Goal: Task Accomplishment & Management: Manage account settings

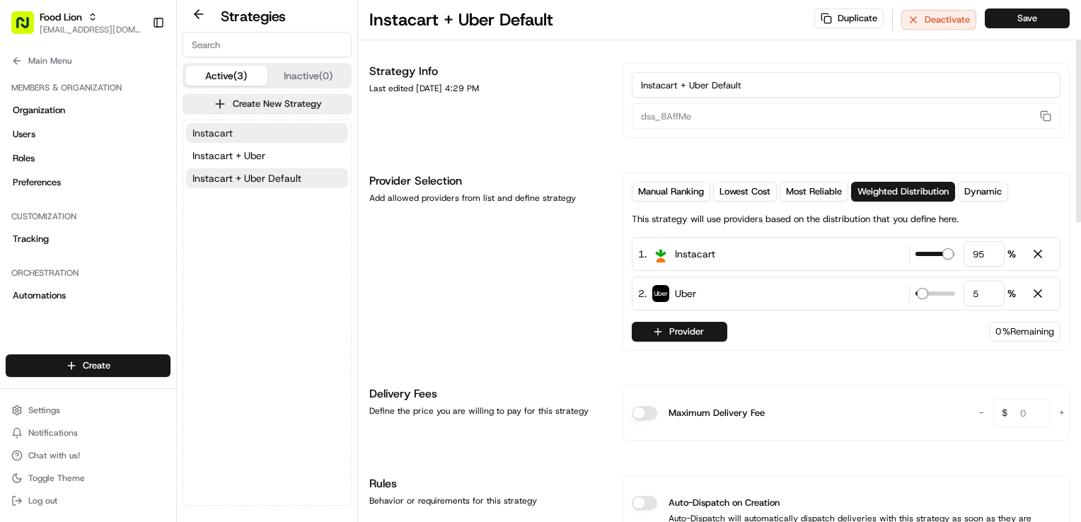
scroll to position [142, 0]
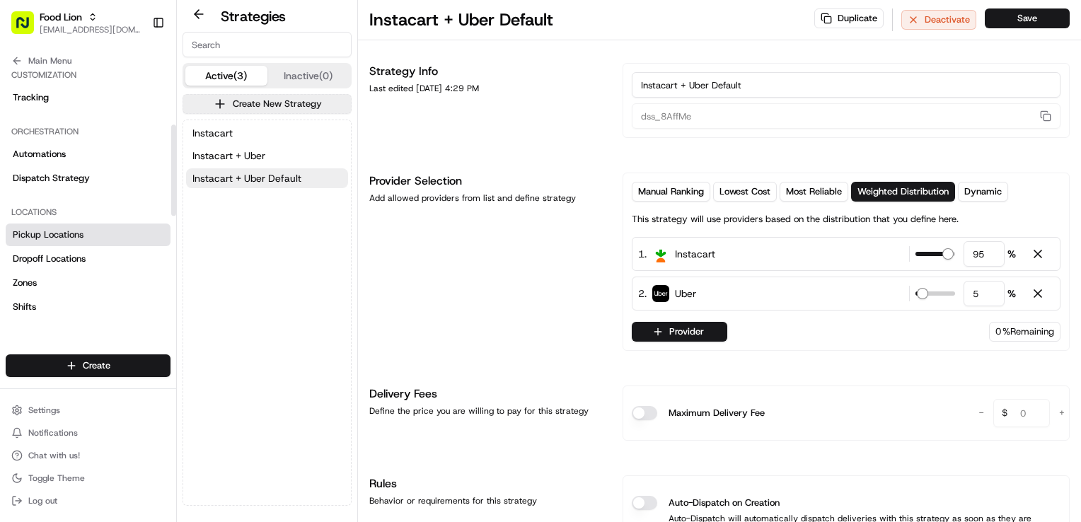
click at [86, 245] on link "Pickup Locations" at bounding box center [88, 235] width 165 height 23
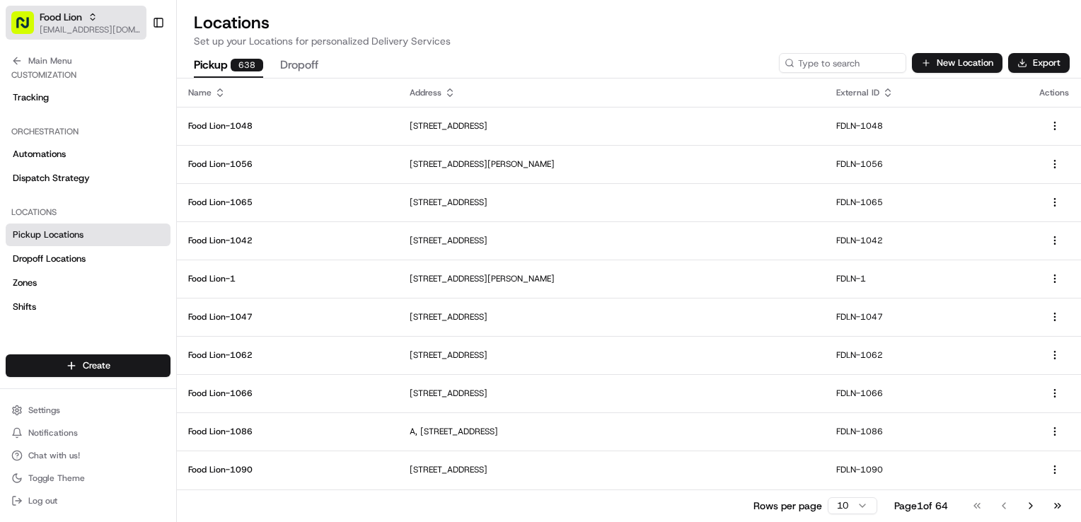
click at [65, 27] on span "[EMAIL_ADDRESS][DOMAIN_NAME]" at bounding box center [90, 29] width 101 height 11
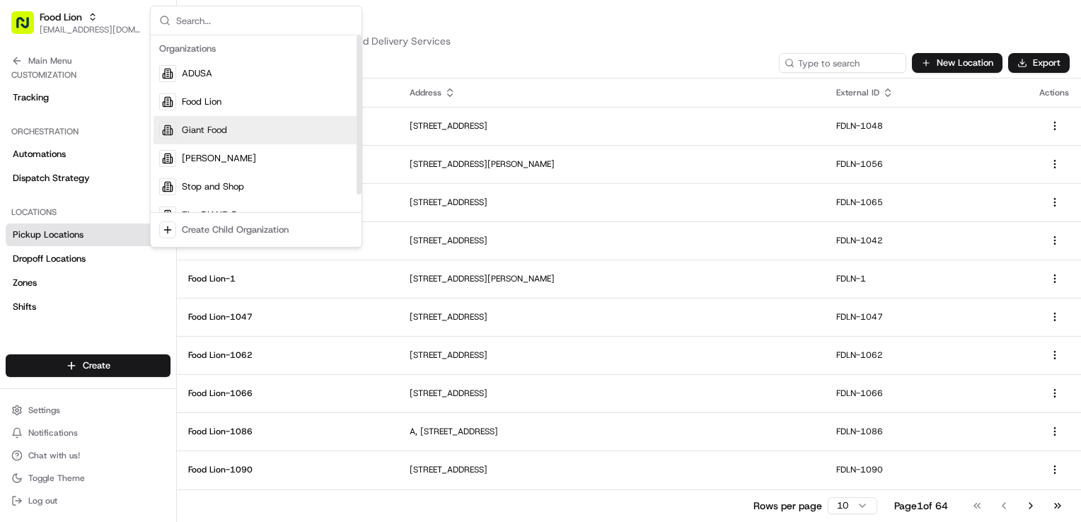
click at [248, 135] on div "Giant Food" at bounding box center [256, 130] width 205 height 28
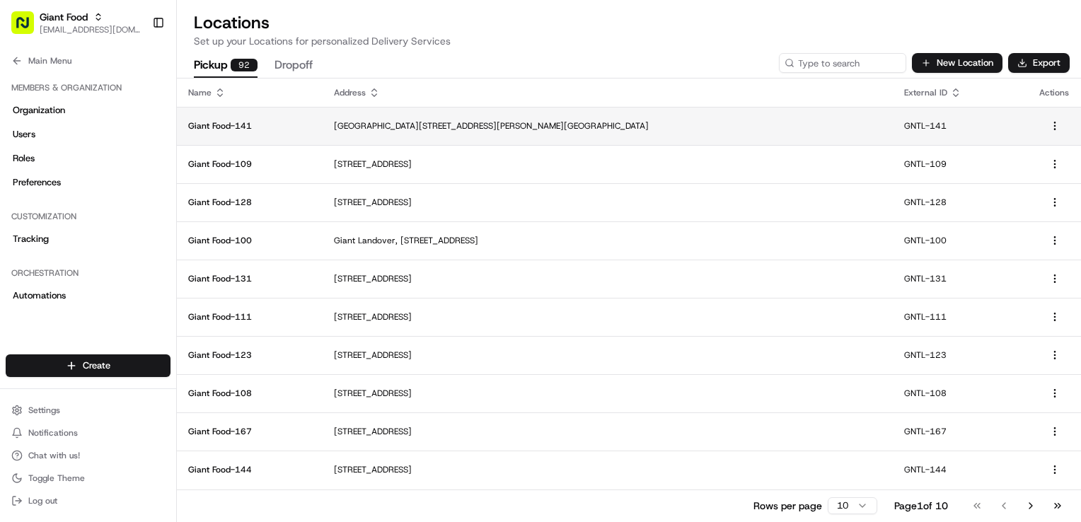
click at [688, 133] on td "[GEOGRAPHIC_DATA][STREET_ADDRESS][PERSON_NAME][GEOGRAPHIC_DATA]" at bounding box center [608, 126] width 570 height 38
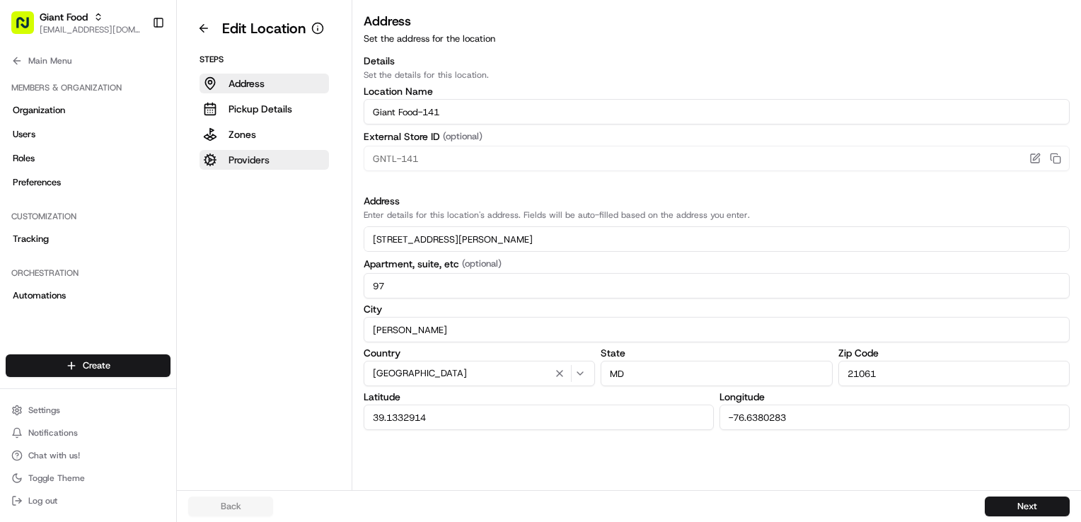
drag, startPoint x: 275, startPoint y: 168, endPoint x: 275, endPoint y: 161, distance: 7.8
click at [275, 163] on button "Providers" at bounding box center [265, 160] width 130 height 20
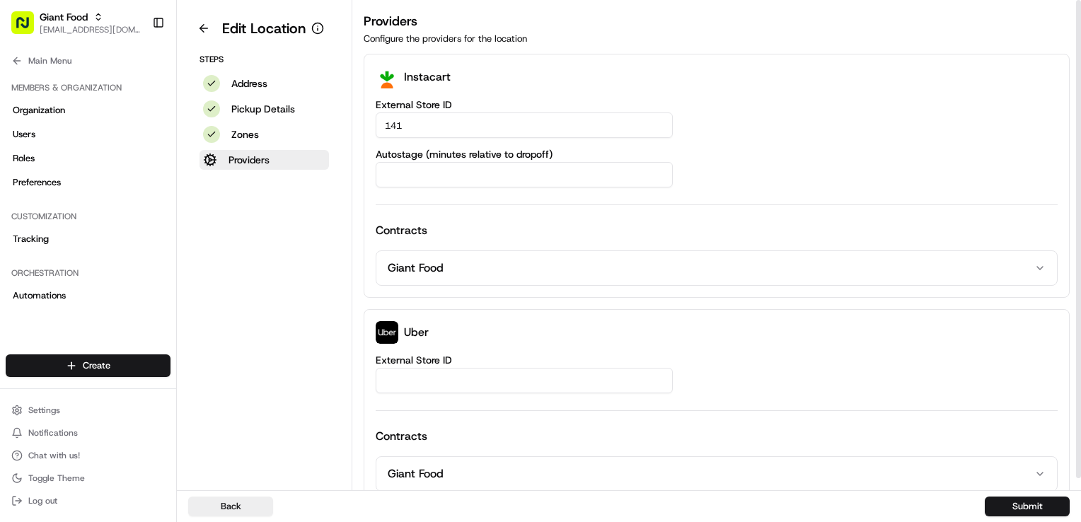
click at [478, 174] on input "Autostage (minutes relative to dropoff)" at bounding box center [524, 174] width 297 height 25
click at [203, 25] on button at bounding box center [203, 28] width 31 height 23
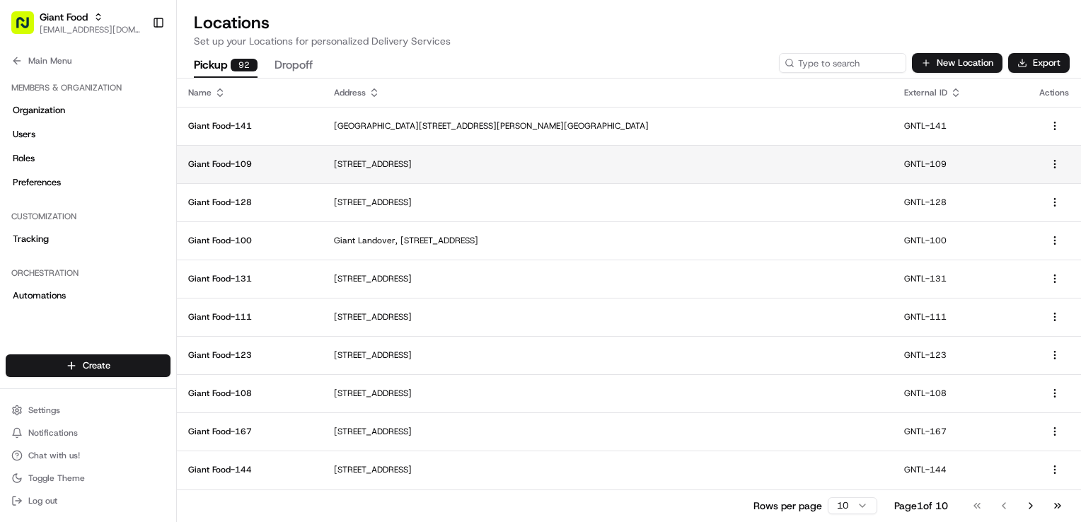
click at [553, 160] on p "[STREET_ADDRESS]" at bounding box center [608, 164] width 548 height 11
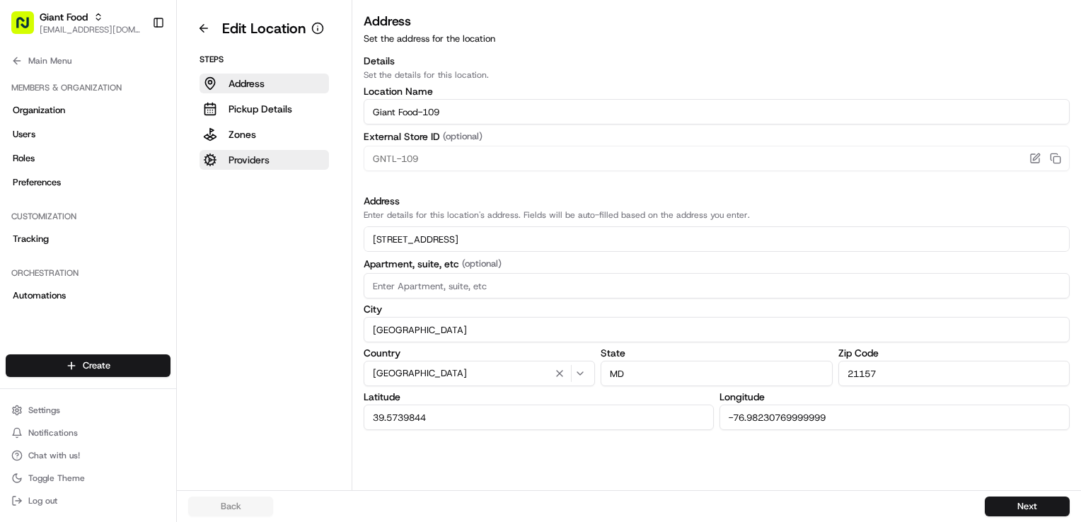
click at [285, 156] on button "Providers" at bounding box center [265, 160] width 130 height 20
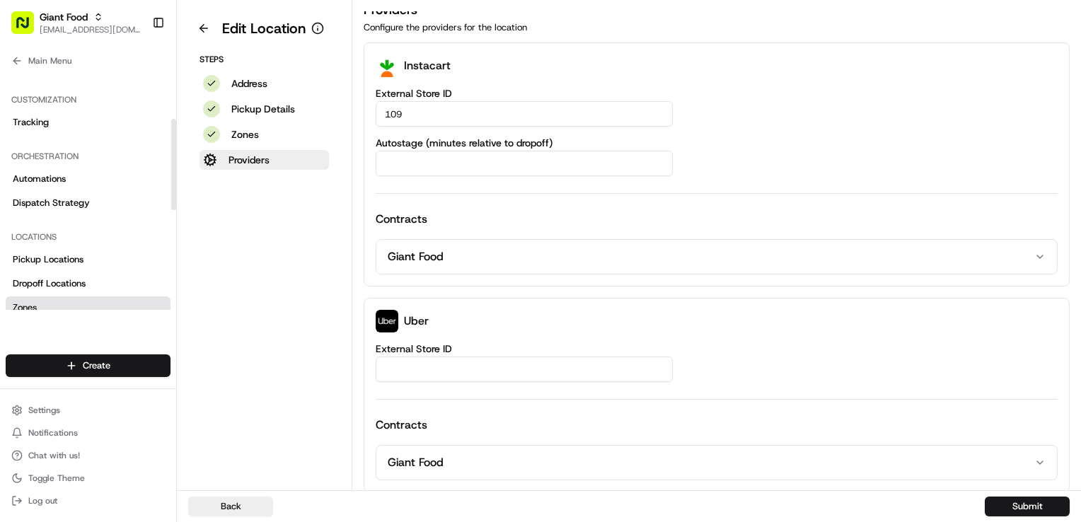
scroll to position [142, 0]
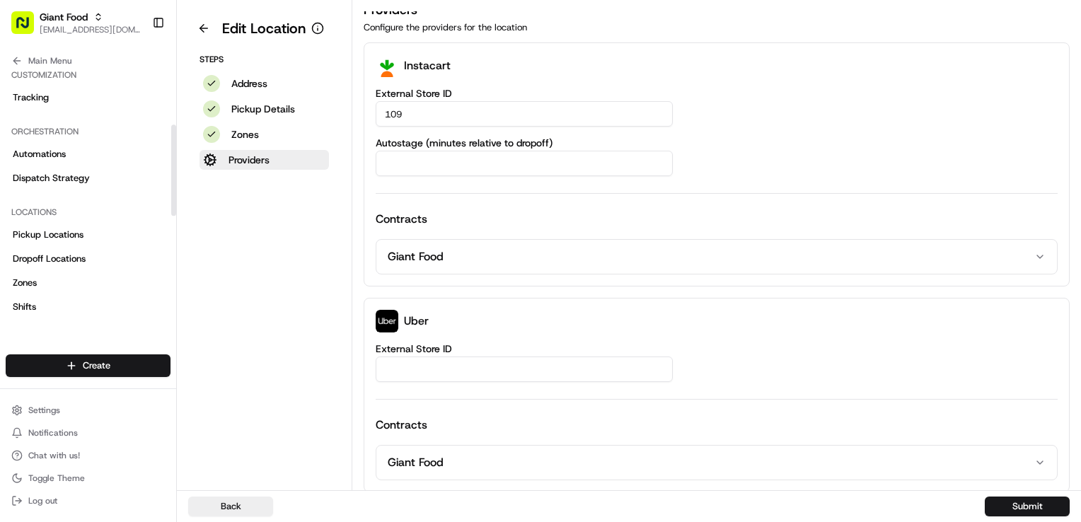
click at [89, 222] on div "Locations" at bounding box center [88, 212] width 165 height 23
click at [92, 233] on link "Pickup Locations" at bounding box center [88, 235] width 165 height 23
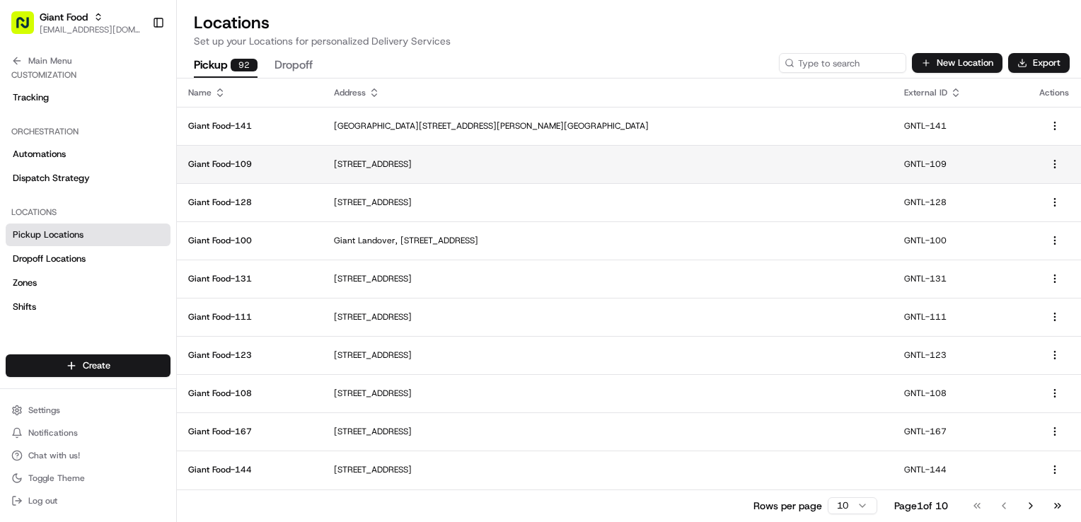
click at [587, 168] on p "[STREET_ADDRESS]" at bounding box center [608, 164] width 548 height 11
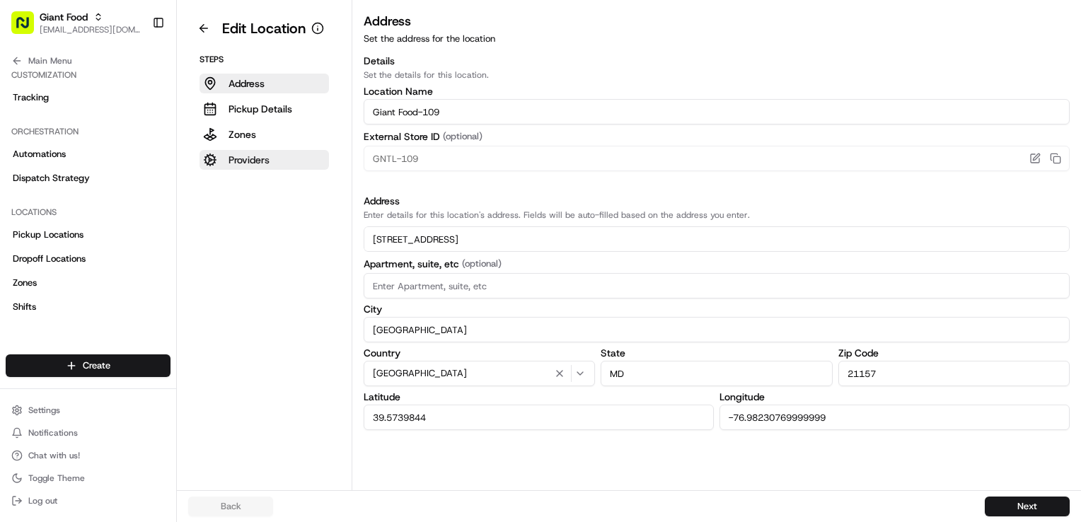
click at [252, 161] on p "Providers" at bounding box center [249, 160] width 41 height 14
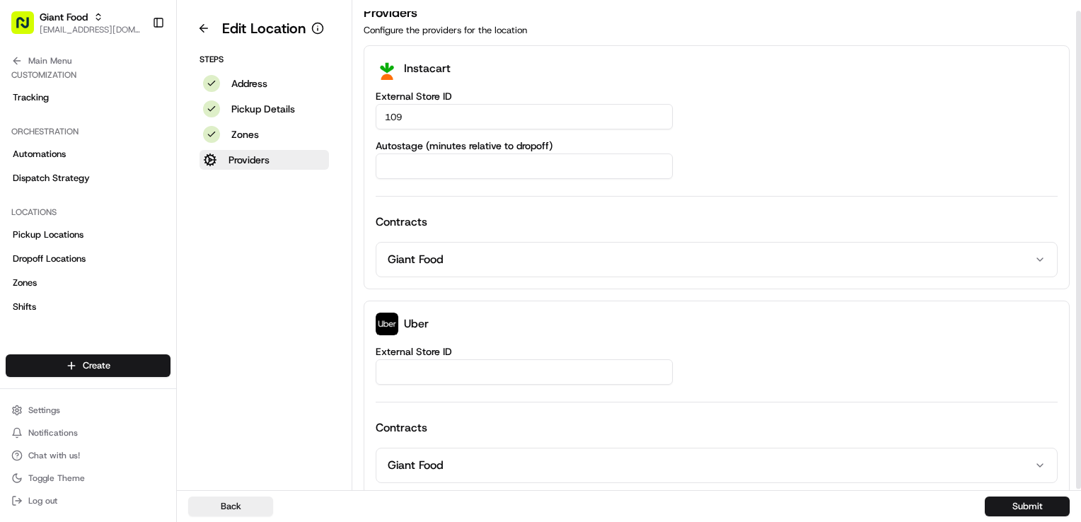
scroll to position [11, 0]
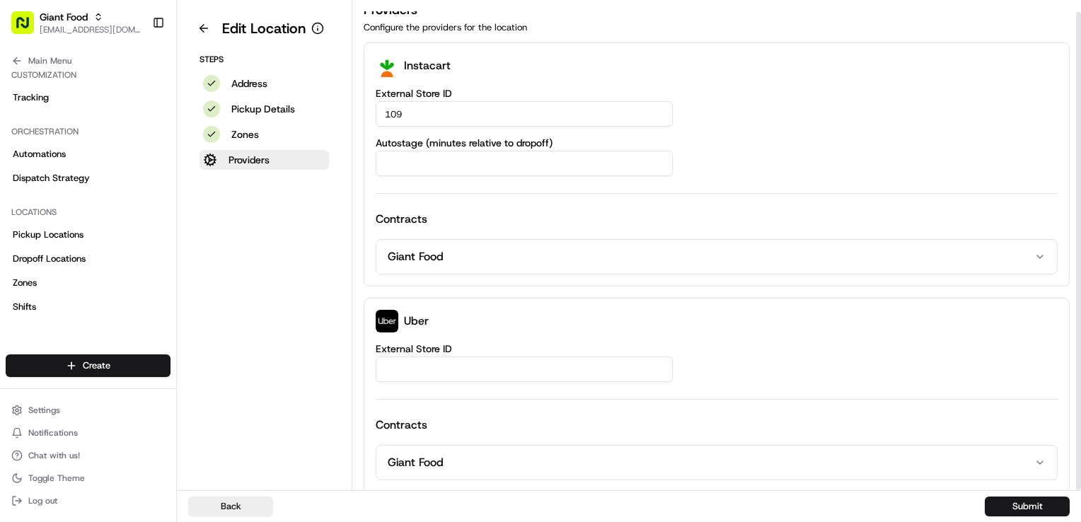
click at [546, 171] on input "Autostage (minutes relative to dropoff)" at bounding box center [524, 163] width 297 height 25
click at [202, 27] on button at bounding box center [203, 28] width 31 height 23
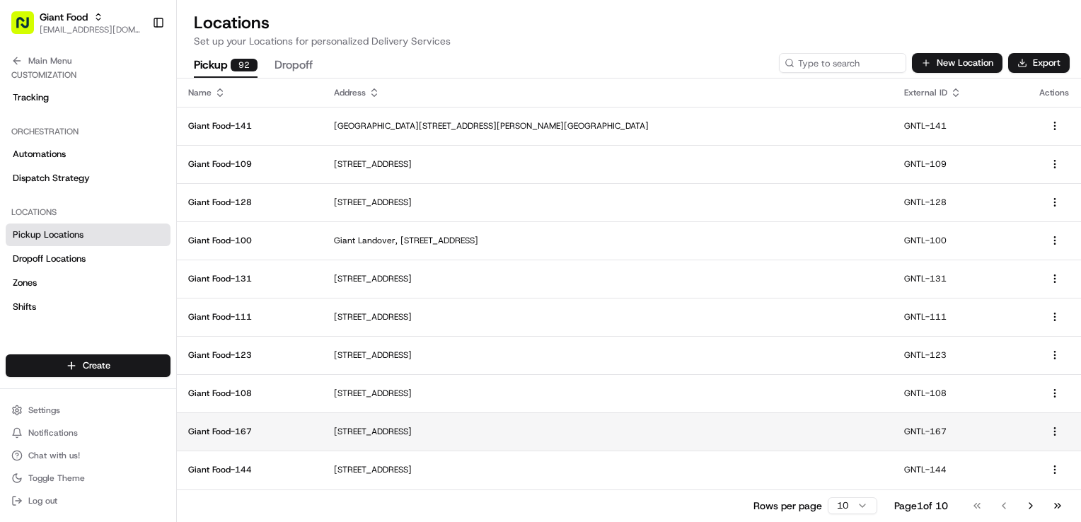
click at [598, 439] on td "[STREET_ADDRESS]" at bounding box center [608, 432] width 570 height 38
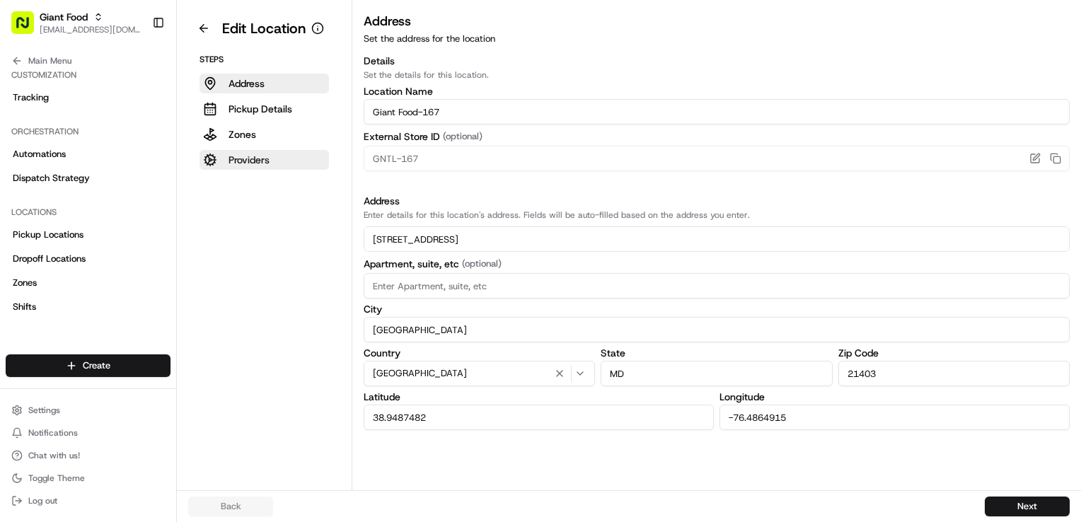
click at [268, 157] on p "Providers" at bounding box center [249, 160] width 41 height 14
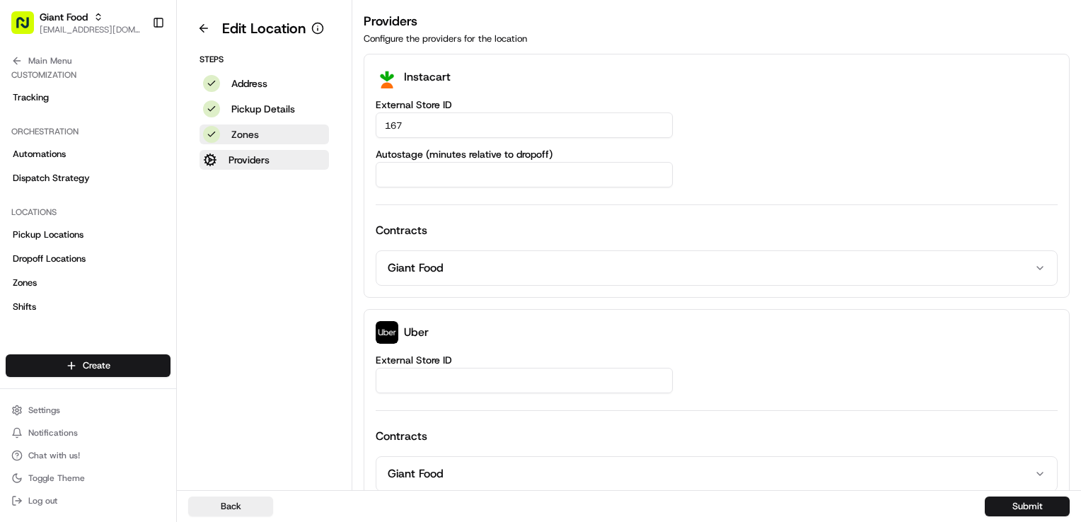
click at [258, 136] on button "Zones" at bounding box center [265, 135] width 130 height 20
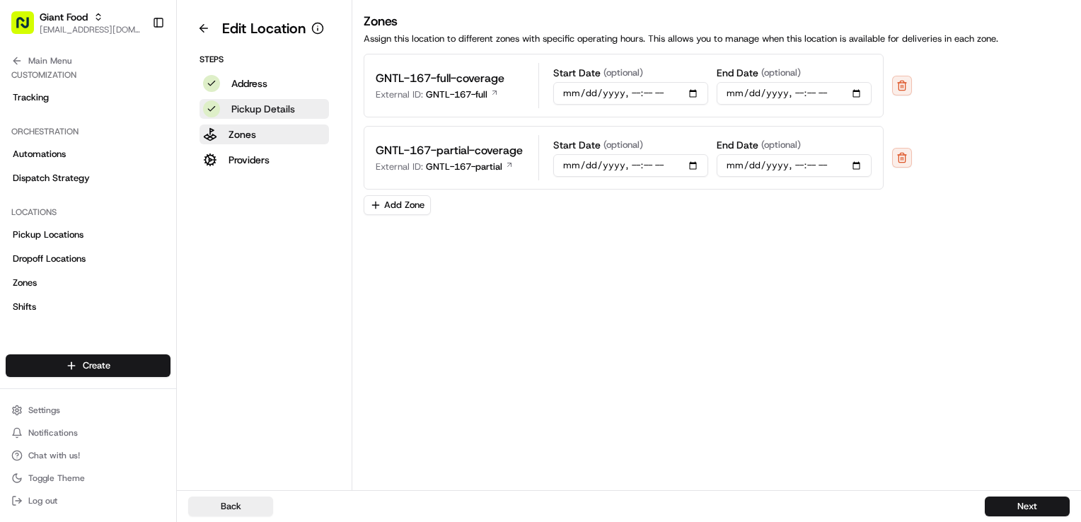
click at [265, 110] on p "Pickup Details" at bounding box center [263, 109] width 64 height 14
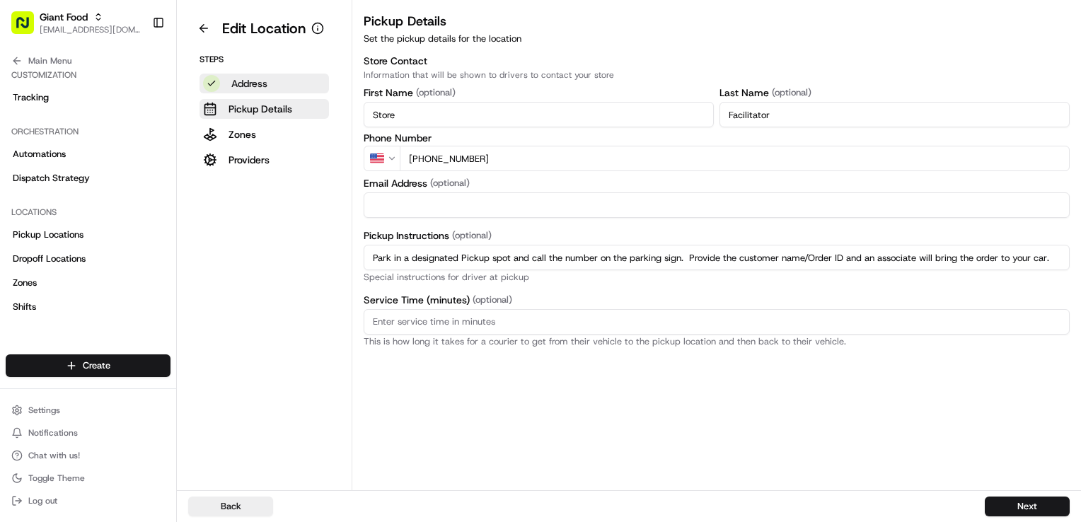
click at [262, 86] on p "Address" at bounding box center [249, 83] width 36 height 14
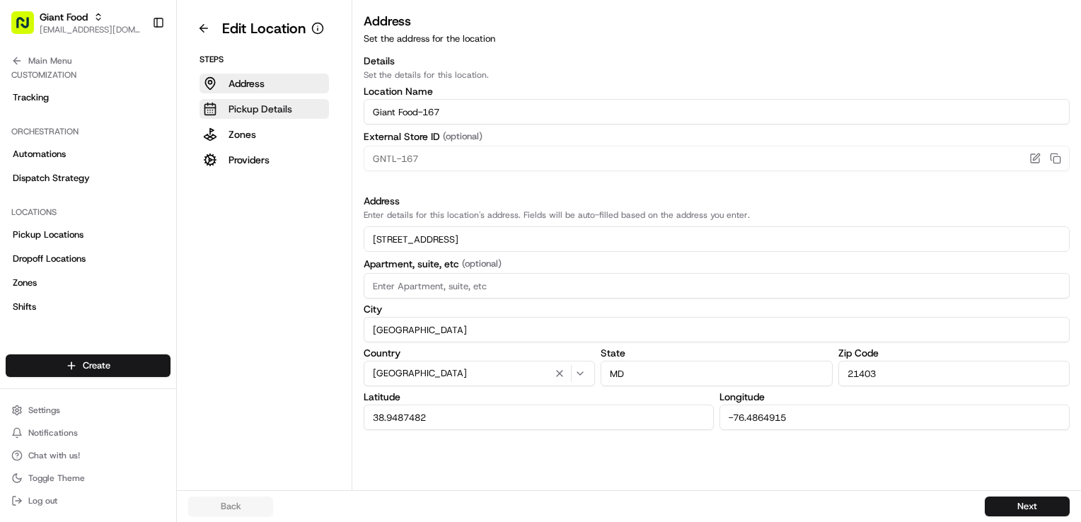
click at [272, 114] on p "Pickup Details" at bounding box center [261, 109] width 64 height 14
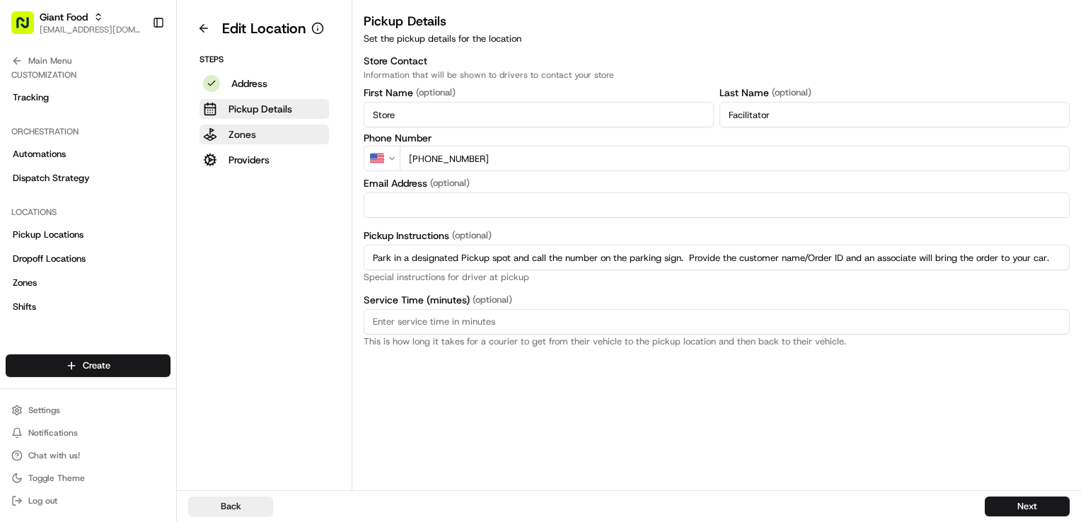
click at [273, 132] on button "Zones" at bounding box center [265, 135] width 130 height 20
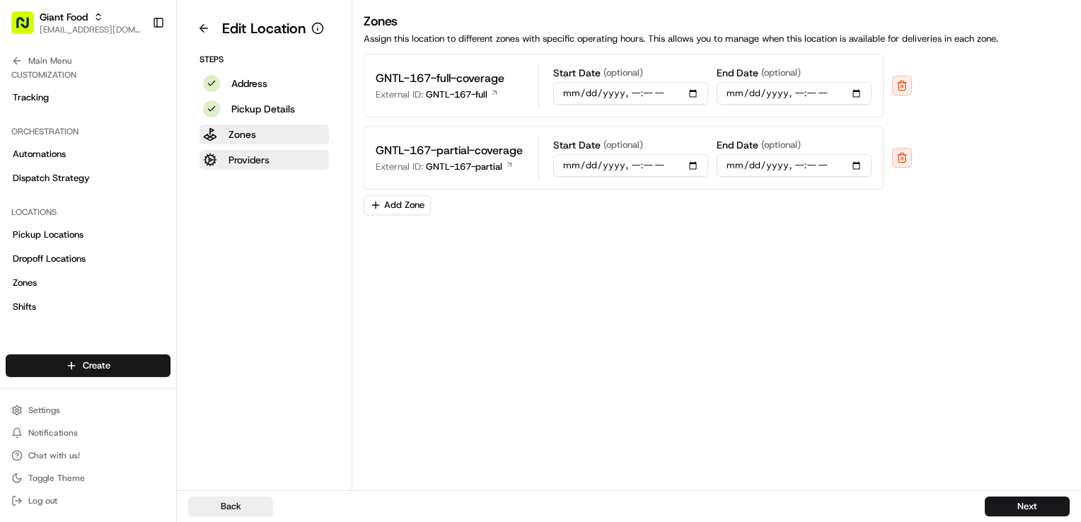
click at [280, 162] on button "Providers" at bounding box center [265, 160] width 130 height 20
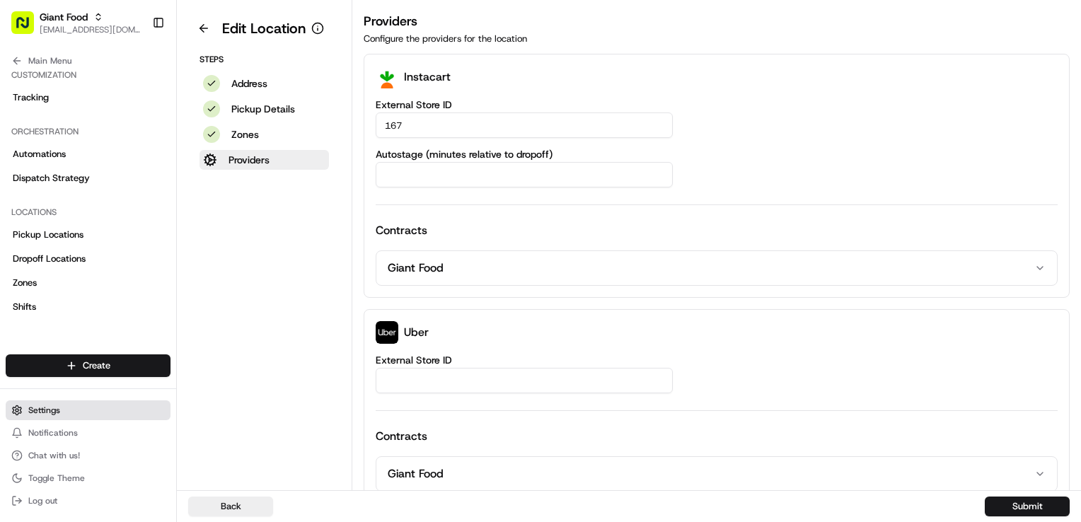
click at [64, 417] on button "Settings" at bounding box center [88, 411] width 165 height 20
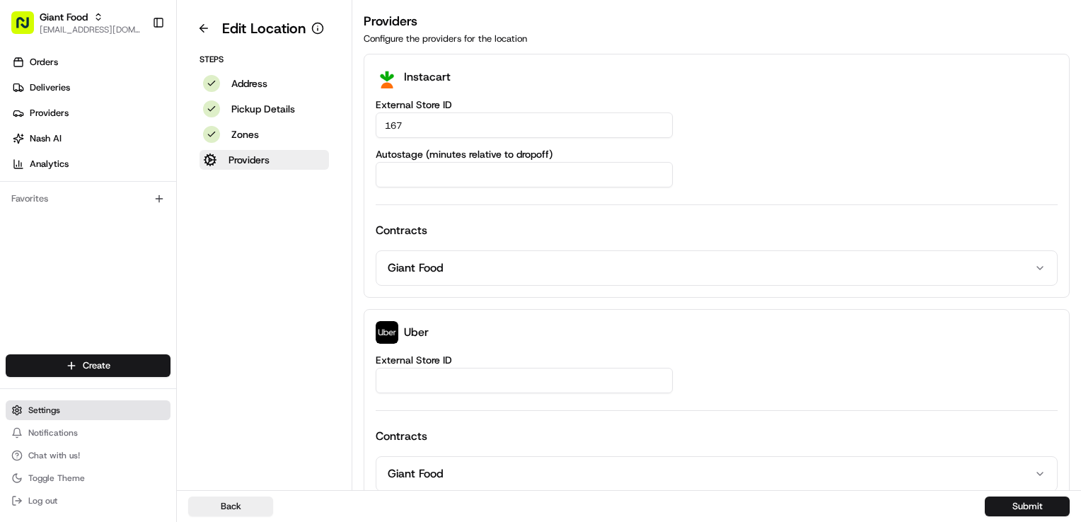
click at [56, 418] on button "Settings" at bounding box center [88, 411] width 165 height 20
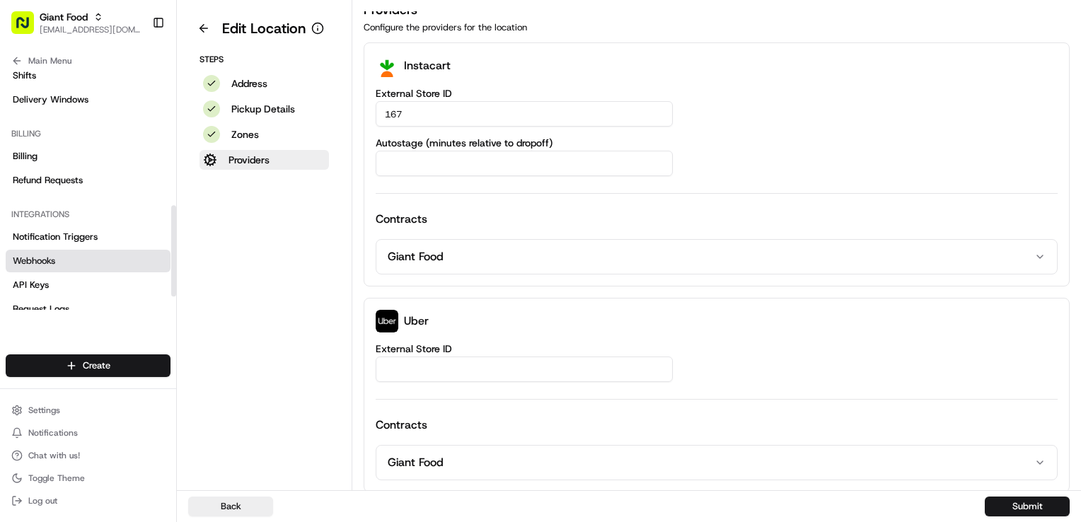
scroll to position [389, 0]
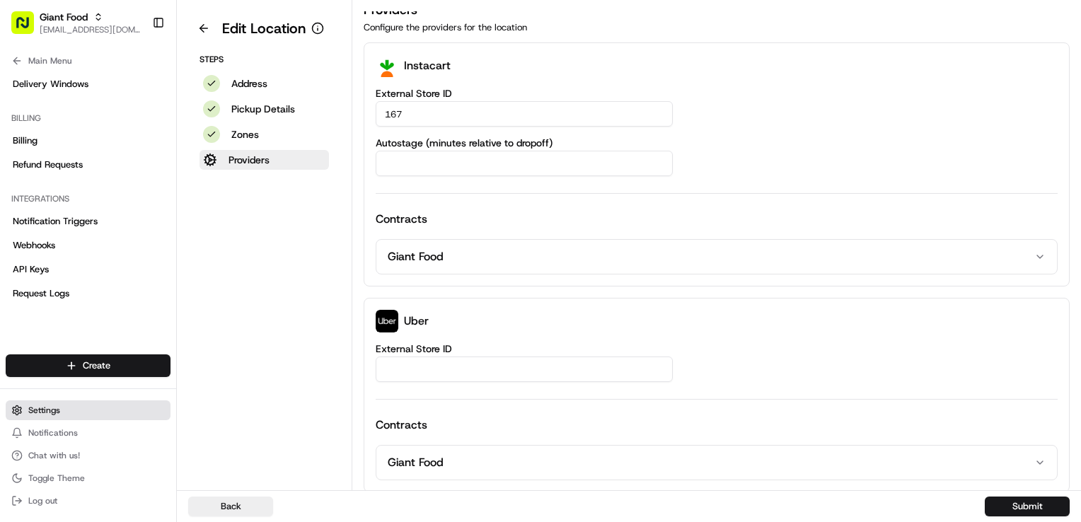
click at [74, 410] on button "Settings" at bounding box center [88, 411] width 165 height 20
click at [50, 413] on span "Settings" at bounding box center [44, 410] width 32 height 11
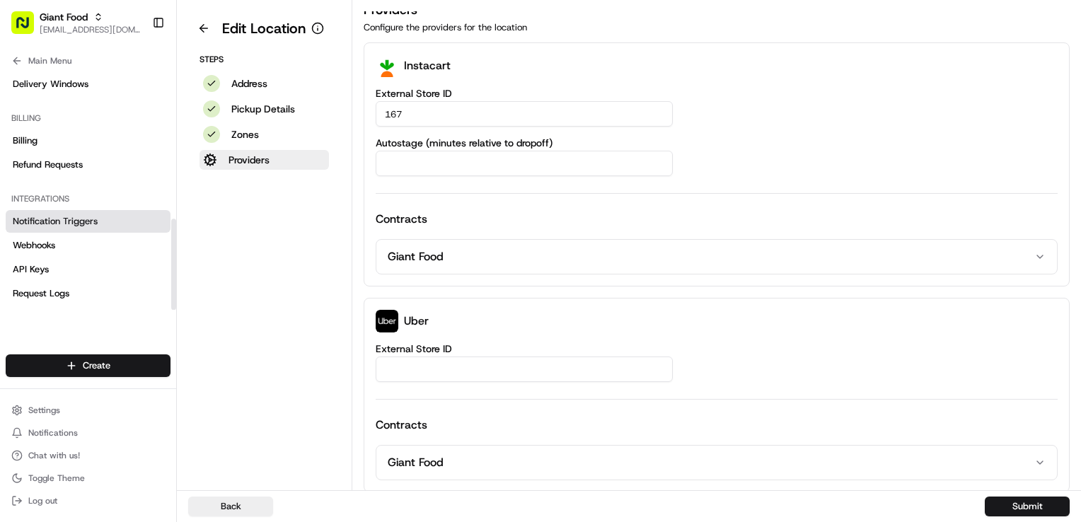
click at [105, 217] on link "Notification Triggers" at bounding box center [88, 221] width 165 height 23
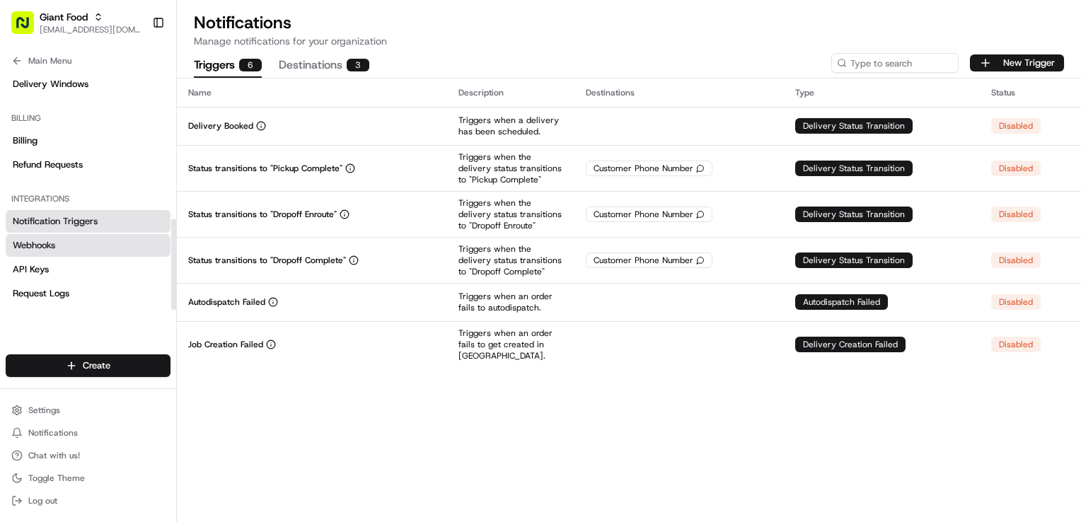
click at [81, 255] on link "Webhooks" at bounding box center [88, 245] width 165 height 23
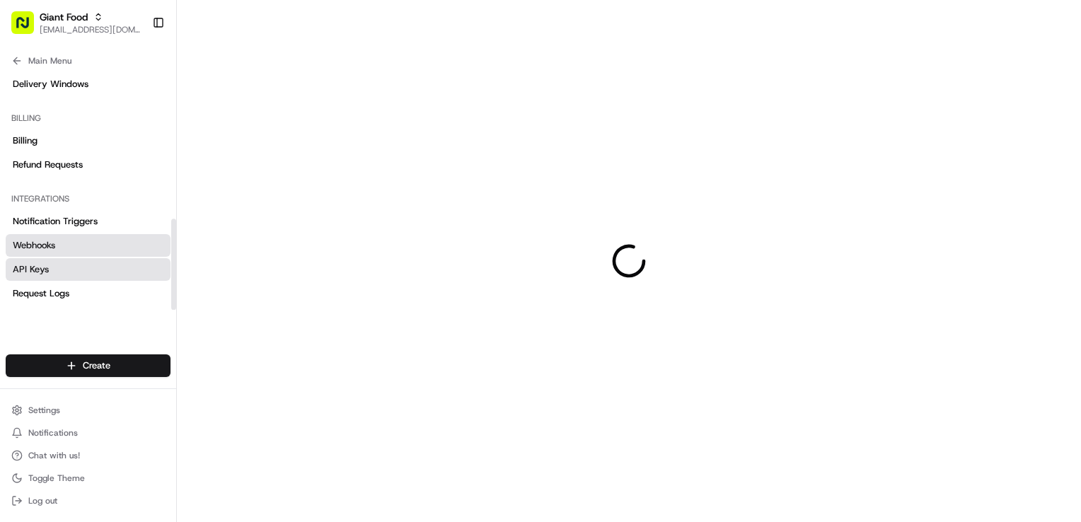
click at [78, 275] on link "API Keys" at bounding box center [88, 269] width 165 height 23
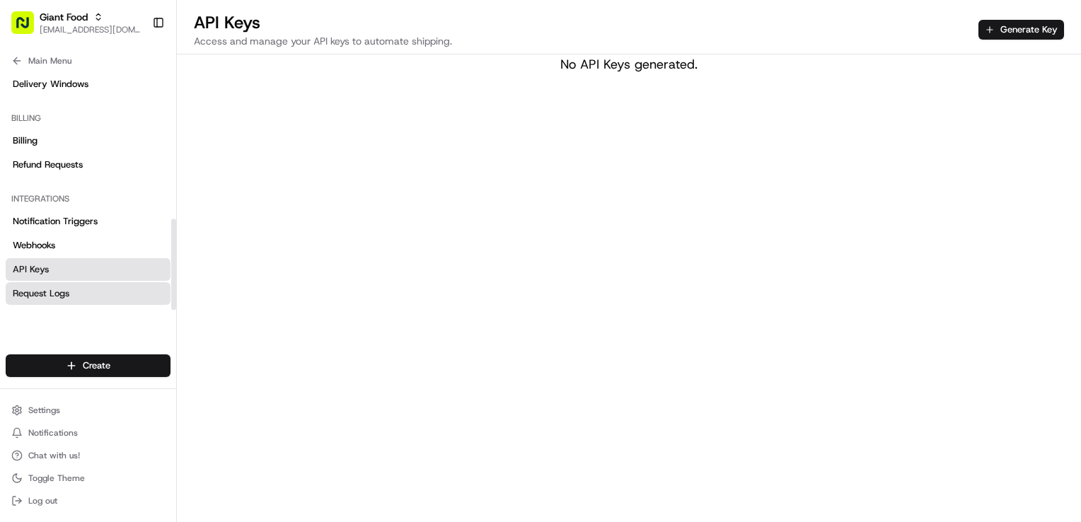
drag, startPoint x: 76, startPoint y: 298, endPoint x: 72, endPoint y: 287, distance: 11.9
click at [76, 298] on link "Request Logs" at bounding box center [88, 293] width 165 height 23
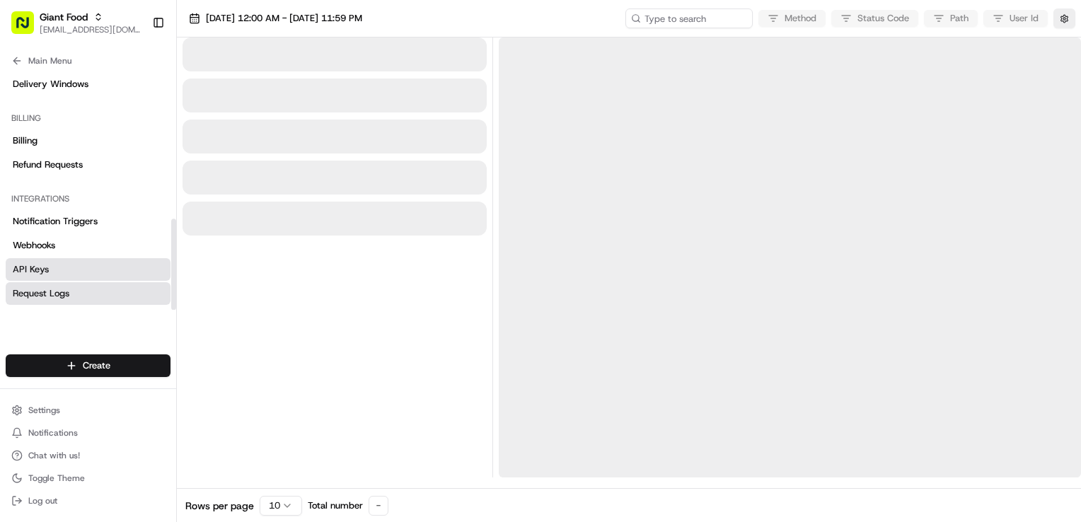
drag, startPoint x: 76, startPoint y: 270, endPoint x: 79, endPoint y: 253, distance: 17.9
click at [76, 269] on link "API Keys" at bounding box center [88, 269] width 165 height 23
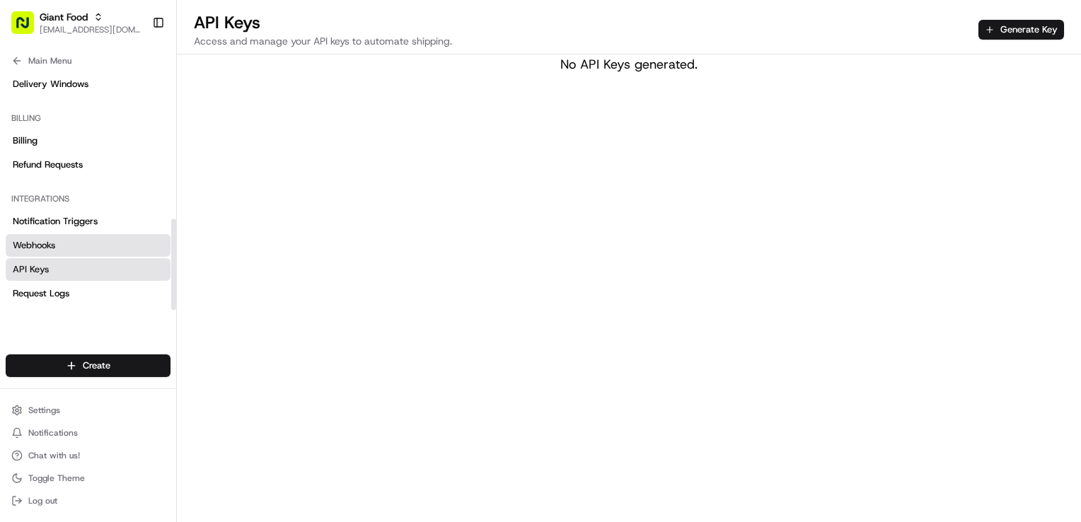
click at [83, 243] on link "Webhooks" at bounding box center [88, 245] width 165 height 23
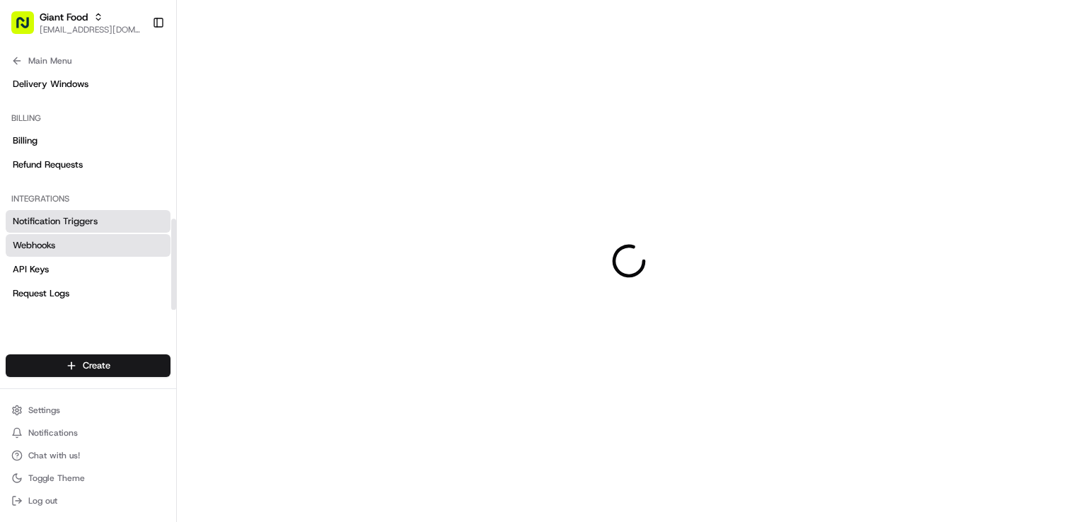
click at [87, 215] on span "Notification Triggers" at bounding box center [55, 221] width 85 height 13
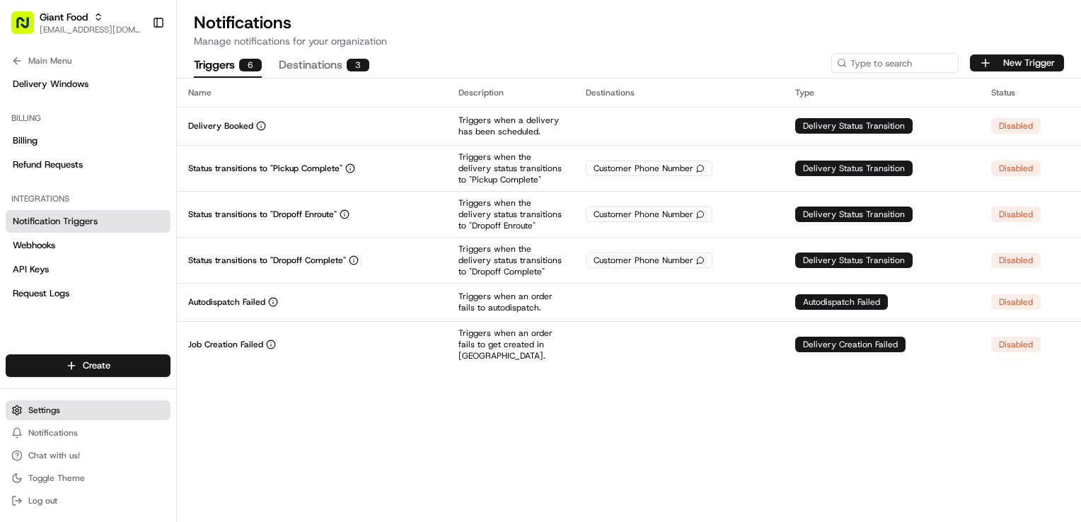
click at [62, 409] on button "Settings" at bounding box center [88, 411] width 165 height 20
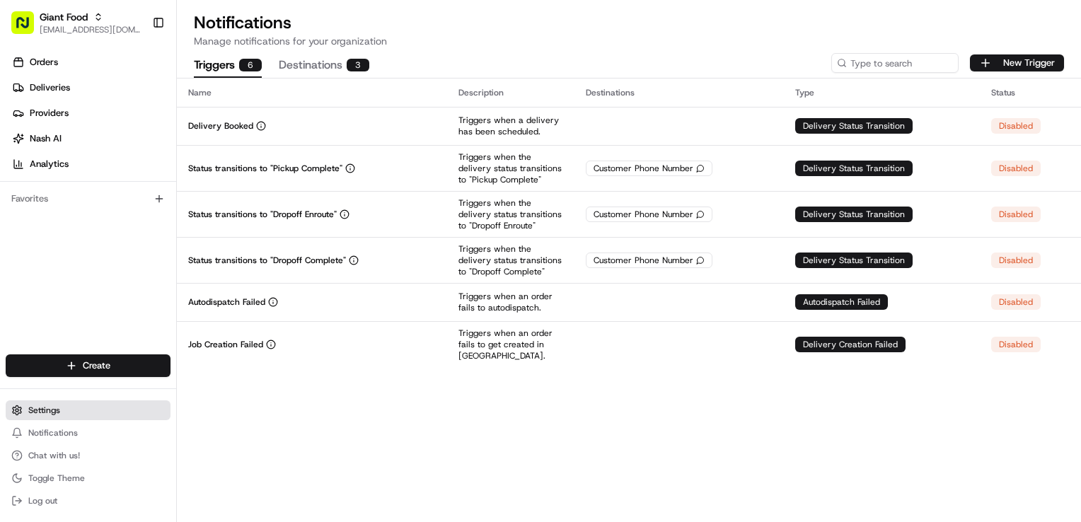
click at [62, 412] on button "Settings" at bounding box center [88, 411] width 165 height 20
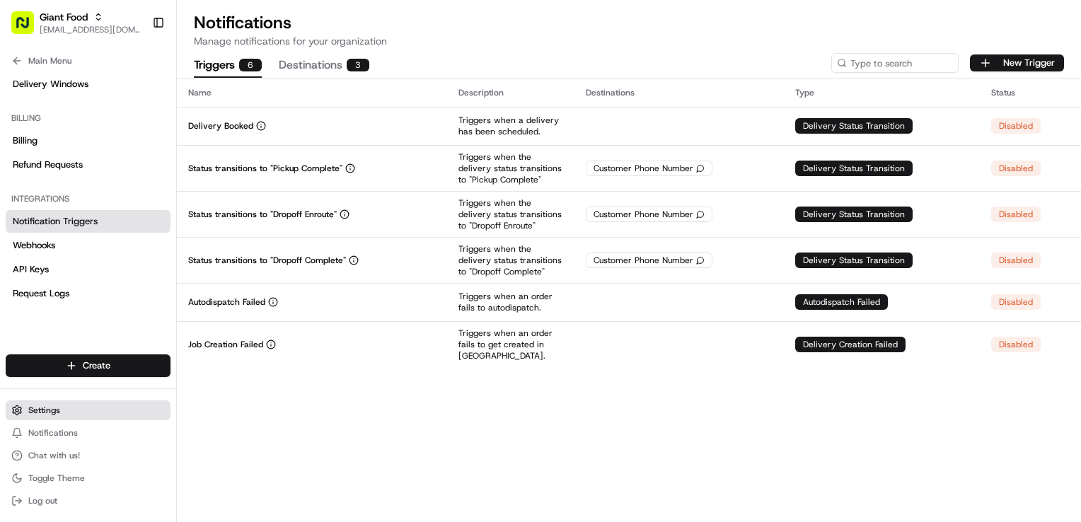
click at [54, 408] on span "Settings" at bounding box center [44, 410] width 32 height 11
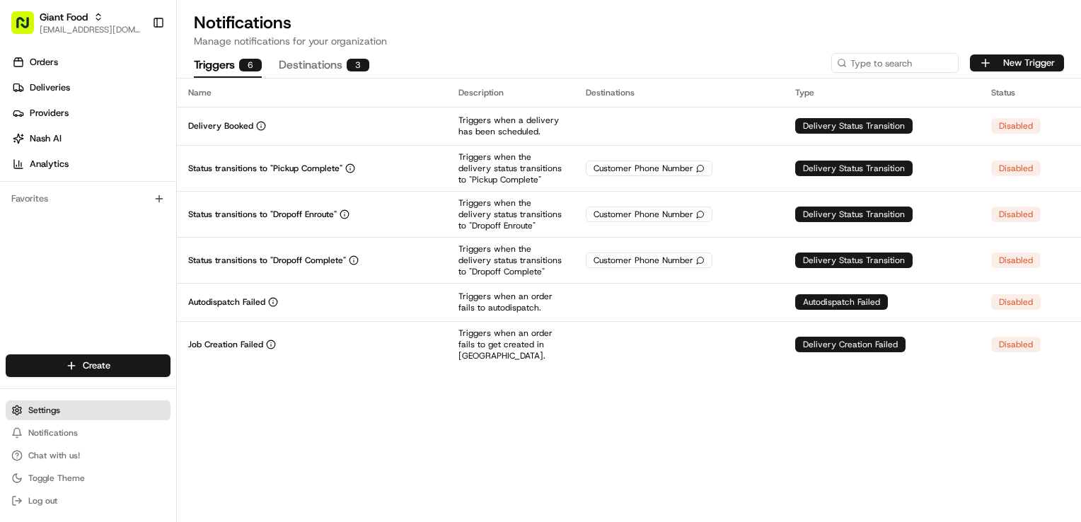
click at [53, 407] on span "Settings" at bounding box center [44, 410] width 32 height 11
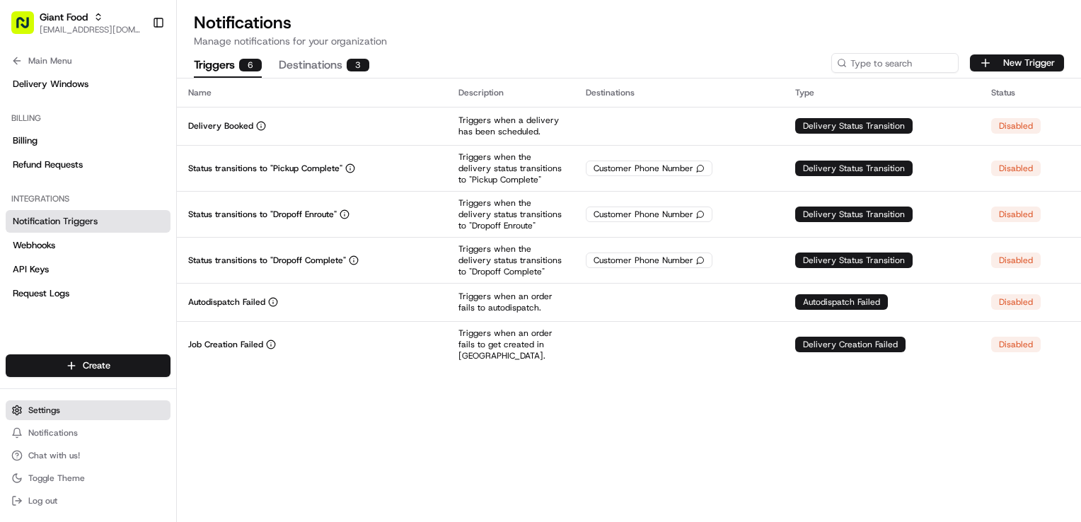
click at [54, 404] on button "Settings" at bounding box center [88, 411] width 165 height 20
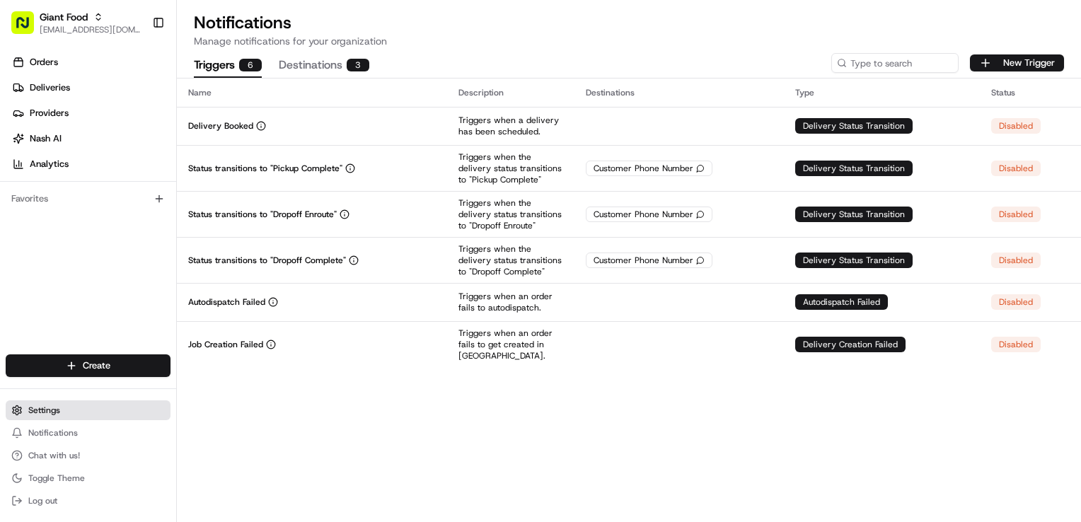
click at [54, 404] on button "Settings" at bounding box center [88, 411] width 165 height 20
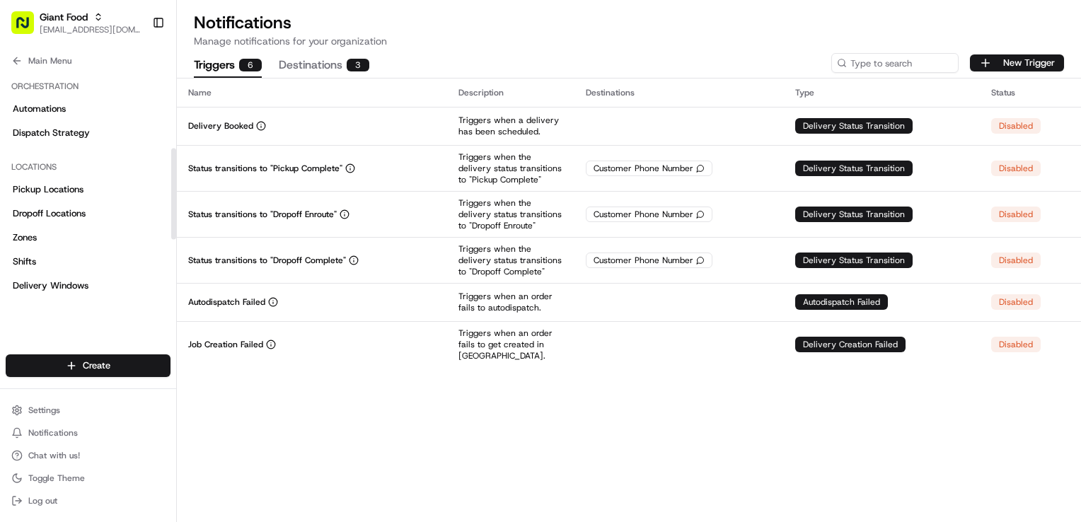
scroll to position [212, 0]
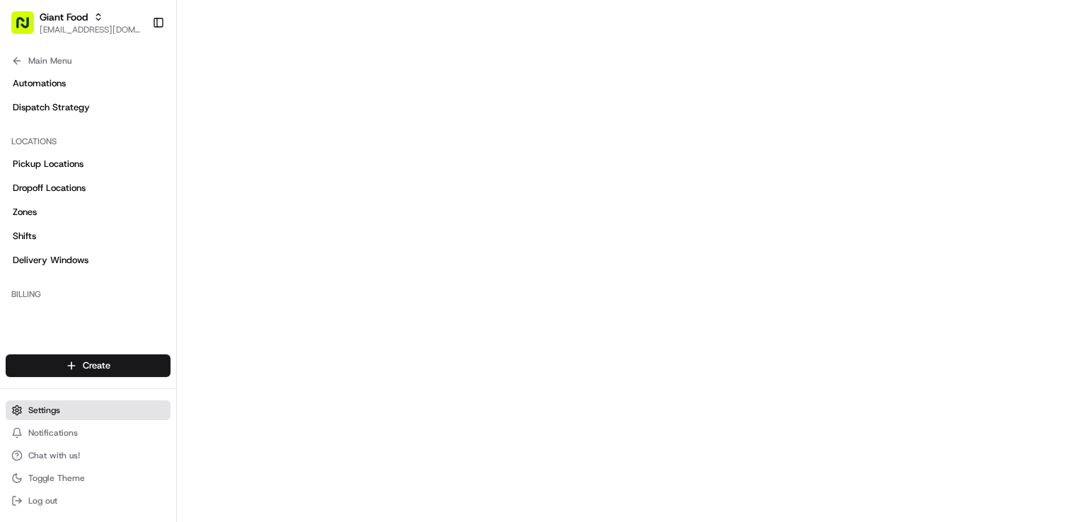
click at [74, 408] on button "Settings" at bounding box center [88, 411] width 165 height 20
click at [38, 408] on span "Settings" at bounding box center [44, 410] width 32 height 11
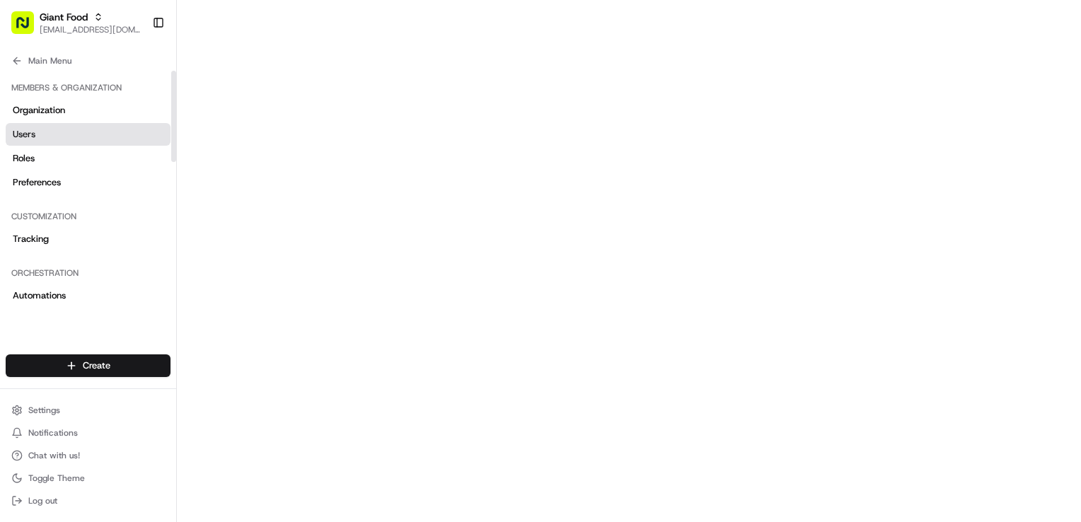
click at [48, 138] on link "Users" at bounding box center [88, 134] width 165 height 23
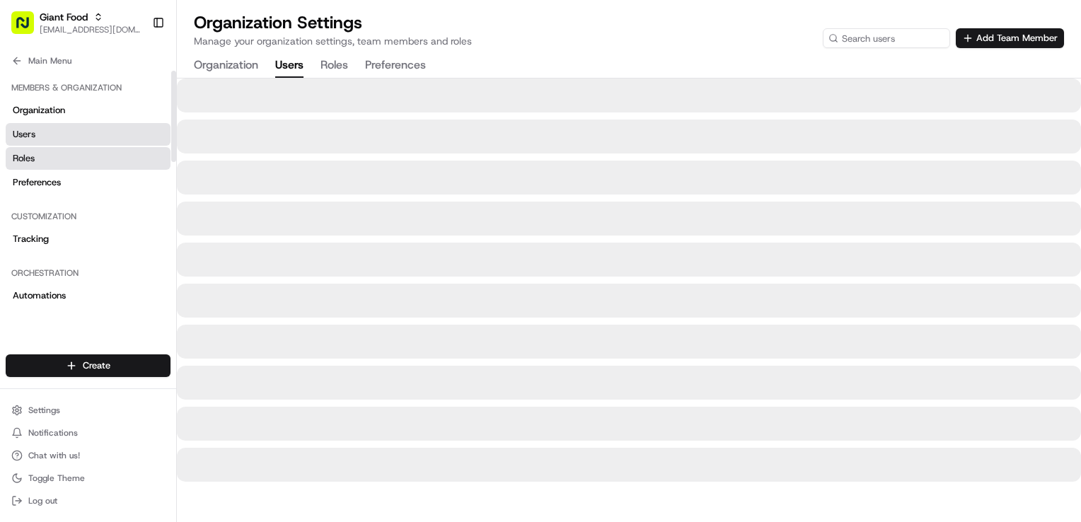
click at [51, 158] on link "Roles" at bounding box center [88, 158] width 165 height 23
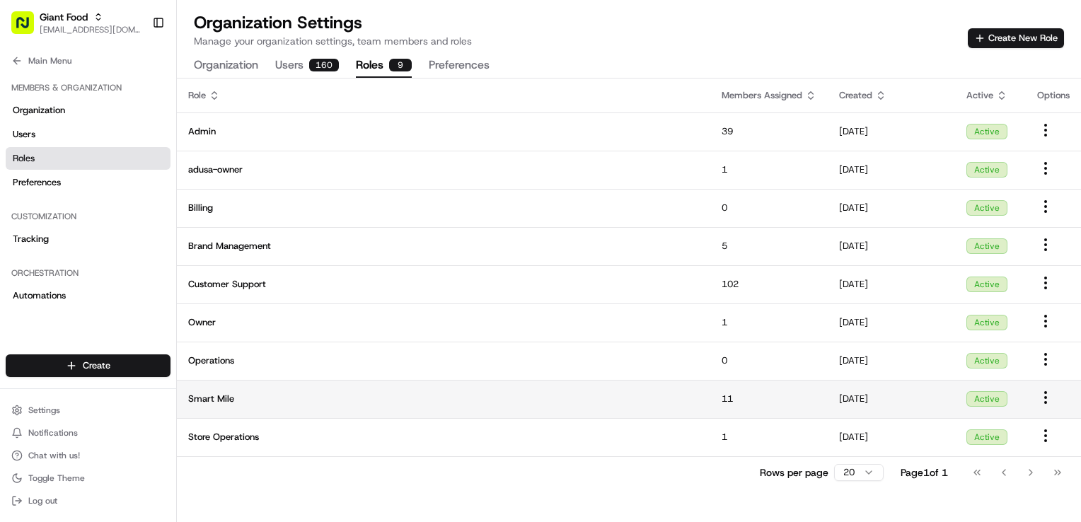
click at [1045, 397] on html "Giant Food [EMAIL_ADDRESS][DOMAIN_NAME] Toggle Sidebar Orders Deliveries Provid…" at bounding box center [540, 261] width 1081 height 522
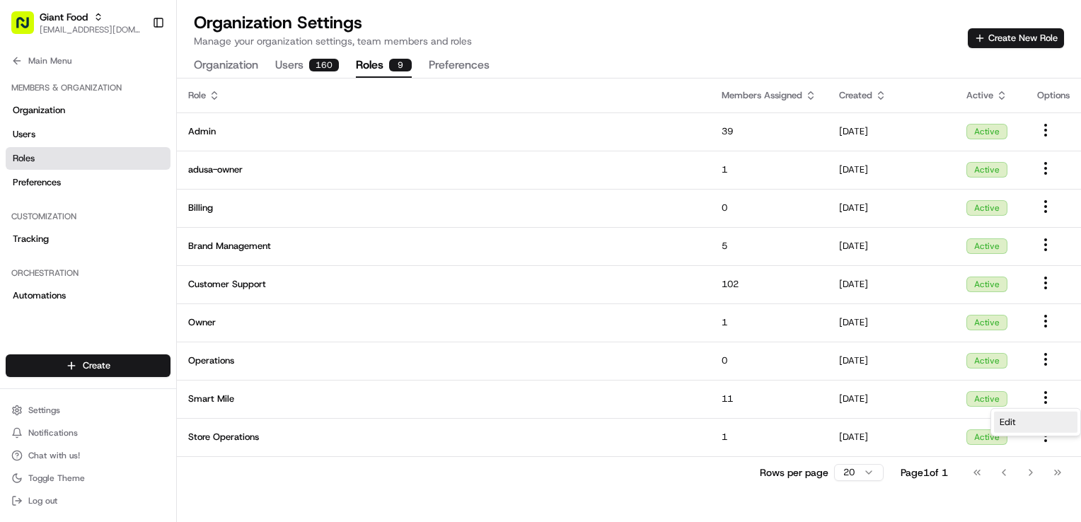
click at [1033, 425] on div "Edit" at bounding box center [1036, 422] width 84 height 21
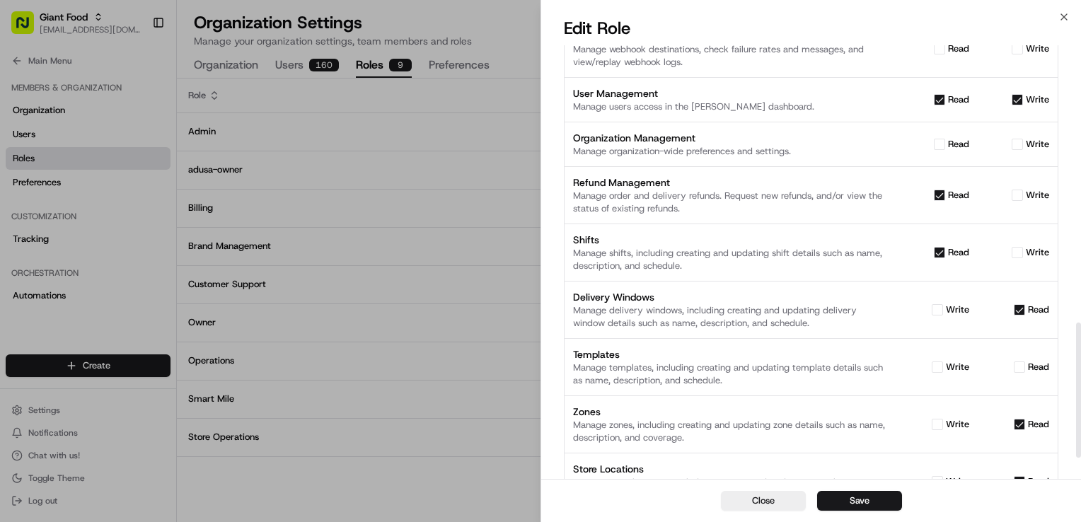
scroll to position [963, 0]
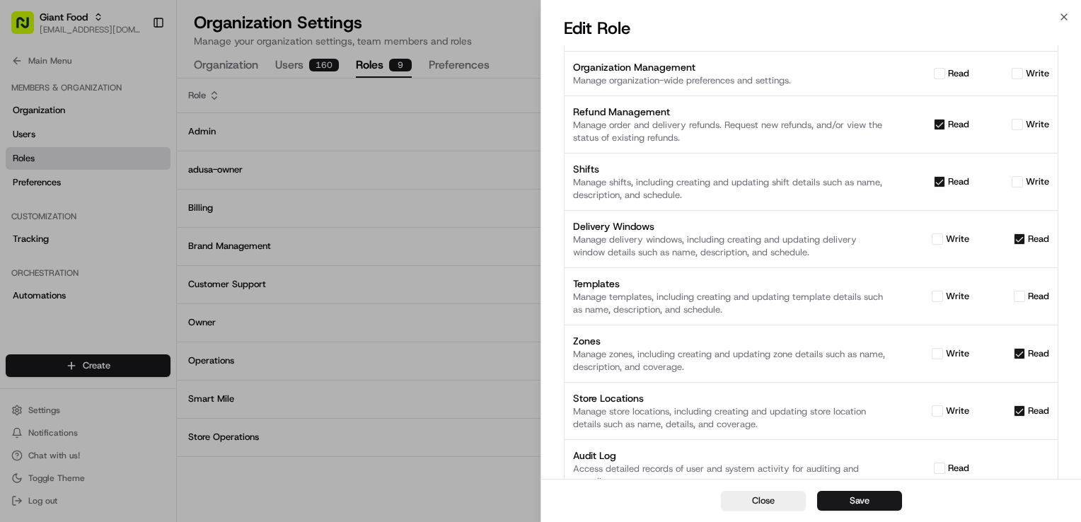
click at [940, 406] on button "write" at bounding box center [937, 411] width 11 height 11
checkbox input "true"
click at [869, 495] on button "Save" at bounding box center [859, 501] width 85 height 20
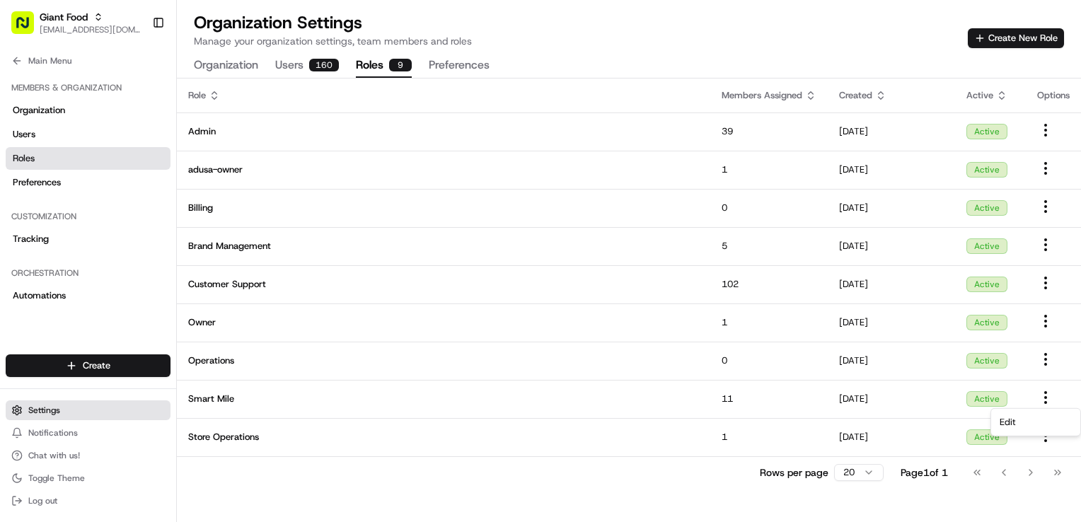
click at [64, 416] on button "Settings" at bounding box center [88, 411] width 165 height 20
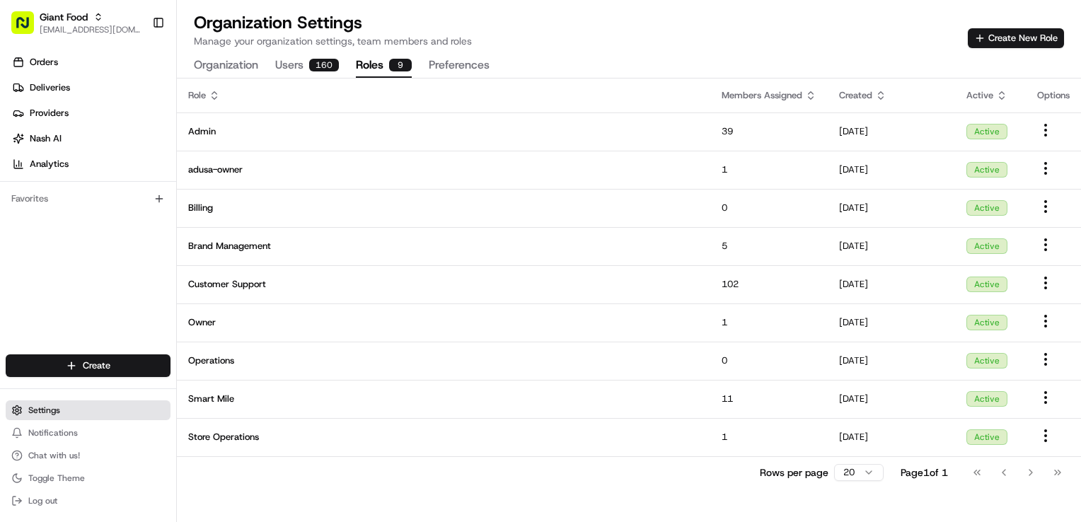
click at [60, 408] on button "Settings" at bounding box center [88, 411] width 165 height 20
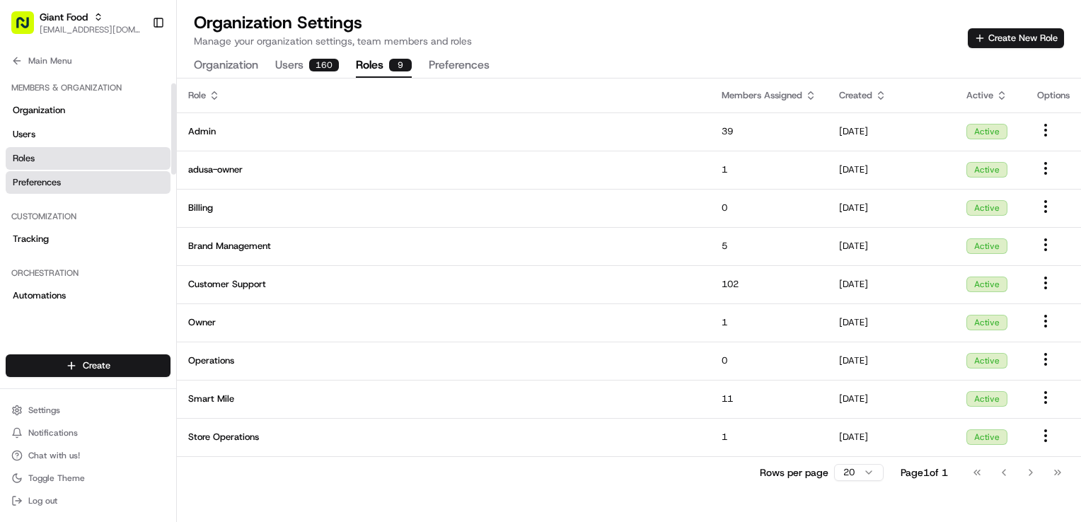
scroll to position [283, 0]
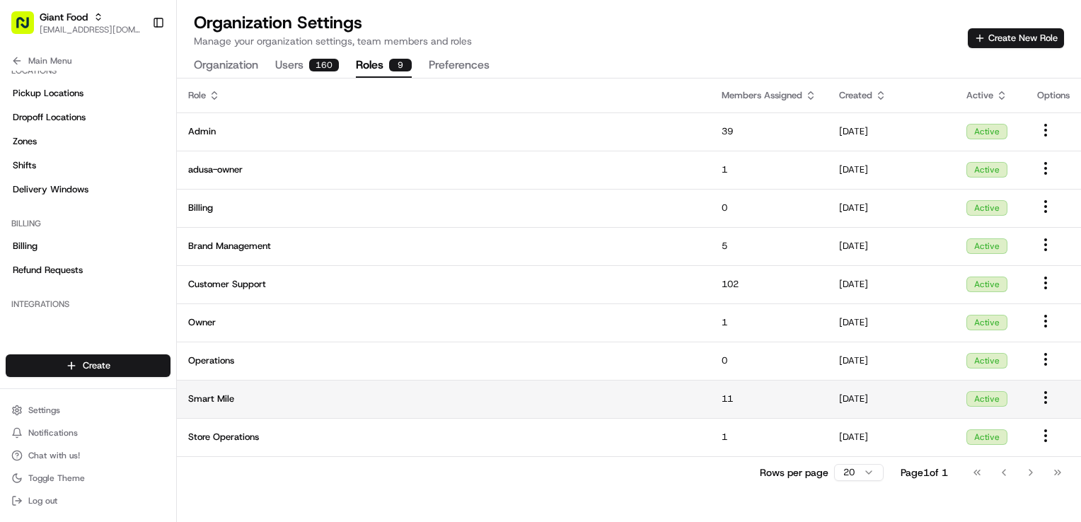
click at [1046, 397] on html "Giant Food [EMAIL_ADDRESS][DOMAIN_NAME] Toggle Sidebar Orders Deliveries Provid…" at bounding box center [540, 261] width 1081 height 522
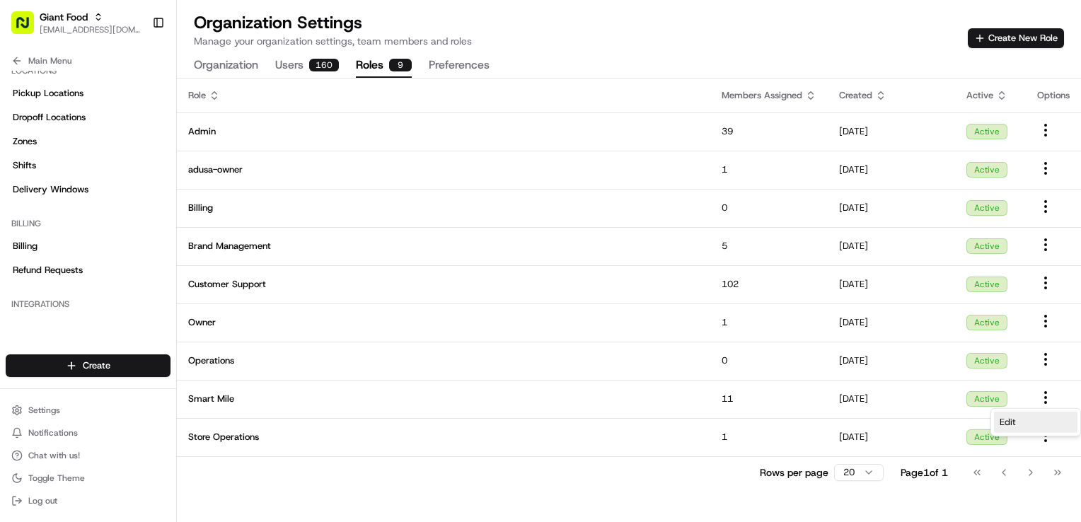
click at [1035, 421] on div "Edit" at bounding box center [1036, 422] width 84 height 21
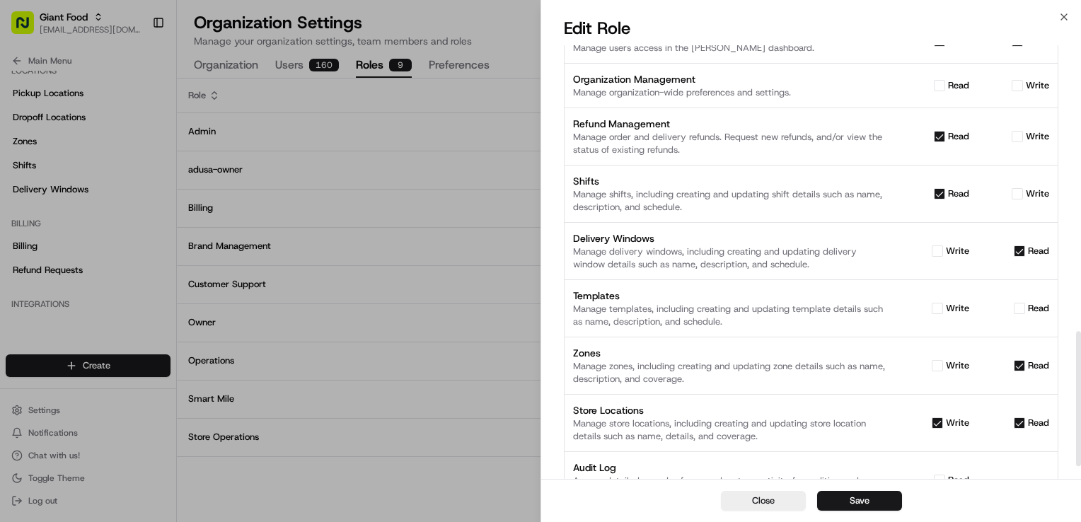
scroll to position [963, 0]
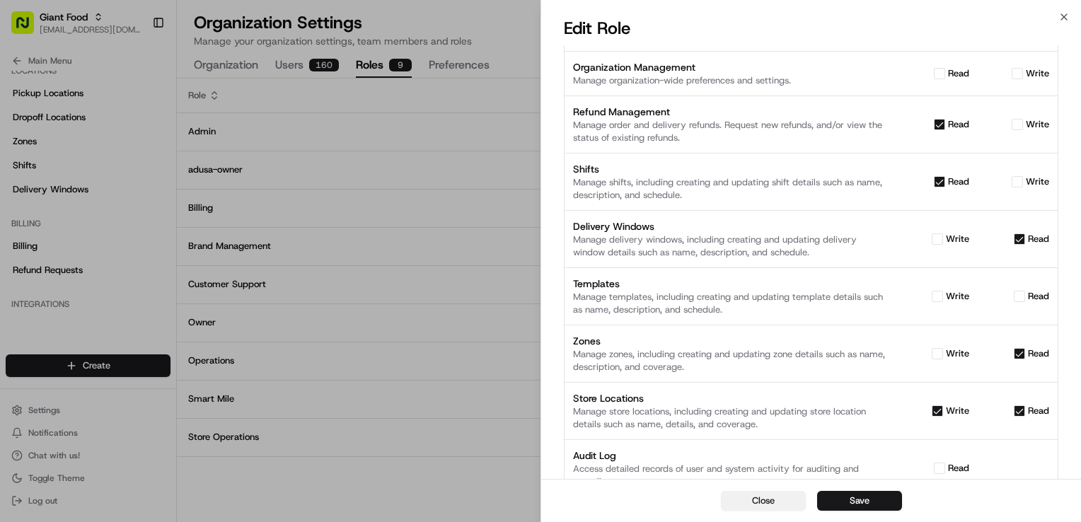
click at [744, 498] on button "Close" at bounding box center [763, 501] width 85 height 20
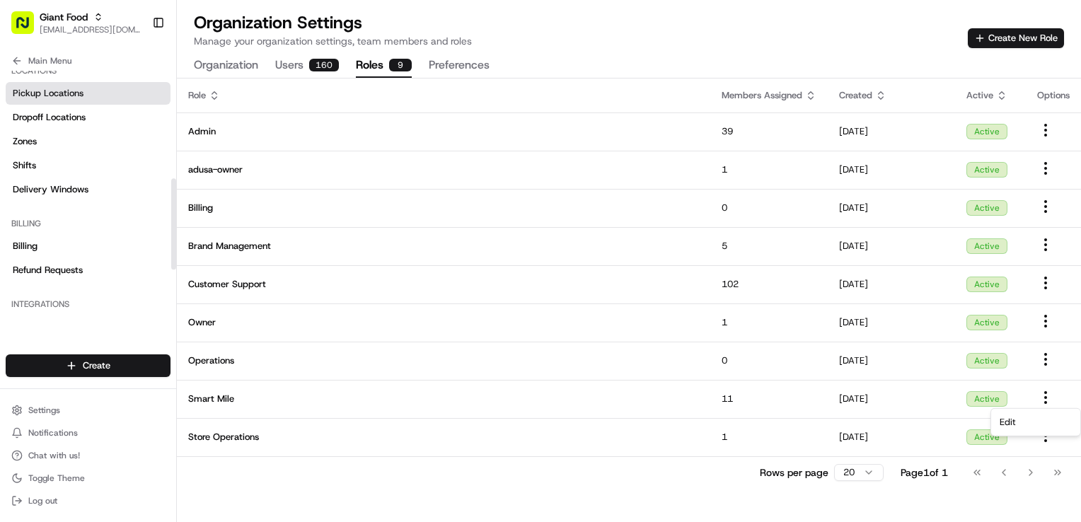
click at [70, 91] on span "Pickup Locations" at bounding box center [48, 93] width 71 height 13
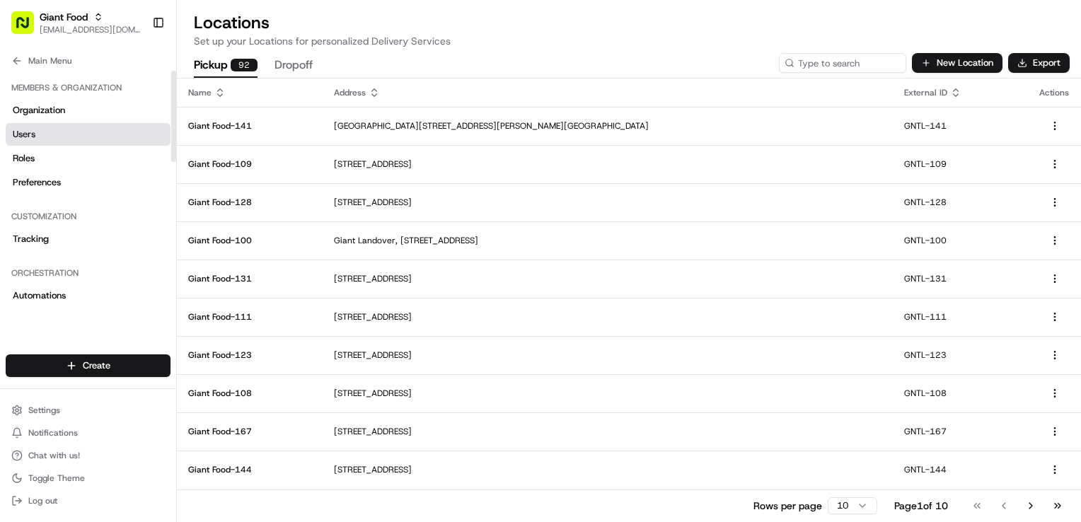
click at [38, 140] on link "Users" at bounding box center [88, 134] width 165 height 23
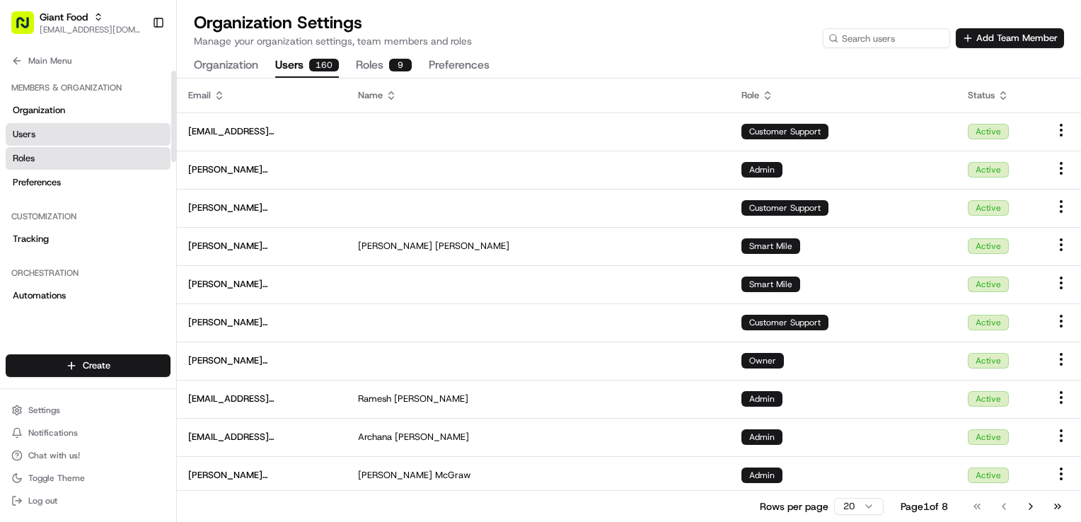
click at [84, 157] on link "Roles" at bounding box center [88, 158] width 165 height 23
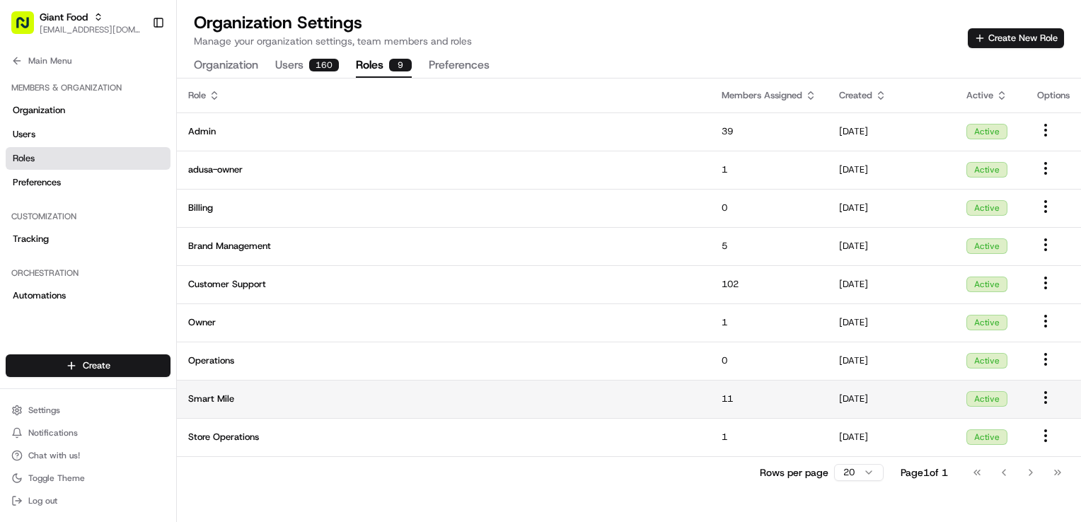
click at [1056, 403] on td at bounding box center [1053, 399] width 55 height 38
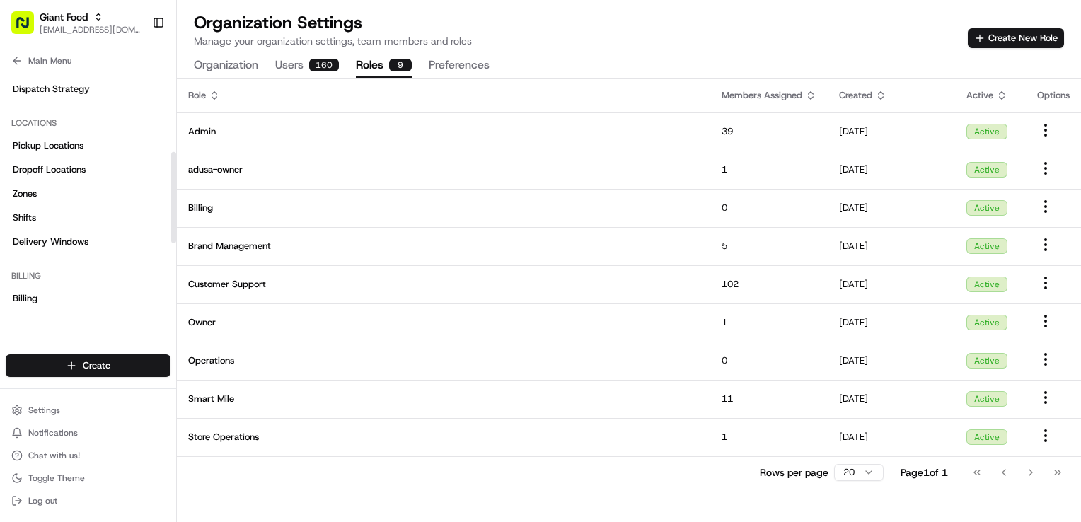
scroll to position [212, 0]
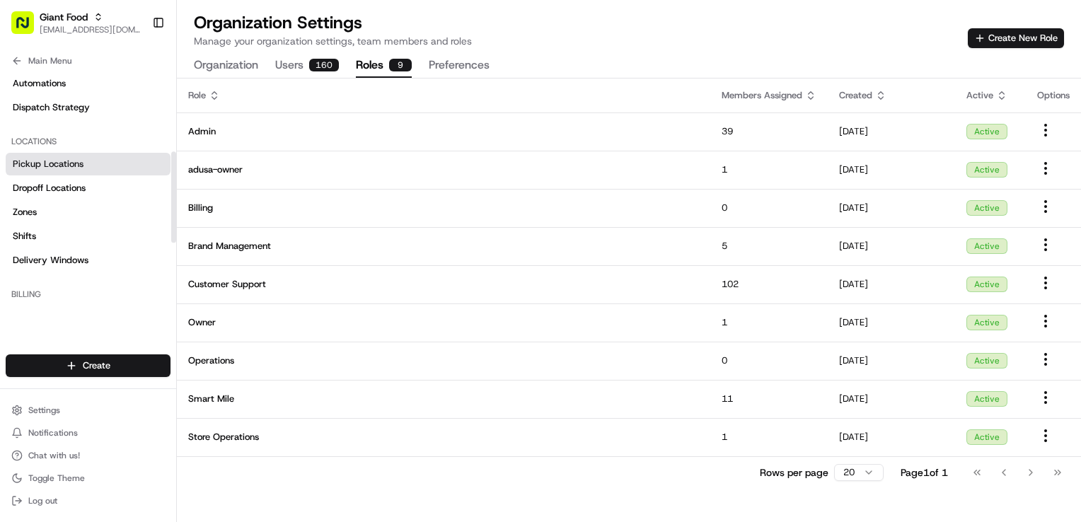
click at [71, 166] on span "Pickup Locations" at bounding box center [48, 164] width 71 height 13
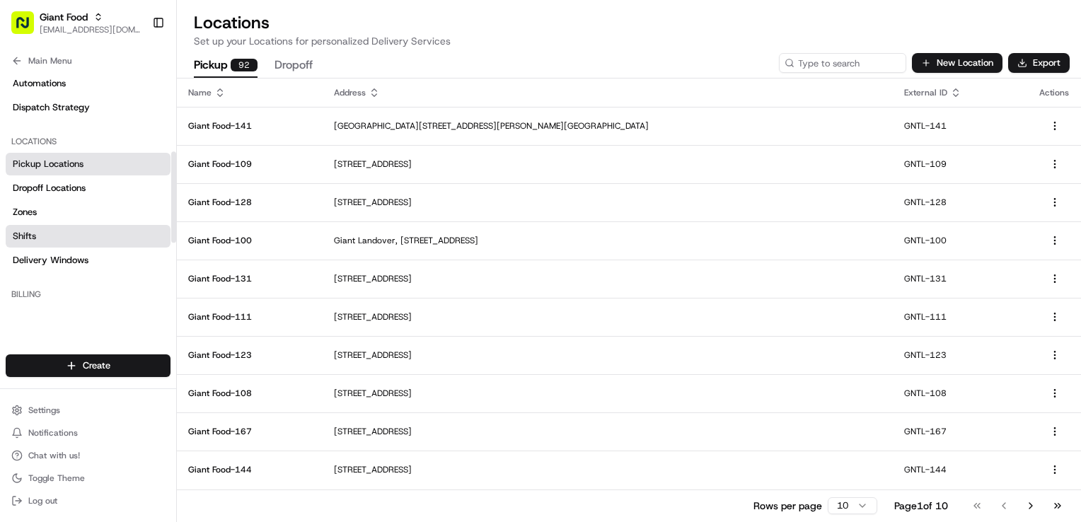
click at [39, 236] on link "Shifts" at bounding box center [88, 236] width 165 height 23
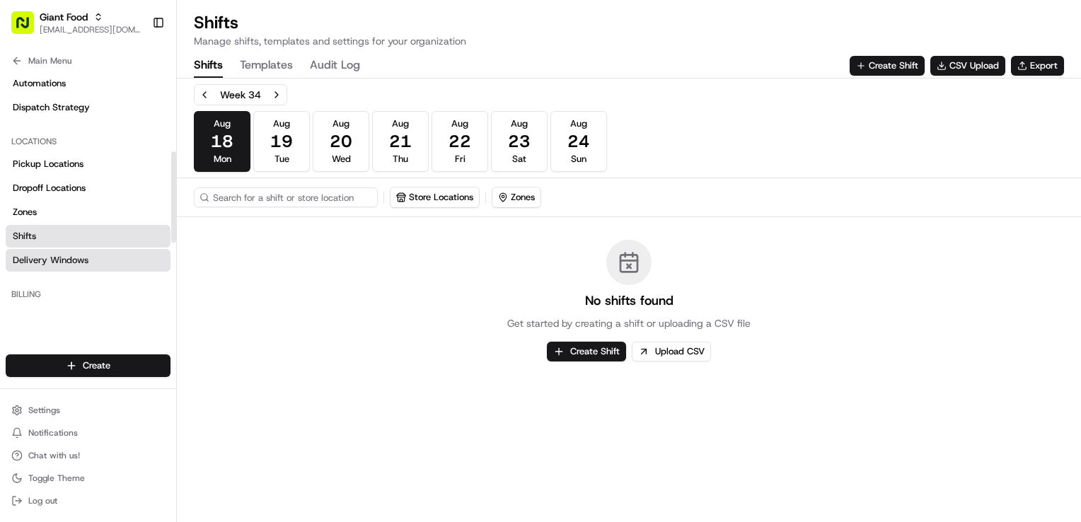
click at [58, 263] on span "Delivery Windows" at bounding box center [51, 260] width 76 height 13
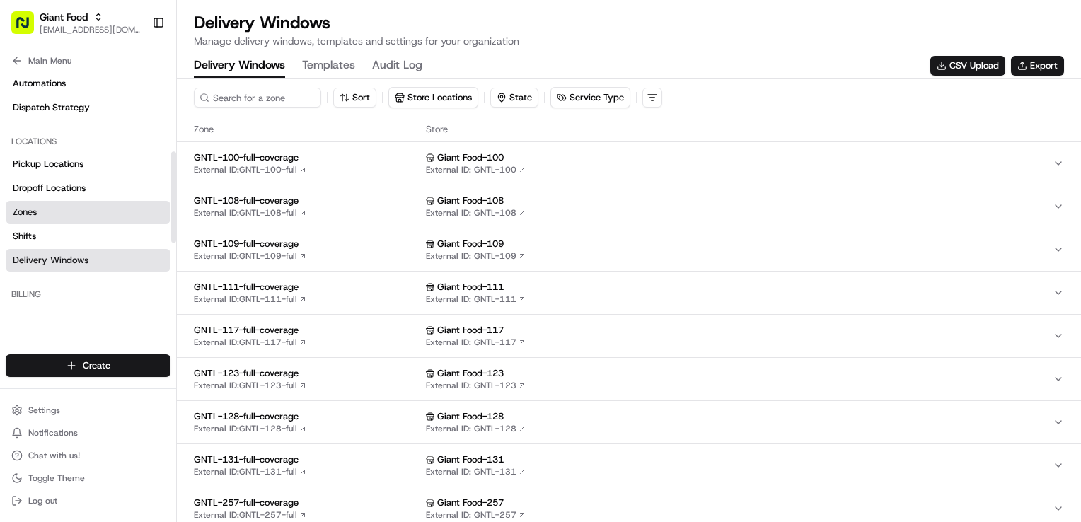
drag, startPoint x: 57, startPoint y: 217, endPoint x: 59, endPoint y: 182, distance: 34.7
click at [57, 217] on link "Zones" at bounding box center [88, 212] width 165 height 23
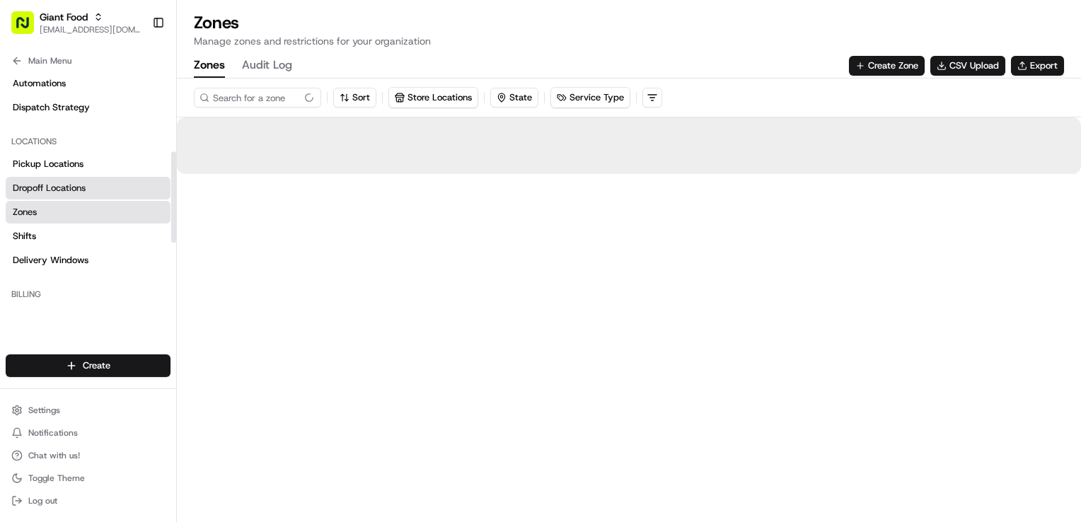
click at [59, 182] on span "Dropoff Locations" at bounding box center [49, 188] width 73 height 13
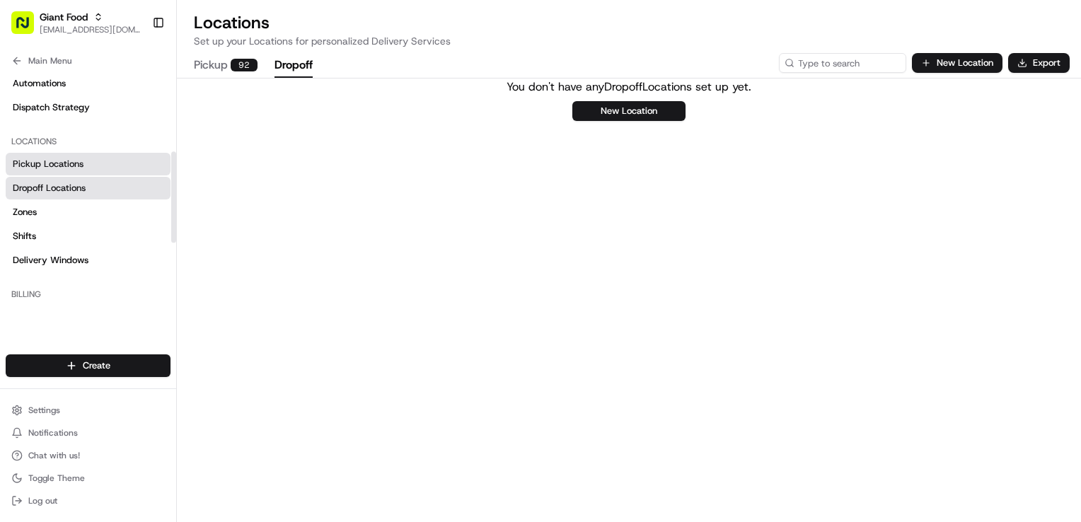
click at [62, 167] on span "Pickup Locations" at bounding box center [48, 164] width 71 height 13
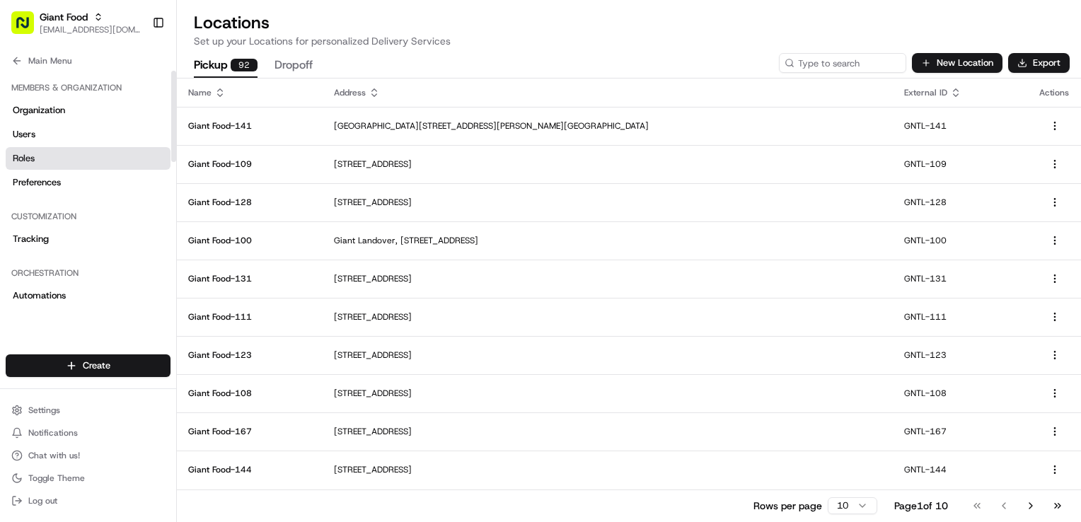
click at [69, 159] on link "Roles" at bounding box center [88, 158] width 165 height 23
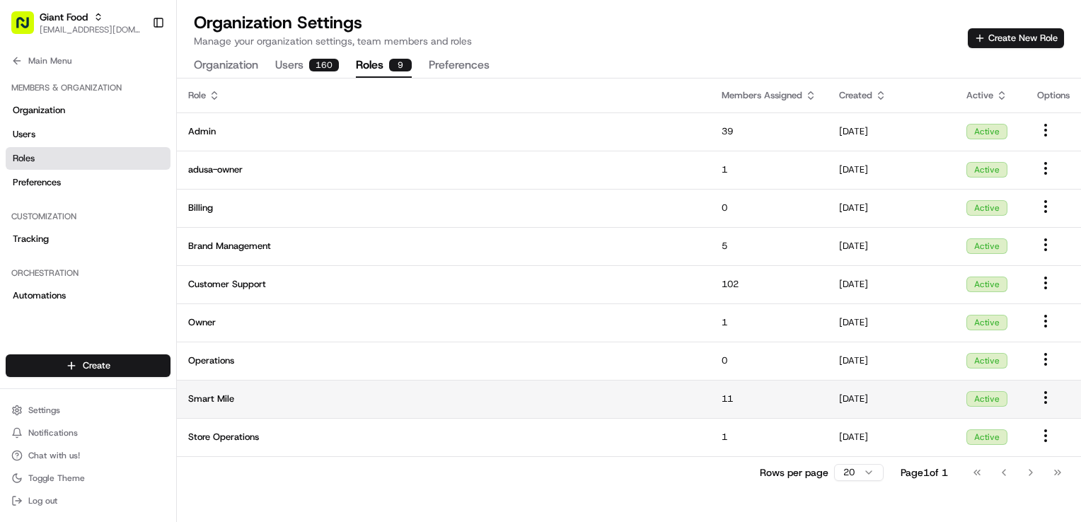
click at [1052, 398] on html "Giant Food [EMAIL_ADDRESS][DOMAIN_NAME] Toggle Sidebar Orders Deliveries Provid…" at bounding box center [540, 261] width 1081 height 522
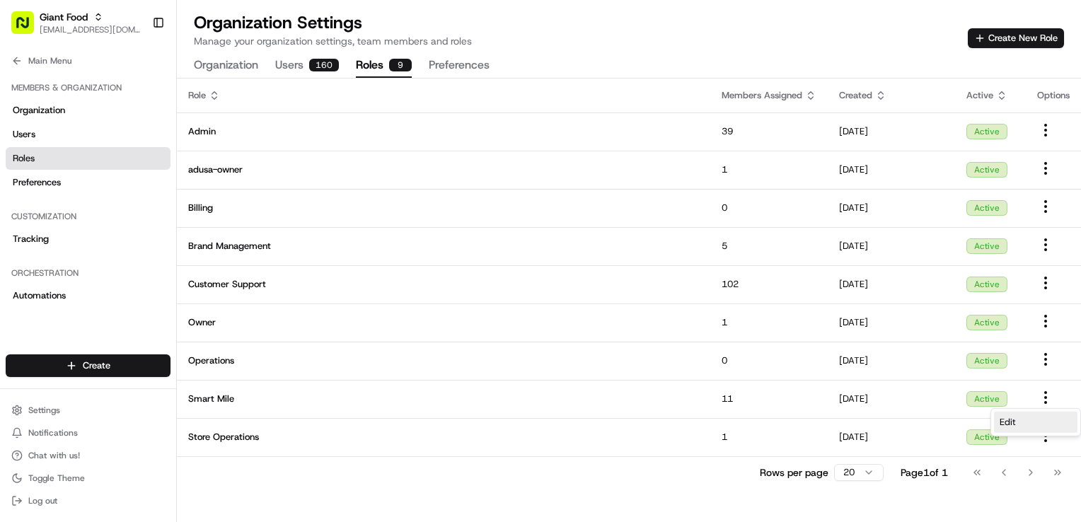
click at [1030, 419] on div "Edit" at bounding box center [1036, 422] width 84 height 21
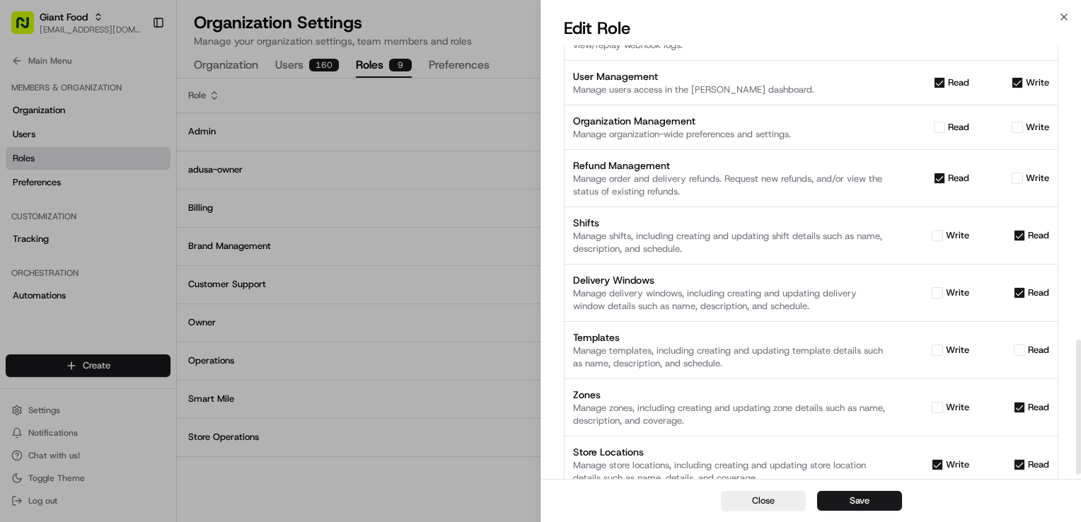
scroll to position [963, 0]
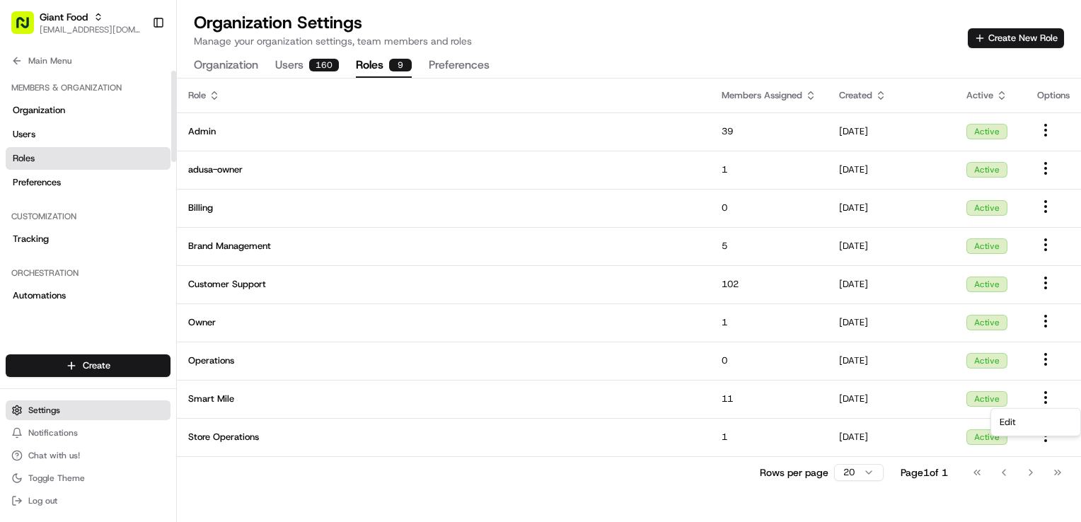
click at [51, 413] on span "Settings" at bounding box center [44, 410] width 32 height 11
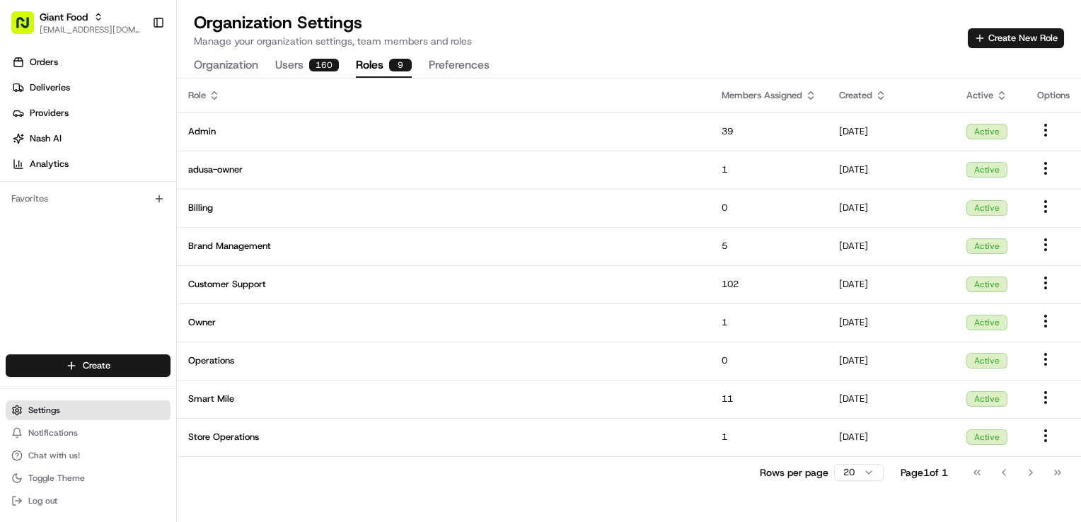
drag, startPoint x: 51, startPoint y: 410, endPoint x: 67, endPoint y: 360, distance: 51.9
click at [51, 409] on span "Settings" at bounding box center [44, 410] width 32 height 11
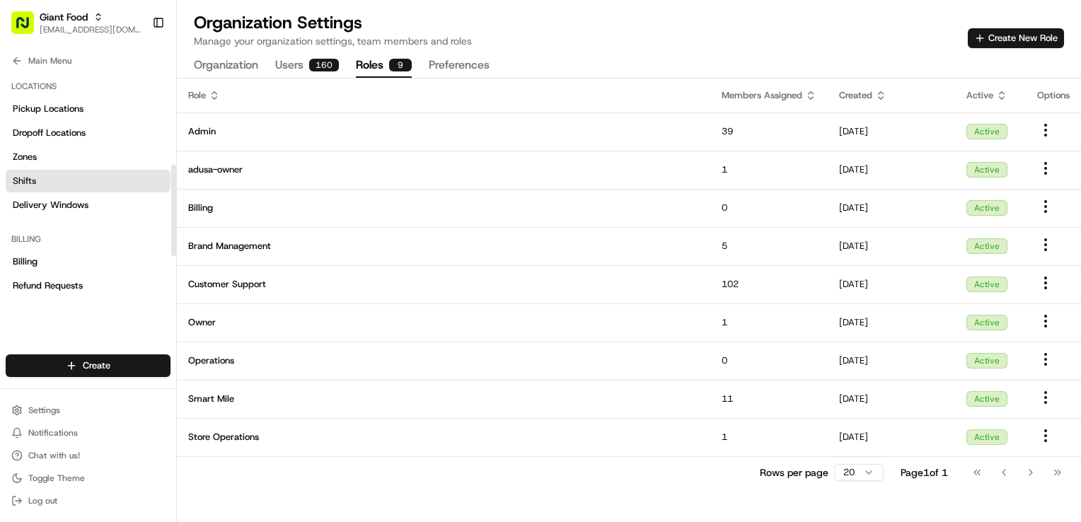
scroll to position [247, 0]
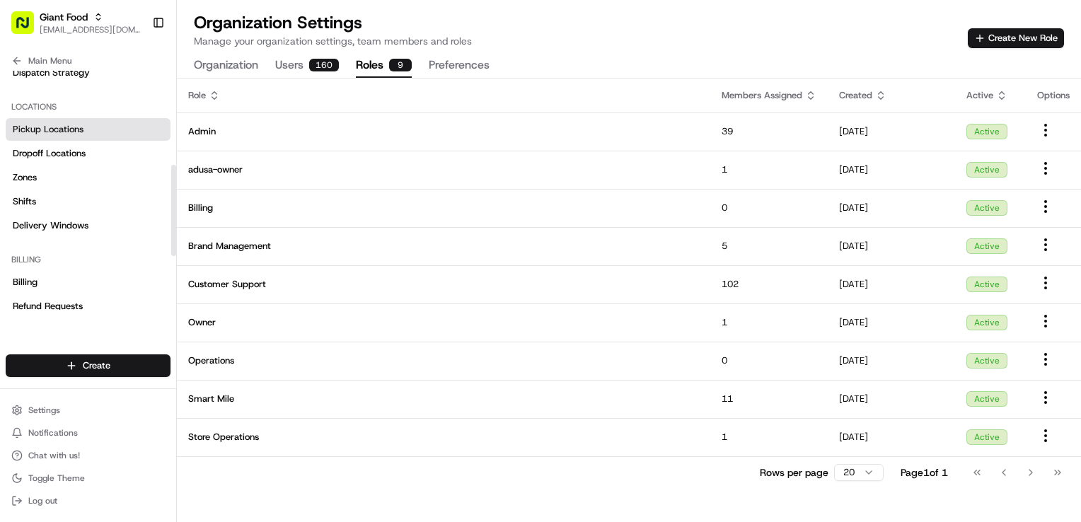
click at [51, 123] on span "Pickup Locations" at bounding box center [48, 129] width 71 height 13
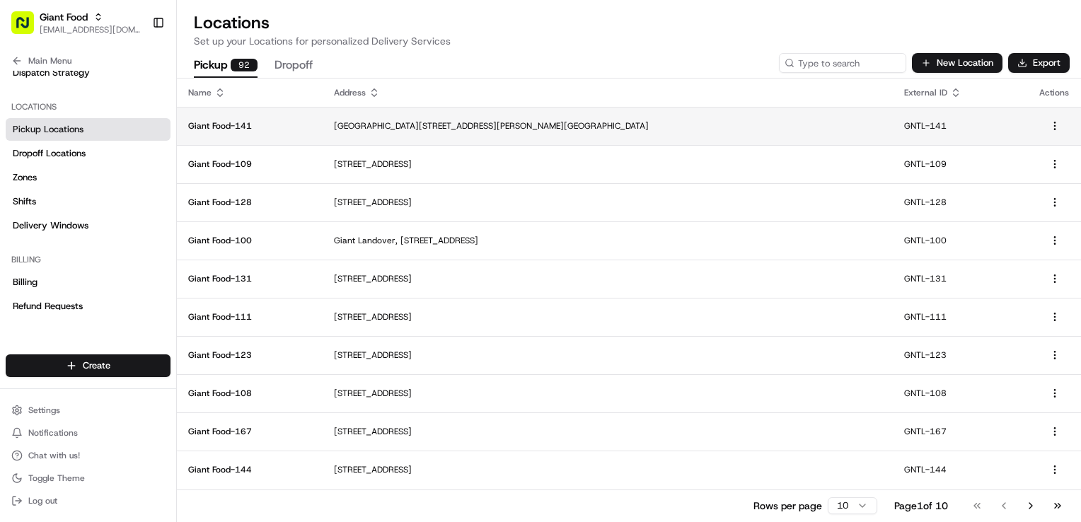
click at [854, 129] on p "[GEOGRAPHIC_DATA][STREET_ADDRESS][PERSON_NAME][GEOGRAPHIC_DATA]" at bounding box center [608, 125] width 548 height 11
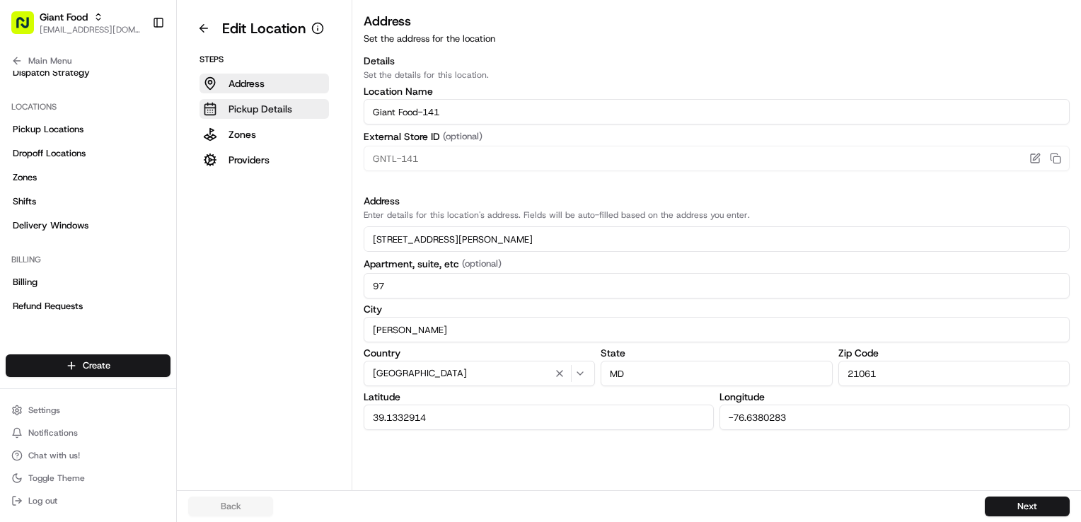
click at [275, 113] on p "Pickup Details" at bounding box center [261, 109] width 64 height 14
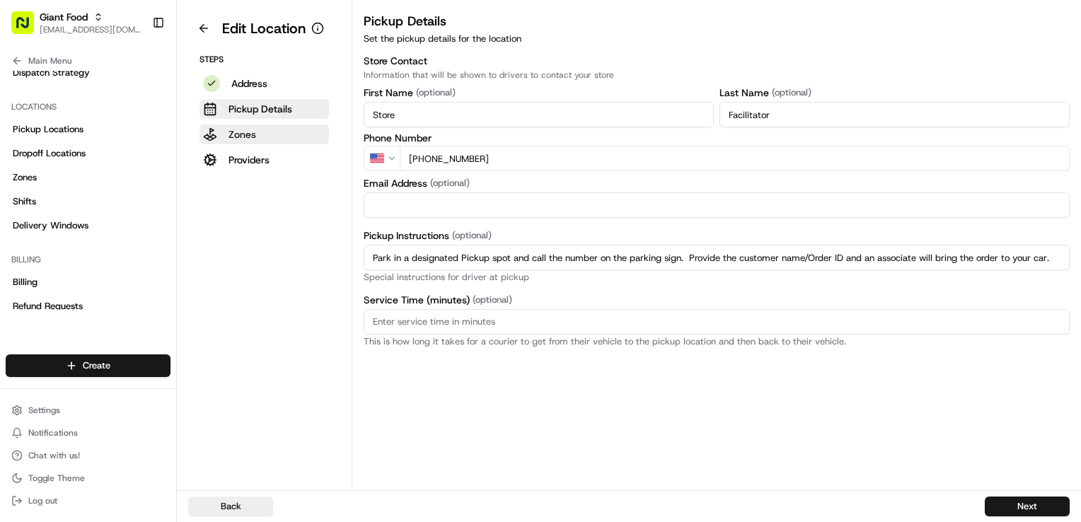
click at [266, 134] on button "Zones" at bounding box center [265, 135] width 130 height 20
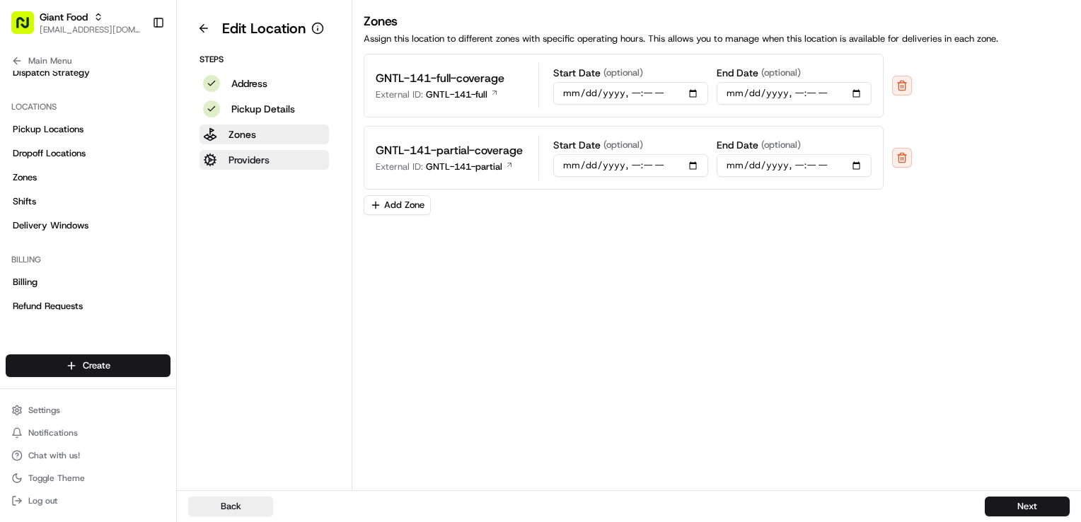
click at [260, 163] on p "Providers" at bounding box center [249, 160] width 41 height 14
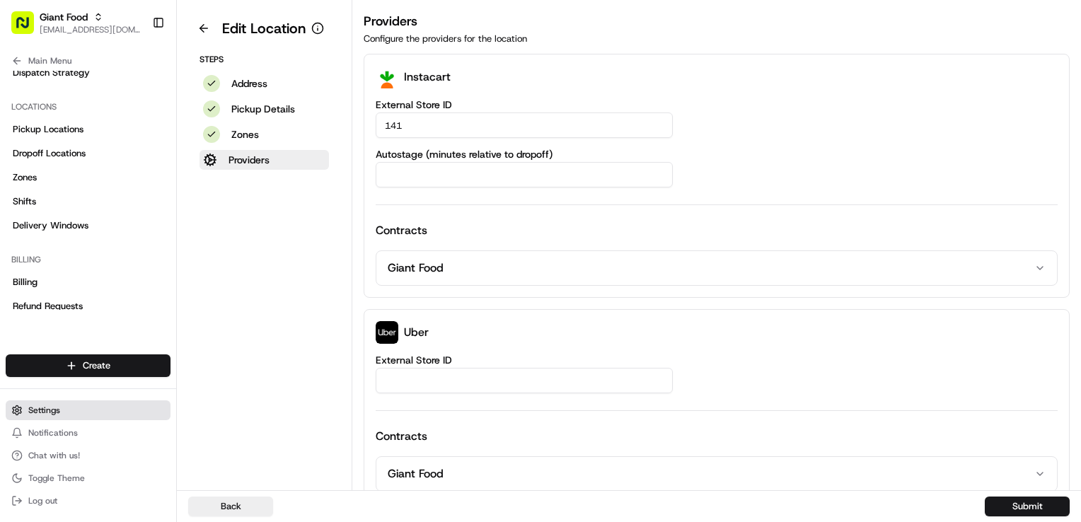
click at [96, 412] on button "Settings" at bounding box center [88, 411] width 165 height 20
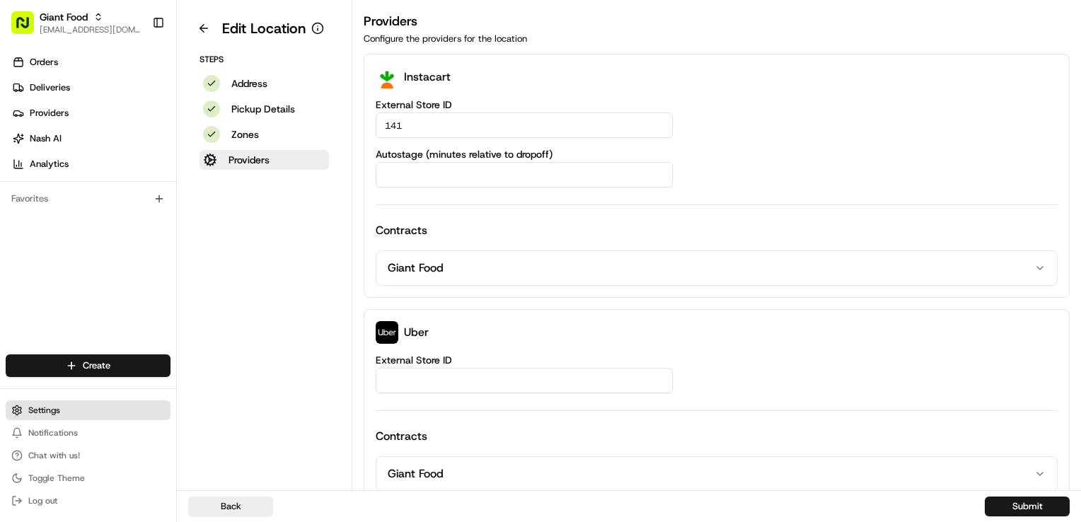
click at [54, 403] on button "Settings" at bounding box center [88, 411] width 165 height 20
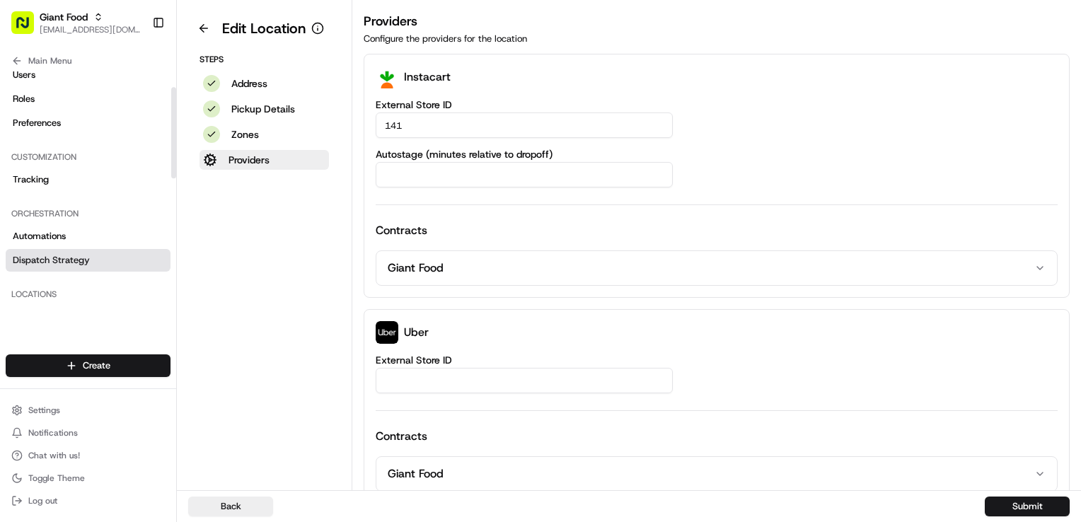
scroll to position [35, 0]
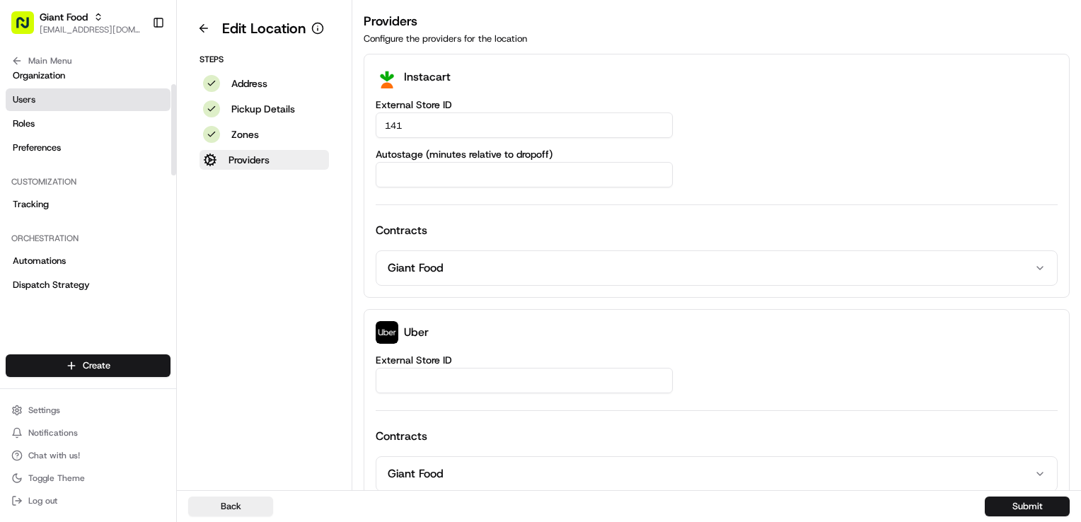
click at [71, 104] on link "Users" at bounding box center [88, 99] width 165 height 23
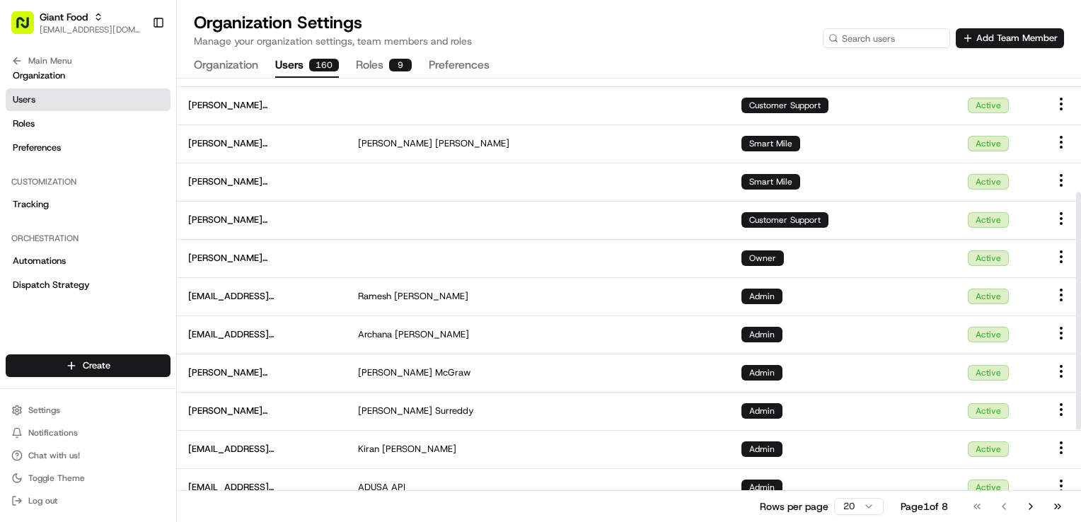
scroll to position [212, 0]
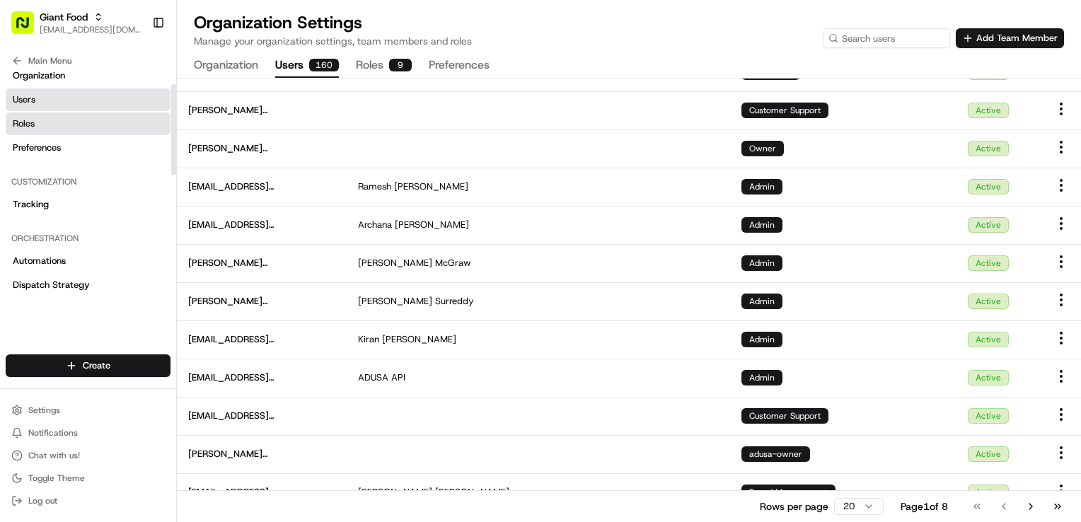
click at [86, 123] on link "Roles" at bounding box center [88, 124] width 165 height 23
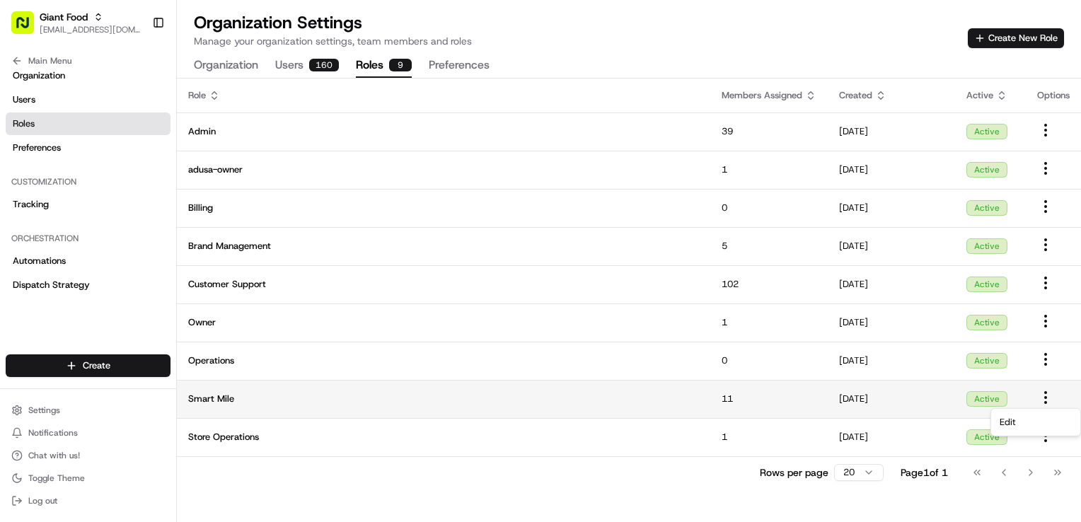
click at [1050, 402] on html "Giant Food [EMAIL_ADDRESS][DOMAIN_NAME] Toggle Sidebar Orders Deliveries Provid…" at bounding box center [540, 261] width 1081 height 522
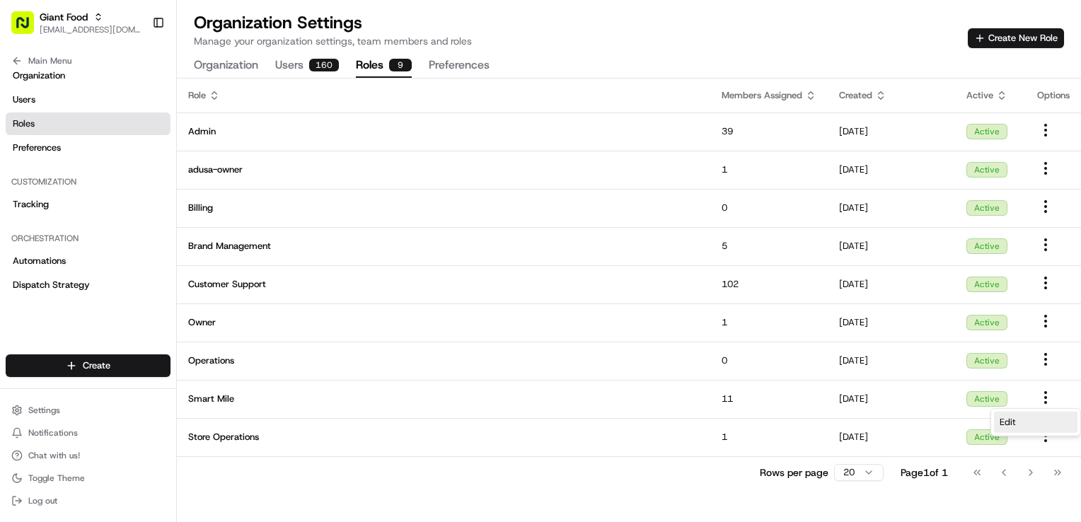
click at [1025, 420] on div "Edit" at bounding box center [1036, 422] width 84 height 21
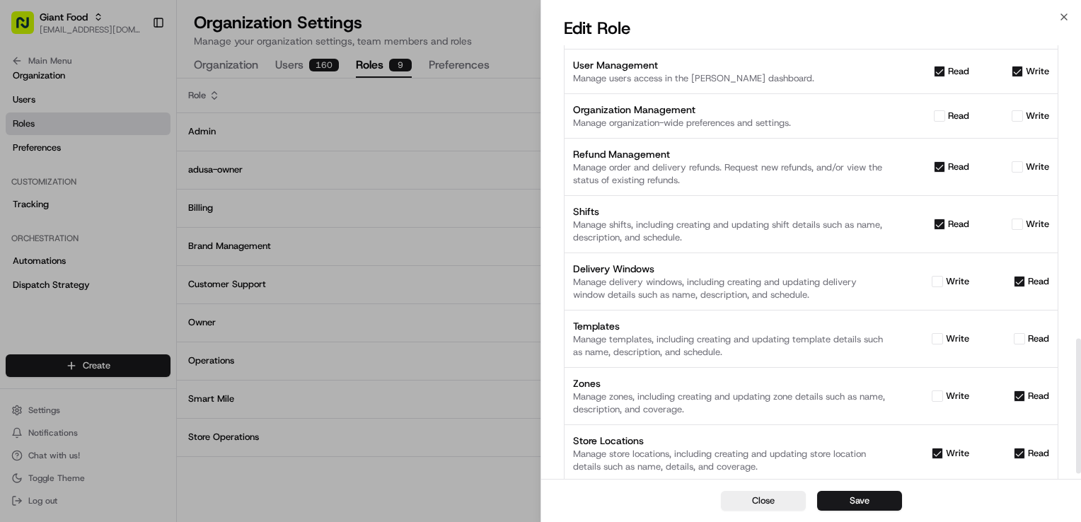
scroll to position [963, 0]
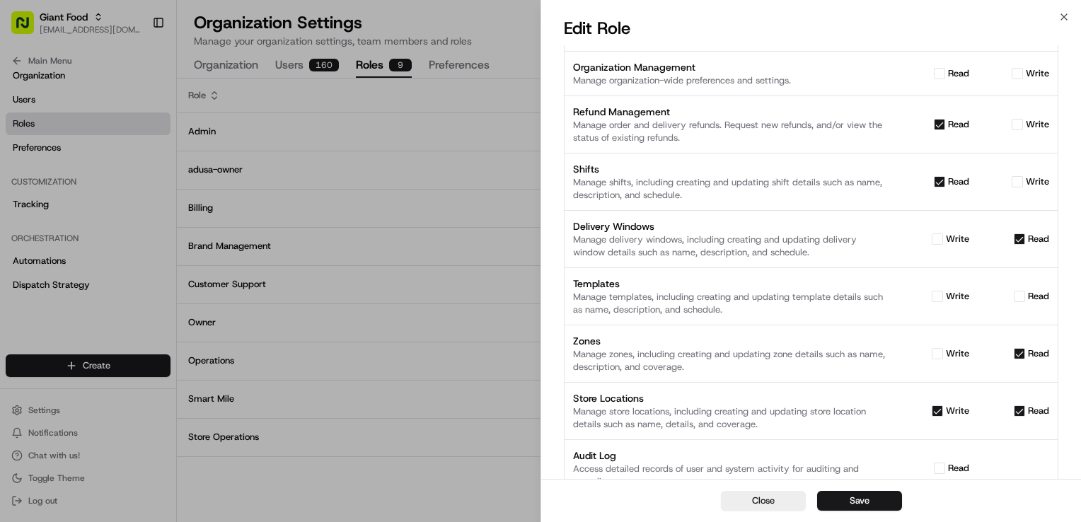
click at [934, 406] on button "write" at bounding box center [937, 411] width 11 height 11
checkbox input "false"
click at [878, 505] on button "Save" at bounding box center [859, 501] width 85 height 20
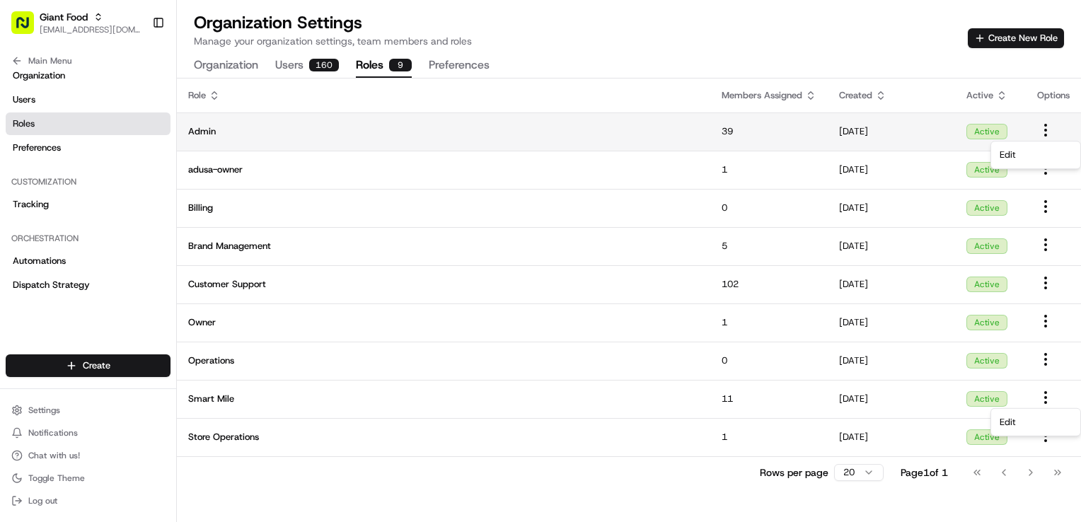
click at [1050, 134] on icon "button" at bounding box center [1046, 130] width 17 height 17
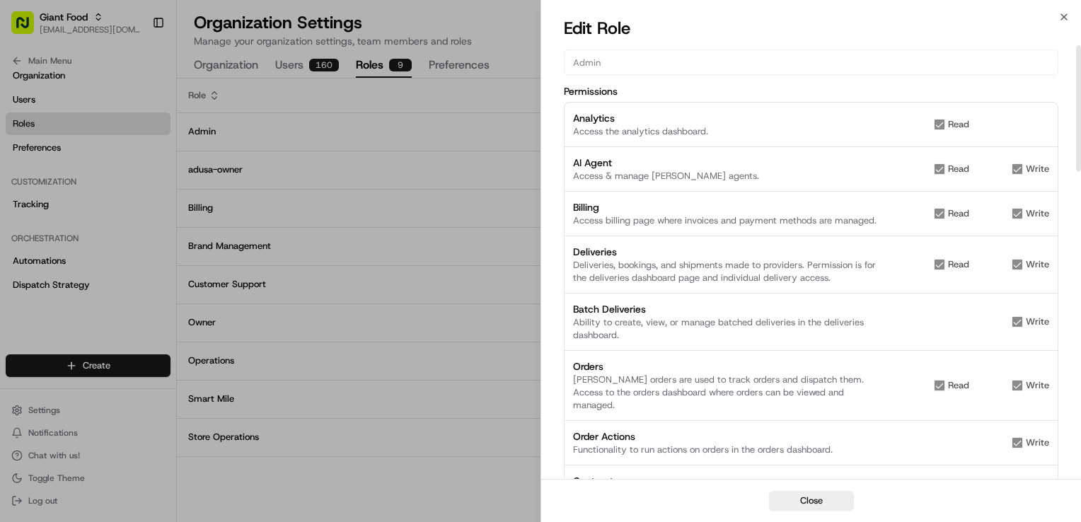
scroll to position [0, 0]
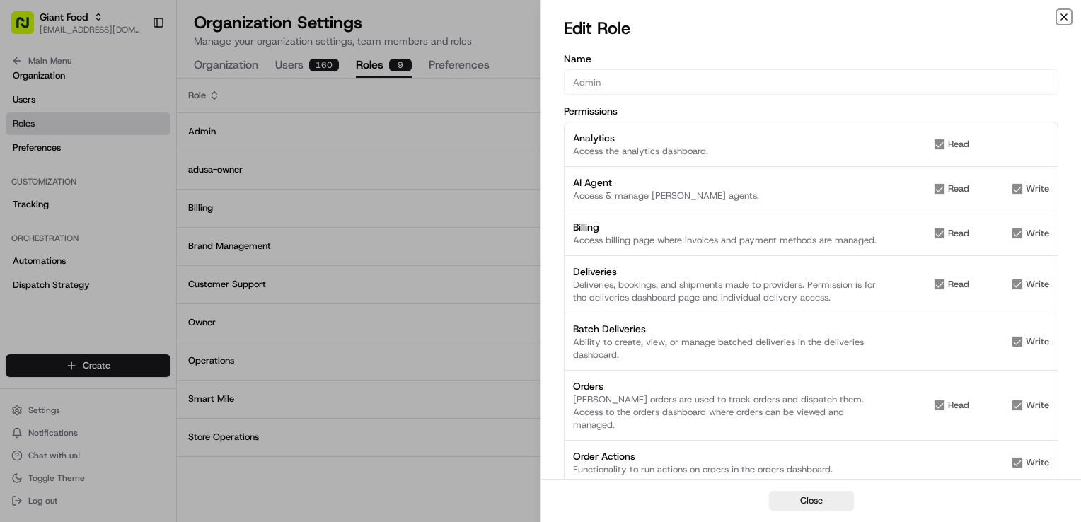
click at [1062, 17] on icon "button" at bounding box center [1064, 16] width 11 height 11
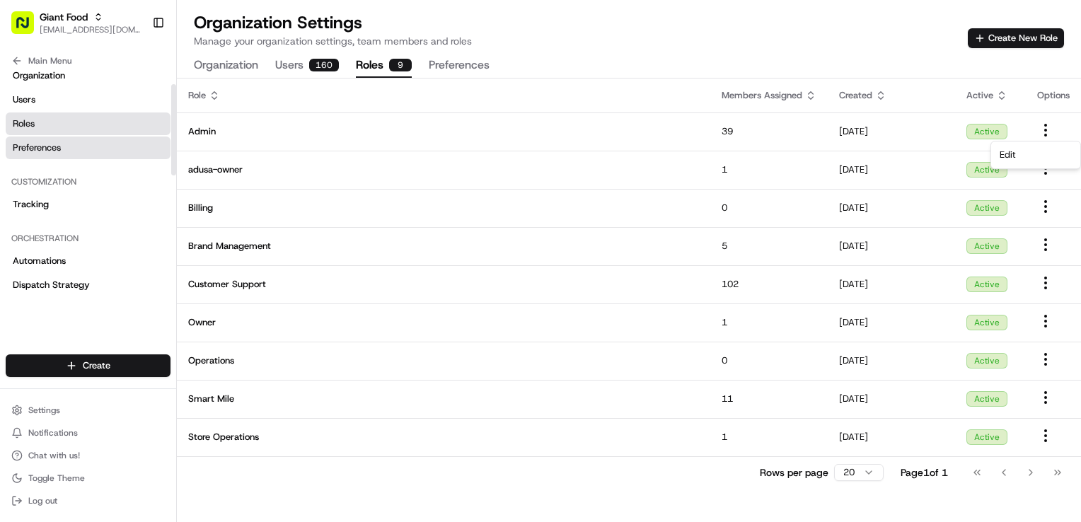
click at [74, 150] on link "Preferences" at bounding box center [88, 148] width 165 height 23
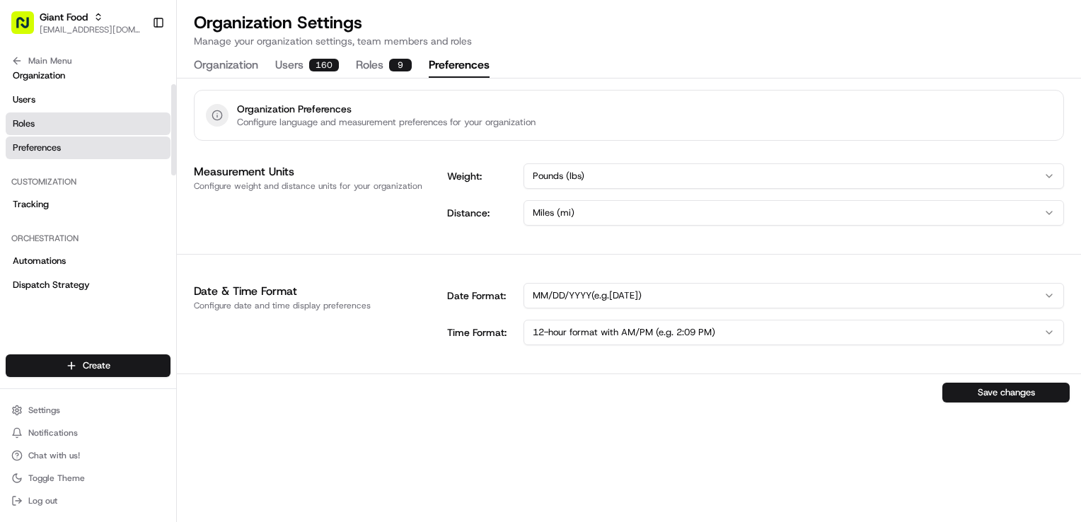
click at [59, 116] on link "Roles" at bounding box center [88, 124] width 165 height 23
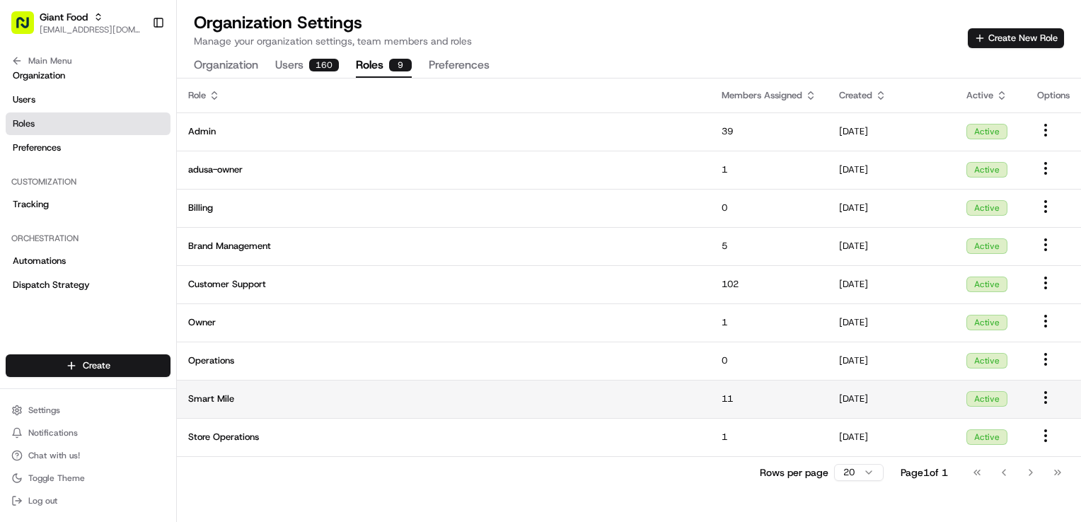
click at [1050, 404] on html "Giant Food [EMAIL_ADDRESS][DOMAIN_NAME] Toggle Sidebar Orders Deliveries Provid…" at bounding box center [540, 261] width 1081 height 522
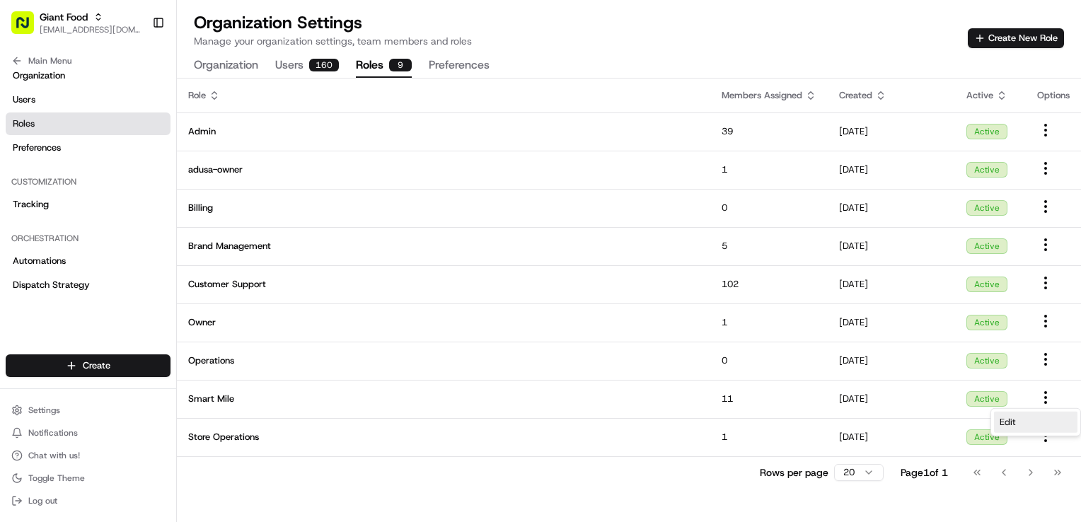
click at [1032, 430] on div "Edit" at bounding box center [1036, 422] width 84 height 21
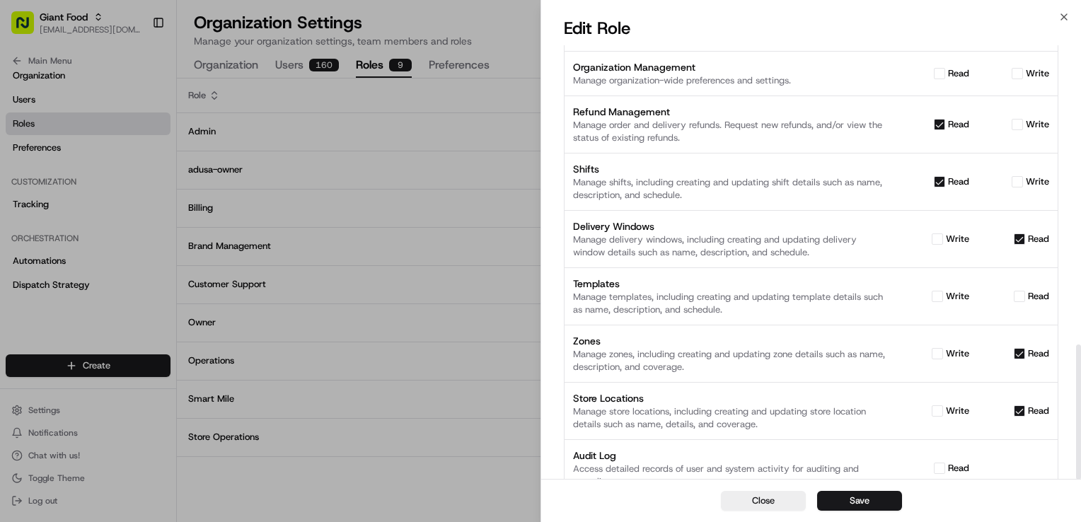
scroll to position [963, 0]
click at [938, 406] on button "write" at bounding box center [937, 411] width 11 height 11
checkbox input "true"
click at [852, 505] on button "Save" at bounding box center [859, 501] width 85 height 20
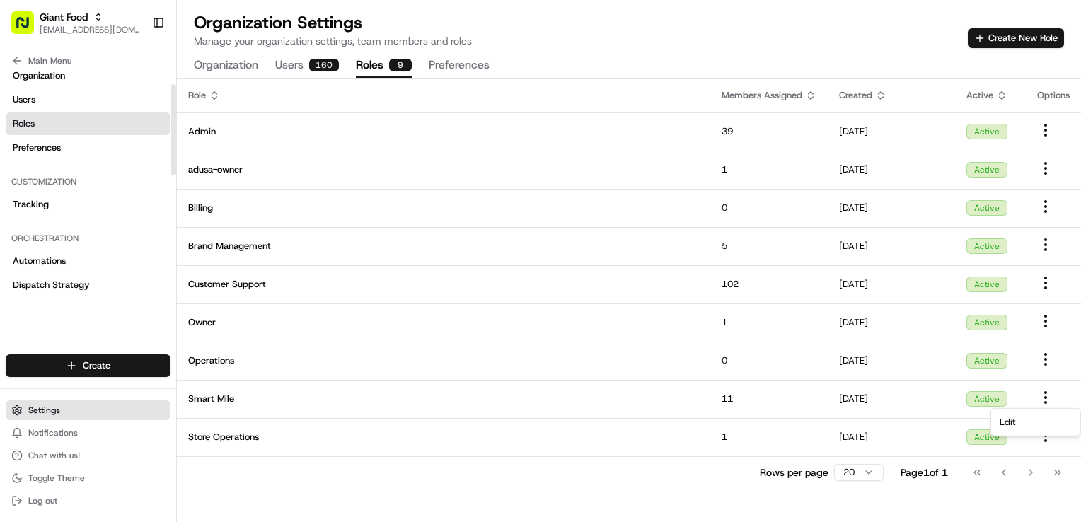
click at [62, 409] on button "Settings" at bounding box center [88, 411] width 165 height 20
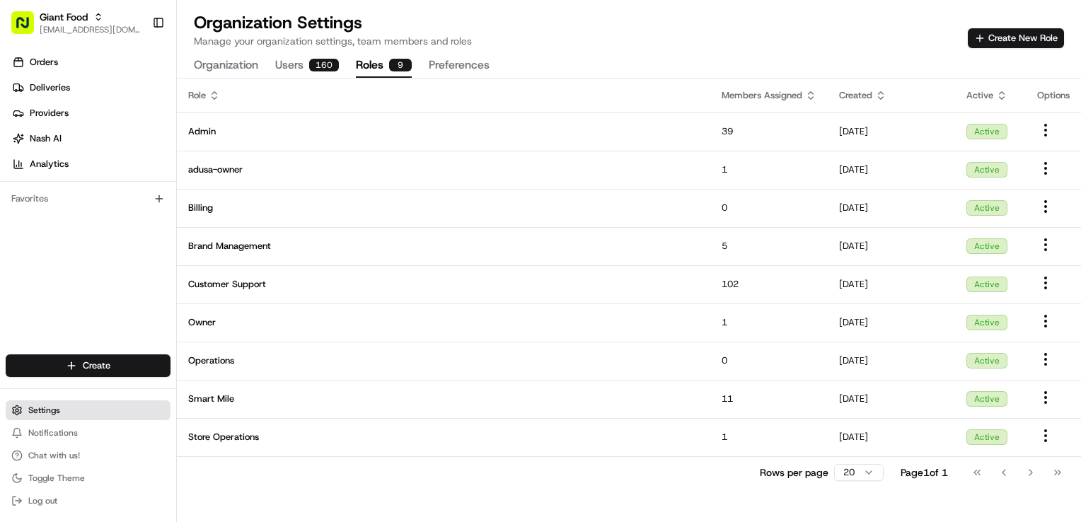
click at [62, 409] on button "Settings" at bounding box center [88, 411] width 165 height 20
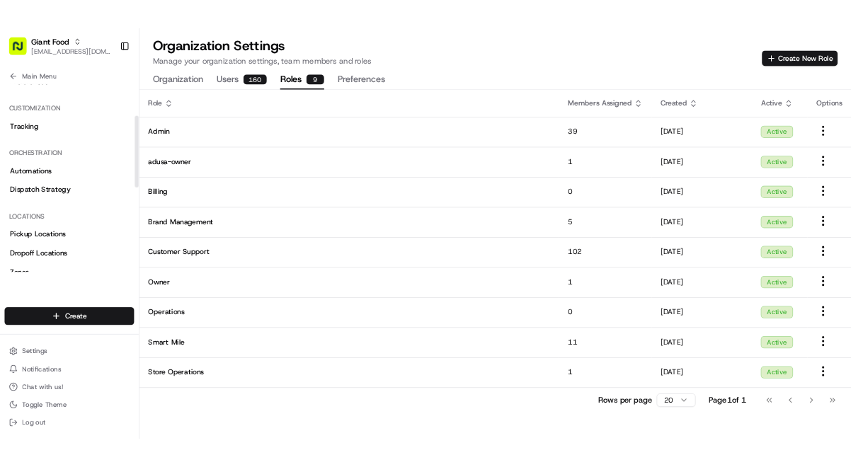
scroll to position [105, 0]
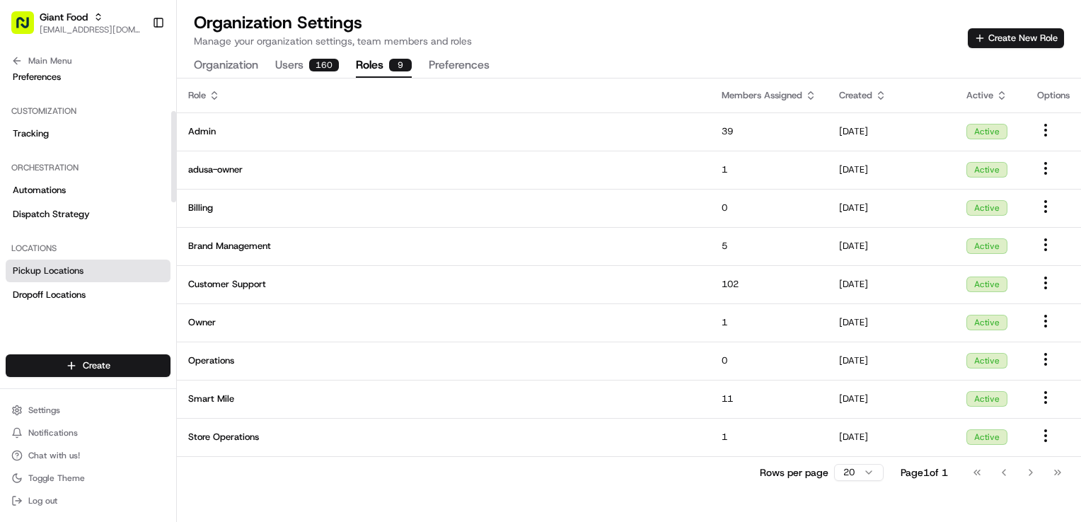
click at [74, 272] on span "Pickup Locations" at bounding box center [48, 271] width 71 height 13
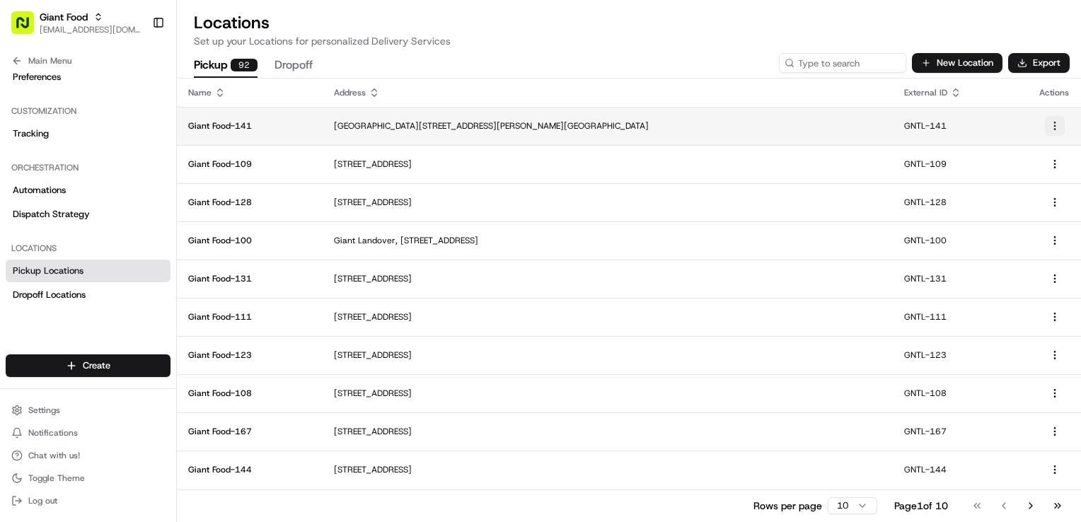
click at [1056, 129] on html "Giant Food [EMAIL_ADDRESS][DOMAIN_NAME] Toggle Sidebar Orders Deliveries Provid…" at bounding box center [540, 261] width 1081 height 522
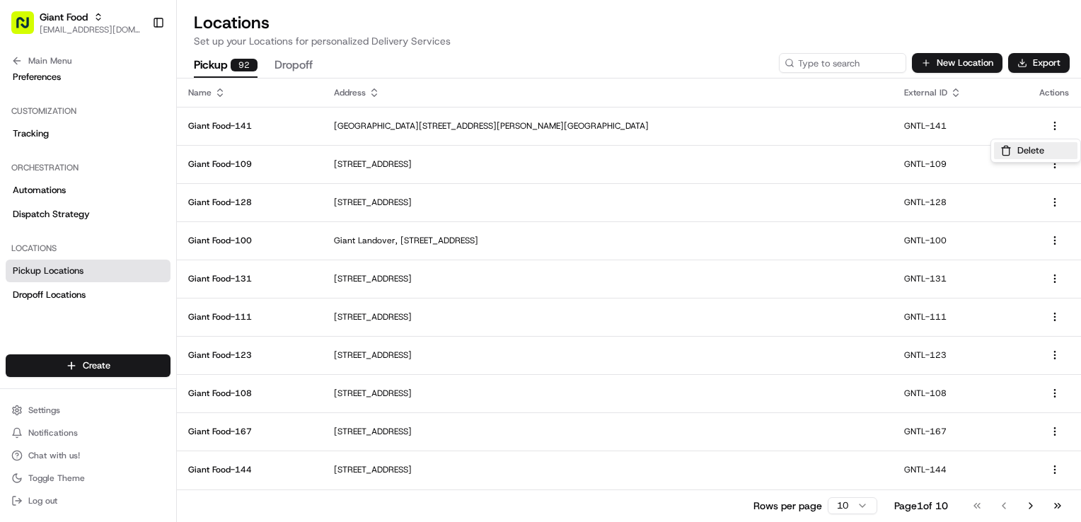
click at [1045, 147] on button "Delete" at bounding box center [1036, 150] width 84 height 17
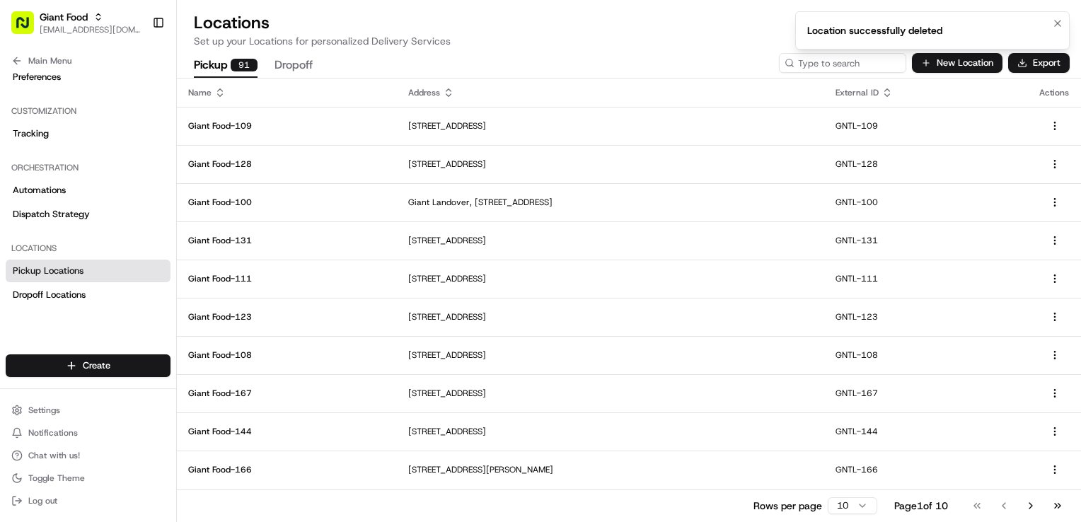
click at [890, 27] on div "Location successfully deleted" at bounding box center [875, 30] width 135 height 14
click at [929, 70] on button "New Location" at bounding box center [957, 63] width 91 height 20
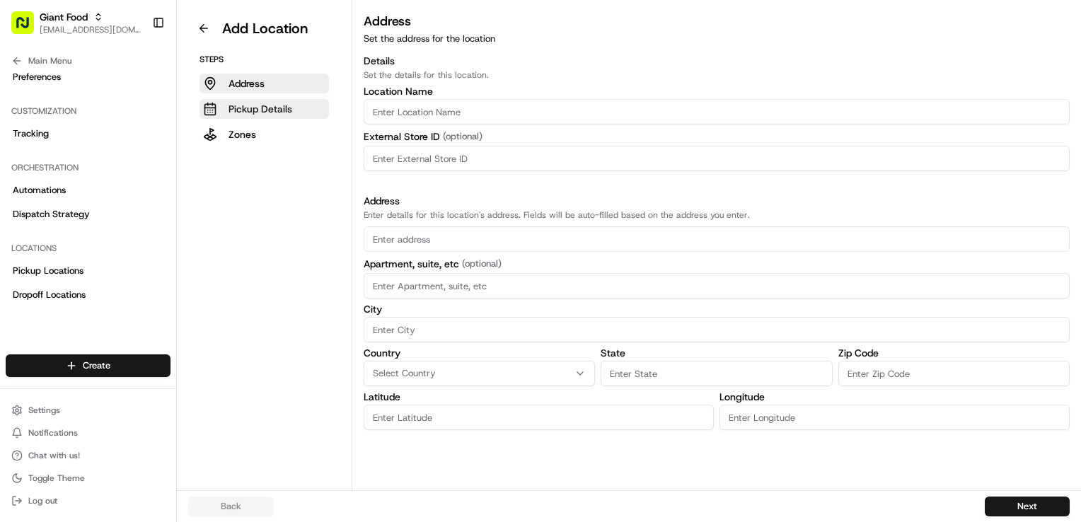
click at [280, 110] on p "Pickup Details" at bounding box center [261, 109] width 64 height 14
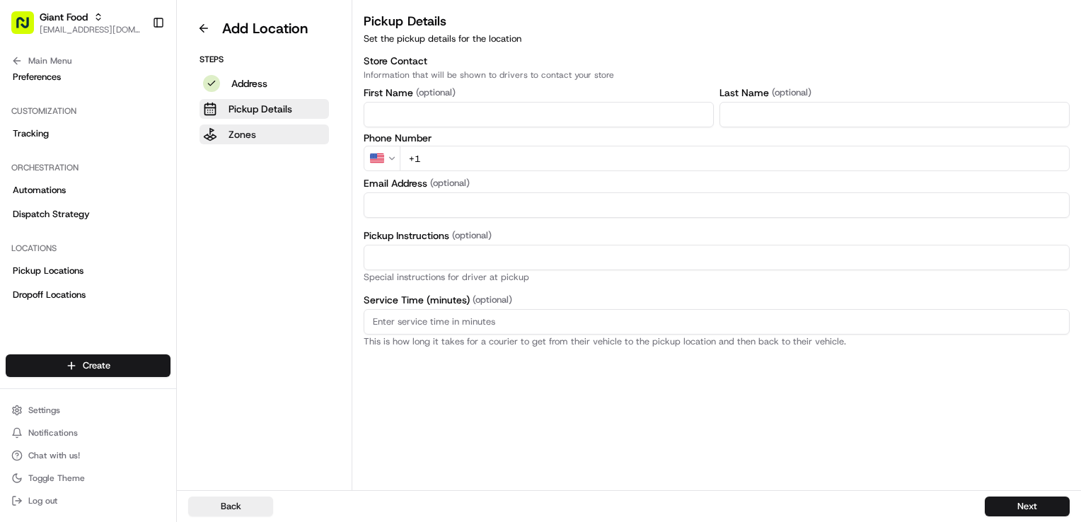
click at [256, 129] on button "Zones" at bounding box center [265, 135] width 130 height 20
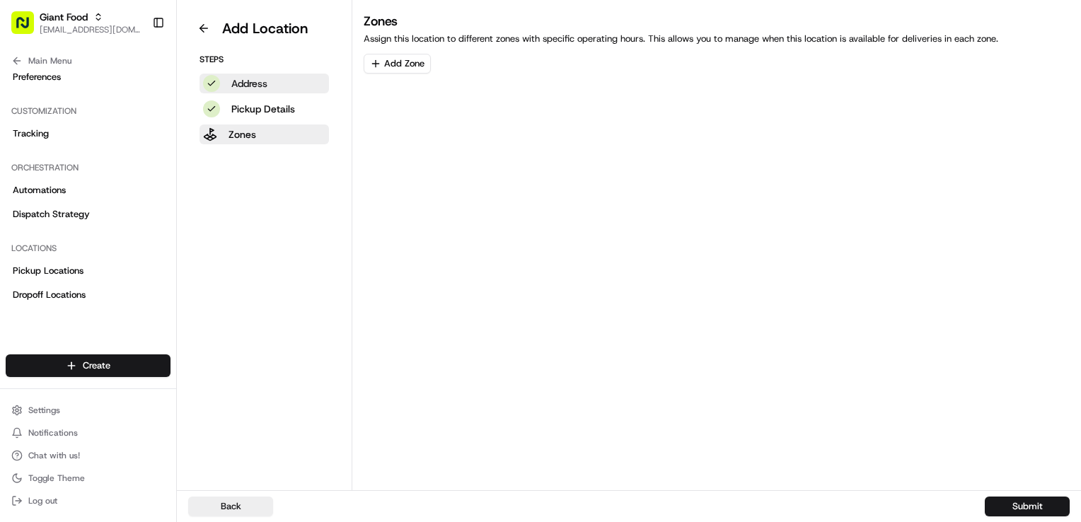
click at [266, 89] on p "Address" at bounding box center [249, 83] width 36 height 14
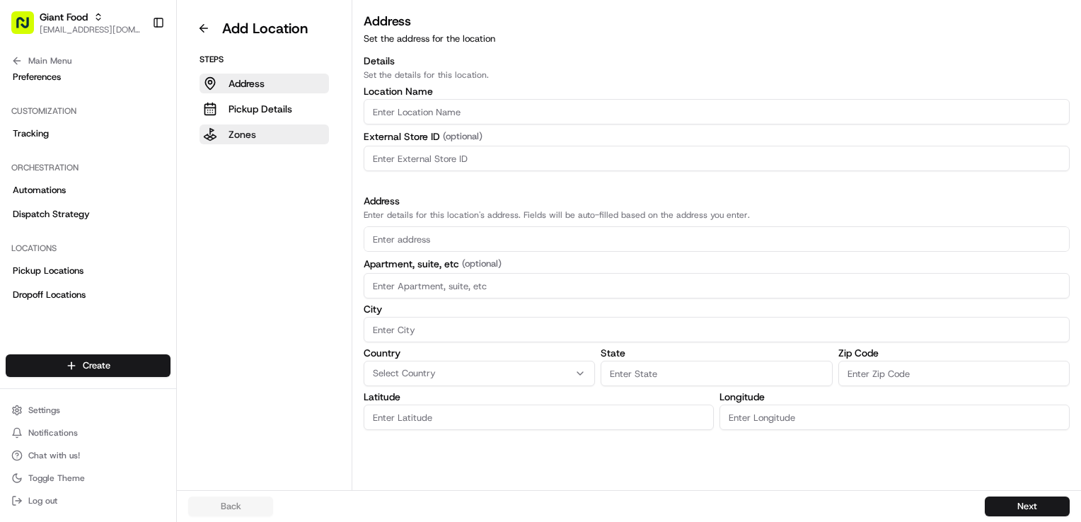
click at [251, 137] on p "Zones" at bounding box center [243, 134] width 28 height 14
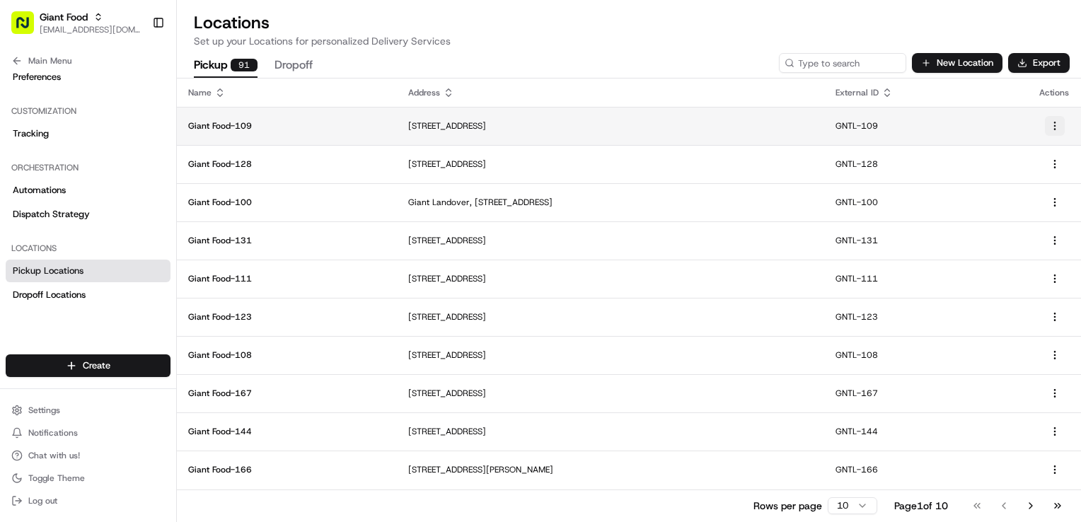
click at [1059, 127] on html "Giant Food [EMAIL_ADDRESS][DOMAIN_NAME] Toggle Sidebar Orders Deliveries Provid…" at bounding box center [540, 261] width 1081 height 522
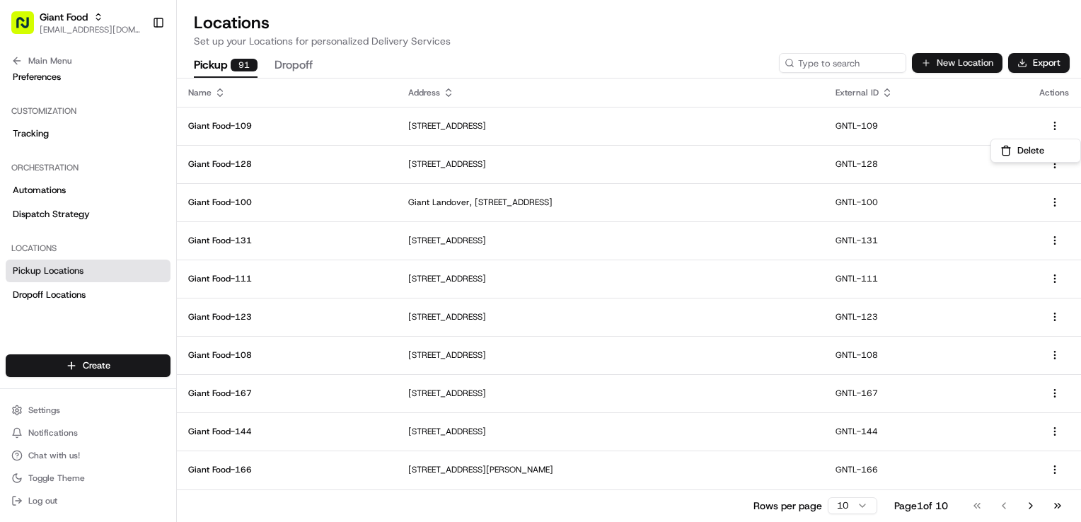
click at [975, 60] on html "Giant Food [EMAIL_ADDRESS][DOMAIN_NAME] Toggle Sidebar Orders Deliveries Provid…" at bounding box center [540, 261] width 1081 height 522
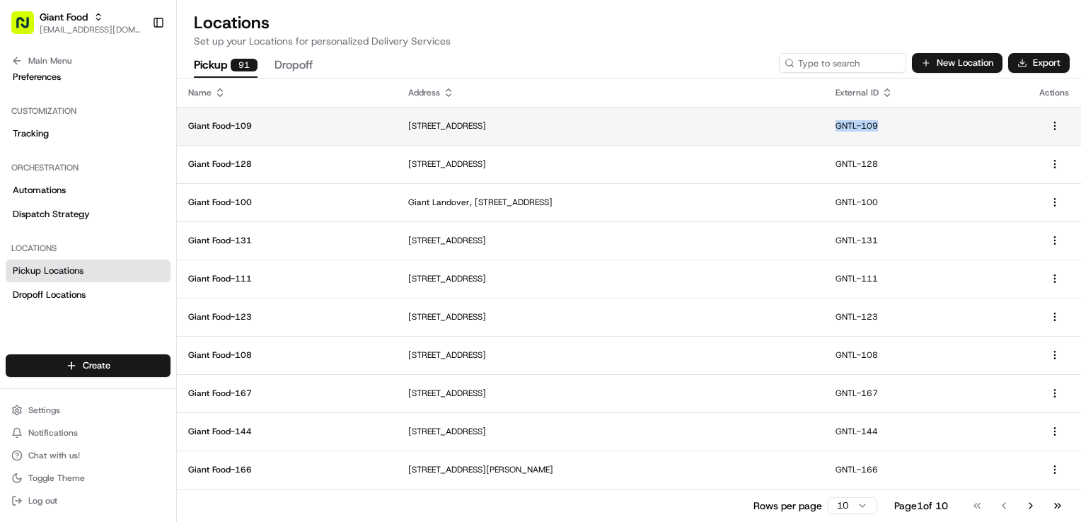
drag, startPoint x: 934, startPoint y: 128, endPoint x: 878, endPoint y: 130, distance: 56.7
click at [878, 130] on td "GNTL-109" at bounding box center [926, 126] width 204 height 38
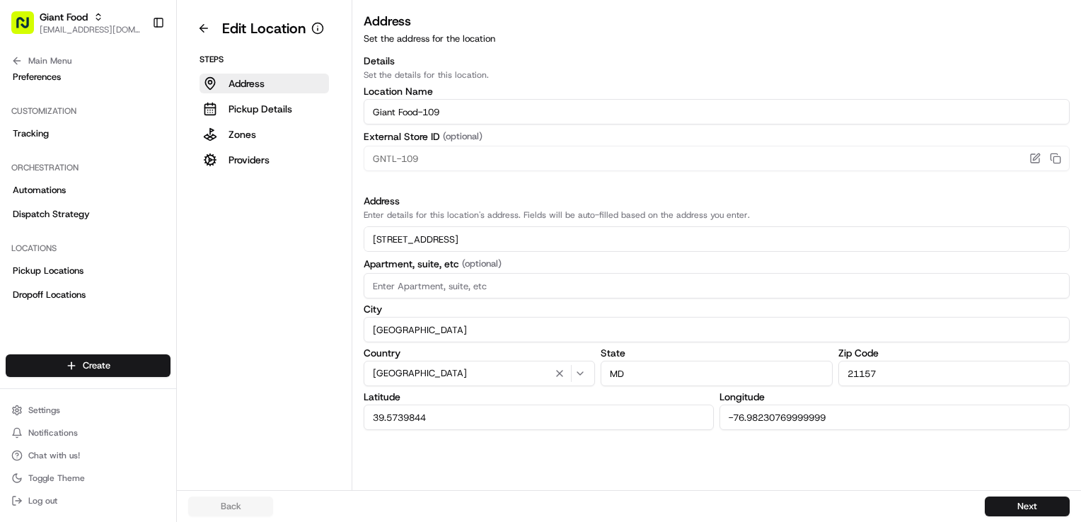
drag, startPoint x: 456, startPoint y: 115, endPoint x: 18, endPoint y: 115, distance: 437.4
click at [18, 115] on div "Giant Food [EMAIL_ADDRESS][DOMAIN_NAME] Toggle Sidebar Orders Deliveries Provid…" at bounding box center [540, 261] width 1081 height 522
click at [195, 29] on button at bounding box center [203, 28] width 31 height 23
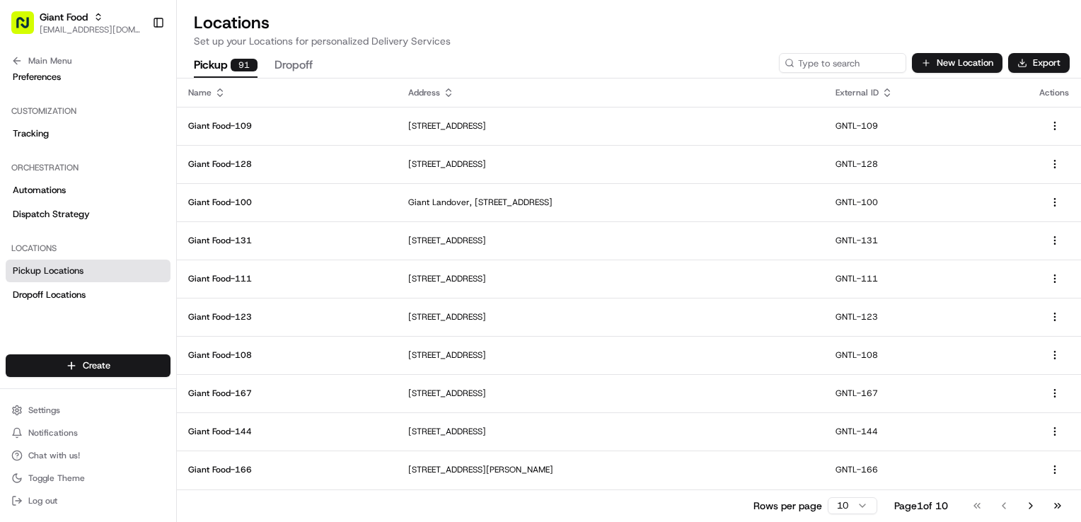
click at [297, 67] on button "Dropoff" at bounding box center [294, 66] width 38 height 24
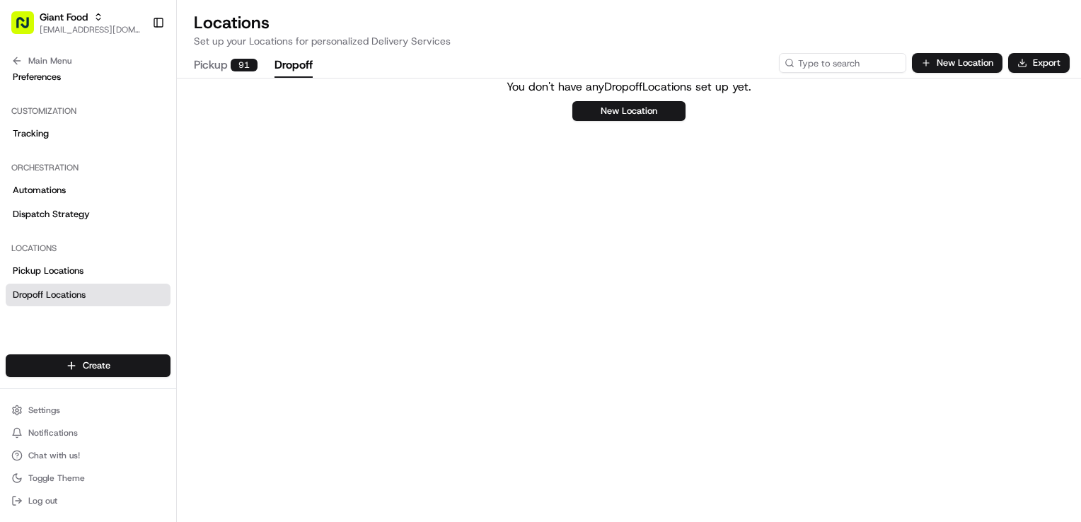
click at [231, 62] on div "91" at bounding box center [244, 65] width 27 height 13
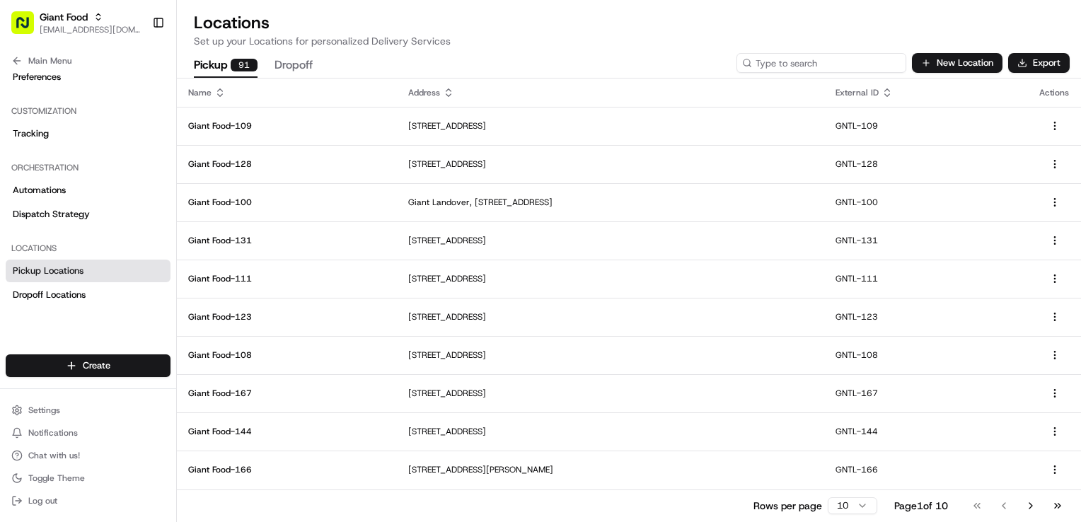
click at [875, 58] on input at bounding box center [822, 63] width 170 height 20
click at [1030, 505] on button "Go to next page" at bounding box center [1031, 506] width 24 height 20
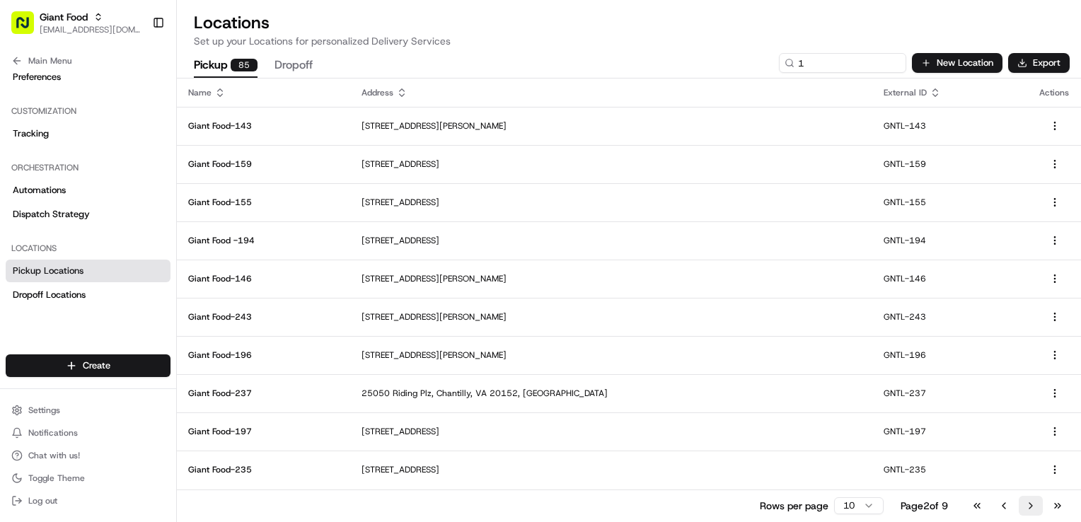
click at [1030, 505] on button "Go to next page" at bounding box center [1031, 506] width 24 height 20
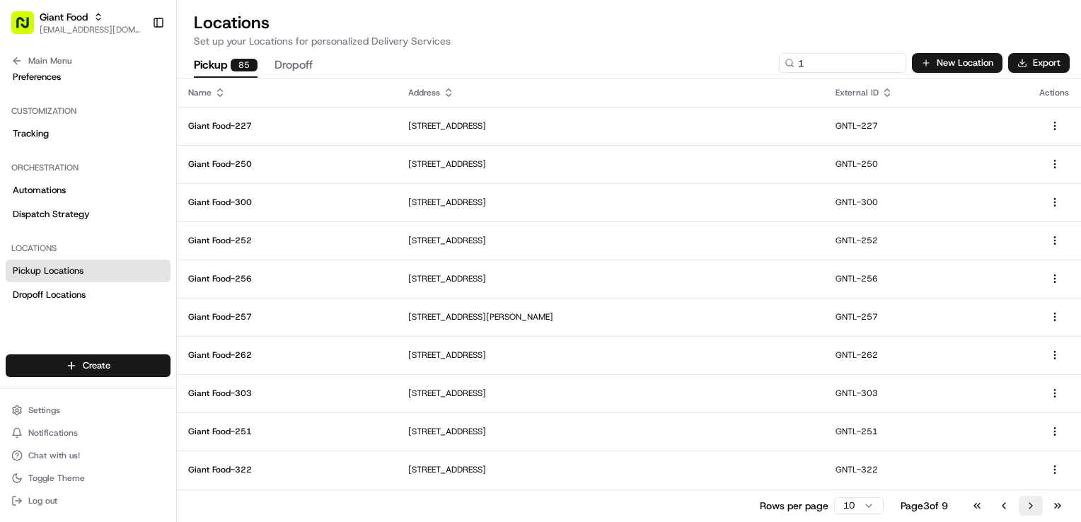
click at [1028, 505] on button "Go to next page" at bounding box center [1031, 506] width 24 height 20
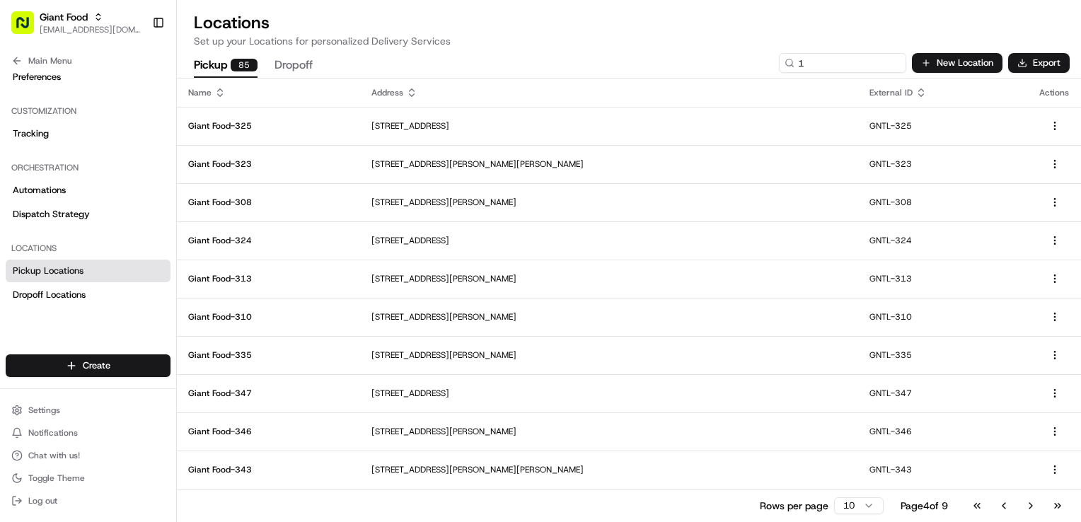
click at [1027, 505] on button "Go to next page" at bounding box center [1031, 506] width 24 height 20
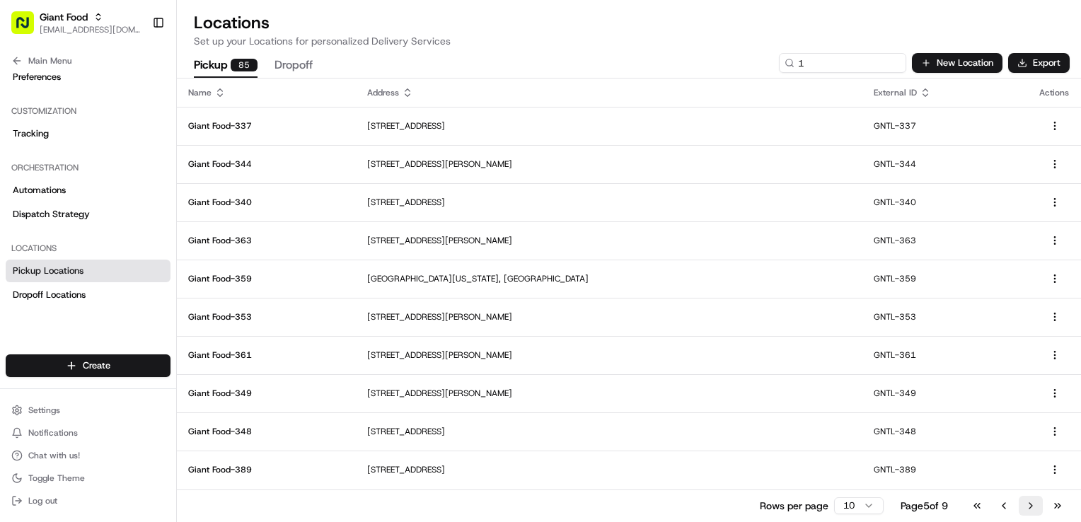
click at [1025, 505] on button "Go to next page" at bounding box center [1031, 506] width 24 height 20
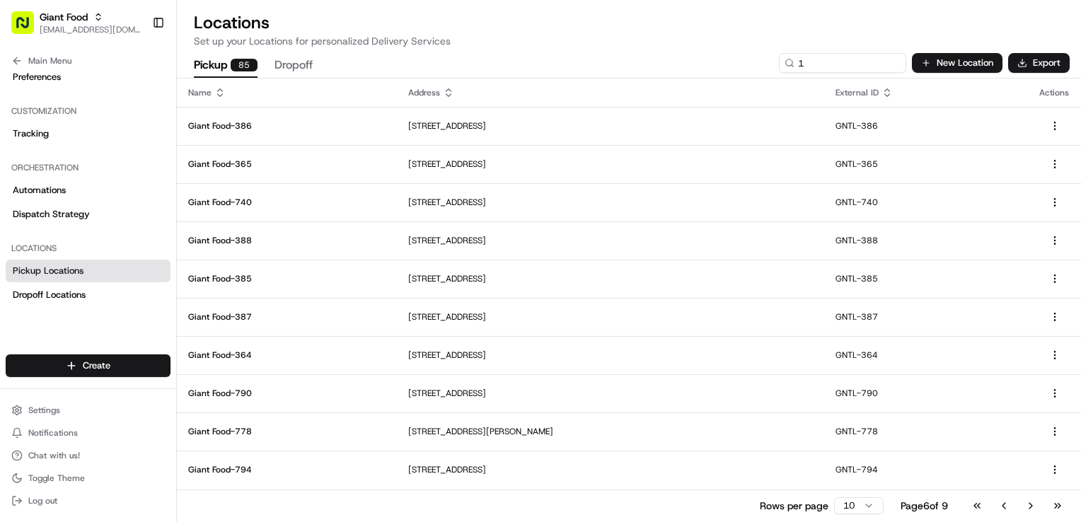
click at [1025, 506] on button "Go to next page" at bounding box center [1031, 506] width 24 height 20
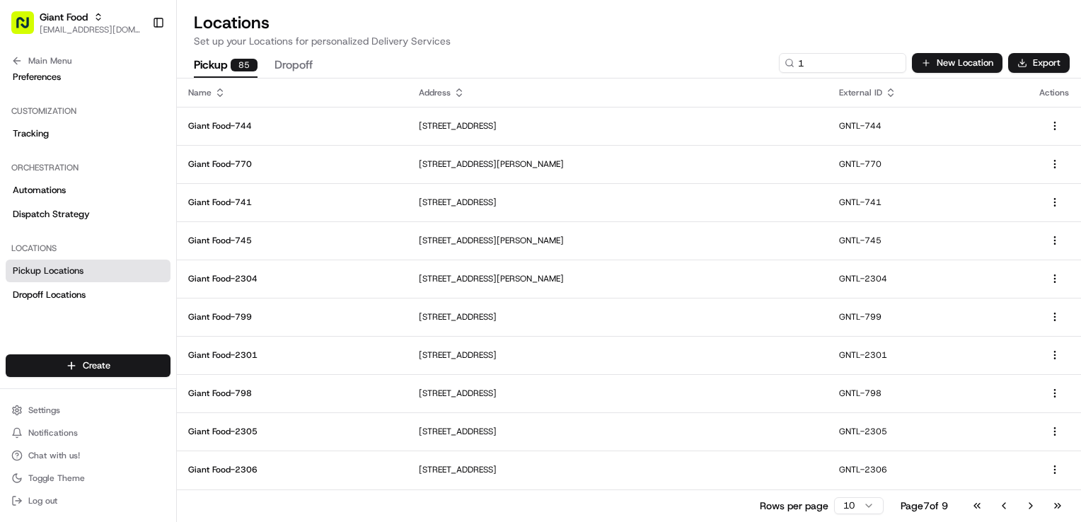
click at [1023, 506] on button "Go to next page" at bounding box center [1031, 506] width 24 height 20
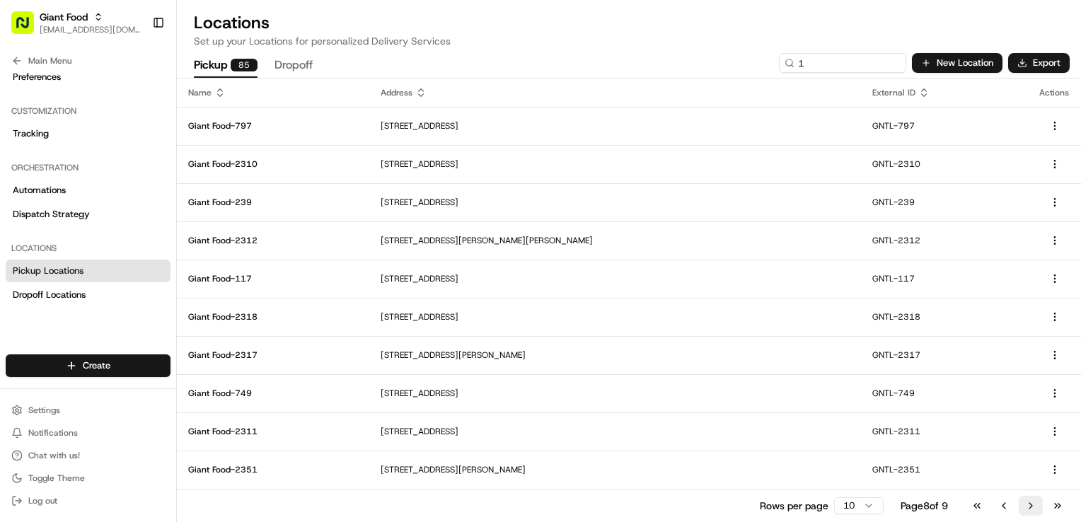
click at [1021, 507] on button "Go to next page" at bounding box center [1031, 506] width 24 height 20
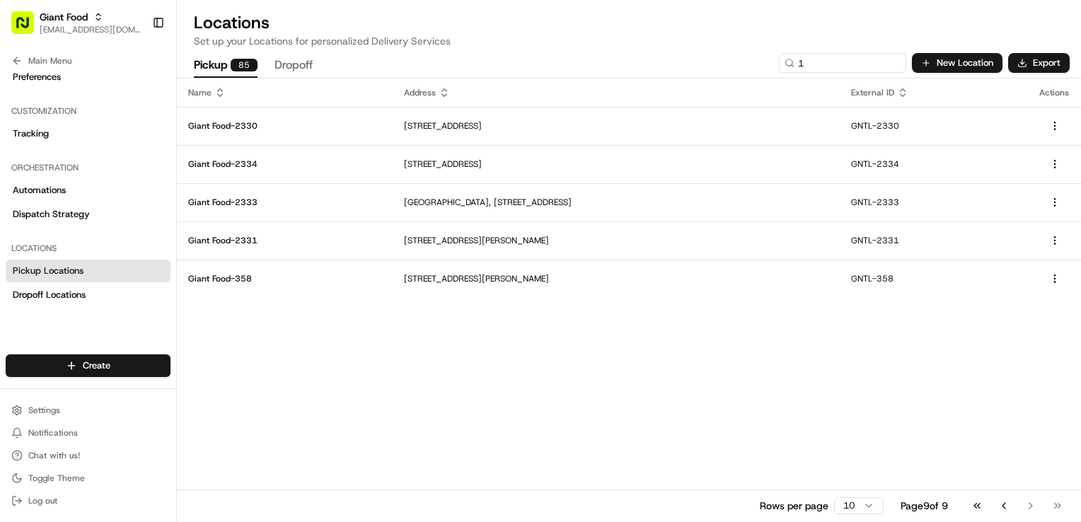
click at [1003, 505] on button "Go to previous page" at bounding box center [1004, 506] width 24 height 20
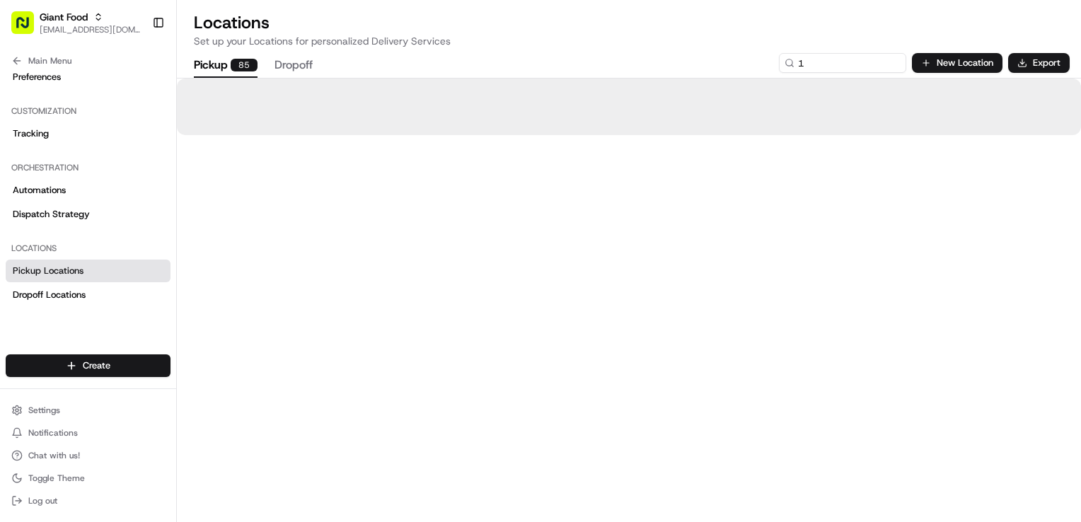
click at [1002, 504] on div at bounding box center [629, 300] width 904 height 443
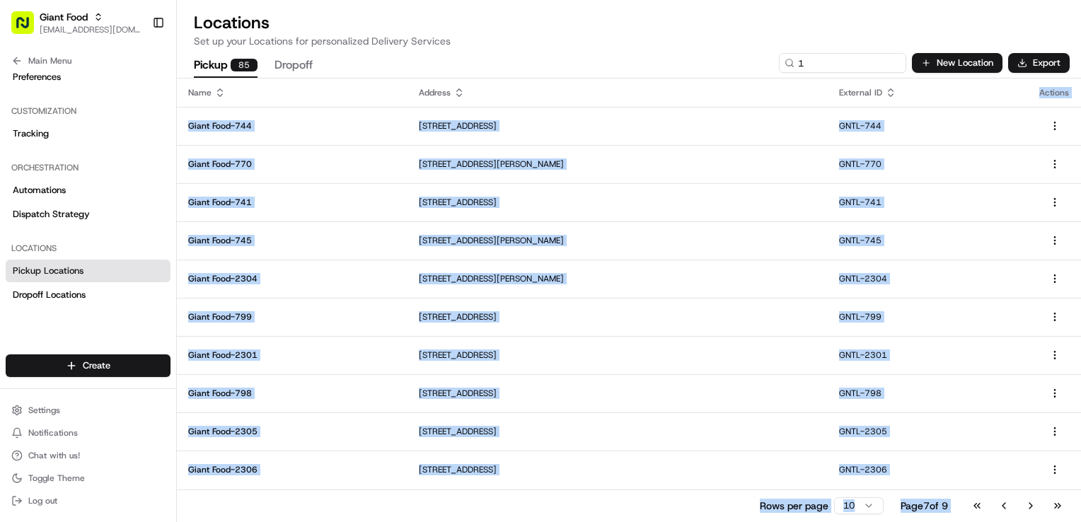
click at [1002, 504] on button "Go to previous page" at bounding box center [1004, 506] width 24 height 20
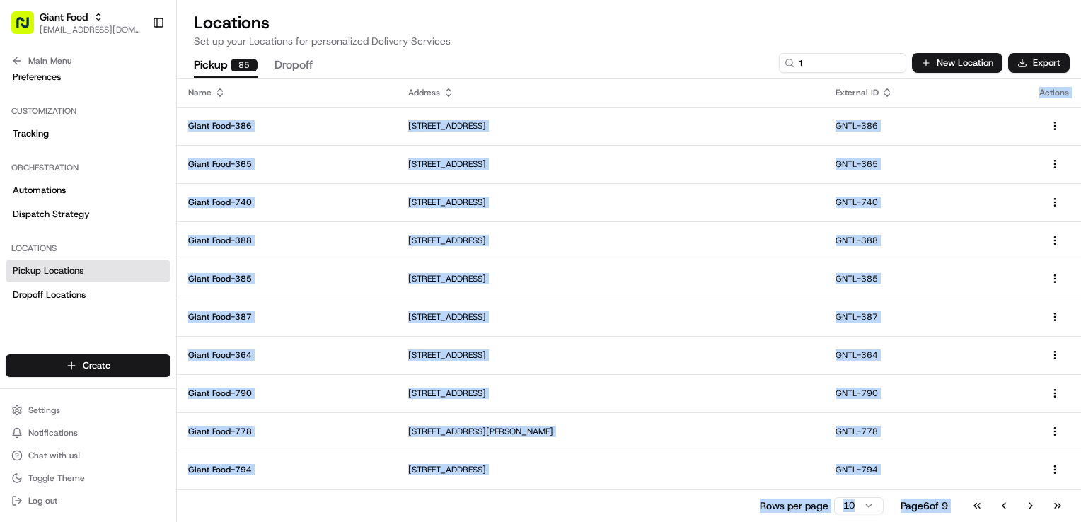
click at [1002, 503] on div "Name Address External ID Actions Giant Food-[STREET_ADDRESS] GNTL-386 Giant Foo…" at bounding box center [629, 300] width 904 height 443
click at [1002, 503] on button "Go to previous page" at bounding box center [1004, 506] width 24 height 20
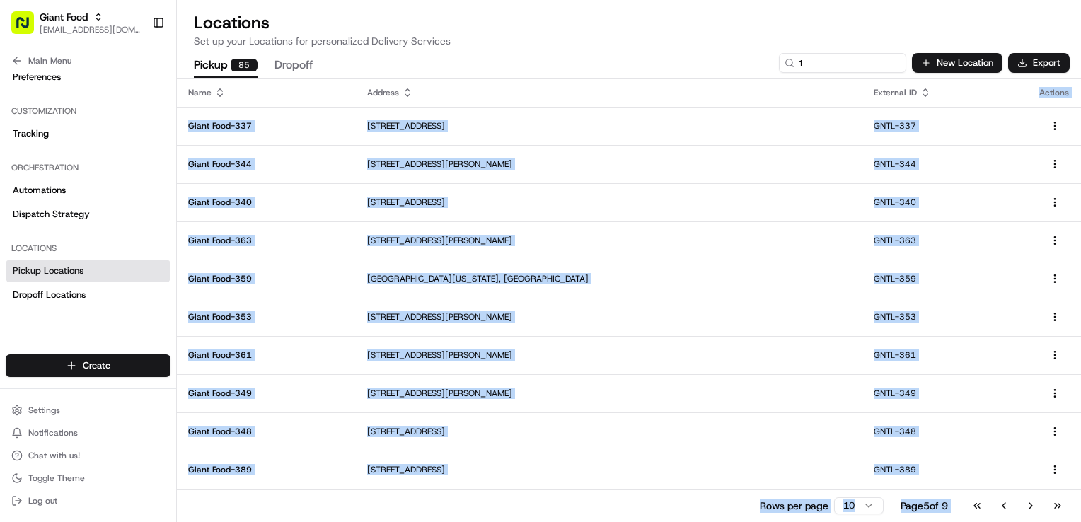
click at [1001, 504] on button "Go to previous page" at bounding box center [1004, 506] width 24 height 20
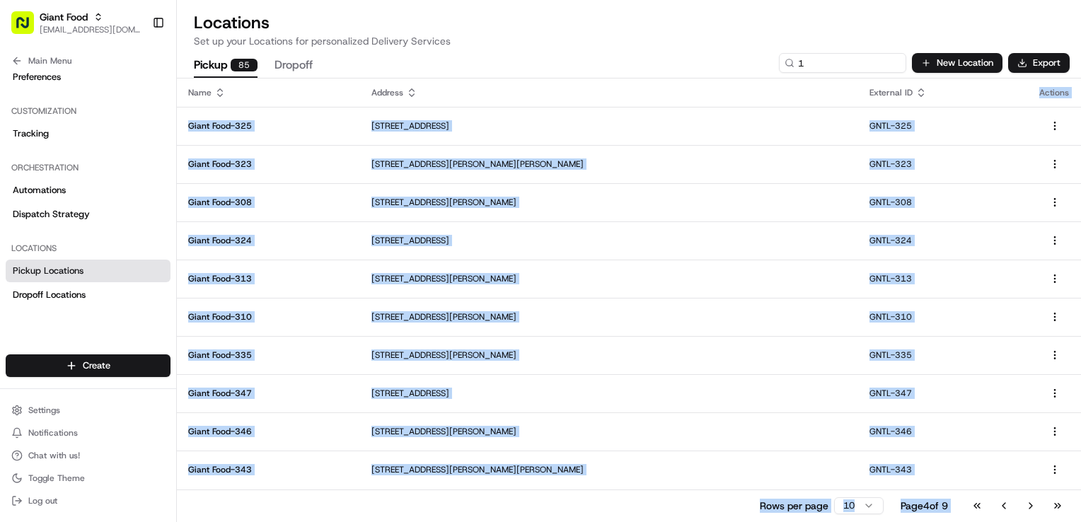
click at [1001, 504] on div "Name Address External ID Actions Giant Food-[STREET_ADDRESS] GNTL-325 Giant Foo…" at bounding box center [629, 300] width 904 height 443
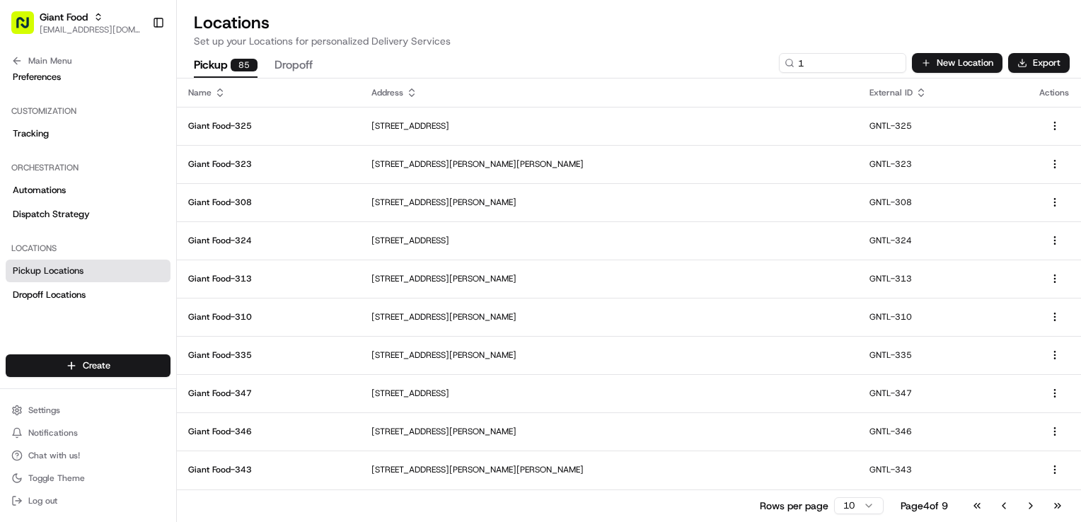
click at [1001, 504] on button "Go to previous page" at bounding box center [1004, 506] width 24 height 20
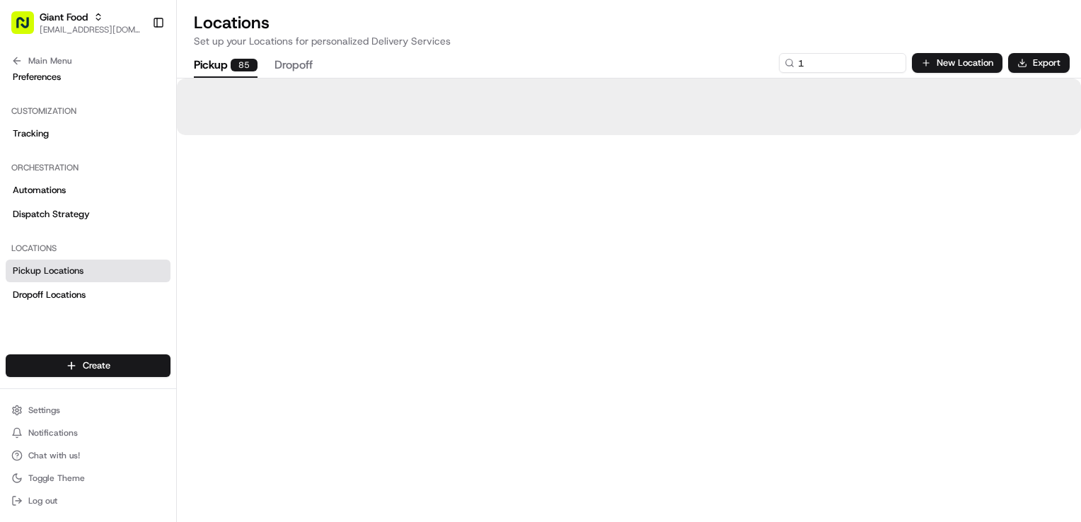
click at [1000, 504] on div at bounding box center [629, 300] width 904 height 443
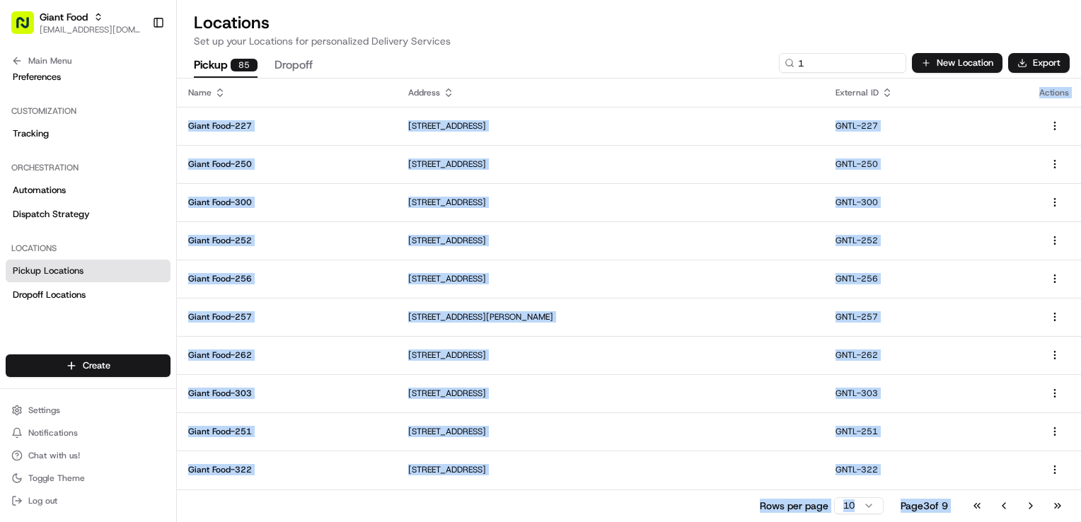
click at [1000, 504] on button "Go to previous page" at bounding box center [1004, 506] width 24 height 20
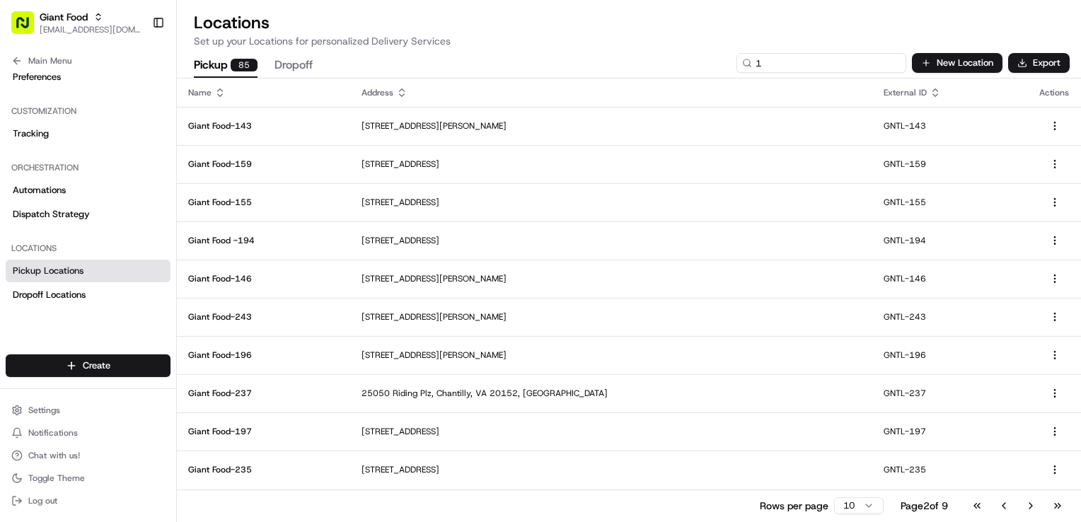
click at [817, 64] on input "1" at bounding box center [822, 63] width 170 height 20
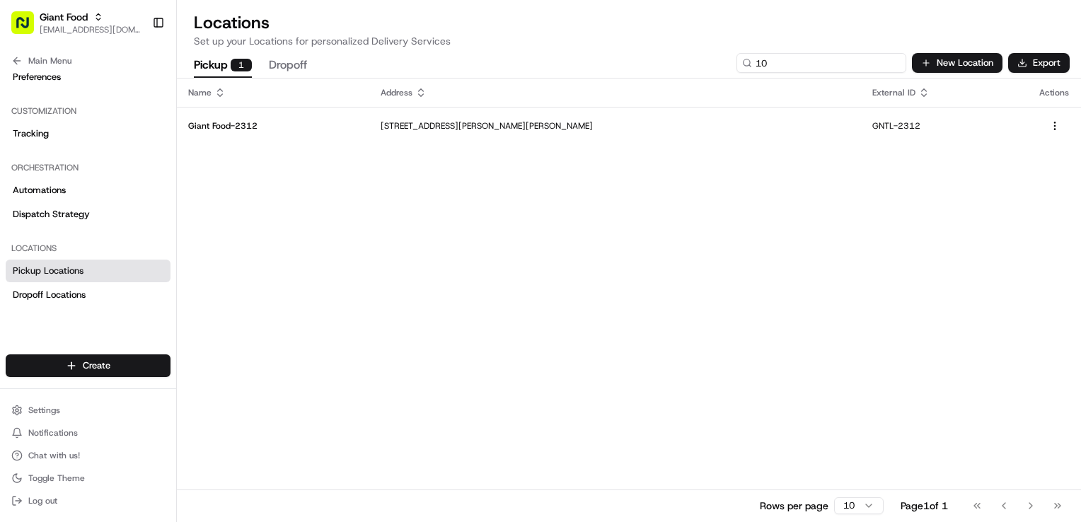
type input "1"
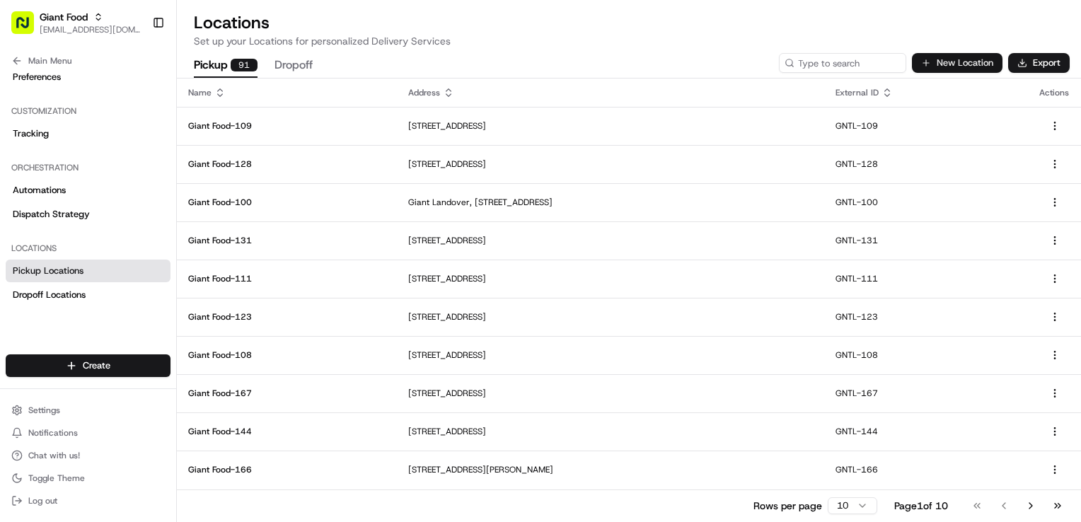
click at [951, 54] on button "New Location" at bounding box center [957, 63] width 91 height 20
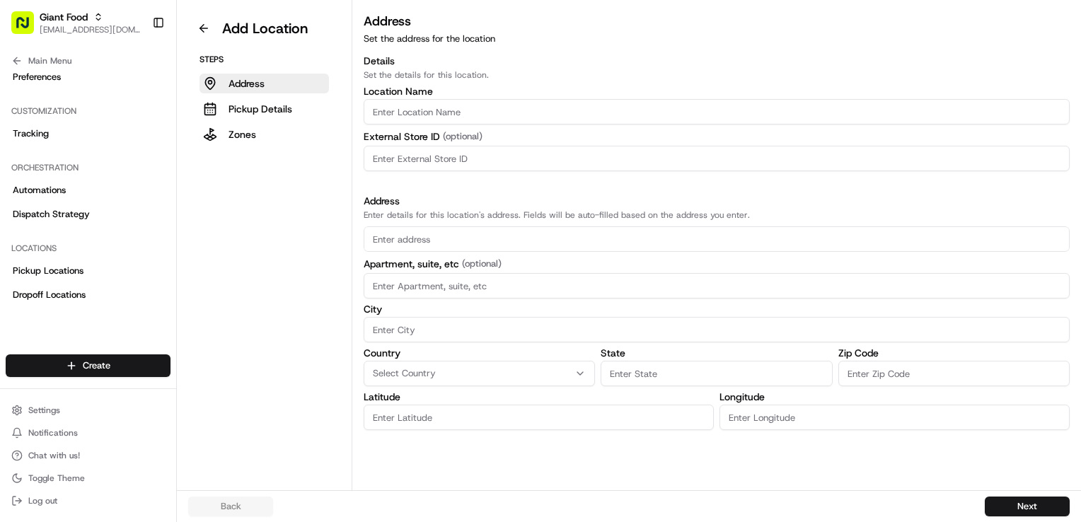
click at [396, 110] on input "Location name" at bounding box center [717, 111] width 706 height 25
paste input "Giant Food-109"
drag, startPoint x: 454, startPoint y: 112, endPoint x: 103, endPoint y: 112, distance: 350.3
click at [103, 112] on div "Giant Food [EMAIL_ADDRESS][DOMAIN_NAME] Toggle Sidebar Orders Deliveries Provid…" at bounding box center [540, 261] width 1081 height 522
type input "Giant Food-106"
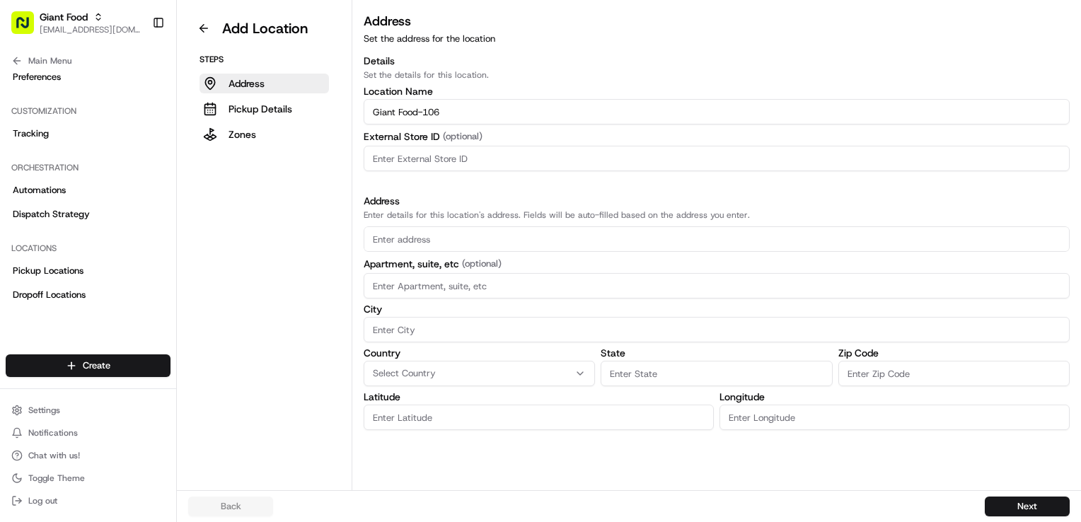
click at [397, 163] on input at bounding box center [717, 158] width 706 height 25
paste input "Giant Food-106"
type input "Giant Food-106"
click at [1033, 99] on input "Giant Food-106" at bounding box center [717, 111] width 706 height 25
click at [407, 238] on input "text" at bounding box center [717, 238] width 706 height 25
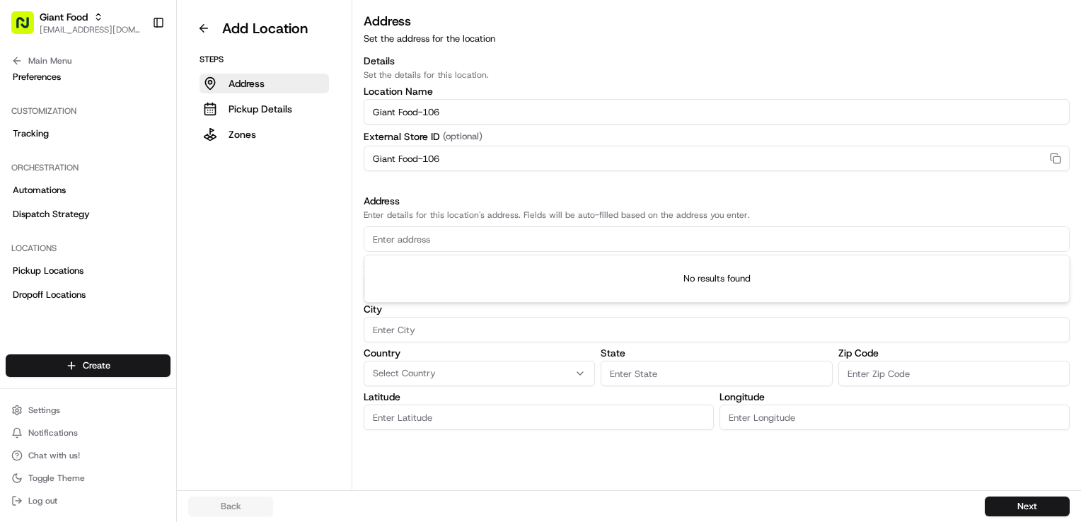
paste input "7919 Tuckerman La."
type input "7919 Tuckerman La."
type input "0"
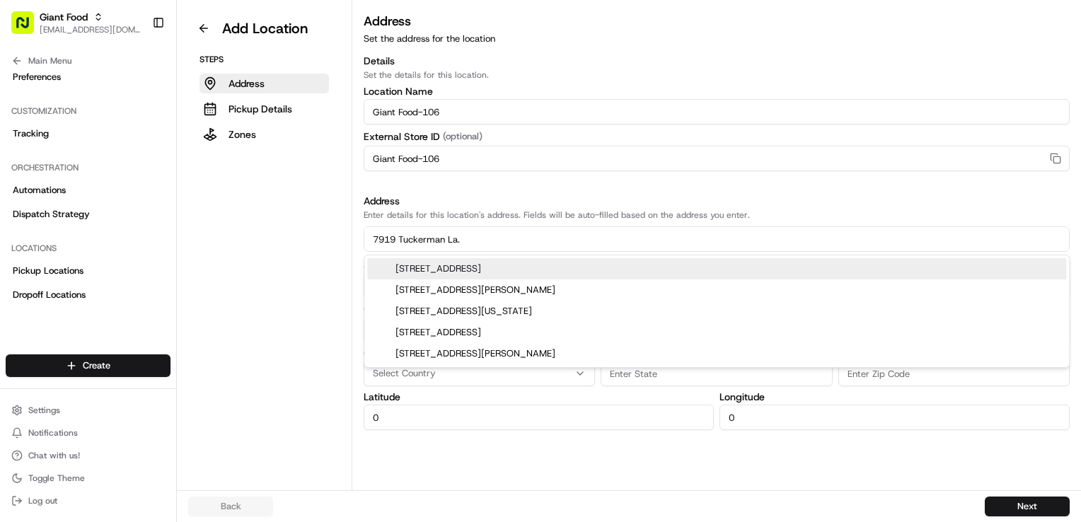
click at [510, 261] on div "[STREET_ADDRESS]" at bounding box center [716, 268] width 699 height 21
type input "[STREET_ADDRESS]"
type input "Potomac"
type input "MD"
type input "20854"
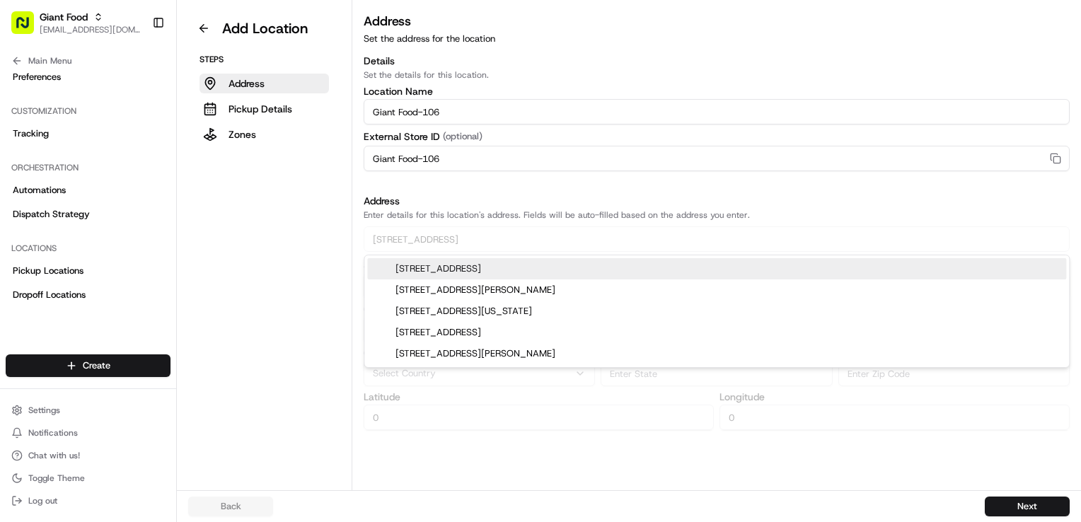
type input "39.0420367"
type input "-77.1577734"
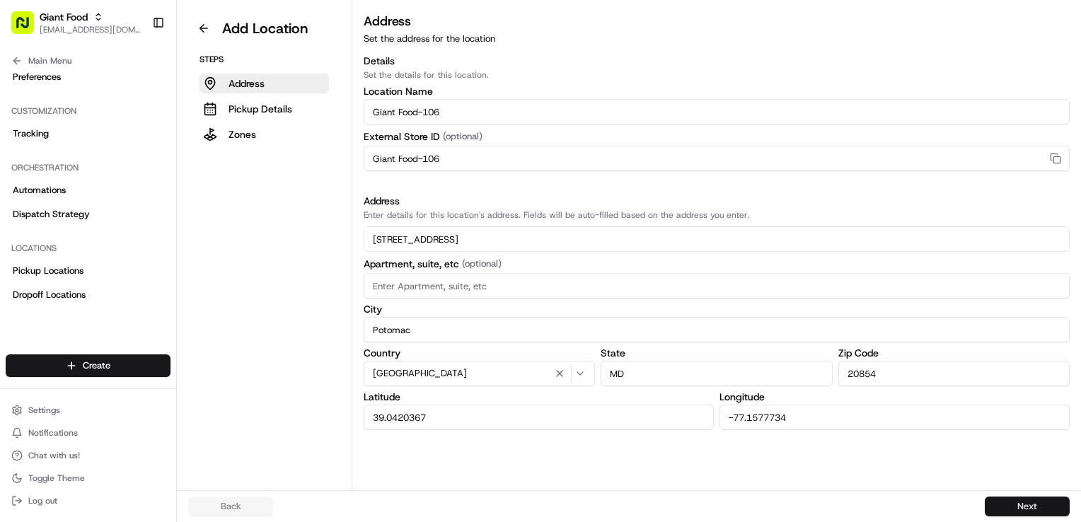
type input "[STREET_ADDRESS]"
click at [1002, 503] on button "Next" at bounding box center [1027, 507] width 85 height 20
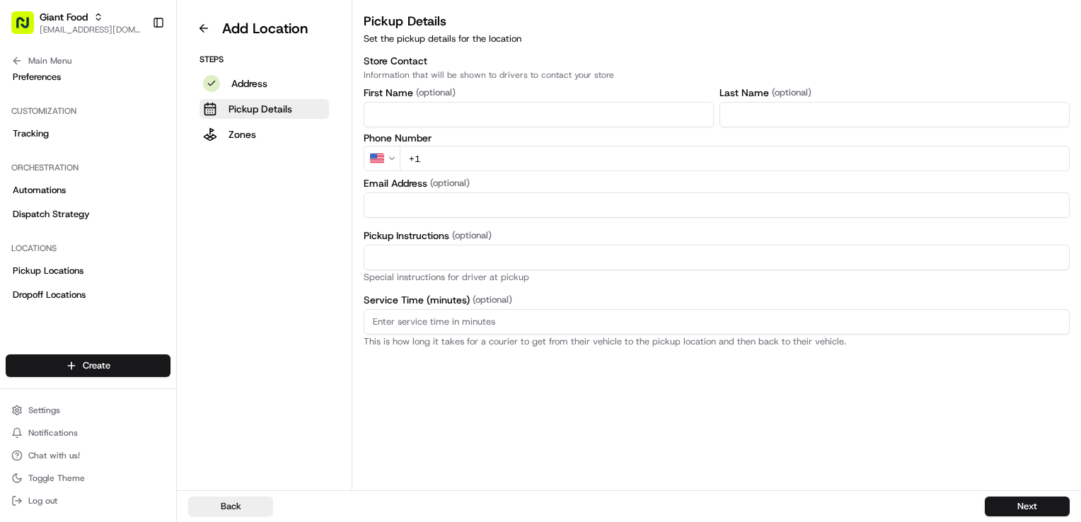
click at [408, 115] on input "First Name" at bounding box center [539, 114] width 350 height 25
type input "S"
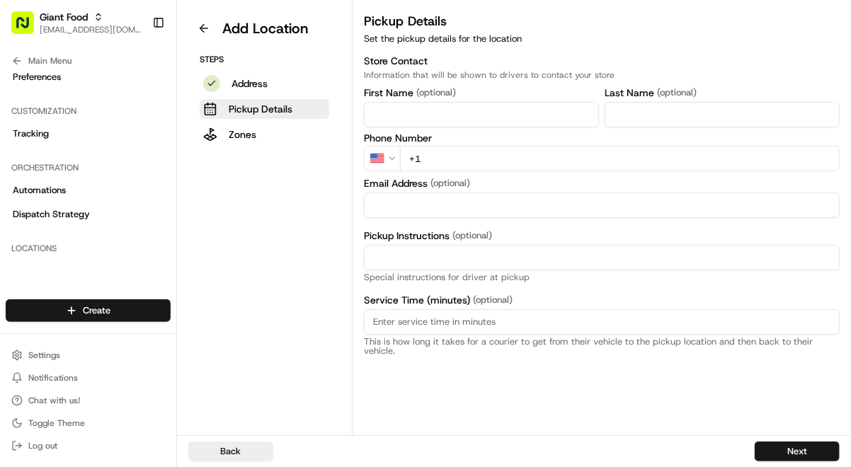
click at [433, 114] on input "First Name" at bounding box center [481, 114] width 235 height 25
paste input "Store"
type input "Store"
click at [685, 118] on input "Last Name" at bounding box center [721, 114] width 235 height 25
type input "Facilitator"
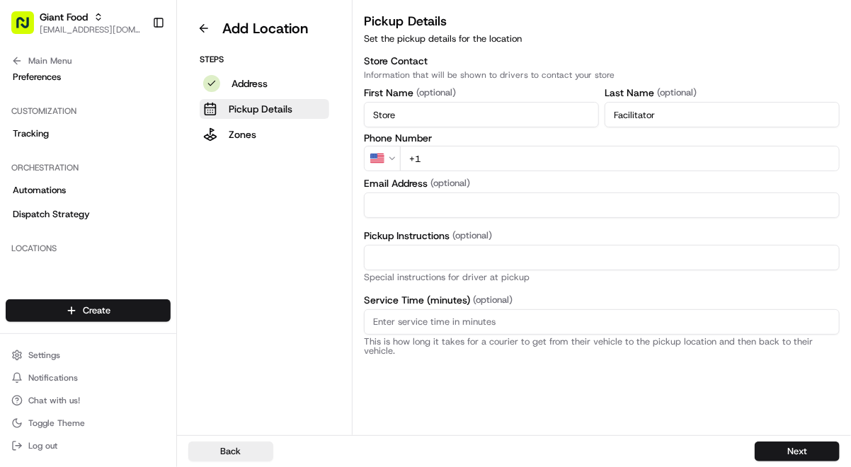
click at [439, 164] on input "+1" at bounding box center [619, 158] width 439 height 25
paste input "[PHONE_NUMBER]"
type input "[PHONE_NUMBER]"
click at [785, 447] on button "Next" at bounding box center [796, 452] width 85 height 20
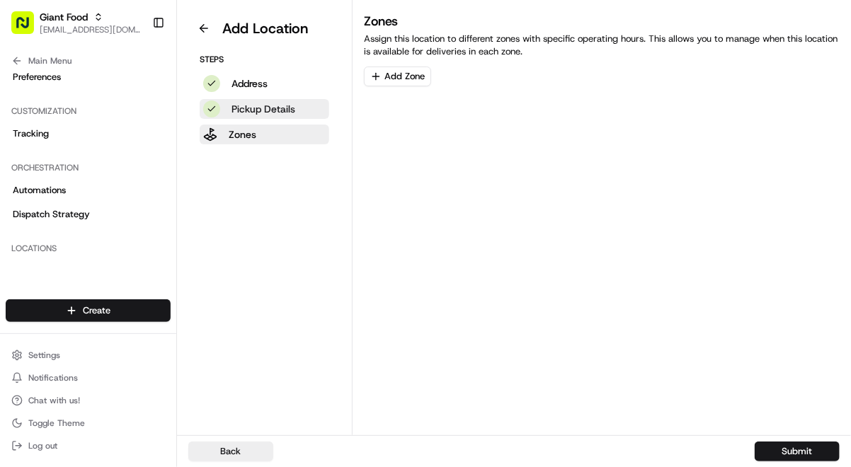
click at [266, 102] on p "Pickup Details" at bounding box center [263, 109] width 64 height 14
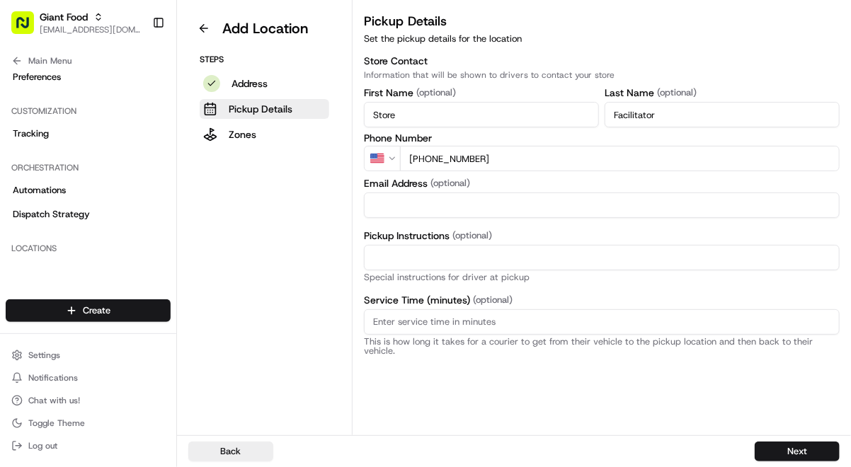
click at [416, 260] on input "Pickup Instructions (optional)" at bounding box center [602, 257] width 476 height 25
paste input "Park in a designated Pickup spot and call the number on the parking sign. Provi…"
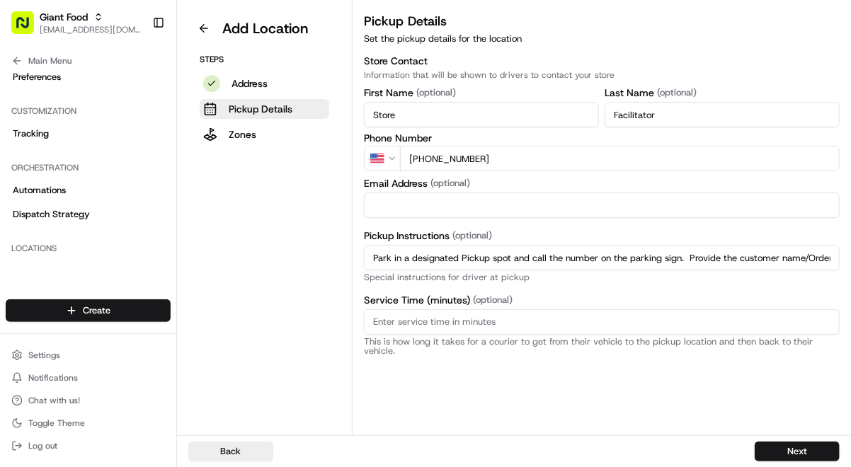
scroll to position [0, 222]
type input "Park in a designated Pickup spot and call the number on the parking sign. Provi…"
click at [806, 448] on button "Next" at bounding box center [796, 452] width 85 height 20
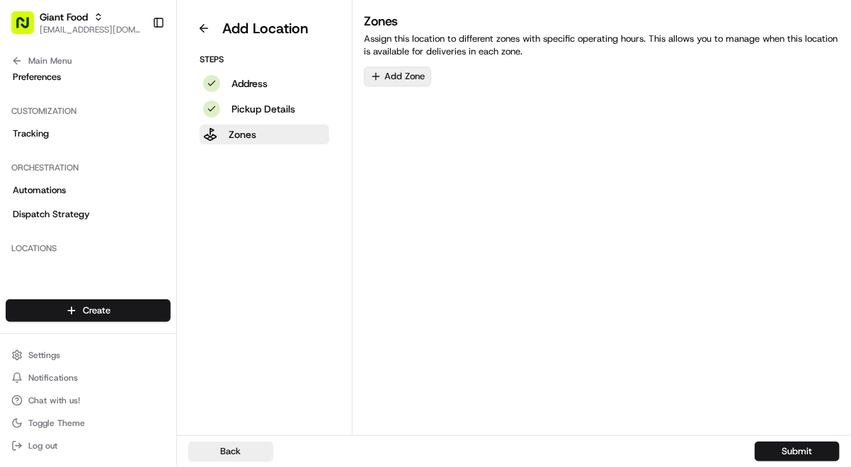
click at [418, 79] on button "Add Zone" at bounding box center [397, 77] width 67 height 20
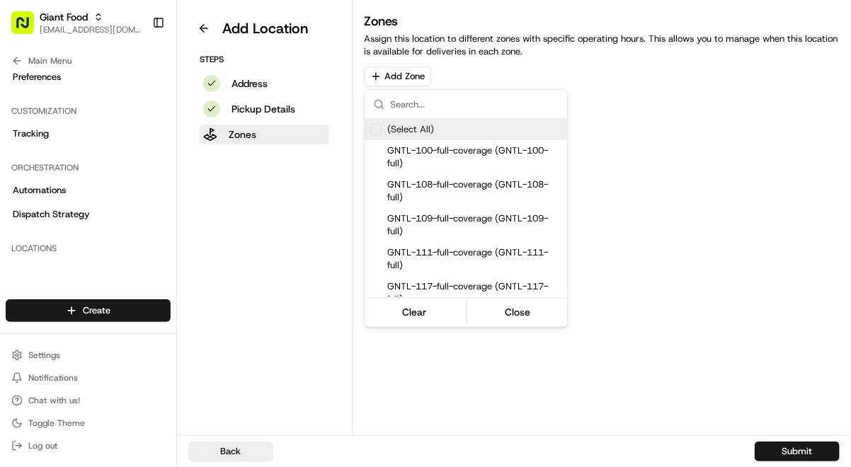
click at [421, 110] on input "text" at bounding box center [474, 104] width 168 height 28
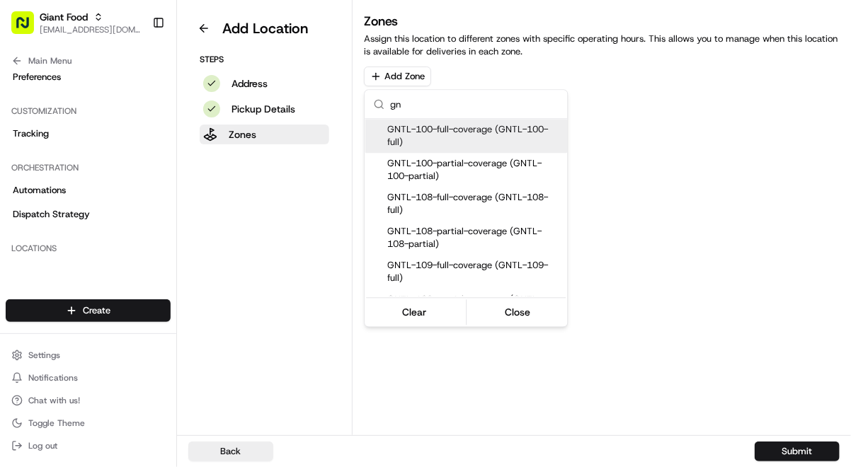
type input "g"
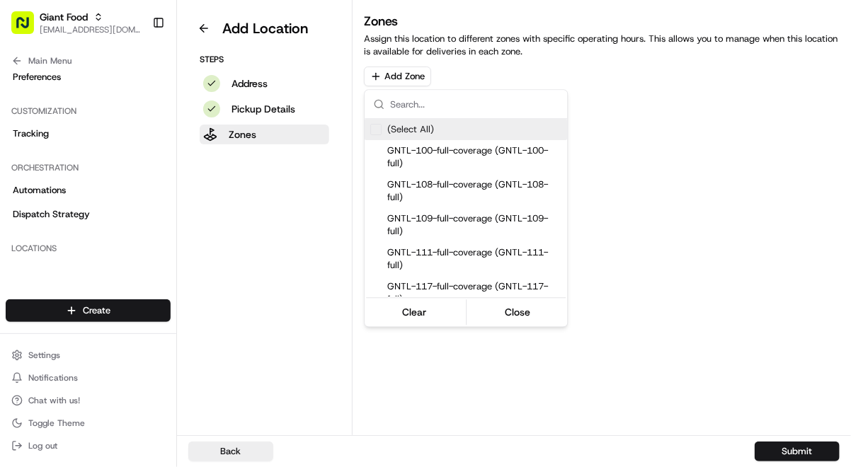
click at [663, 122] on html "Giant Food [EMAIL_ADDRESS][DOMAIN_NAME] Toggle Sidebar Orders Deliveries Provid…" at bounding box center [425, 233] width 851 height 467
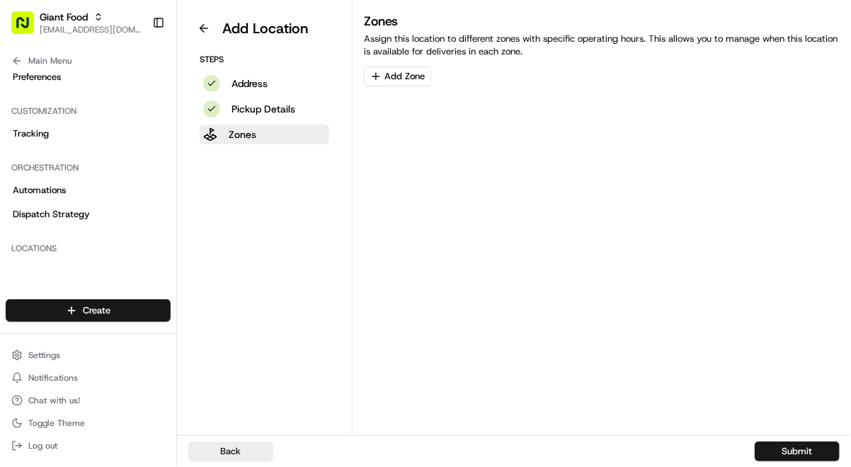
click at [408, 79] on button "Add Zone" at bounding box center [397, 77] width 67 height 20
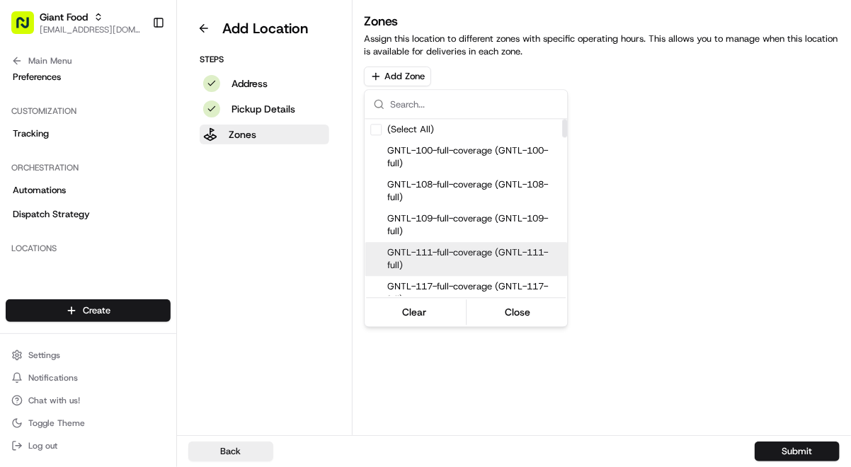
drag, startPoint x: 681, startPoint y: 159, endPoint x: 614, endPoint y: 144, distance: 68.0
click at [681, 158] on html "Giant Food [EMAIL_ADDRESS][DOMAIN_NAME] Toggle Sidebar Orders Deliveries Provid…" at bounding box center [425, 233] width 851 height 467
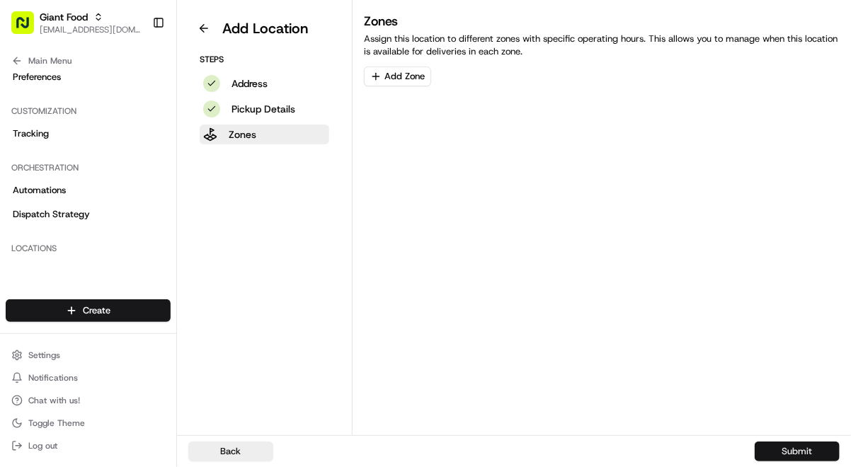
click at [824, 447] on button "Submit" at bounding box center [796, 452] width 85 height 20
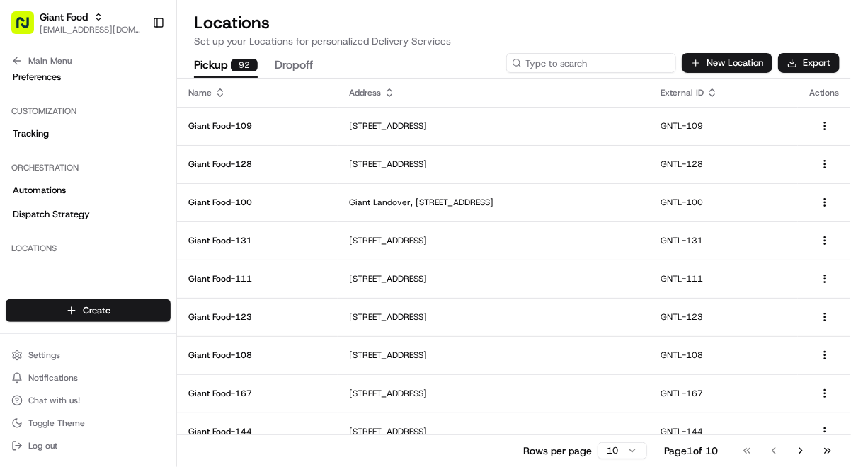
click at [604, 59] on input at bounding box center [591, 63] width 170 height 20
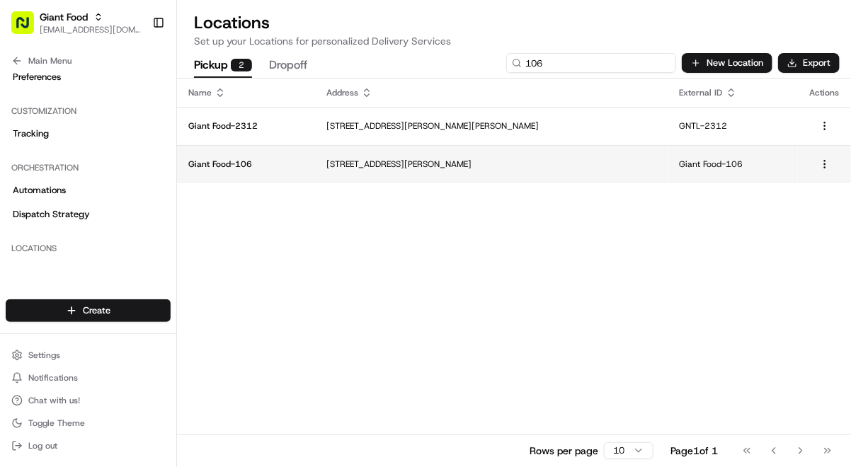
type input "106"
click at [478, 163] on p "[STREET_ADDRESS][PERSON_NAME]" at bounding box center [491, 164] width 331 height 11
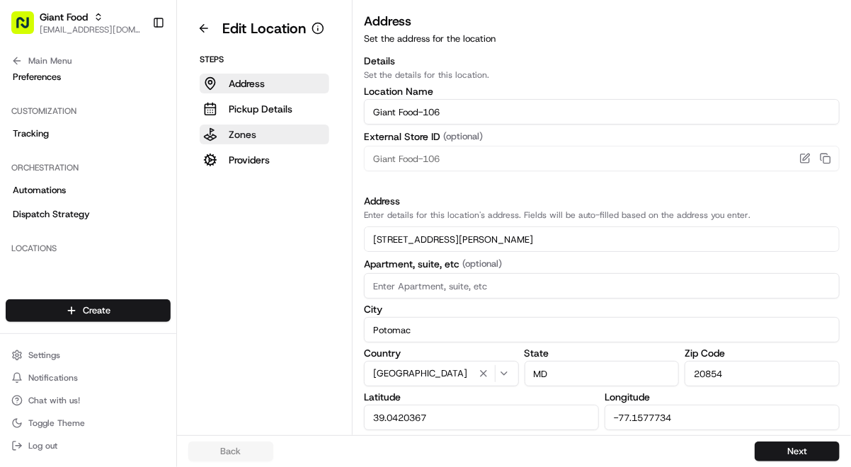
click at [274, 130] on button "Zones" at bounding box center [265, 135] width 130 height 20
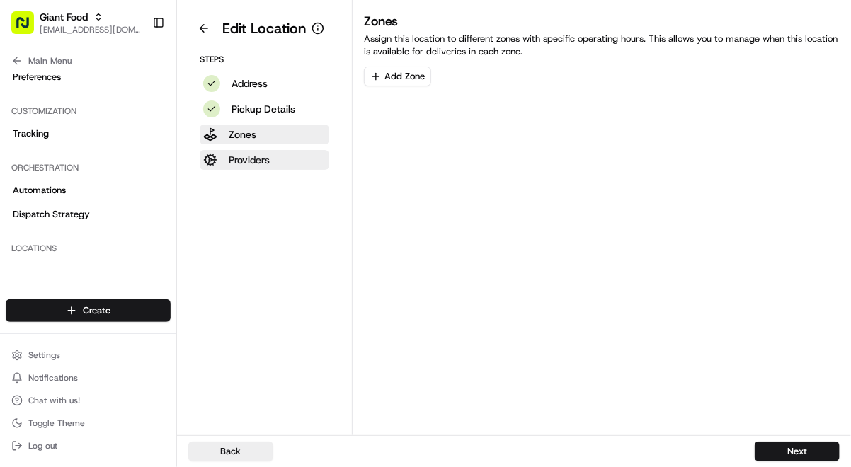
drag, startPoint x: 240, startPoint y: 161, endPoint x: 246, endPoint y: 156, distance: 8.1
click at [241, 160] on p "Providers" at bounding box center [249, 160] width 41 height 14
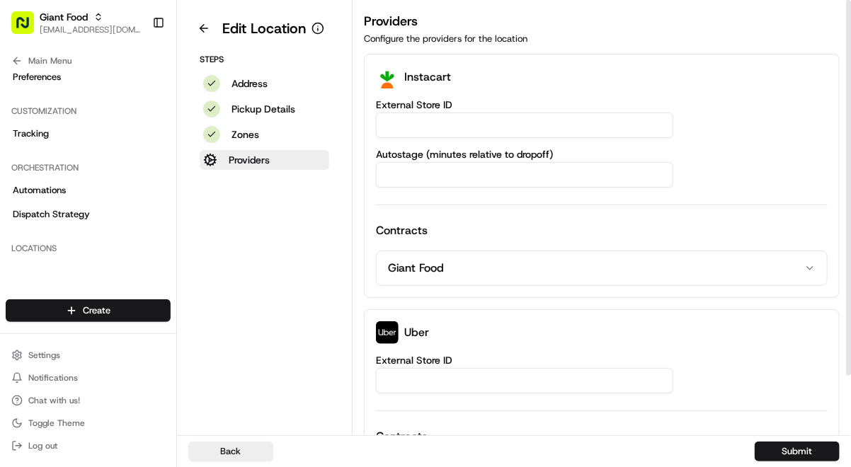
click at [430, 127] on input "External Store ID" at bounding box center [524, 125] width 297 height 25
type input "106"
click at [711, 115] on div "106" at bounding box center [602, 125] width 452 height 25
click at [258, 125] on button "Zones" at bounding box center [265, 135] width 130 height 20
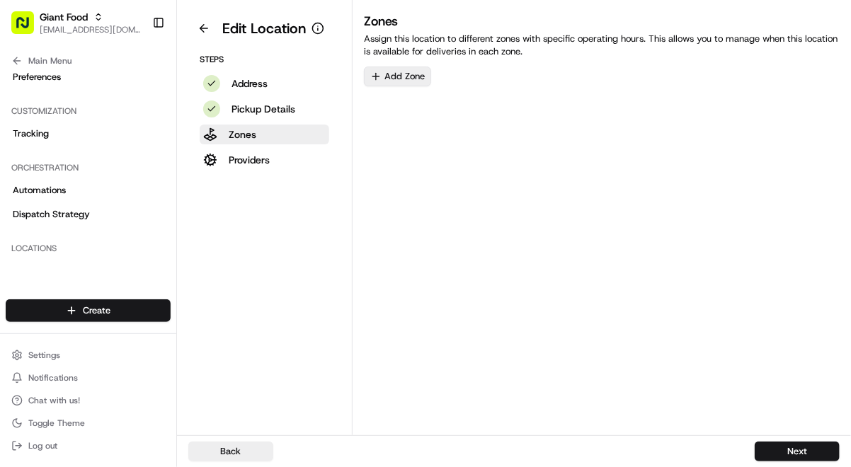
click at [401, 74] on button "Add Zone" at bounding box center [397, 77] width 67 height 20
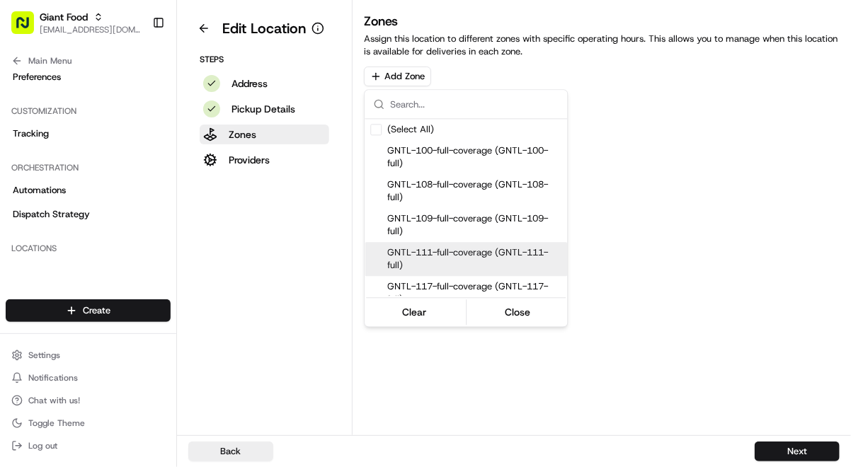
click at [825, 172] on html "Giant Food [EMAIL_ADDRESS][DOMAIN_NAME] Toggle Sidebar Orders Deliveries Provid…" at bounding box center [425, 233] width 851 height 467
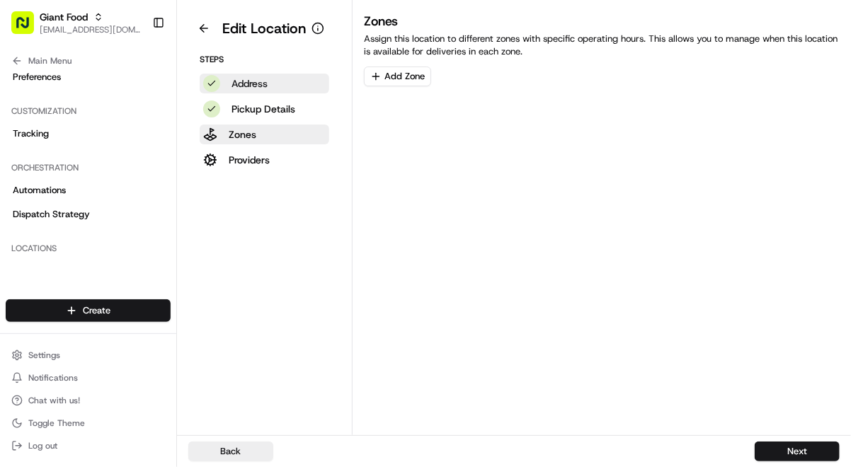
click at [241, 76] on p "Address" at bounding box center [249, 83] width 36 height 14
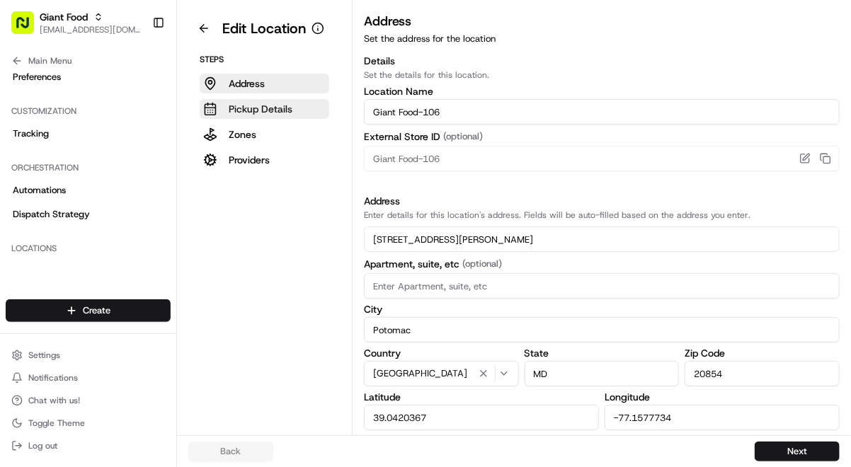
click at [261, 103] on p "Pickup Details" at bounding box center [261, 109] width 64 height 14
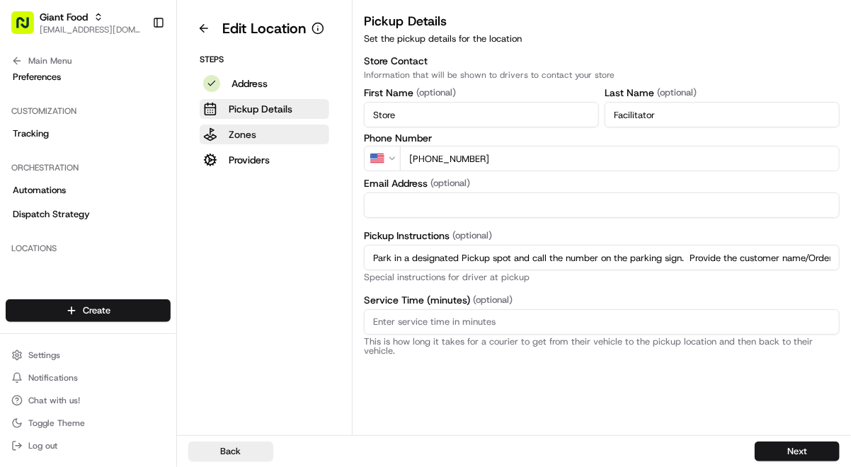
click at [253, 141] on button "Zones" at bounding box center [265, 135] width 130 height 20
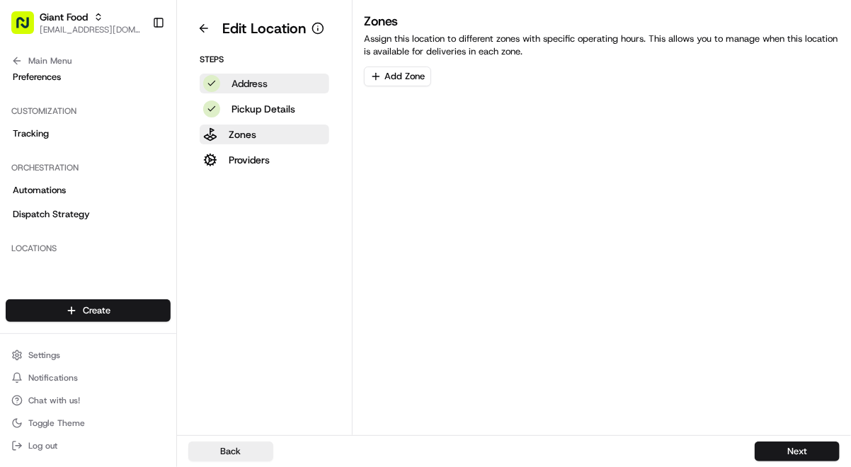
click at [279, 79] on button "Address" at bounding box center [265, 84] width 130 height 20
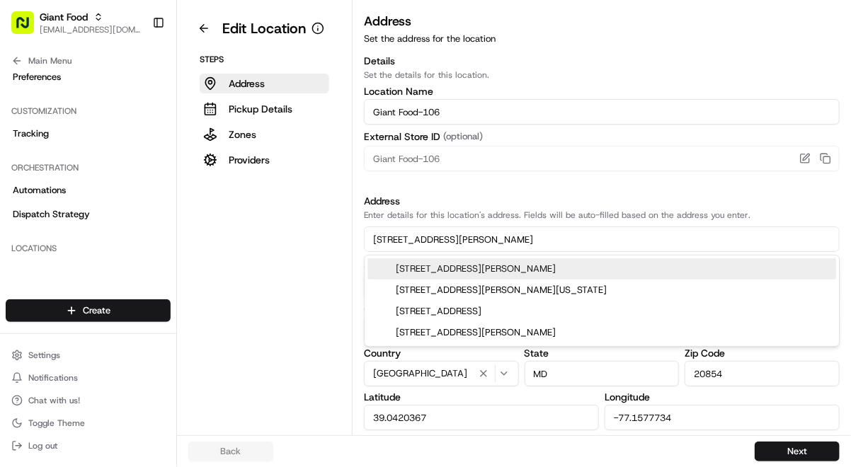
click at [819, 232] on input "[STREET_ADDRESS][PERSON_NAME]" at bounding box center [602, 238] width 476 height 25
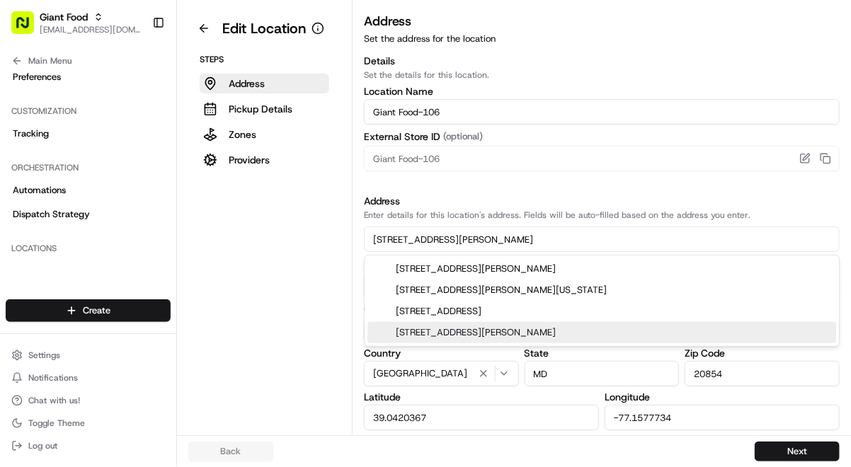
click at [216, 282] on aside "Edit Location Steps Address Pickup Details Zones Providers" at bounding box center [265, 217] width 176 height 435
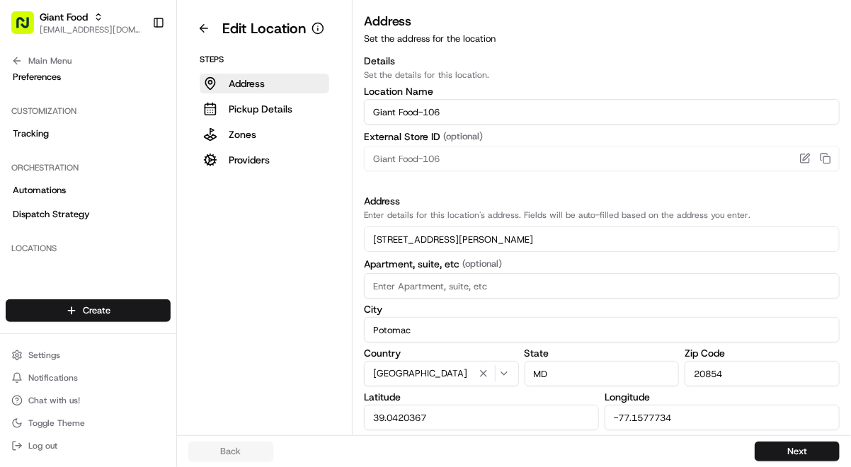
click at [238, 272] on aside "Edit Location Steps Address Pickup Details Zones Providers" at bounding box center [265, 217] width 176 height 435
click at [276, 108] on p "Pickup Details" at bounding box center [261, 109] width 64 height 14
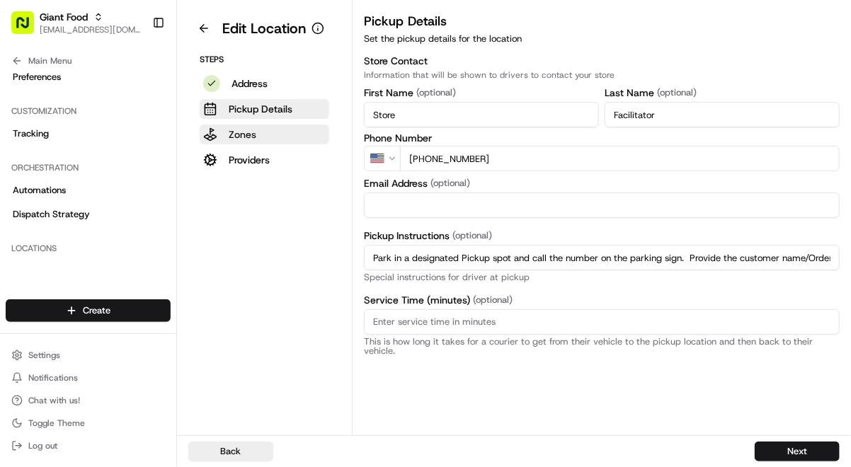
click at [268, 127] on button "Zones" at bounding box center [265, 135] width 130 height 20
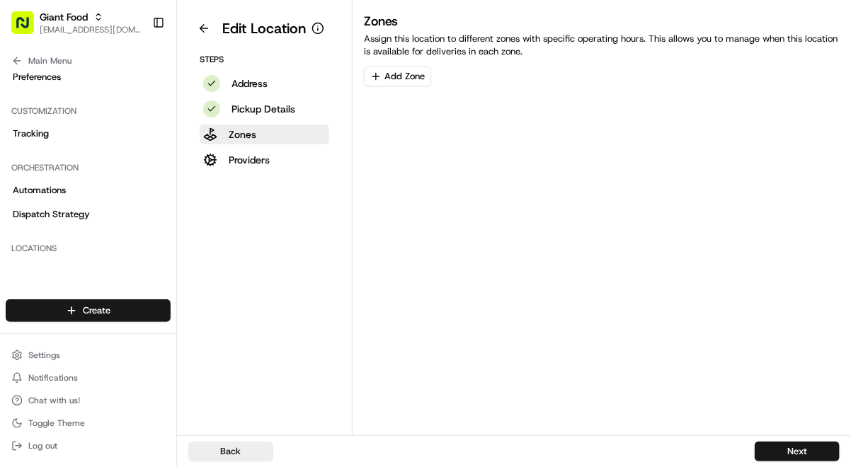
click at [391, 76] on button "Add Zone" at bounding box center [397, 77] width 67 height 20
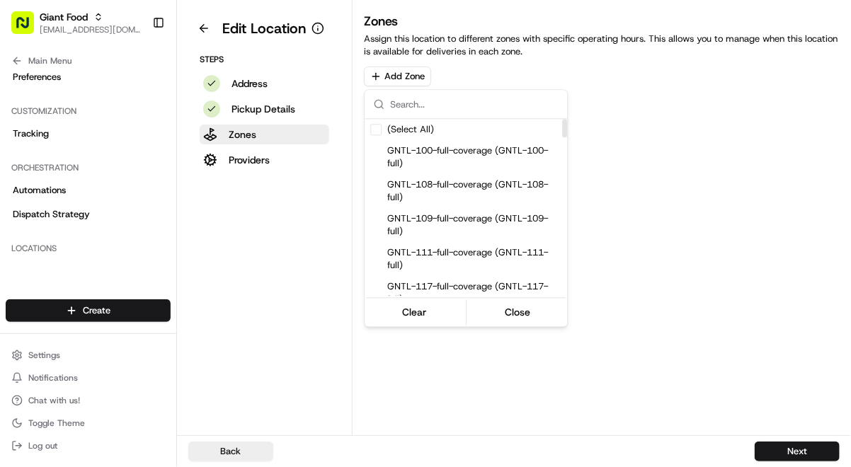
drag, startPoint x: 566, startPoint y: 289, endPoint x: 563, endPoint y: 80, distance: 209.5
click at [563, 119] on div "Suggestions" at bounding box center [564, 128] width 5 height 18
click at [403, 76] on html "Giant Food [EMAIL_ADDRESS][DOMAIN_NAME] Toggle Sidebar Orders Deliveries Provid…" at bounding box center [425, 233] width 851 height 467
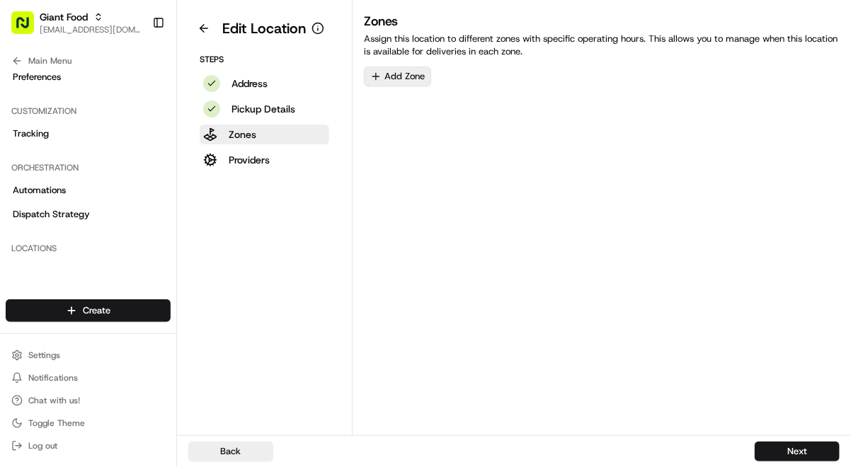
click at [403, 75] on button "Add Zone" at bounding box center [397, 77] width 67 height 20
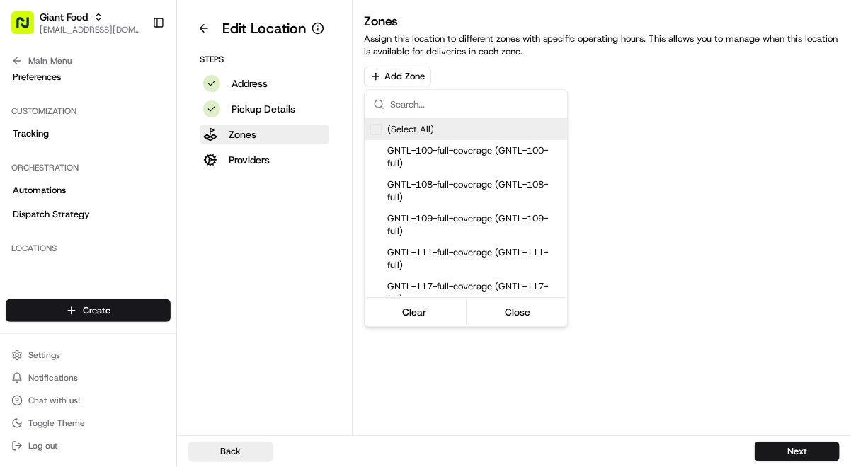
click at [715, 107] on html "Giant Food [EMAIL_ADDRESS][DOMAIN_NAME] Toggle Sidebar Orders Deliveries Provid…" at bounding box center [425, 233] width 851 height 467
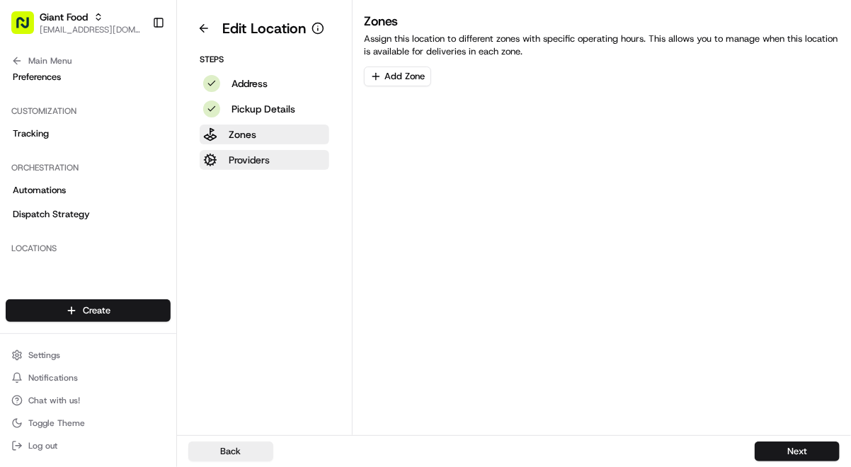
click at [248, 163] on p "Providers" at bounding box center [249, 160] width 41 height 14
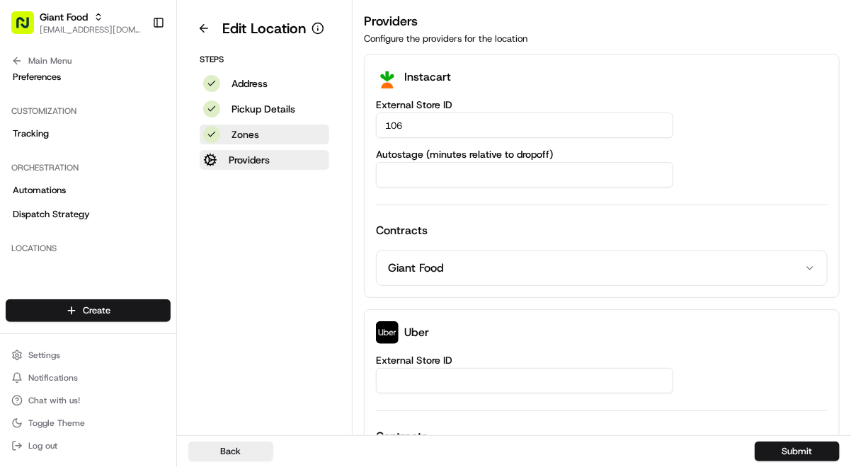
click at [250, 139] on p "Zones" at bounding box center [245, 134] width 28 height 14
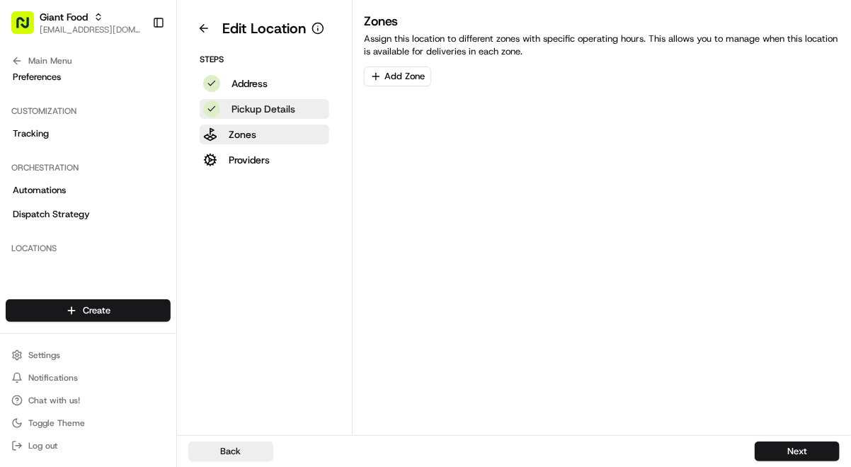
click at [252, 108] on p "Pickup Details" at bounding box center [263, 109] width 64 height 14
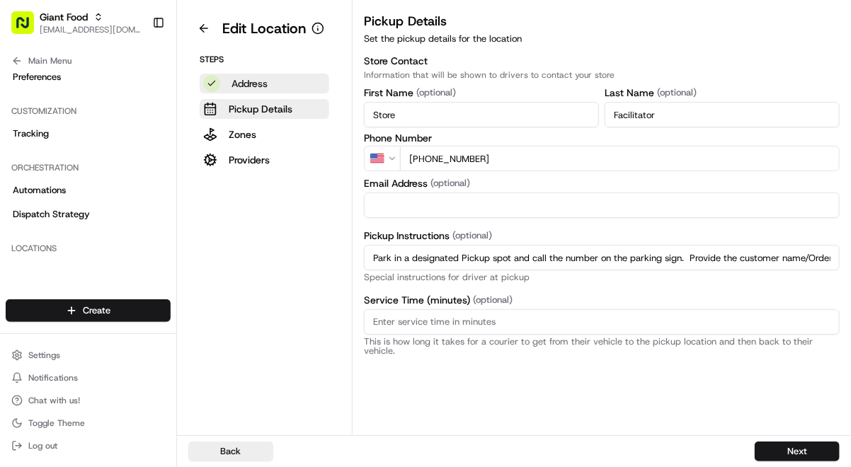
click at [248, 79] on p "Address" at bounding box center [249, 83] width 36 height 14
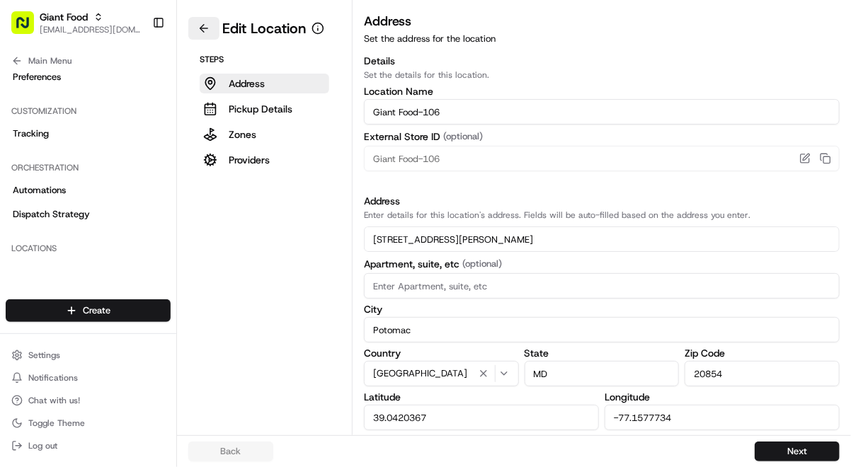
click at [199, 28] on button at bounding box center [203, 28] width 31 height 23
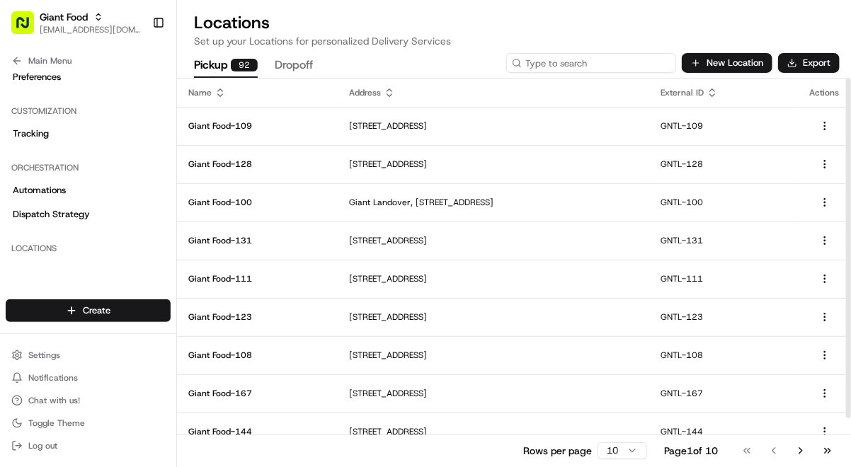
click at [600, 61] on input at bounding box center [591, 63] width 170 height 20
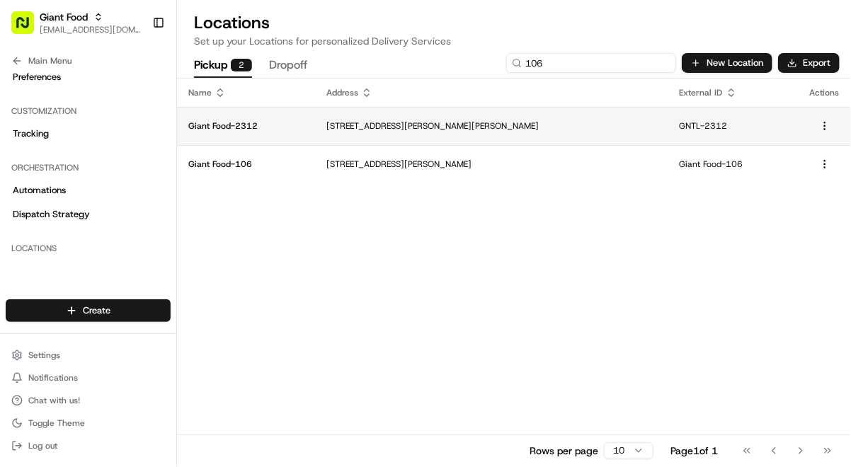
type input "106"
click at [485, 122] on p "[STREET_ADDRESS][PERSON_NAME][PERSON_NAME]" at bounding box center [491, 125] width 331 height 11
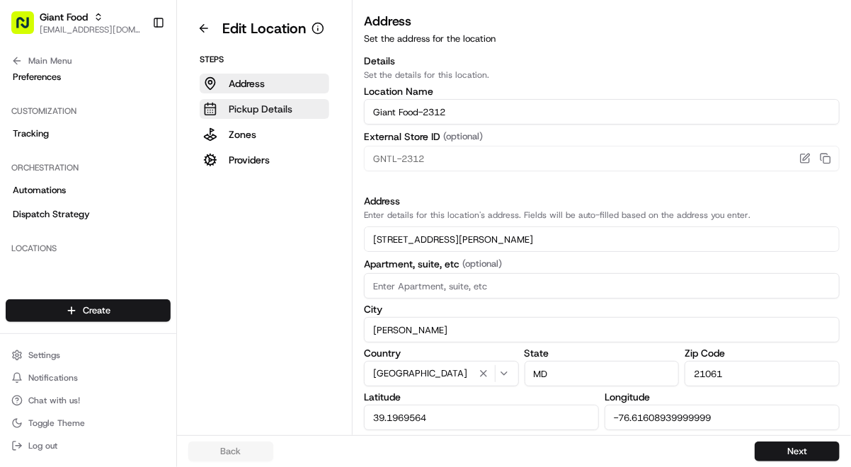
click at [288, 100] on button "Pickup Details" at bounding box center [265, 109] width 130 height 20
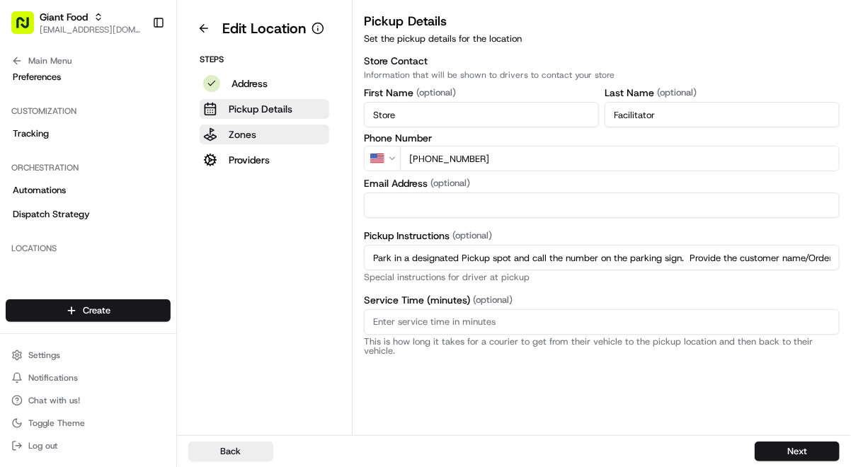
click at [269, 130] on button "Zones" at bounding box center [265, 135] width 130 height 20
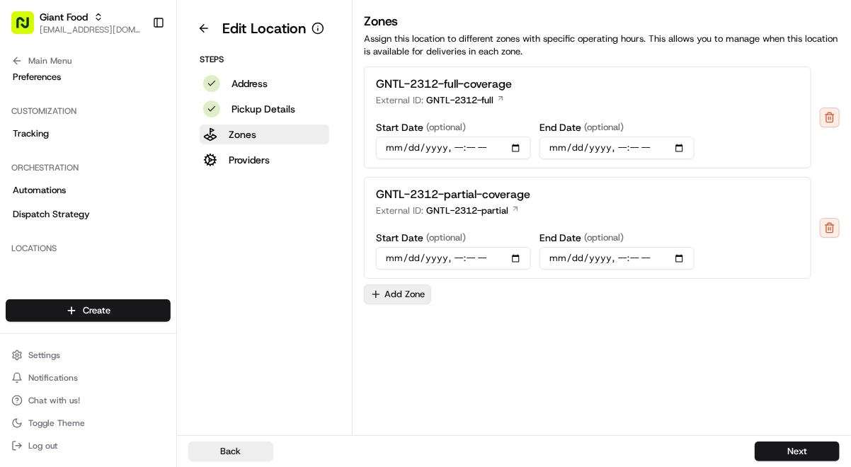
click at [414, 301] on button "Add Zone" at bounding box center [397, 295] width 67 height 20
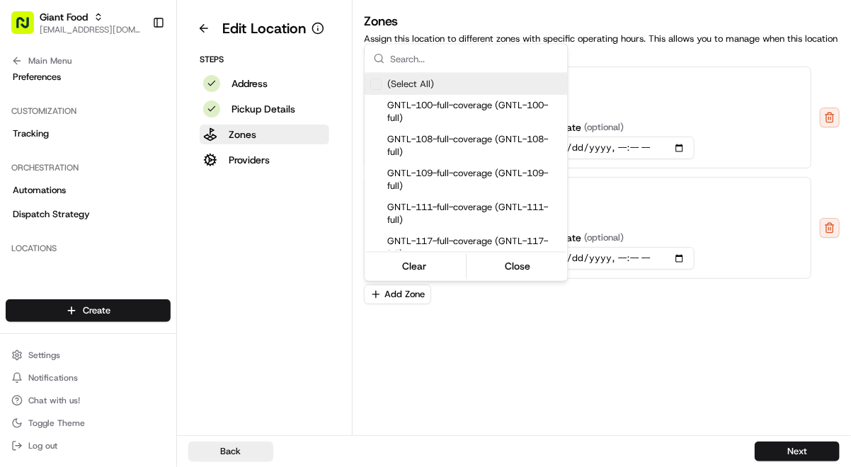
click at [648, 354] on html "Giant Food [EMAIL_ADDRESS][DOMAIN_NAME] Toggle Sidebar Orders Deliveries Provid…" at bounding box center [425, 233] width 851 height 467
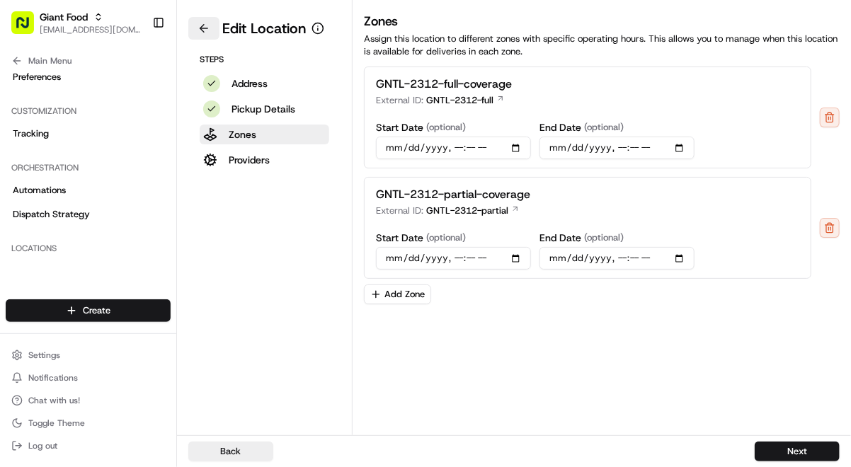
click at [202, 29] on button at bounding box center [203, 28] width 31 height 23
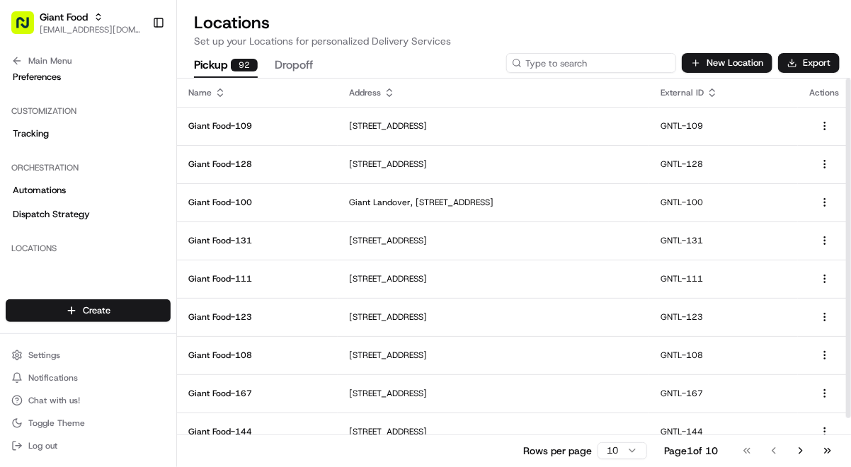
click at [620, 67] on input at bounding box center [591, 63] width 170 height 20
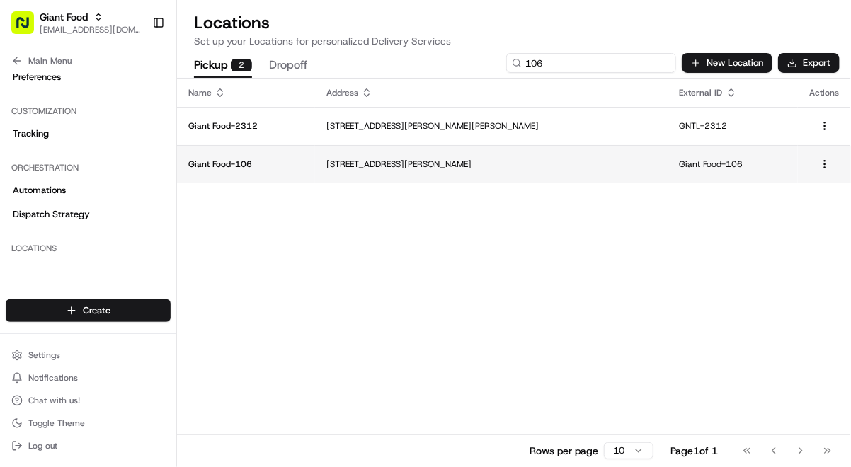
type input "106"
click at [498, 164] on p "[STREET_ADDRESS][PERSON_NAME]" at bounding box center [491, 164] width 331 height 11
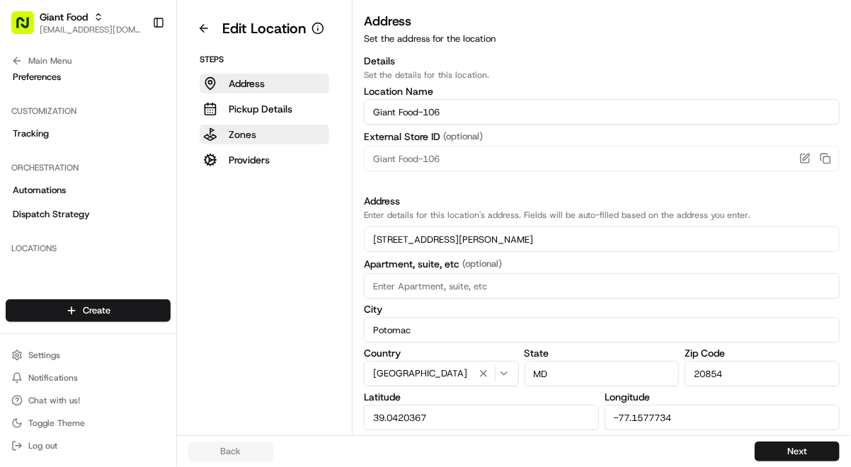
click at [275, 138] on button "Zones" at bounding box center [265, 135] width 130 height 20
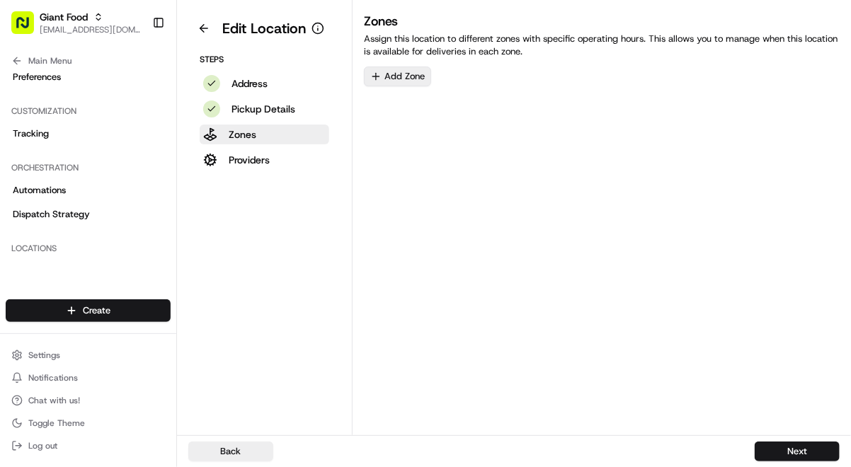
click at [390, 71] on button "Add Zone" at bounding box center [397, 77] width 67 height 20
drag, startPoint x: 431, startPoint y: 99, endPoint x: 236, endPoint y: 100, distance: 195.3
click at [236, 100] on html "Giant Food [EMAIL_ADDRESS][DOMAIN_NAME] Toggle Sidebar Orders Deliveries Provid…" at bounding box center [425, 233] width 851 height 467
type input "1"
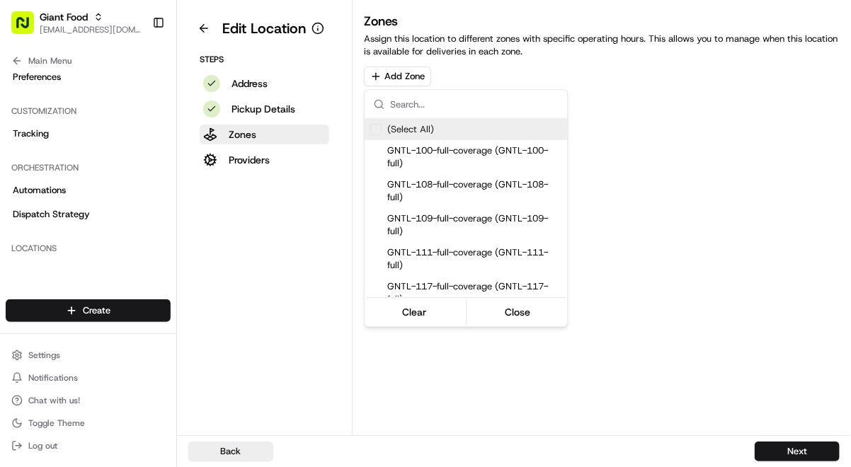
click at [57, 353] on html "Giant Food [EMAIL_ADDRESS][DOMAIN_NAME] Toggle Sidebar Orders Deliveries Provid…" at bounding box center [425, 233] width 851 height 467
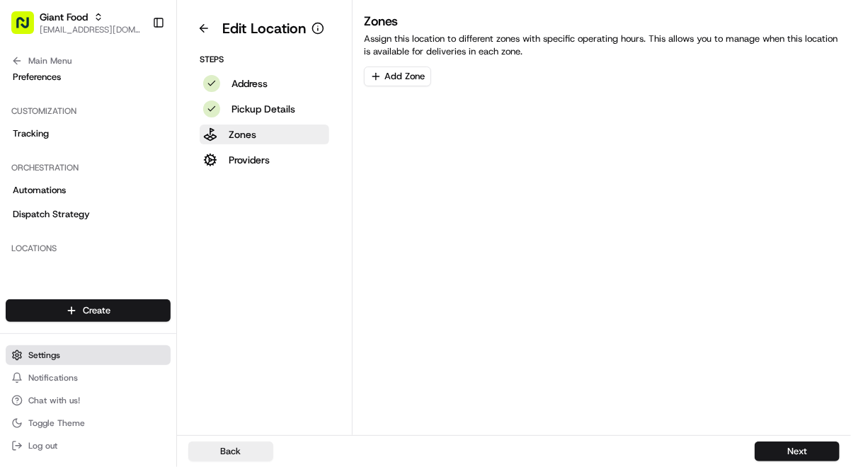
click at [46, 346] on button "Settings" at bounding box center [88, 355] width 165 height 20
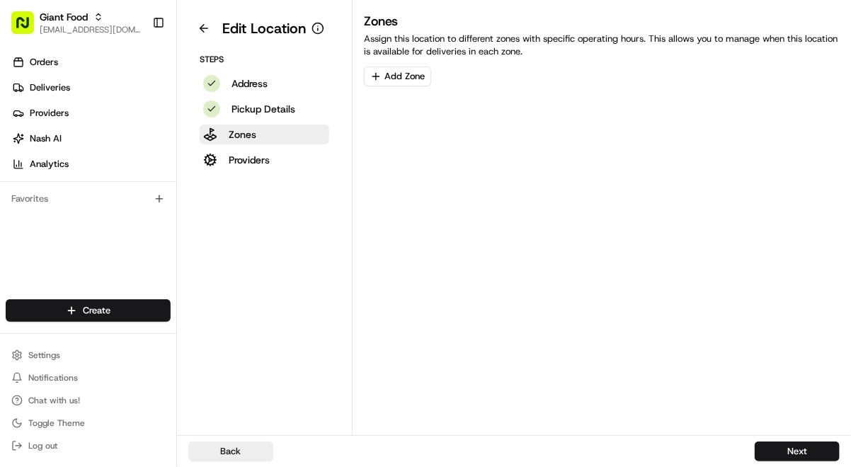
click at [74, 338] on div "Create Settings Notifications Chat with us! Toggle Theme Log out" at bounding box center [88, 377] width 176 height 179
drag, startPoint x: 74, startPoint y: 350, endPoint x: 42, endPoint y: 337, distance: 33.6
click at [74, 350] on button "Settings" at bounding box center [88, 355] width 165 height 20
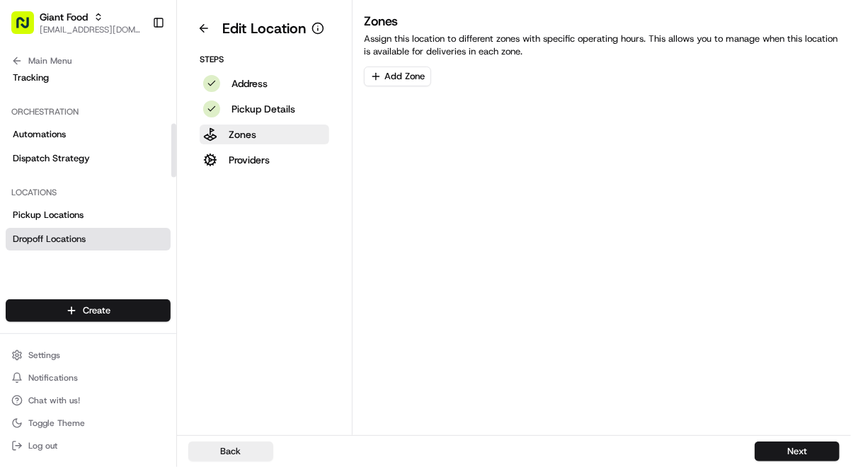
scroll to position [232, 0]
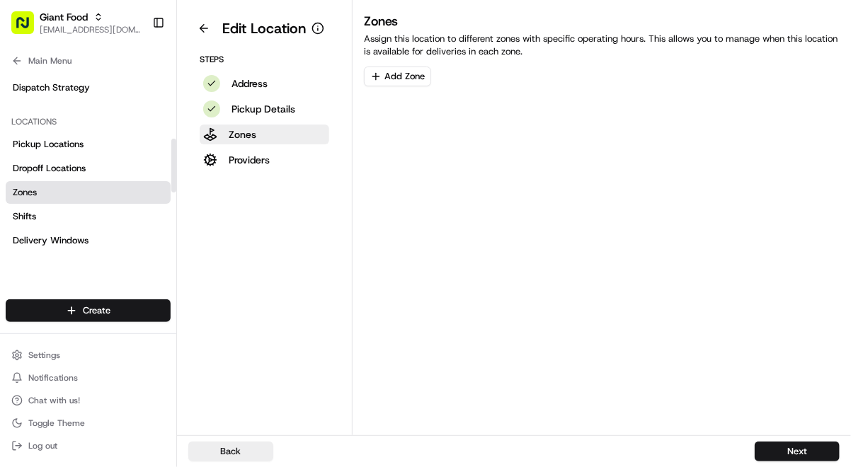
click at [68, 192] on link "Zones" at bounding box center [88, 192] width 165 height 23
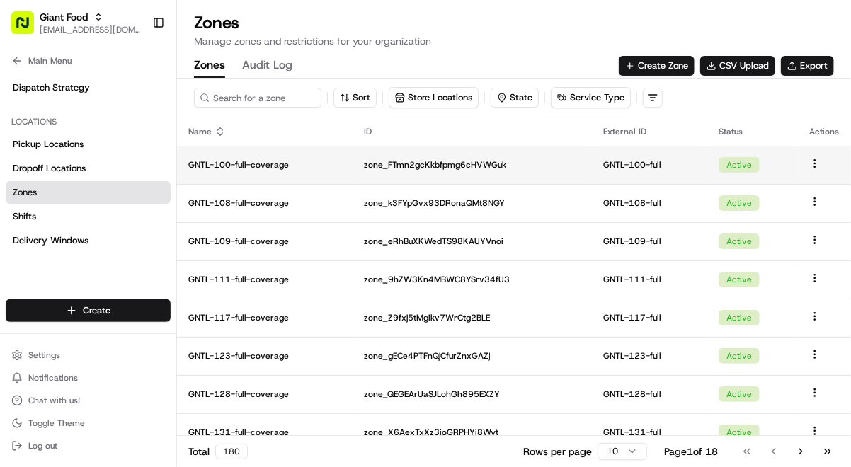
click at [820, 166] on html "Giant Food [EMAIL_ADDRESS][DOMAIN_NAME] Toggle Sidebar Orders Deliveries Provid…" at bounding box center [425, 233] width 851 height 467
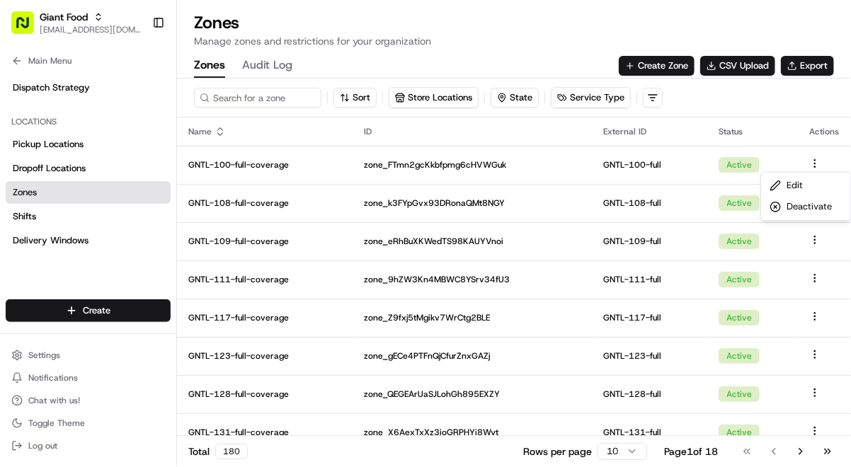
click at [759, 96] on html "Giant Food [EMAIL_ADDRESS][DOMAIN_NAME] Toggle Sidebar Orders Deliveries Provid…" at bounding box center [425, 233] width 851 height 467
click at [654, 59] on button "Create Zone" at bounding box center [657, 66] width 76 height 20
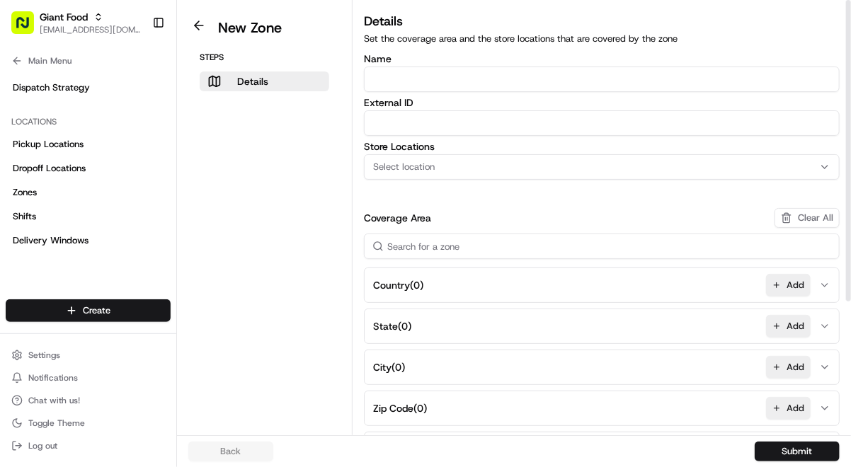
click at [444, 76] on input "Name" at bounding box center [602, 79] width 476 height 25
click at [827, 166] on icon "button" at bounding box center [825, 167] width 6 height 3
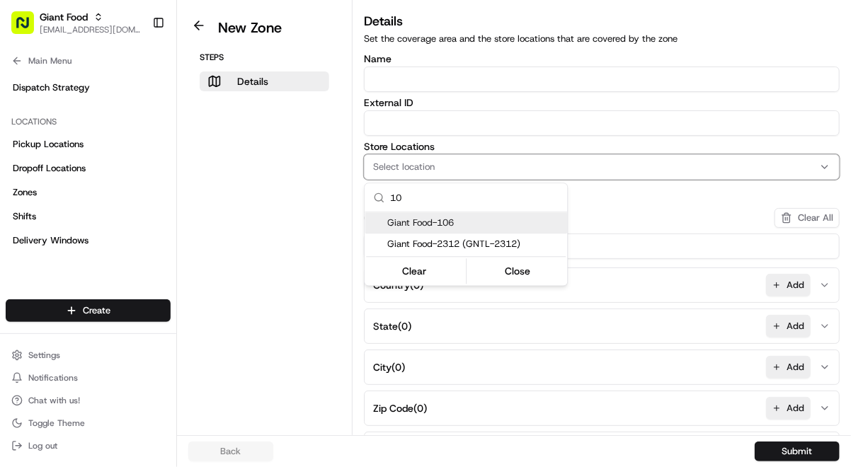
type input "1"
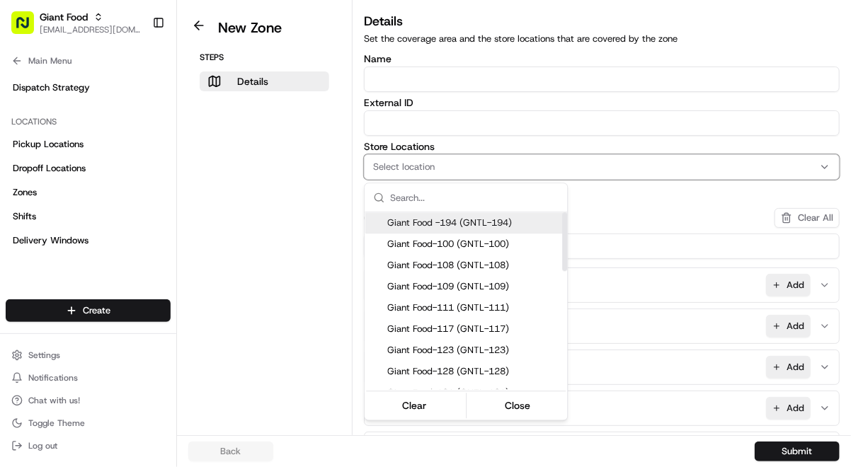
click at [299, 183] on html "Giant Food [EMAIL_ADDRESS][DOMAIN_NAME] Toggle Sidebar Orders Deliveries Provid…" at bounding box center [425, 233] width 851 height 467
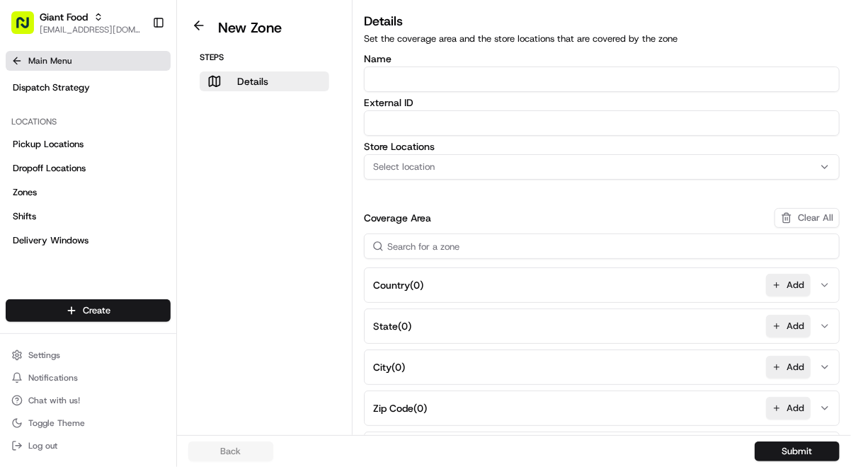
click at [20, 65] on icon at bounding box center [16, 60] width 11 height 11
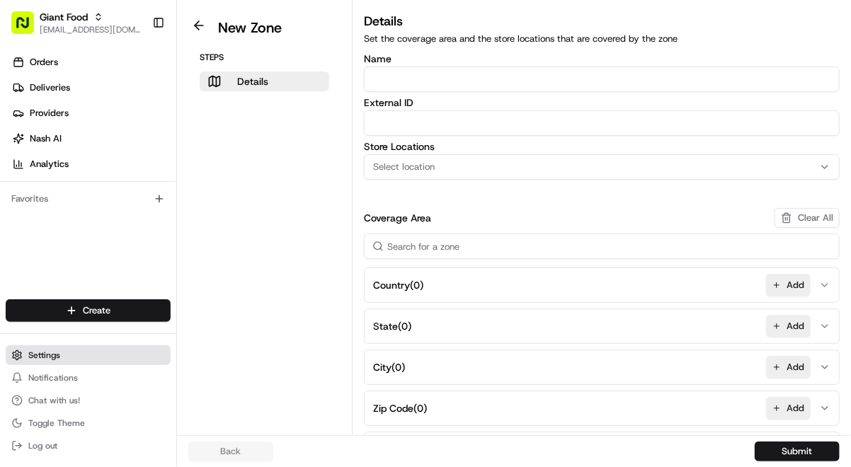
click at [91, 353] on button "Settings" at bounding box center [88, 355] width 165 height 20
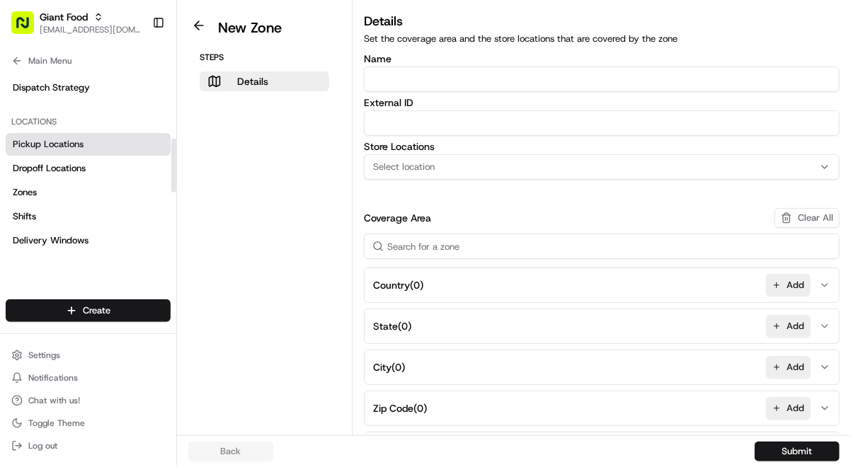
click at [63, 144] on span "Pickup Locations" at bounding box center [48, 144] width 71 height 13
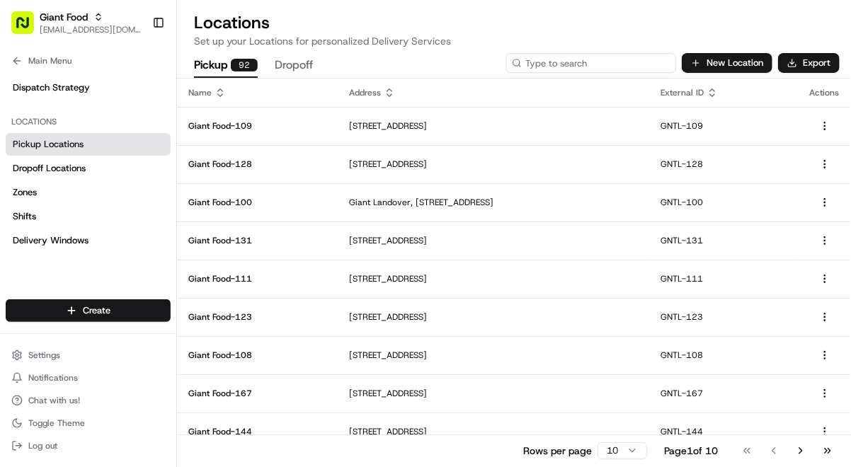
click at [615, 62] on input at bounding box center [591, 63] width 170 height 20
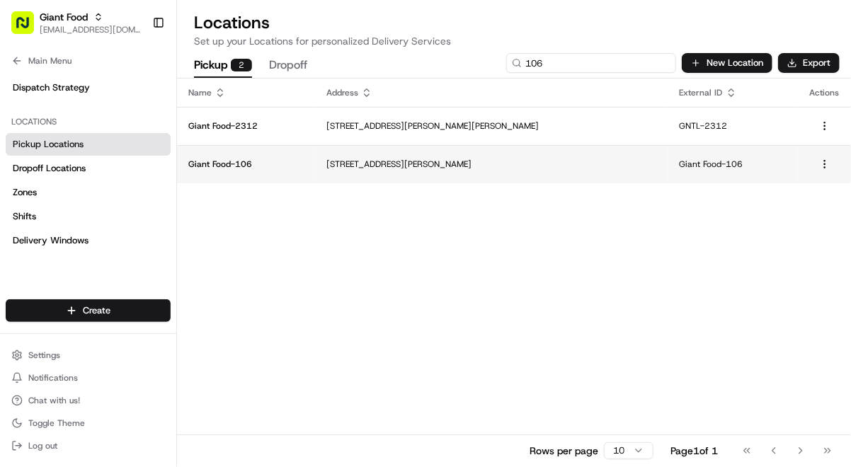
type input "106"
click at [489, 166] on p "[STREET_ADDRESS][PERSON_NAME]" at bounding box center [491, 164] width 331 height 11
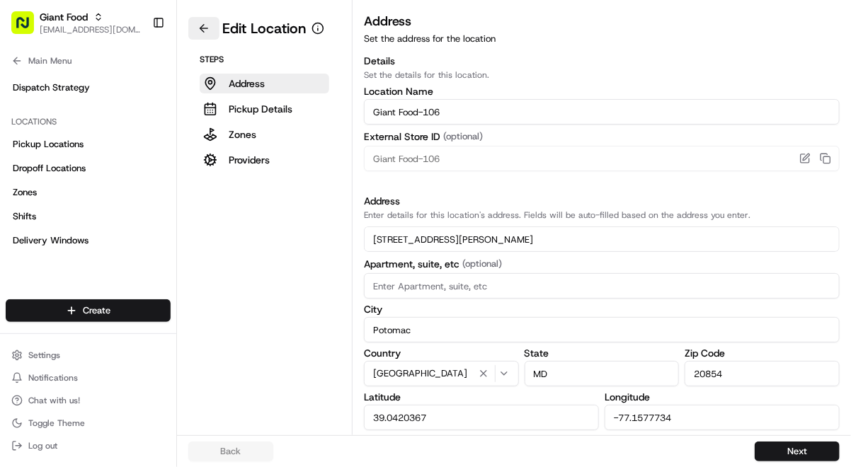
click at [204, 25] on button at bounding box center [203, 28] width 31 height 23
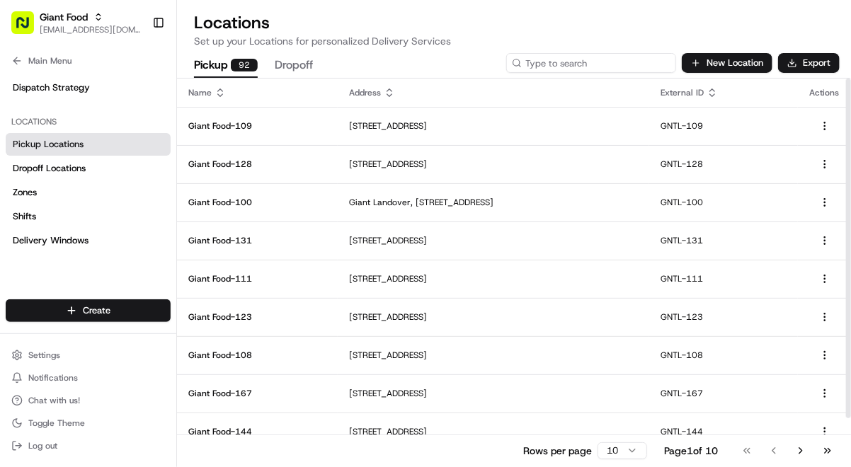
click at [586, 69] on input at bounding box center [591, 63] width 170 height 20
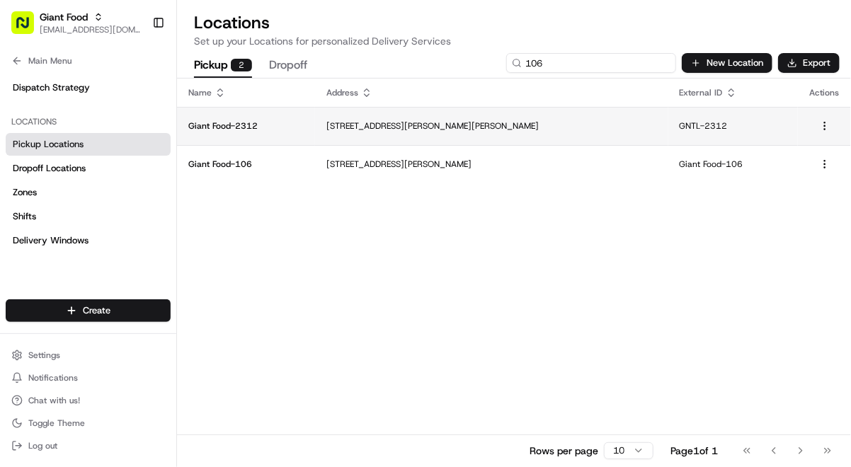
type input "106"
click at [358, 126] on p "[STREET_ADDRESS][PERSON_NAME][PERSON_NAME]" at bounding box center [491, 125] width 331 height 11
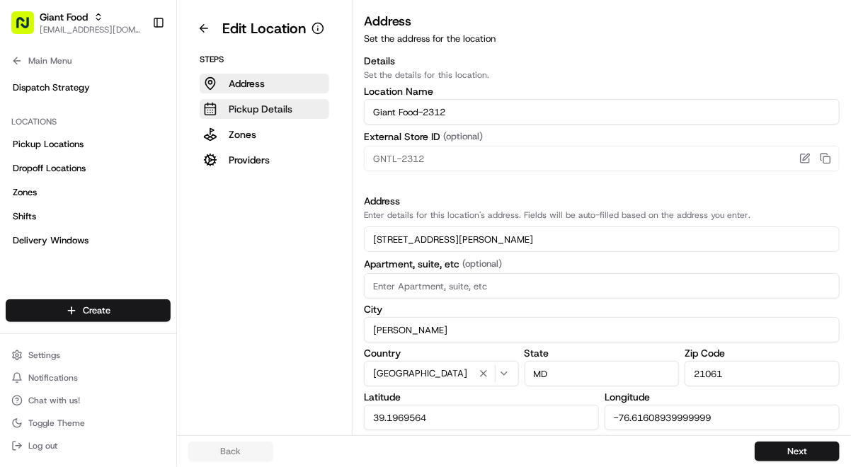
click at [275, 104] on p "Pickup Details" at bounding box center [261, 109] width 64 height 14
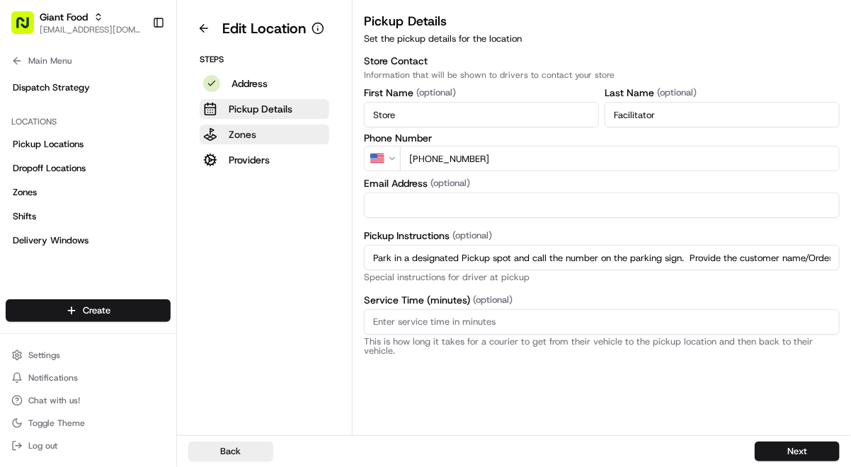
click at [248, 132] on p "Zones" at bounding box center [243, 134] width 28 height 14
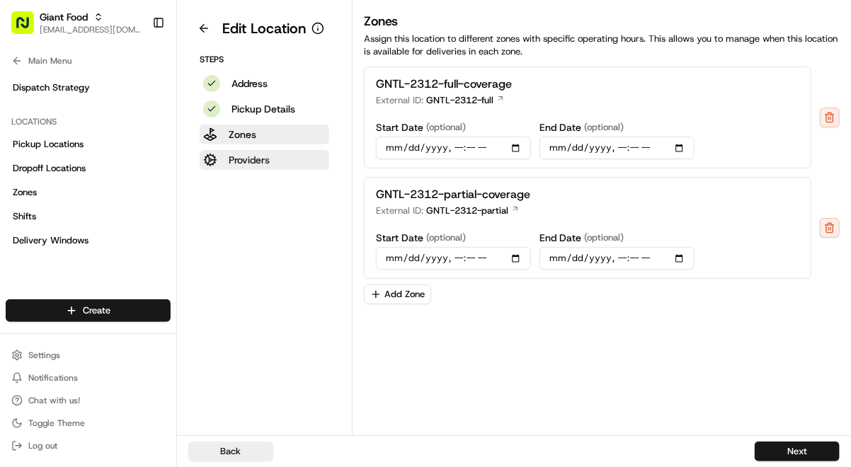
click at [300, 166] on button "Providers" at bounding box center [265, 160] width 130 height 20
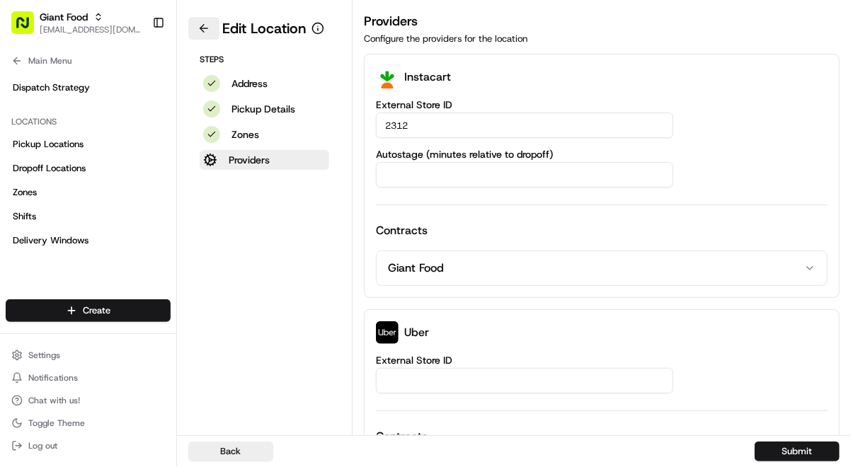
click at [206, 29] on button at bounding box center [203, 28] width 31 height 23
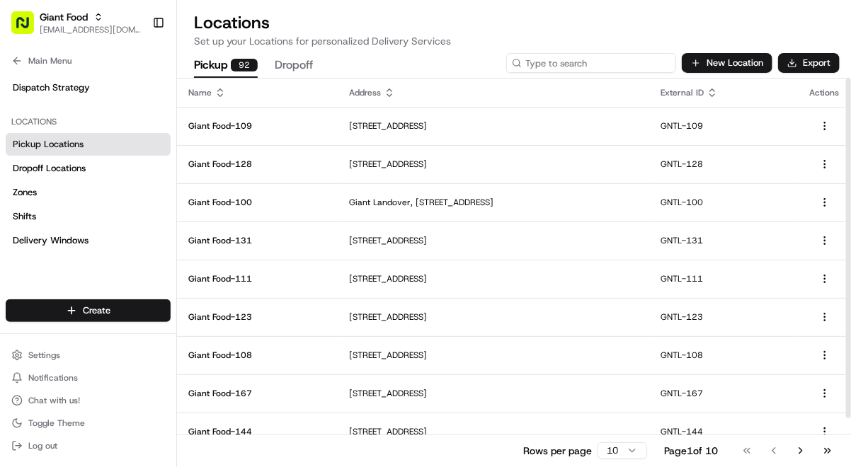
click at [620, 62] on input at bounding box center [591, 63] width 170 height 20
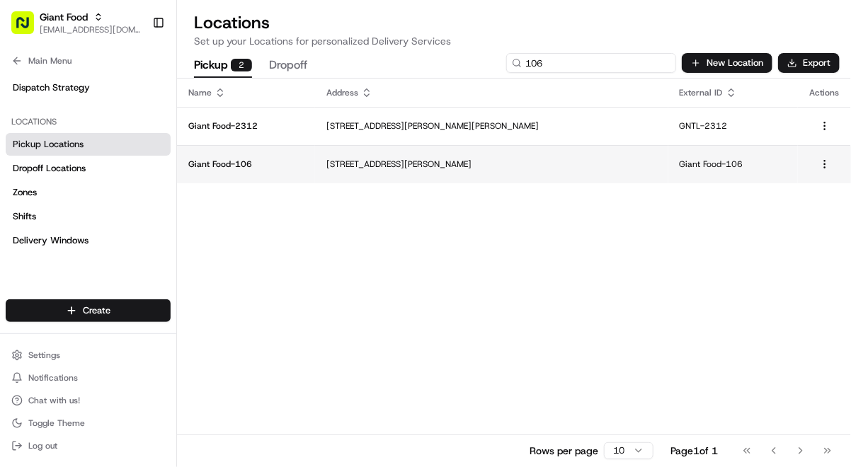
type input "106"
click at [444, 161] on p "[STREET_ADDRESS][PERSON_NAME]" at bounding box center [491, 164] width 331 height 11
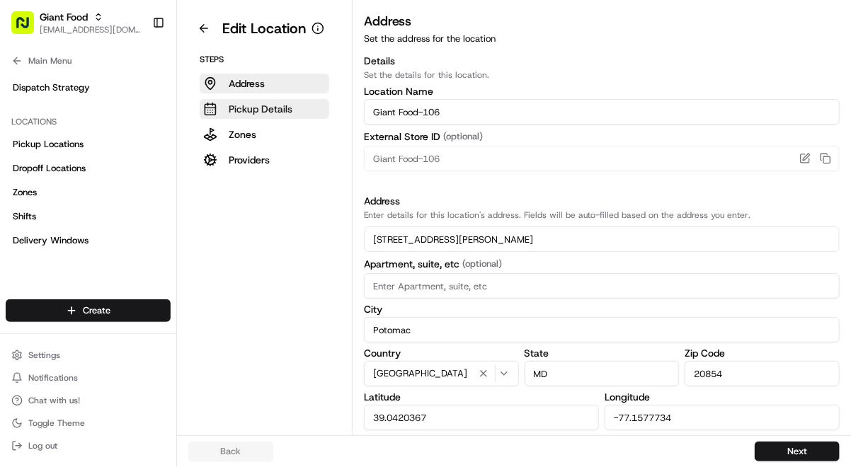
click at [281, 103] on p "Pickup Details" at bounding box center [261, 109] width 64 height 14
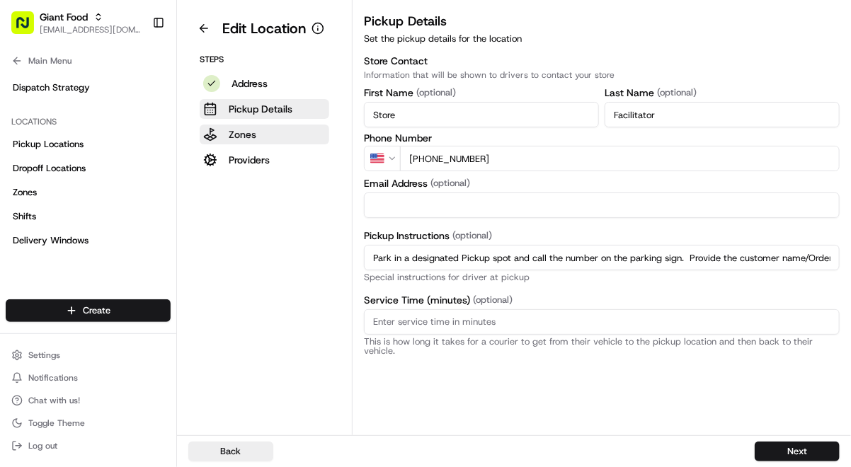
click at [266, 143] on button "Zones" at bounding box center [265, 135] width 130 height 20
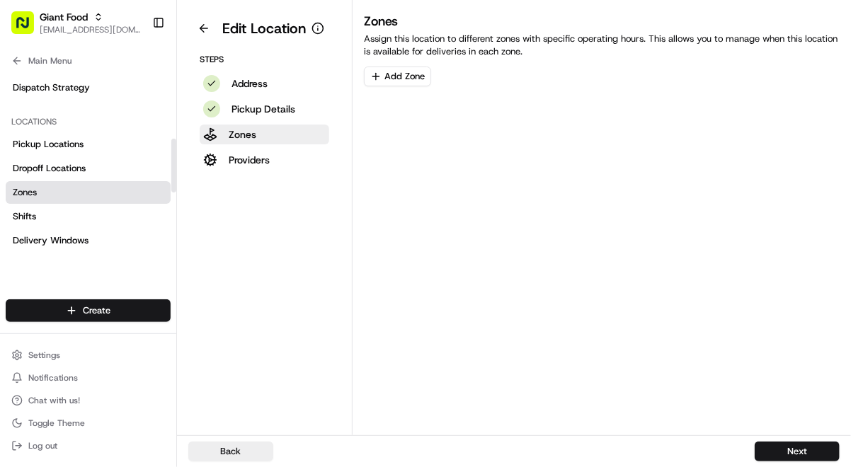
click at [60, 194] on link "Zones" at bounding box center [88, 192] width 165 height 23
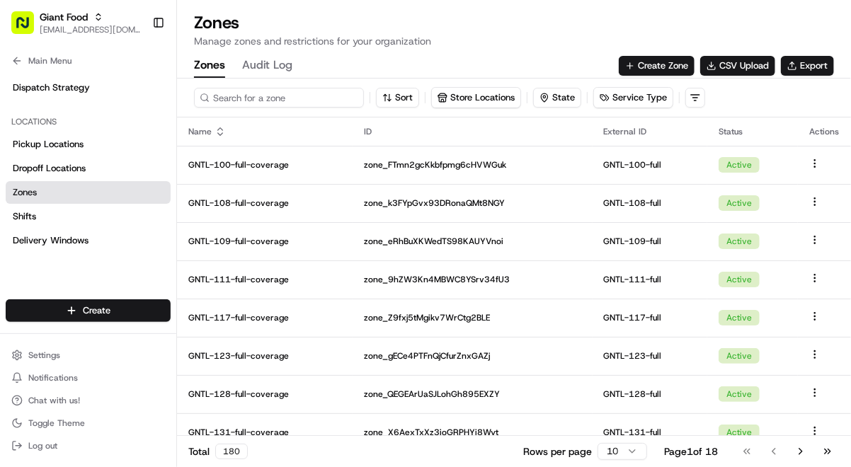
click at [285, 101] on input at bounding box center [279, 98] width 170 height 20
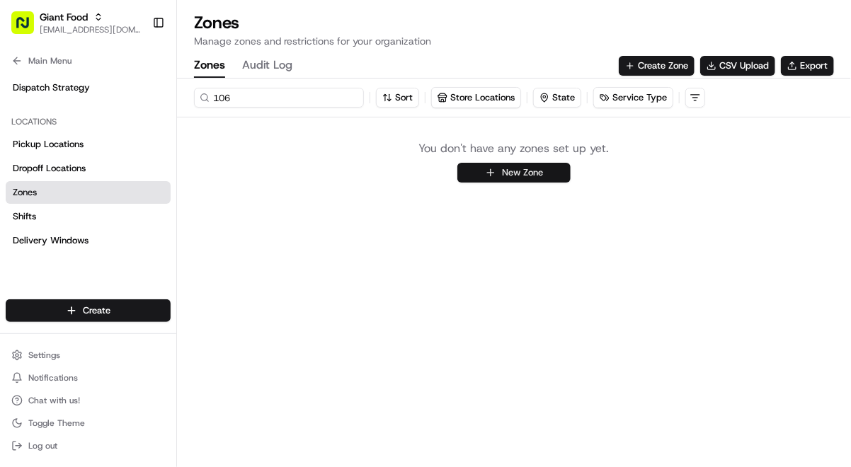
type input "106"
click at [529, 173] on button "New Zone" at bounding box center [513, 173] width 113 height 20
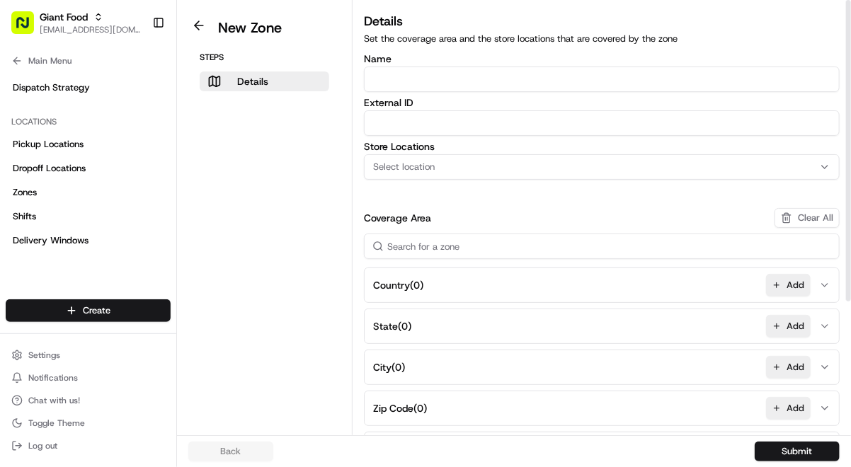
click at [438, 79] on input "Name" at bounding box center [602, 79] width 476 height 25
click at [456, 166] on div "Select location" at bounding box center [601, 167] width 469 height 13
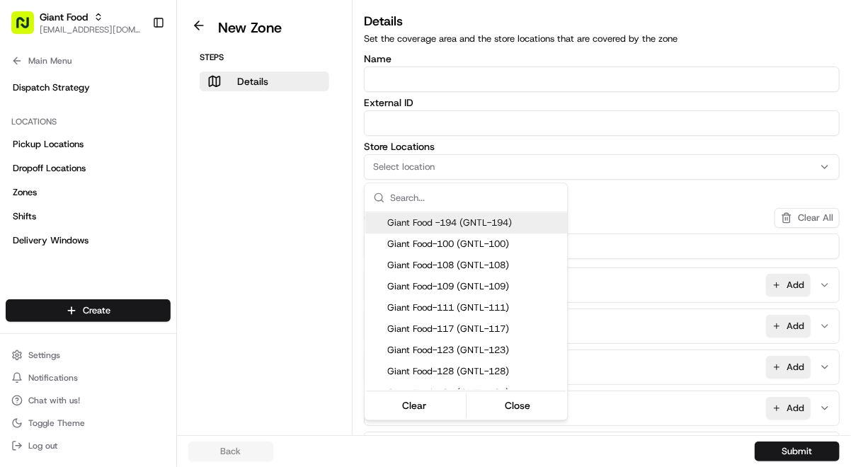
click at [451, 163] on html "Giant Food [EMAIL_ADDRESS][DOMAIN_NAME] Toggle Sidebar Orders Deliveries Provid…" at bounding box center [425, 233] width 851 height 467
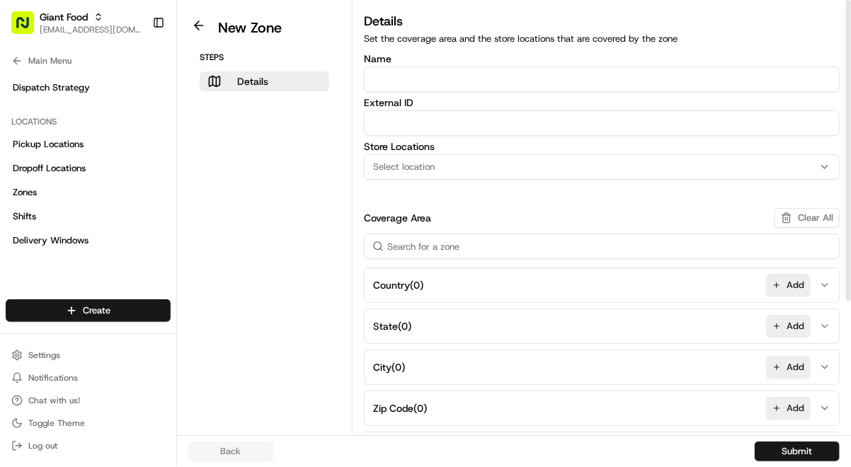
drag, startPoint x: 450, startPoint y: 163, endPoint x: 458, endPoint y: 168, distance: 9.2
click at [459, 170] on div "Select location" at bounding box center [601, 167] width 469 height 13
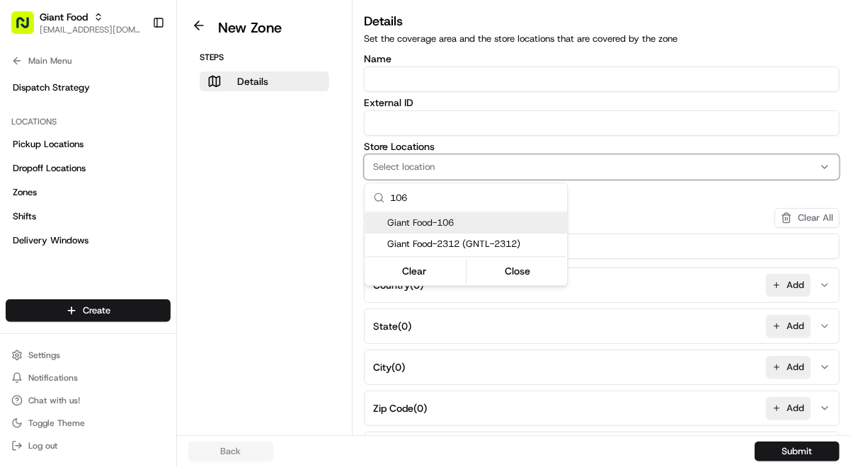
type input "106"
click at [462, 227] on span "Giant Food-106" at bounding box center [474, 223] width 174 height 13
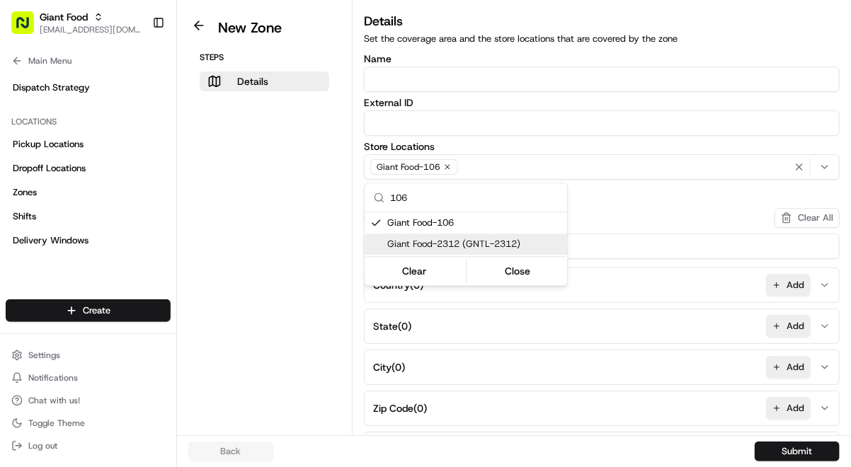
click at [292, 238] on html "Giant Food [EMAIL_ADDRESS][DOMAIN_NAME] Toggle Sidebar Orders Deliveries Provid…" at bounding box center [425, 233] width 851 height 467
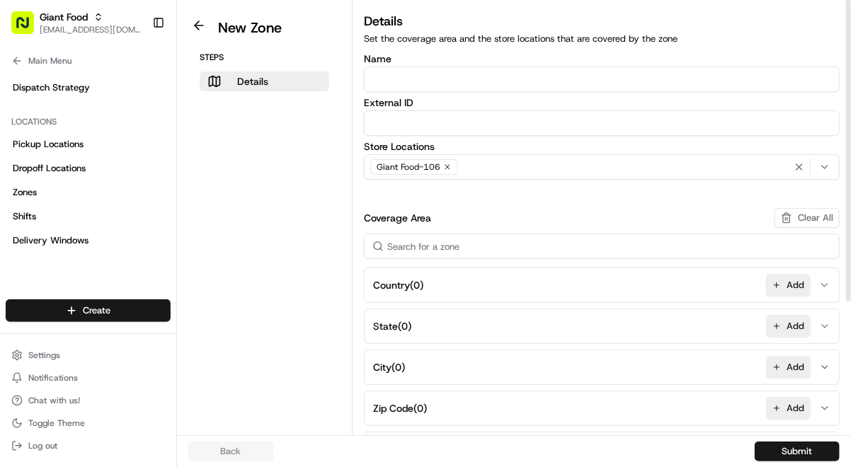
click at [476, 247] on input at bounding box center [602, 246] width 476 height 25
click at [190, 28] on button at bounding box center [199, 25] width 33 height 17
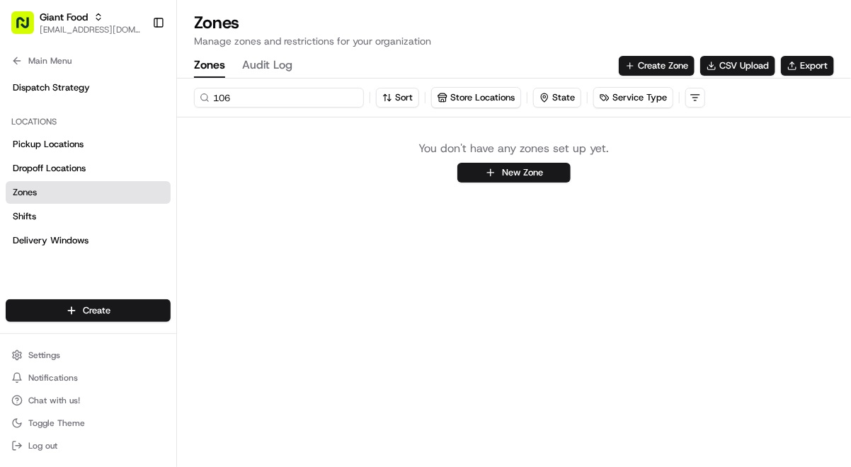
click at [258, 98] on input "106" at bounding box center [279, 98] width 170 height 20
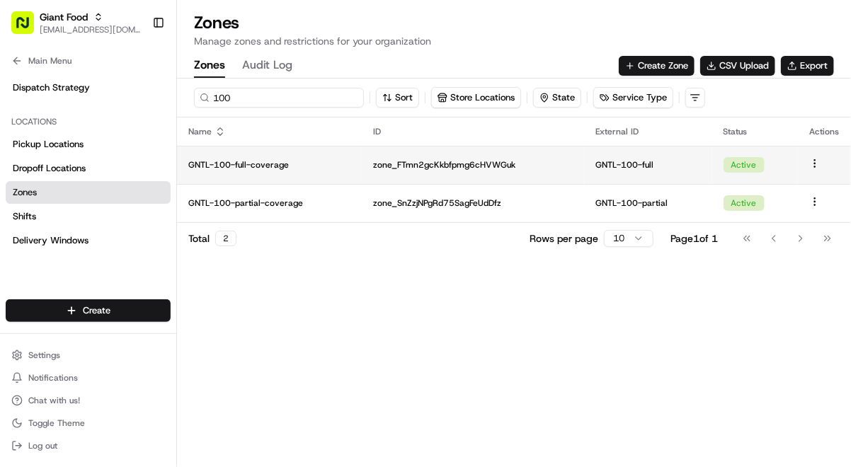
type input "100"
click at [481, 164] on p "zone_FTmn2gcKkbfpmg6cHVWGuk" at bounding box center [473, 164] width 200 height 11
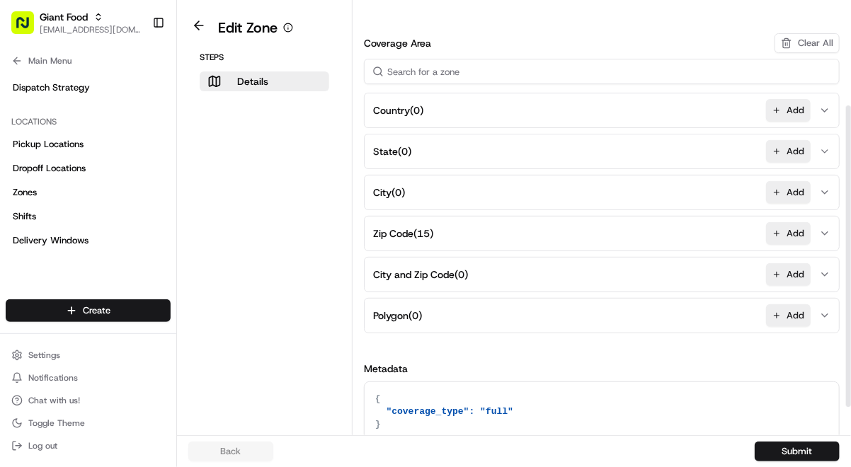
scroll to position [188, 0]
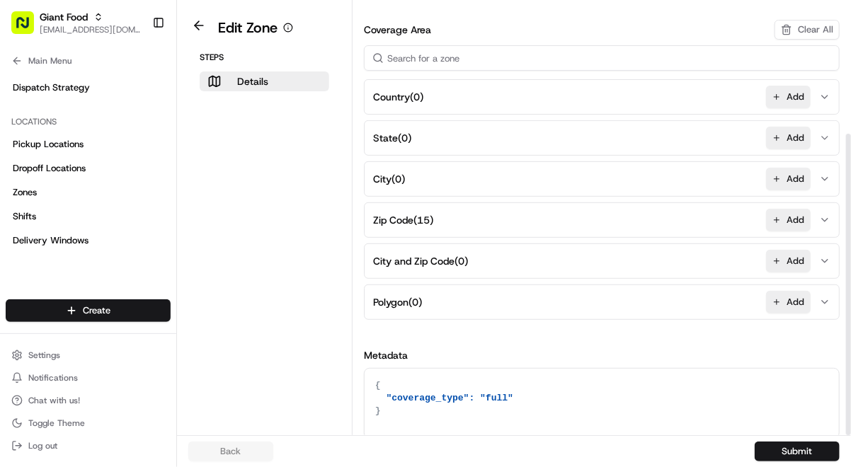
click at [827, 217] on icon "button" at bounding box center [824, 219] width 11 height 11
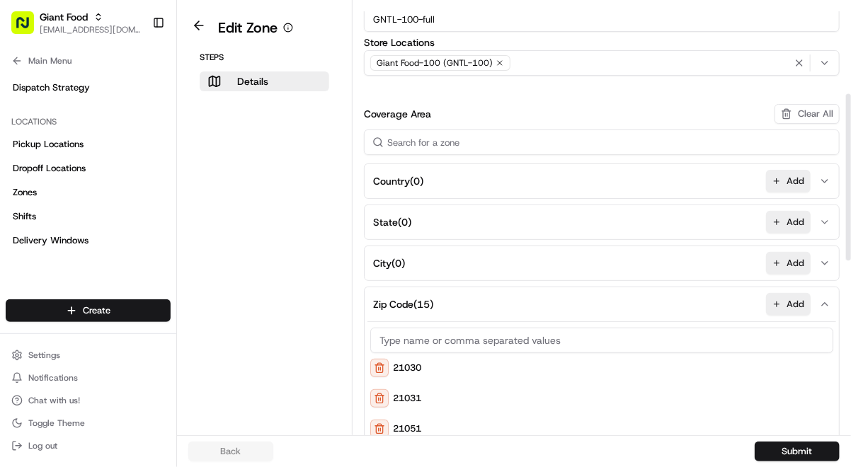
scroll to position [0, 0]
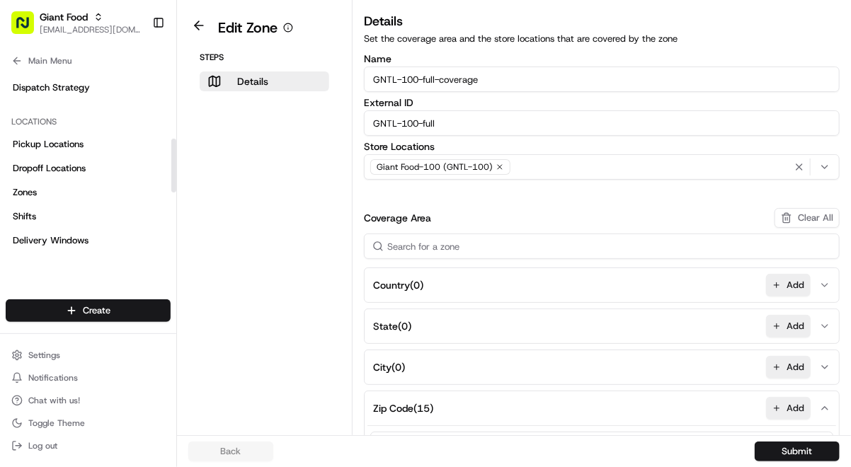
click at [280, 197] on aside "Edit Zone Steps Details" at bounding box center [265, 217] width 176 height 435
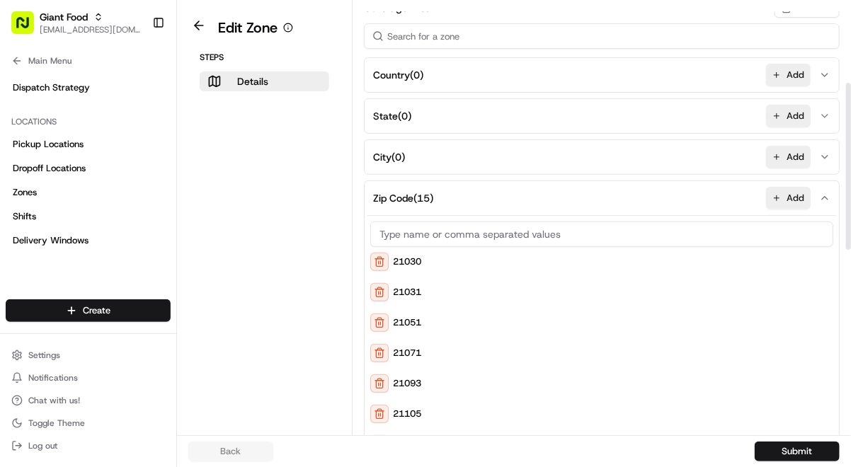
scroll to position [212, 0]
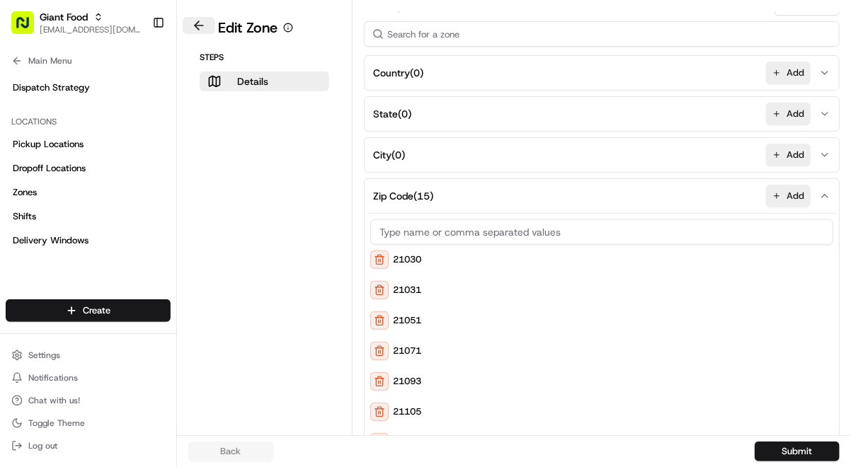
click at [202, 18] on button at bounding box center [199, 25] width 33 height 17
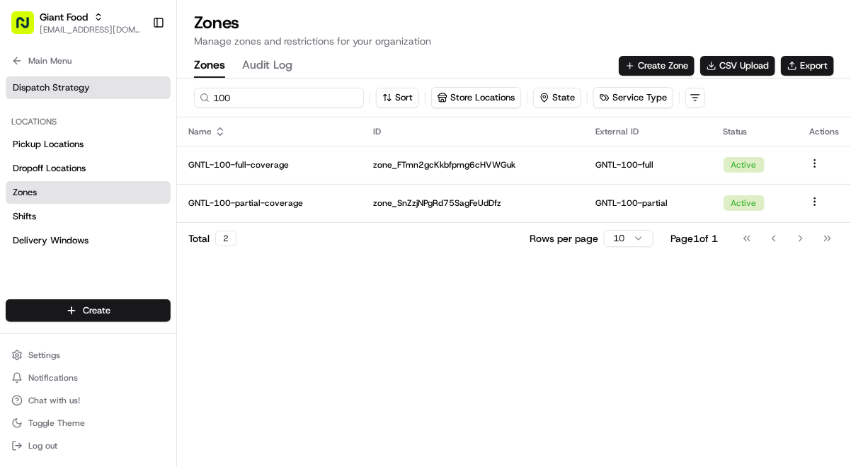
drag, startPoint x: 251, startPoint y: 96, endPoint x: 107, endPoint y: 98, distance: 143.7
click at [107, 98] on div "Giant Food [EMAIL_ADDRESS][DOMAIN_NAME] Toggle Sidebar Orders Deliveries Provid…" at bounding box center [425, 233] width 851 height 467
paste input "764"
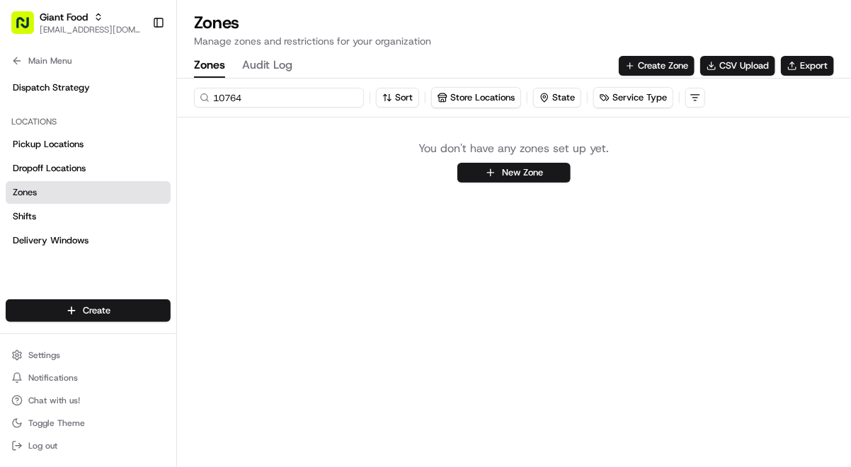
drag, startPoint x: 263, startPoint y: 103, endPoint x: 200, endPoint y: 76, distance: 68.2
click at [200, 76] on div "Zones Manage zones and restrictions for your organization Zones Audit Log Creat…" at bounding box center [514, 233] width 674 height 467
type input "383"
drag, startPoint x: 280, startPoint y: 96, endPoint x: 148, endPoint y: 82, distance: 132.4
click at [148, 82] on div "Giant Food [EMAIL_ADDRESS][DOMAIN_NAME] Toggle Sidebar Orders Deliveries Provid…" at bounding box center [425, 233] width 851 height 467
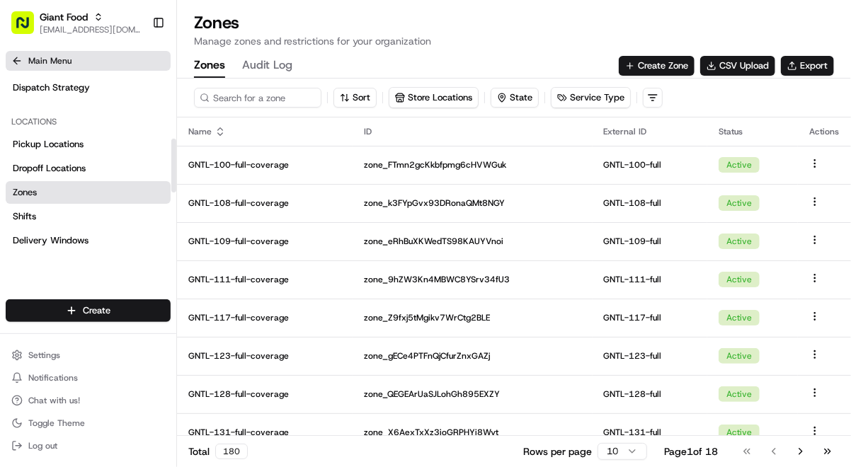
click at [13, 59] on icon at bounding box center [16, 60] width 11 height 11
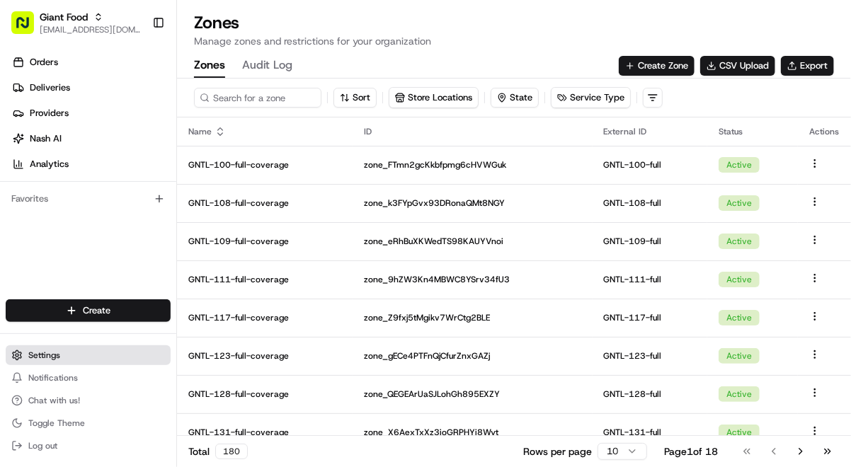
click at [47, 352] on span "Settings" at bounding box center [44, 355] width 32 height 11
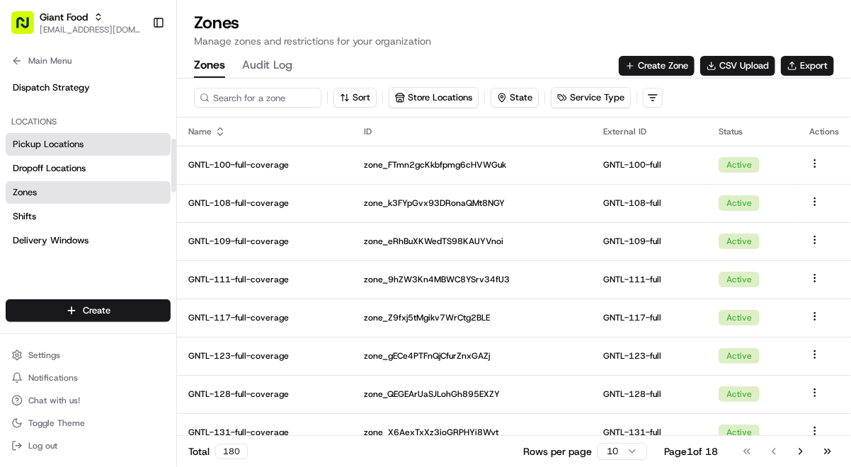
click at [91, 150] on link "Pickup Locations" at bounding box center [88, 144] width 165 height 23
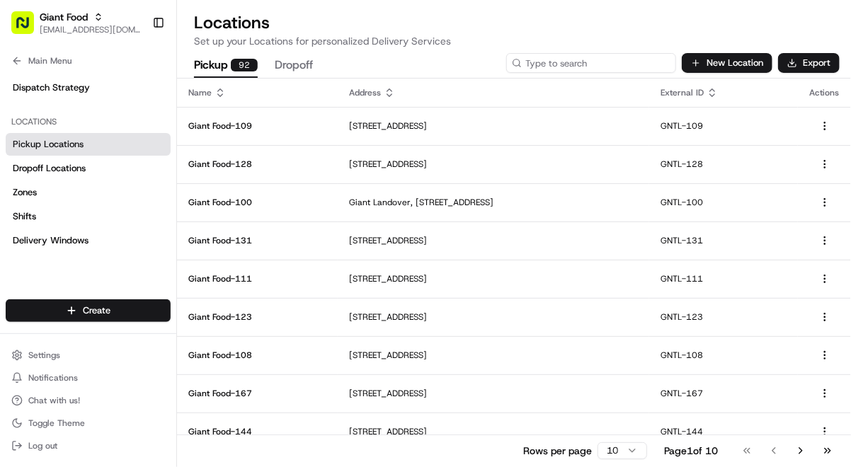
click at [631, 68] on input at bounding box center [591, 63] width 170 height 20
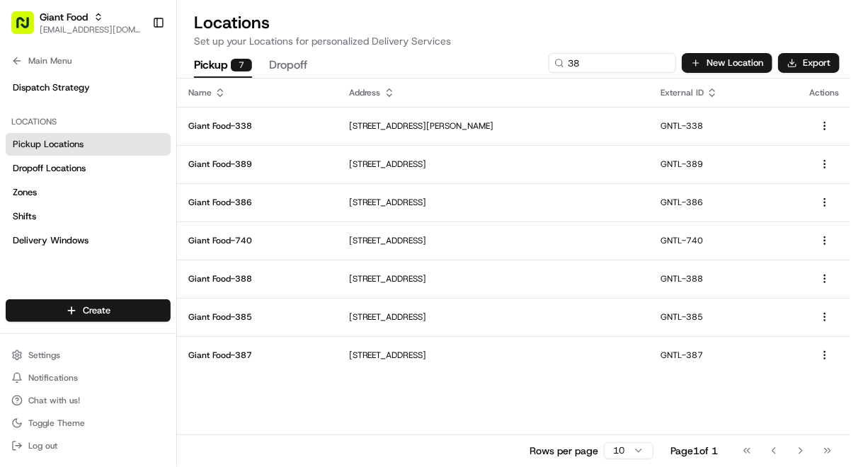
drag, startPoint x: 628, startPoint y: 45, endPoint x: 614, endPoint y: 51, distance: 14.9
click at [627, 45] on p "Set up your Locations for personalized Delivery Services" at bounding box center [514, 41] width 640 height 14
drag, startPoint x: 519, startPoint y: 62, endPoint x: 501, endPoint y: 59, distance: 17.8
click at [502, 61] on div "Pickup 7 Dropoff 38 New Location Export" at bounding box center [514, 63] width 674 height 30
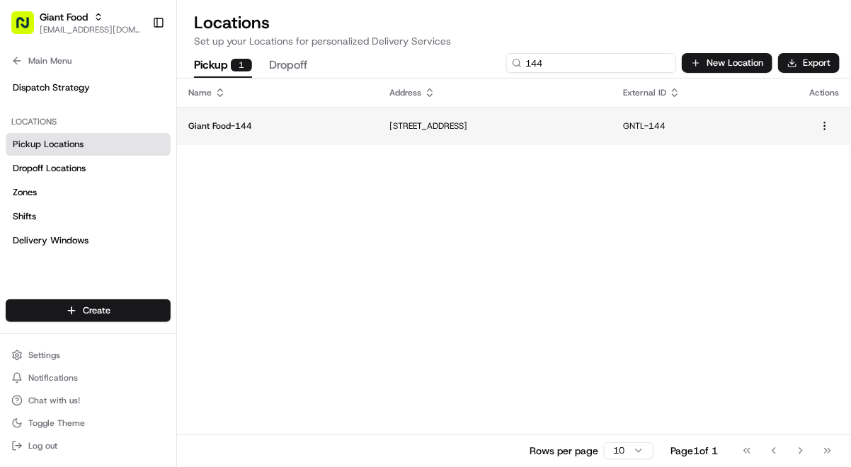
type input "144"
click at [501, 122] on p "[STREET_ADDRESS]" at bounding box center [494, 125] width 211 height 11
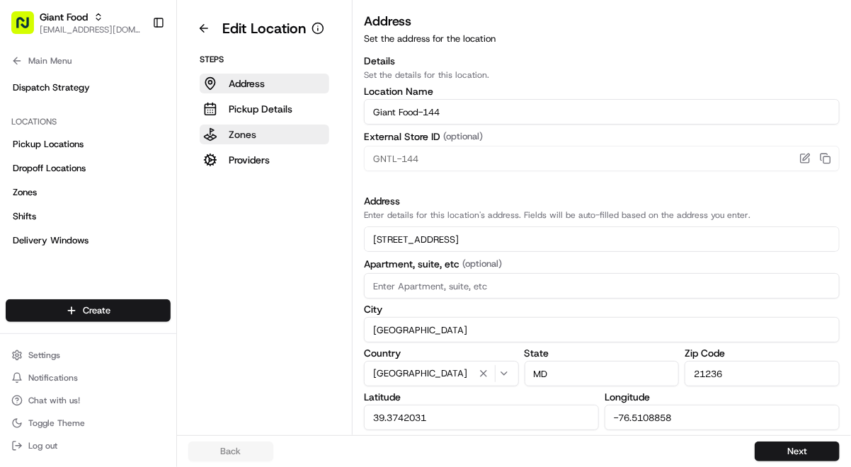
click at [259, 134] on button "Zones" at bounding box center [265, 135] width 130 height 20
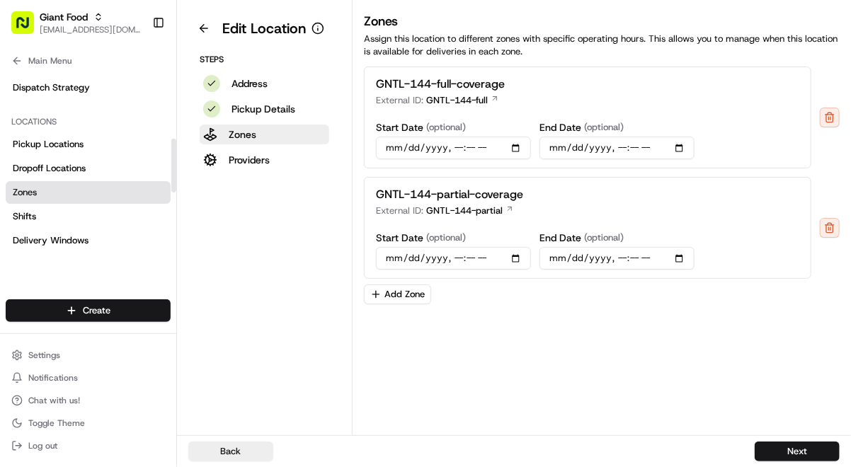
click at [69, 194] on link "Zones" at bounding box center [88, 192] width 165 height 23
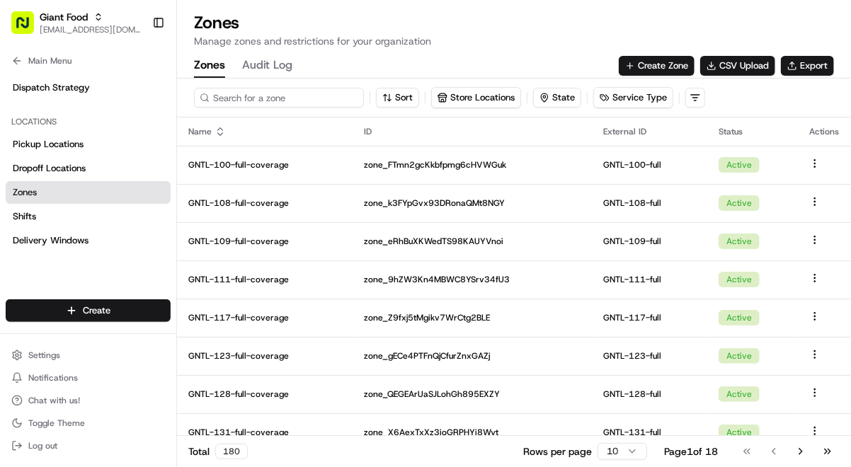
click at [260, 96] on input at bounding box center [279, 98] width 170 height 20
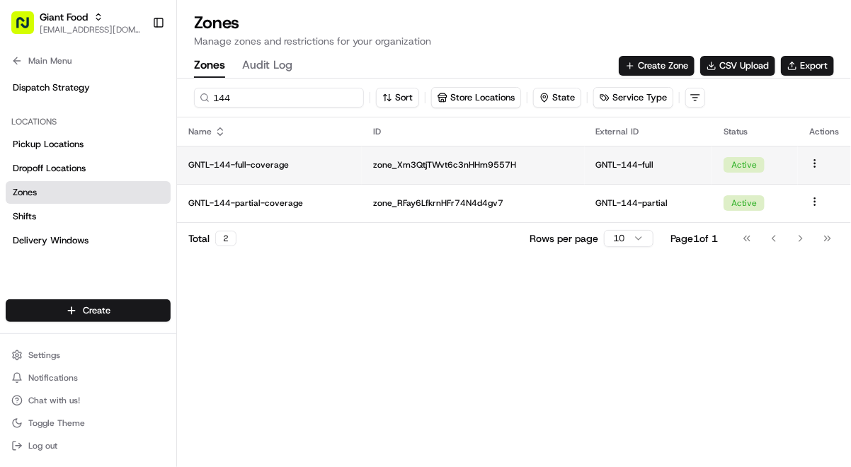
type input "144"
click at [484, 164] on p "zone_Xm3QtjTWvt6c3nHHm9557H" at bounding box center [473, 164] width 200 height 11
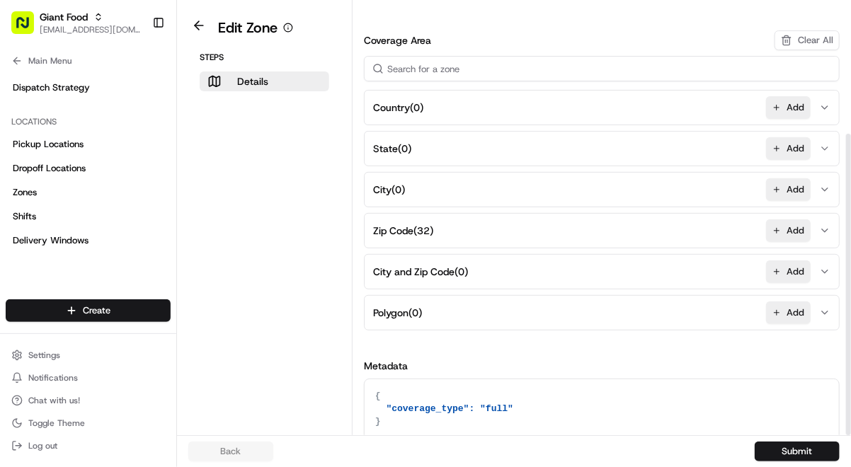
scroll to position [188, 0]
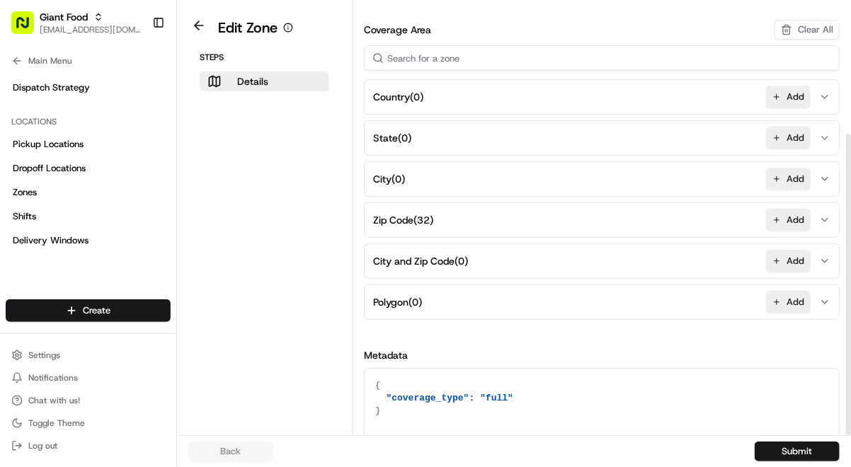
click at [563, 216] on button "Zip Code ( 32 ) Add" at bounding box center [601, 220] width 469 height 34
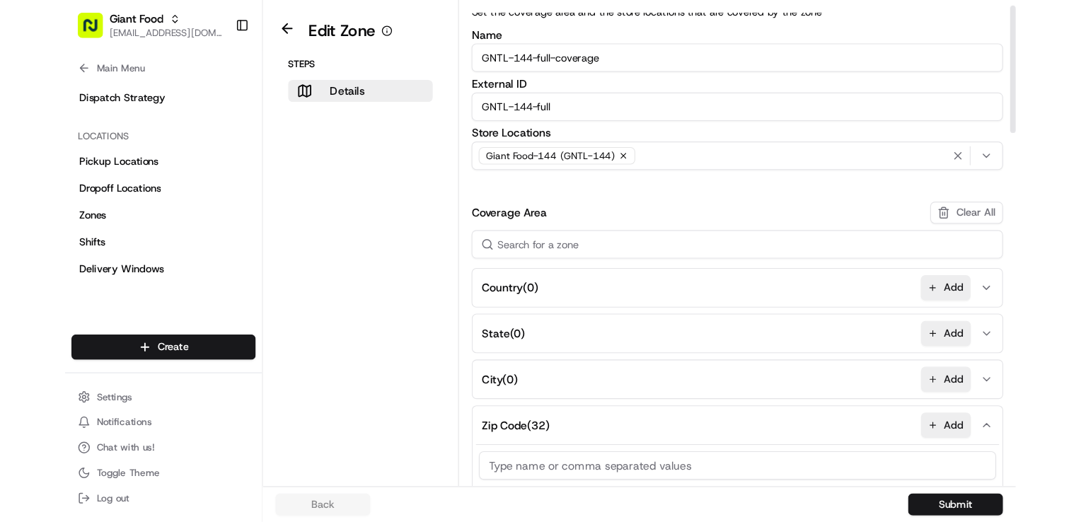
scroll to position [0, 0]
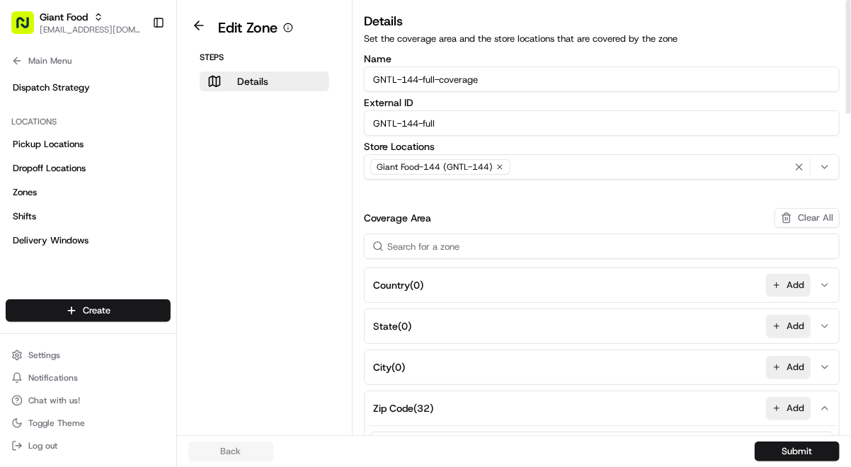
click at [308, 197] on aside "Edit Zone Steps Details" at bounding box center [265, 217] width 176 height 435
click at [193, 21] on button at bounding box center [199, 25] width 33 height 17
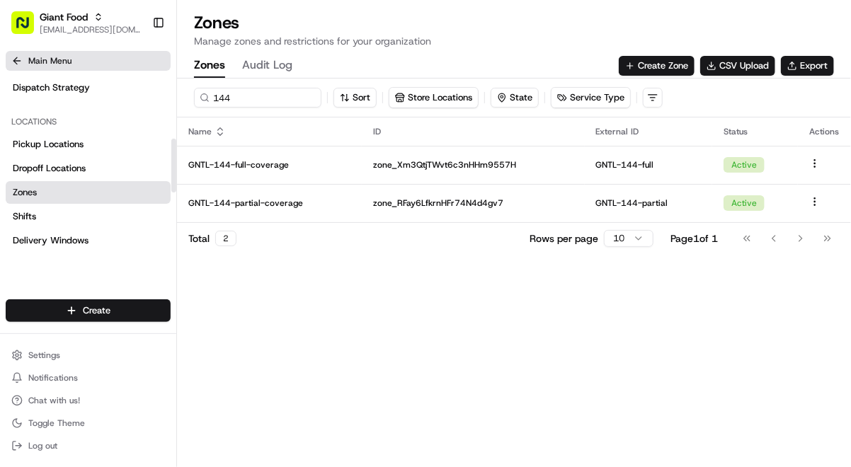
click at [16, 62] on icon at bounding box center [16, 60] width 11 height 11
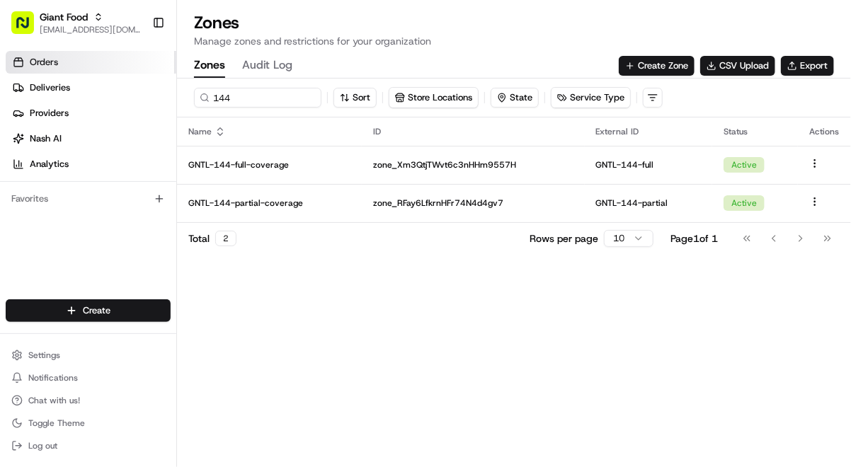
click at [69, 67] on link "Orders" at bounding box center [91, 62] width 171 height 23
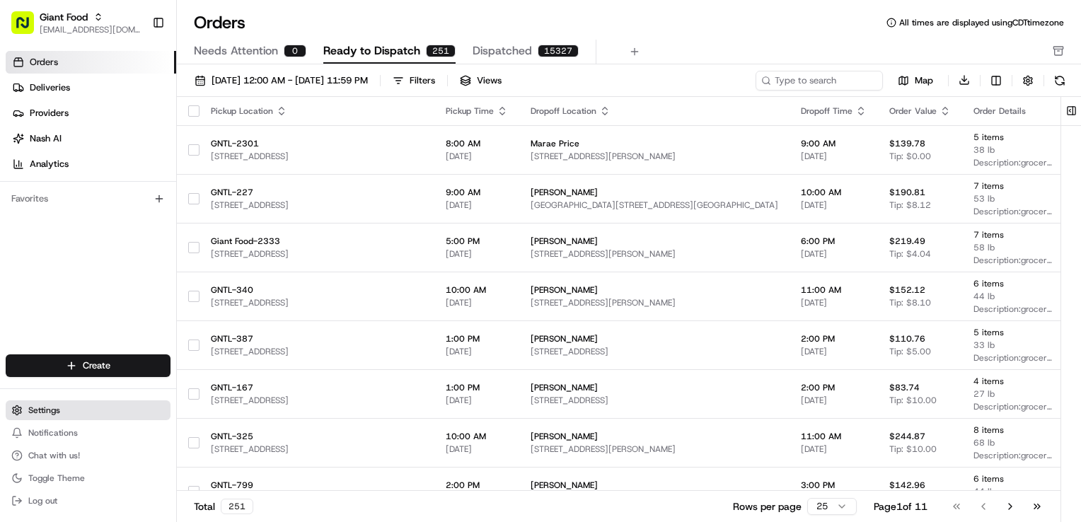
click at [40, 406] on span "Settings" at bounding box center [44, 410] width 32 height 11
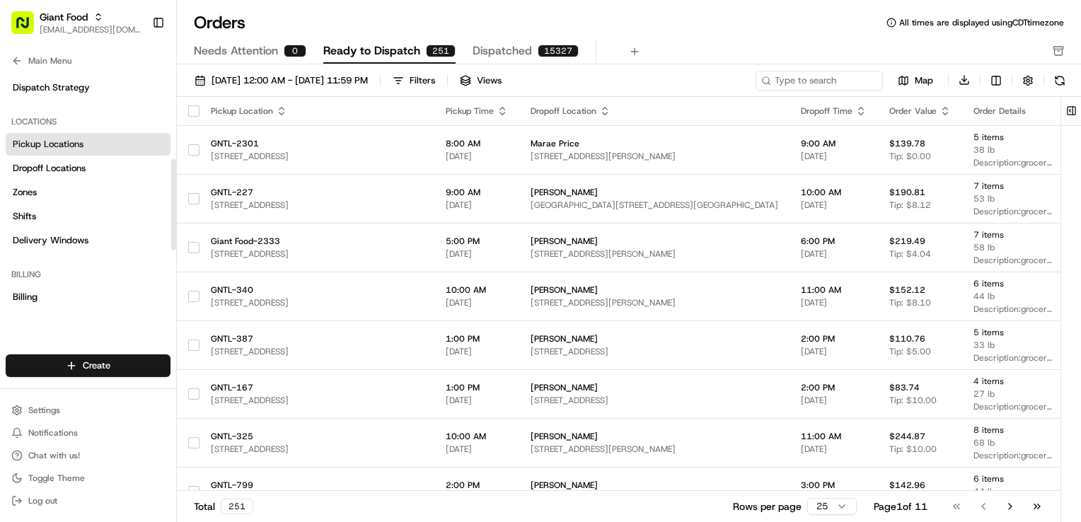
click at [71, 145] on span "Pickup Locations" at bounding box center [48, 144] width 71 height 13
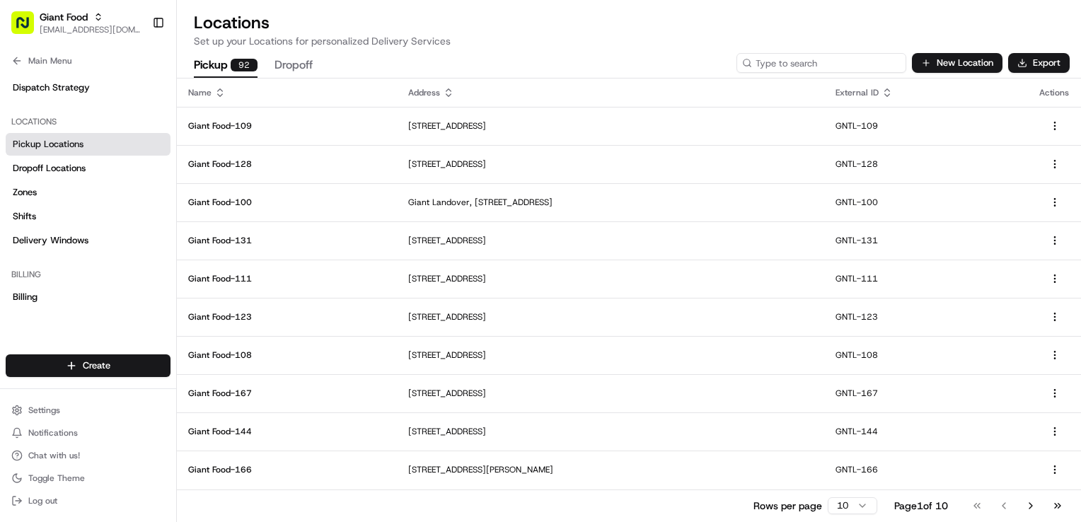
click at [846, 62] on input at bounding box center [822, 63] width 170 height 20
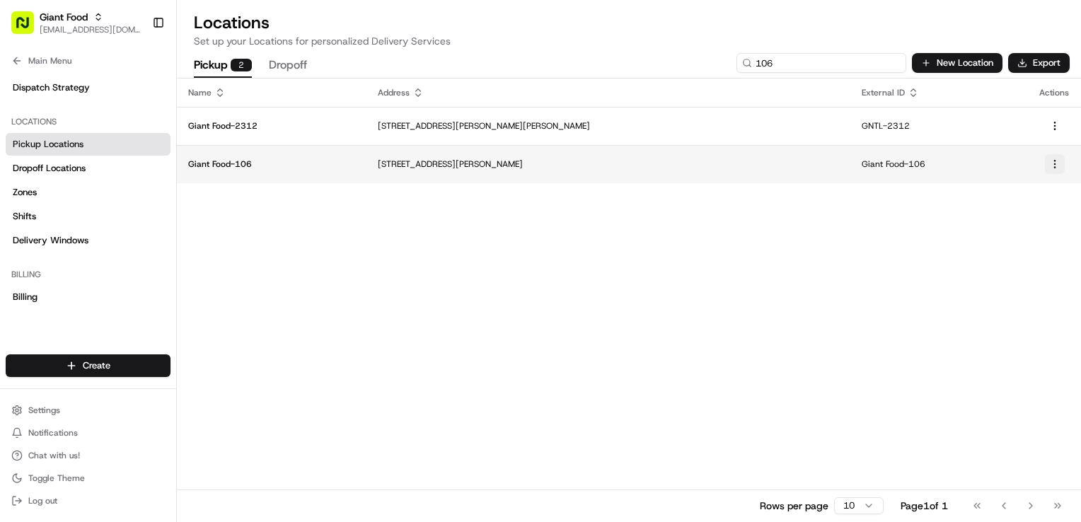
type input "106"
click at [1058, 166] on html "Giant Food [EMAIL_ADDRESS][DOMAIN_NAME] Toggle Sidebar Orders Deliveries Provid…" at bounding box center [540, 261] width 1081 height 522
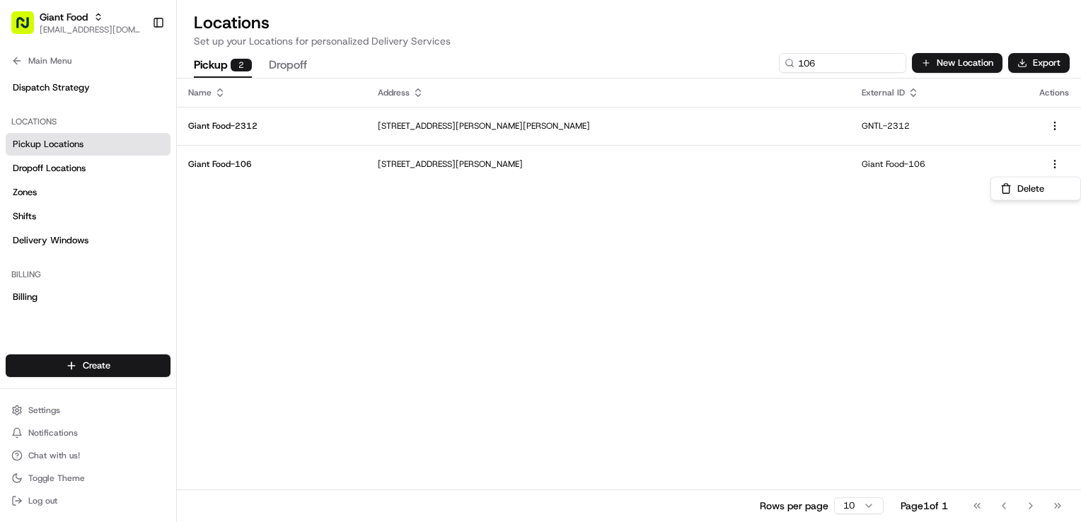
click at [736, 167] on html "Giant Food [EMAIL_ADDRESS][DOMAIN_NAME] Toggle Sidebar Orders Deliveries Provid…" at bounding box center [540, 261] width 1081 height 522
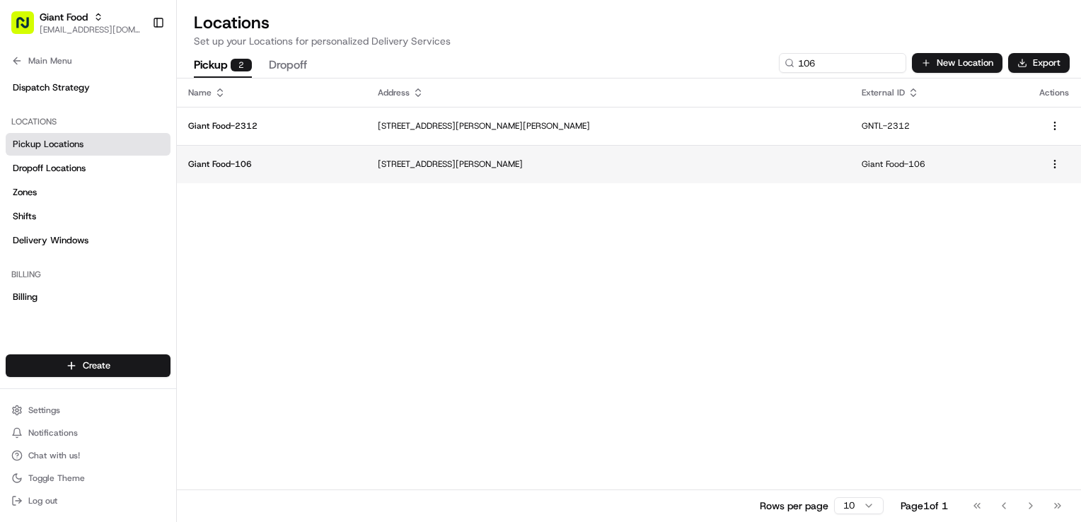
click at [656, 151] on td "[STREET_ADDRESS][PERSON_NAME]" at bounding box center [609, 164] width 484 height 38
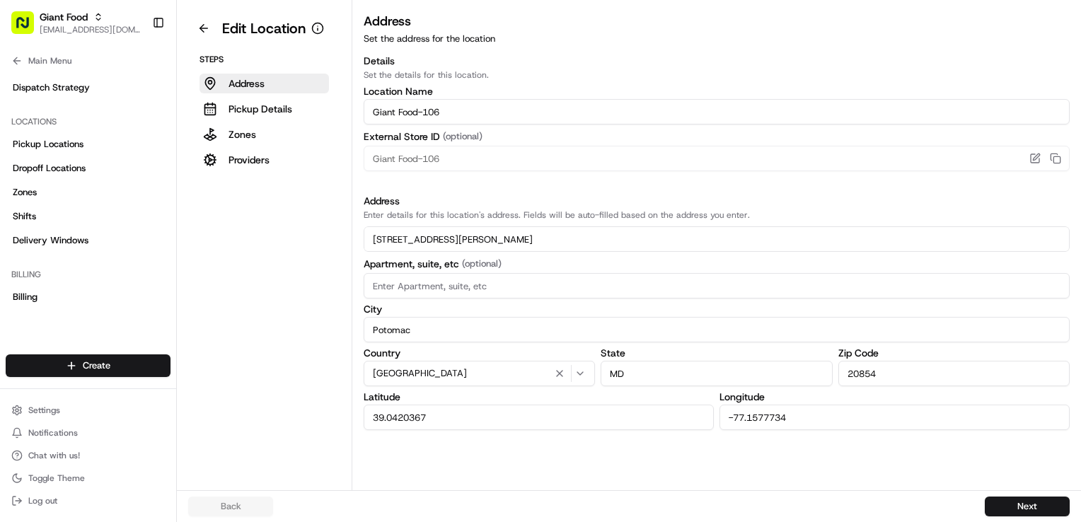
click at [420, 114] on input "Giant Food-106" at bounding box center [717, 111] width 706 height 25
click at [207, 21] on button at bounding box center [203, 28] width 31 height 23
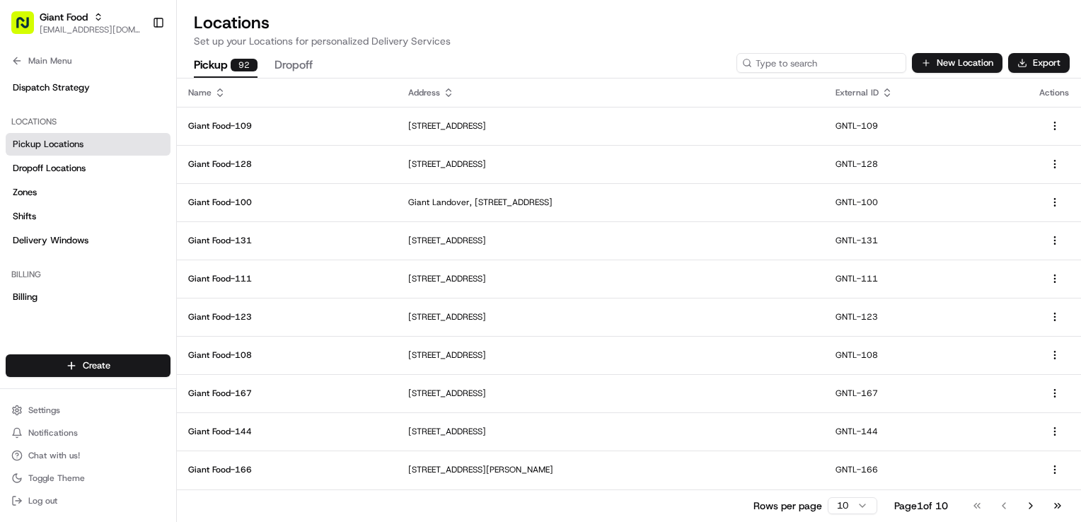
click at [855, 69] on input at bounding box center [822, 63] width 170 height 20
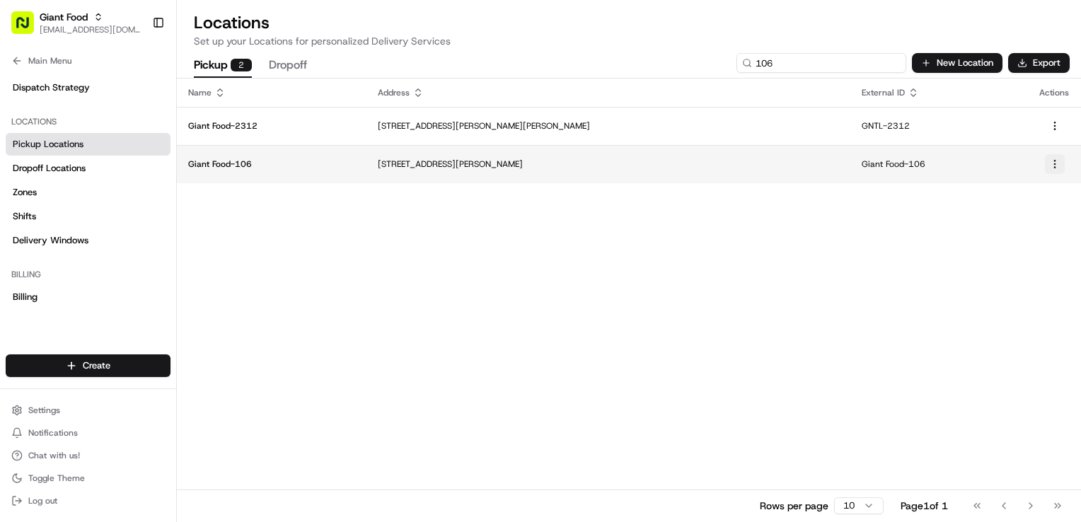
type input "106"
click at [1054, 171] on html "Giant Food [EMAIL_ADDRESS][DOMAIN_NAME] Toggle Sidebar Orders Deliveries Provid…" at bounding box center [540, 261] width 1081 height 522
drag, startPoint x: 588, startPoint y: 163, endPoint x: 388, endPoint y: 169, distance: 200.4
click at [388, 169] on html "Giant Food [EMAIL_ADDRESS][DOMAIN_NAME] Toggle Sidebar Orders Deliveries Provid…" at bounding box center [540, 261] width 1081 height 522
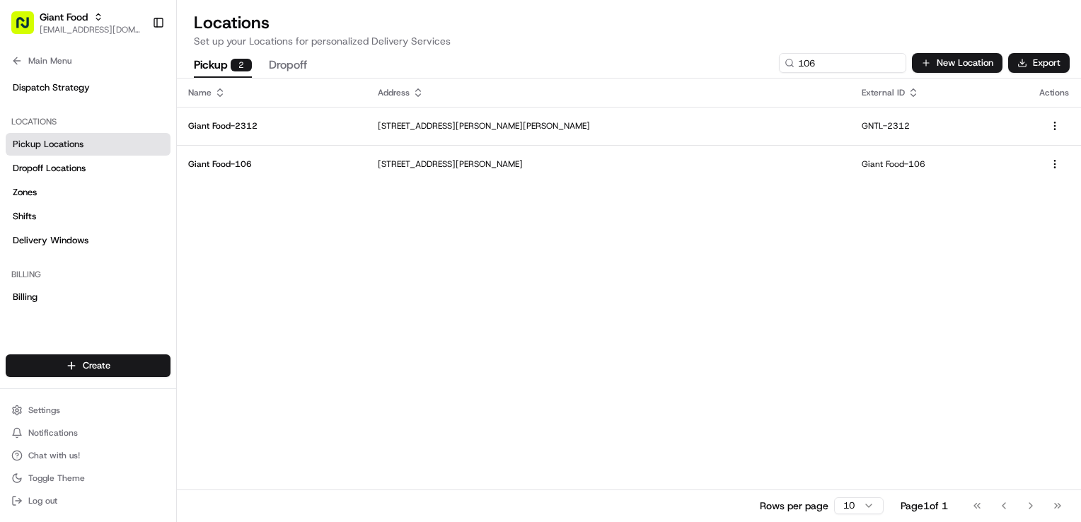
click at [873, 215] on div "Name Address External ID Actions Giant Food-[STREET_ADDRESS][PERSON_NAME][PERSO…" at bounding box center [629, 300] width 904 height 443
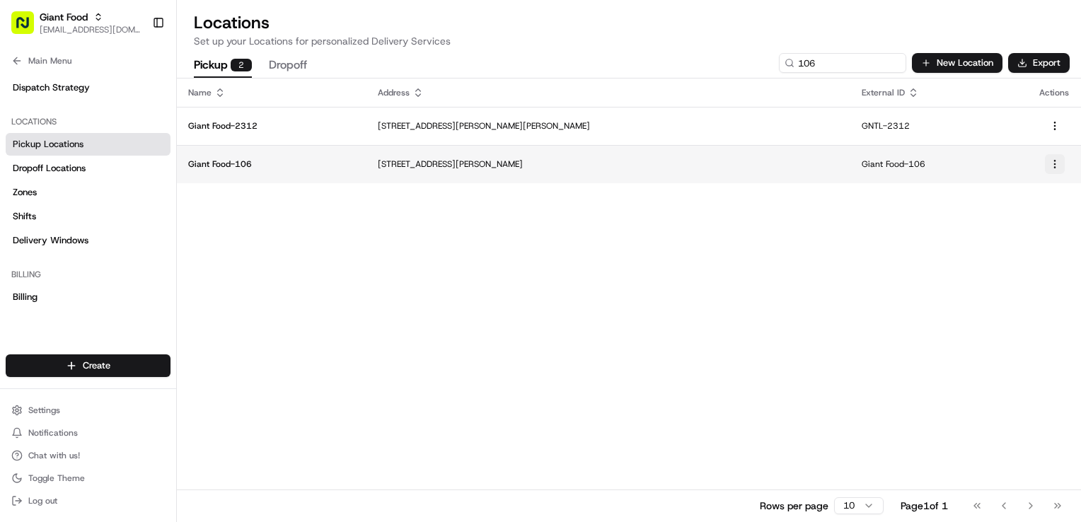
click at [1059, 166] on html "Giant Food [EMAIL_ADDRESS][DOMAIN_NAME] Toggle Sidebar Orders Deliveries Provid…" at bounding box center [540, 261] width 1081 height 522
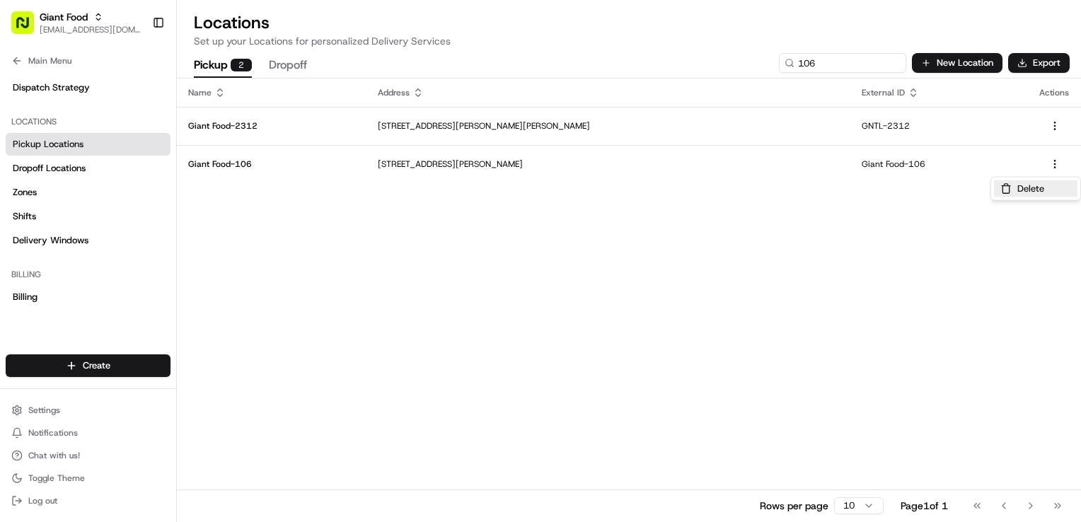
click at [1038, 194] on button "Delete" at bounding box center [1036, 188] width 84 height 17
click at [950, 65] on button "New Location" at bounding box center [957, 63] width 91 height 20
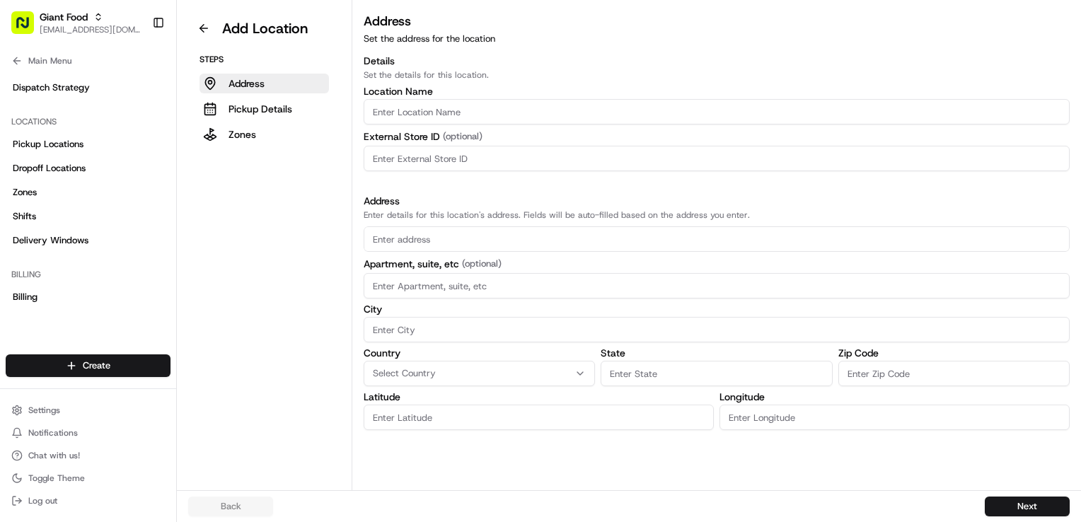
click at [439, 109] on input "Location name" at bounding box center [717, 111] width 706 height 25
type input "Giant Food-106"
type input "7919 Tuckerman La."
type input "0"
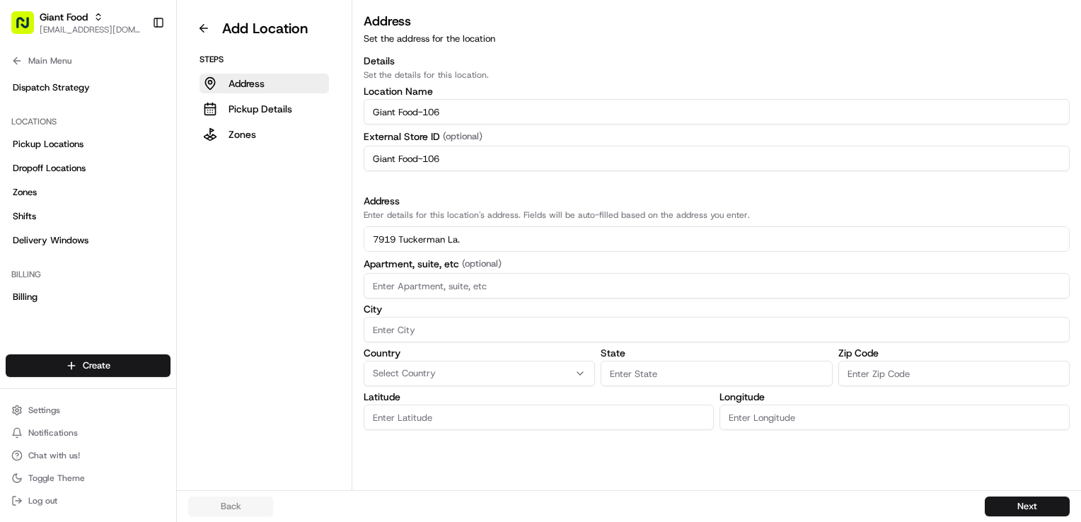
type input "0"
drag, startPoint x: 418, startPoint y: 158, endPoint x: 282, endPoint y: 229, distance: 153.5
click at [299, 174] on div "Add Location Steps Address Pickup Details Zones Address Set the address for the…" at bounding box center [629, 245] width 904 height 490
type input "GNTL-106"
click at [490, 242] on input "7919 Tuckerman La." at bounding box center [717, 238] width 706 height 25
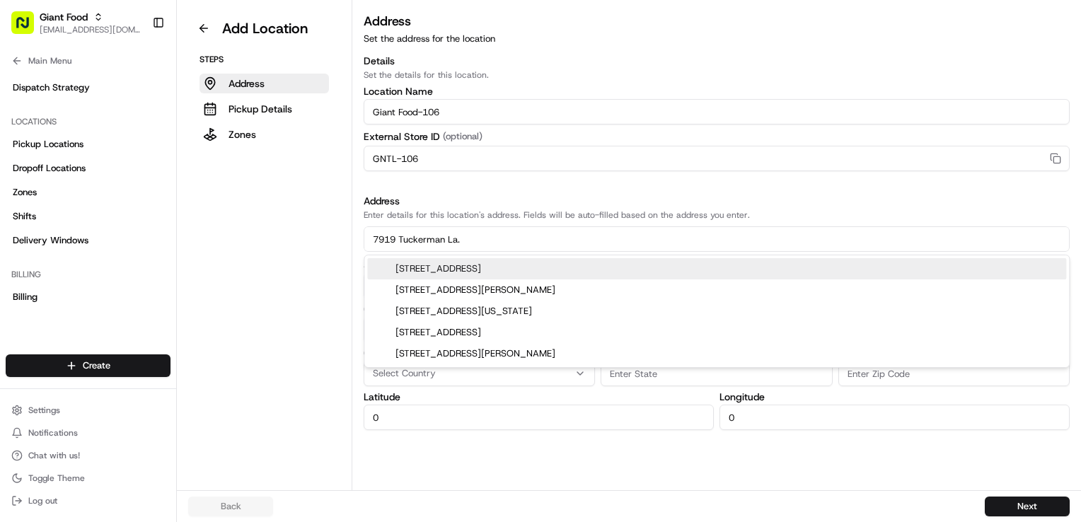
click at [526, 265] on div "[STREET_ADDRESS]" at bounding box center [716, 268] width 699 height 21
type input "[STREET_ADDRESS]"
type input "Potomac"
type input "MD"
type input "20854"
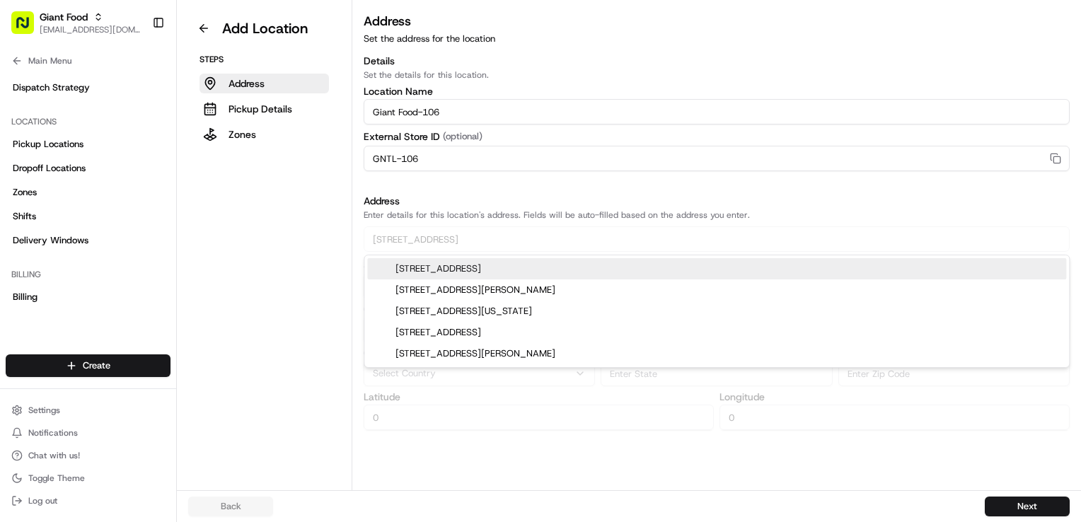
type input "39.0420367"
type input "-77.1577734"
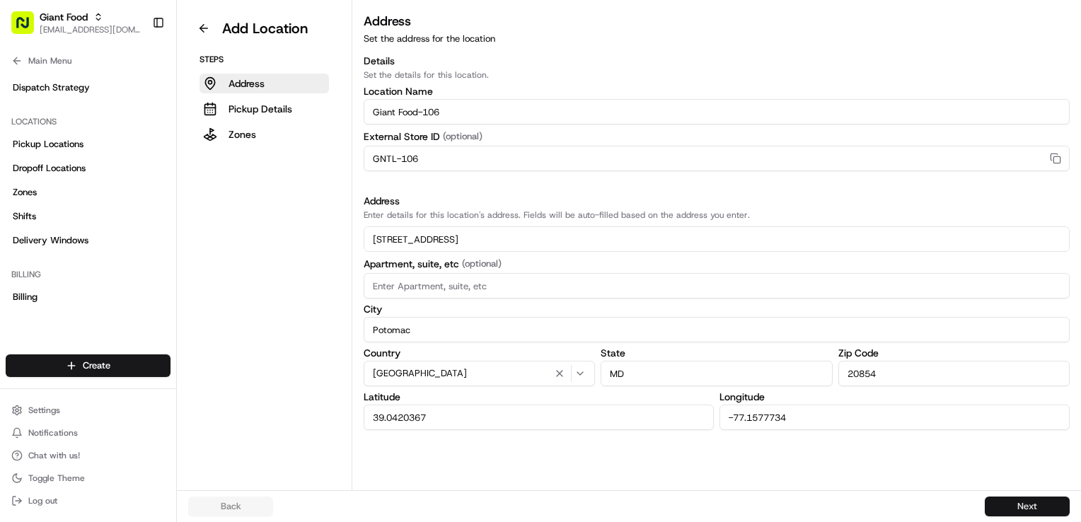
click at [1043, 511] on button "Next" at bounding box center [1027, 507] width 85 height 20
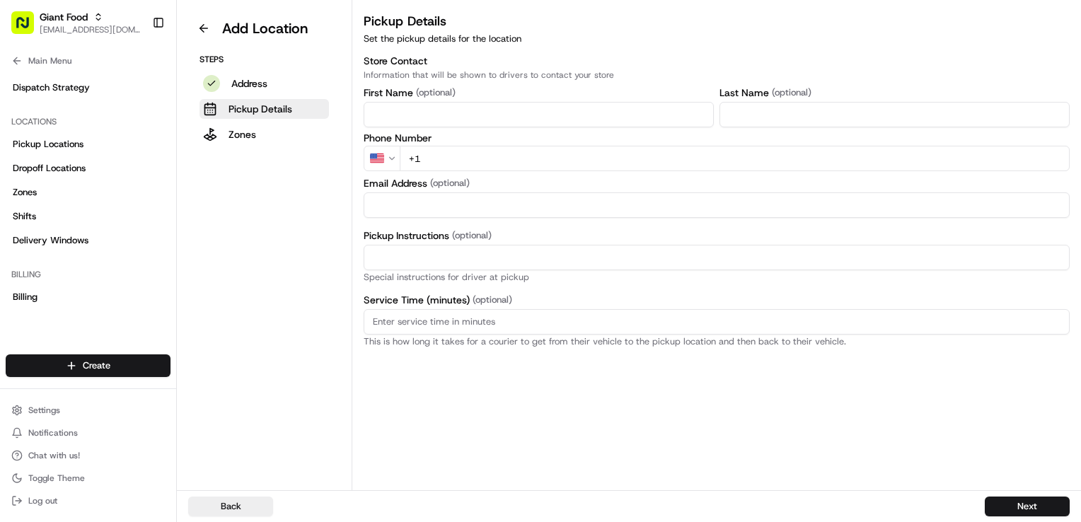
click at [427, 115] on input "First Name" at bounding box center [539, 114] width 350 height 25
type input "Store"
type input "Facilitator"
click at [448, 159] on input "+1" at bounding box center [735, 158] width 670 height 25
type input "[PHONE_NUMBER]"
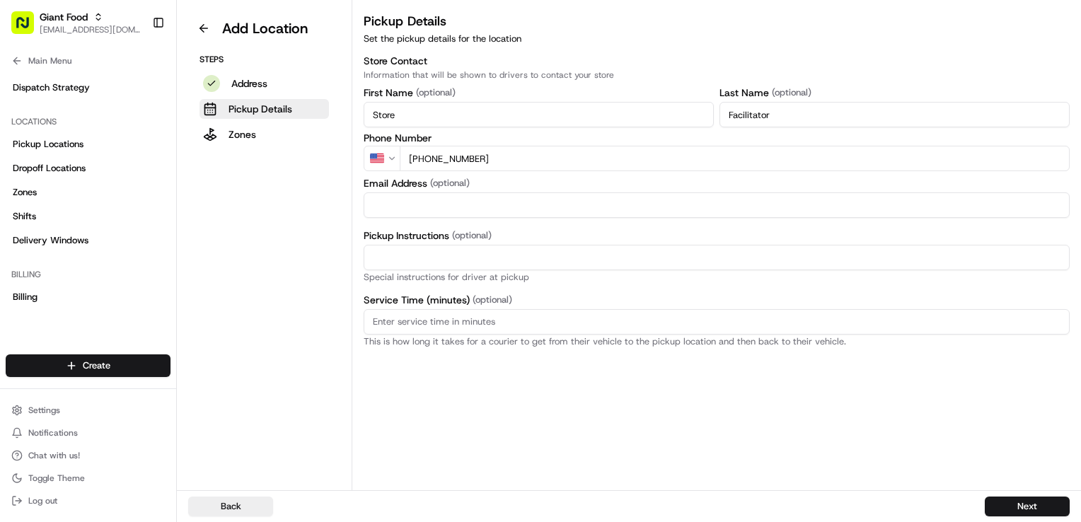
click at [467, 265] on input "Pickup Instructions (optional)" at bounding box center [717, 257] width 706 height 25
type input "Park in a designated Pickup spot and call the number on the parking sign. Provi…"
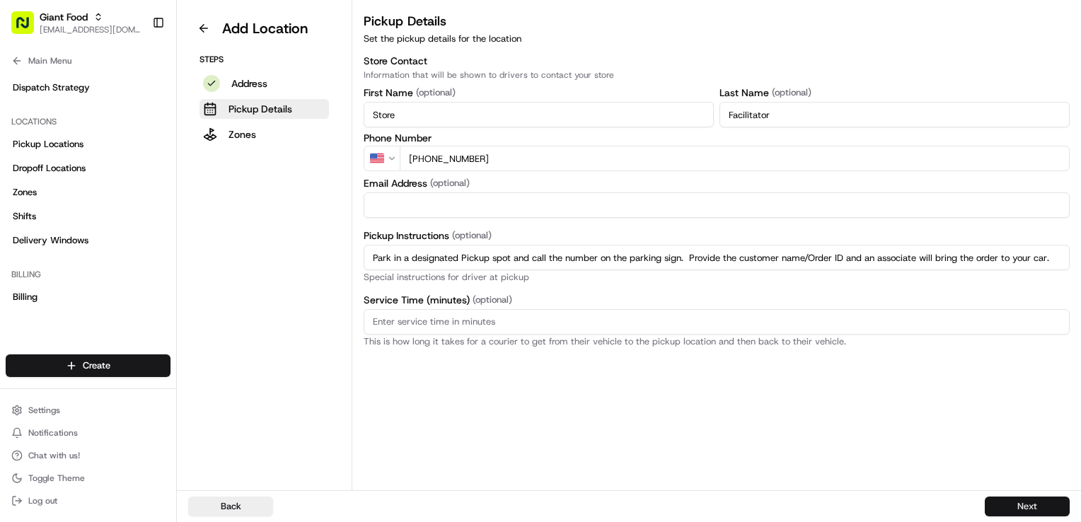
click at [1035, 502] on button "Next" at bounding box center [1027, 507] width 85 height 20
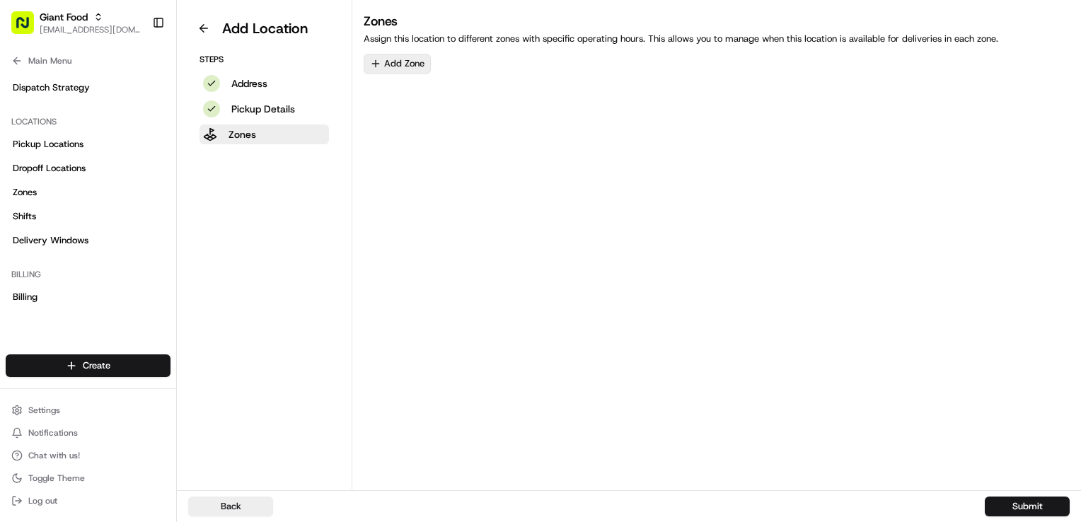
click at [385, 69] on button "Add Zone" at bounding box center [397, 64] width 67 height 20
type input "106"
drag, startPoint x: 585, startPoint y: 255, endPoint x: 592, endPoint y: 248, distance: 9.5
click at [591, 248] on html "Giant Food [EMAIL_ADDRESS][DOMAIN_NAME] Toggle Sidebar Orders Deliveries Provid…" at bounding box center [540, 261] width 1081 height 522
click at [1021, 513] on button "Submit" at bounding box center [1027, 507] width 85 height 20
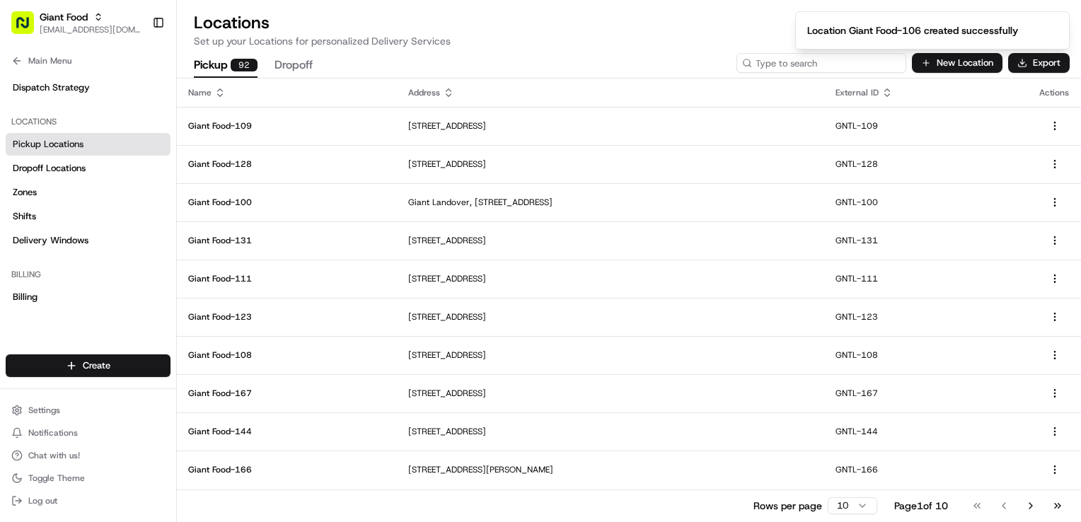
click at [818, 62] on input at bounding box center [822, 63] width 170 height 20
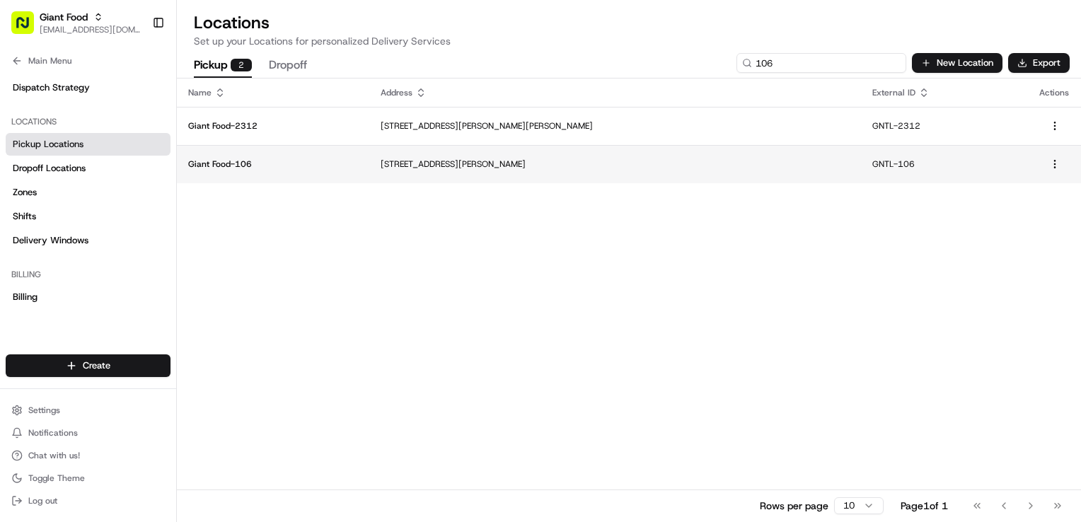
type input "106"
click at [575, 168] on p "[STREET_ADDRESS][PERSON_NAME]" at bounding box center [615, 164] width 469 height 11
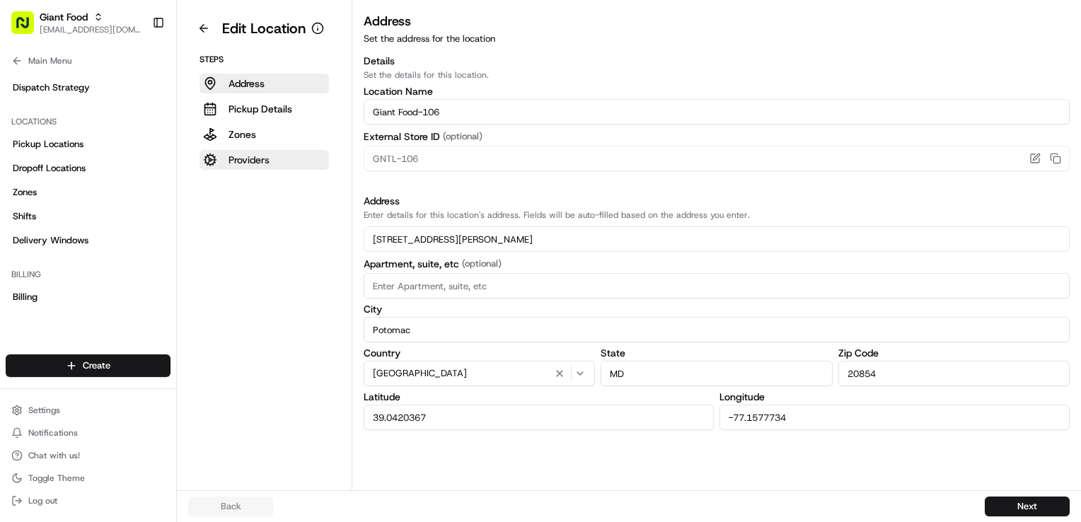
click at [238, 163] on p "Providers" at bounding box center [249, 160] width 41 height 14
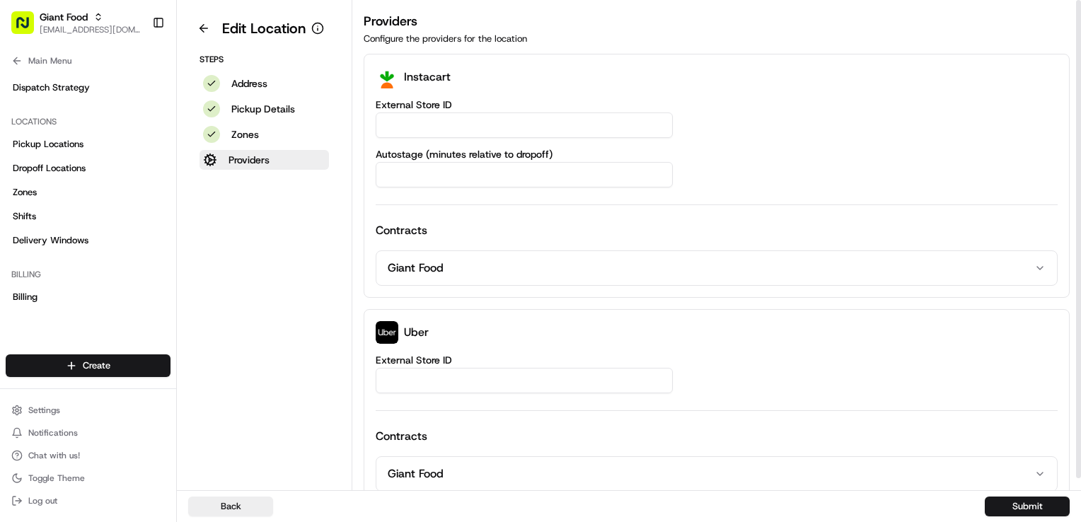
click at [469, 124] on input "External Store ID" at bounding box center [524, 125] width 297 height 25
type input "106"
click at [1045, 514] on button "Submit" at bounding box center [1027, 507] width 85 height 20
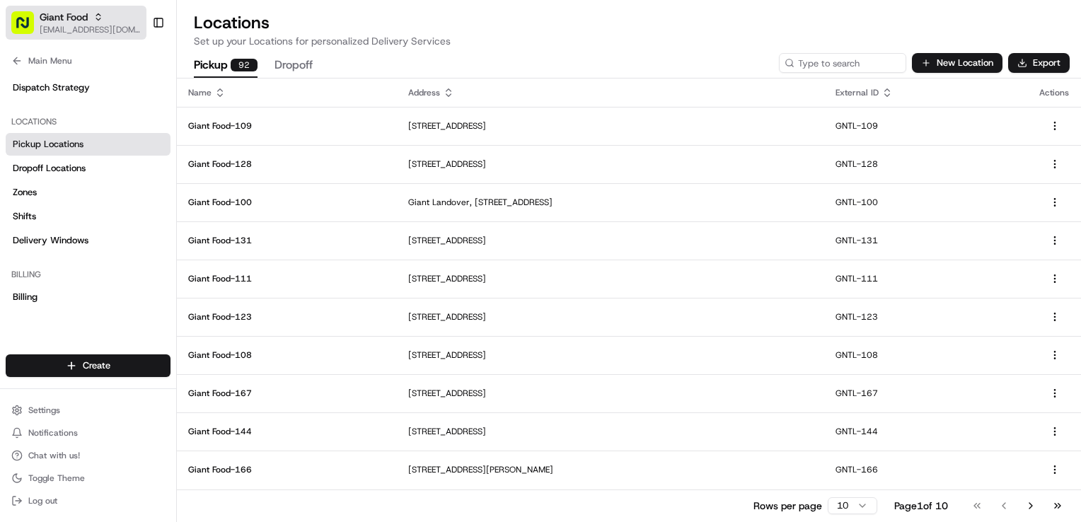
click at [59, 27] on span "[EMAIL_ADDRESS][DOMAIN_NAME]" at bounding box center [90, 29] width 101 height 11
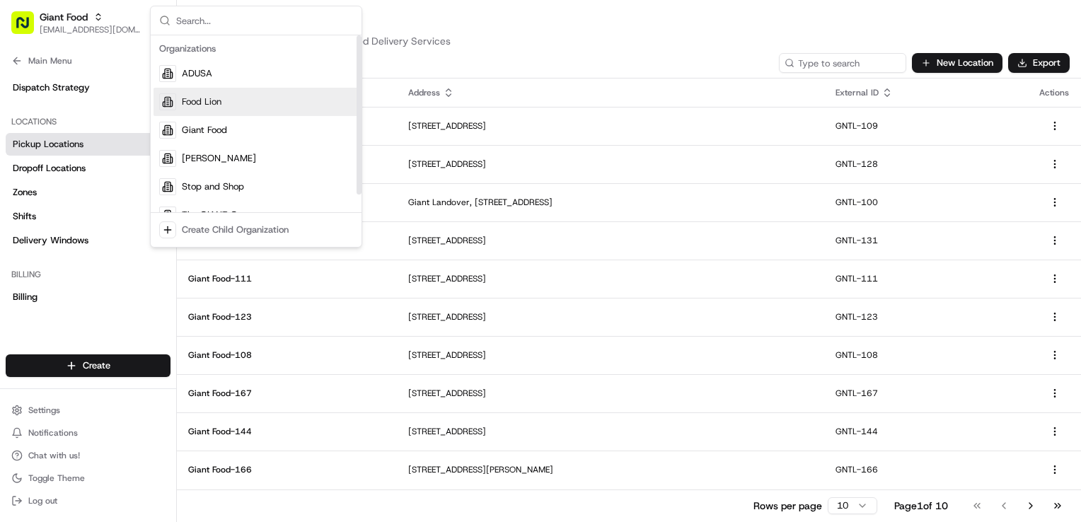
click at [221, 97] on span "Food Lion" at bounding box center [202, 102] width 40 height 13
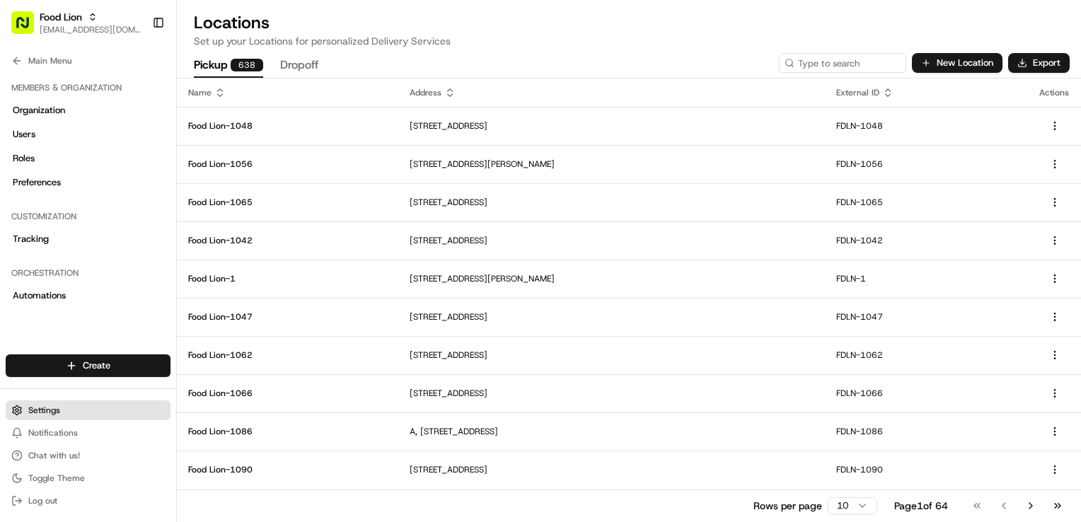
click at [57, 406] on span "Settings" at bounding box center [44, 410] width 32 height 11
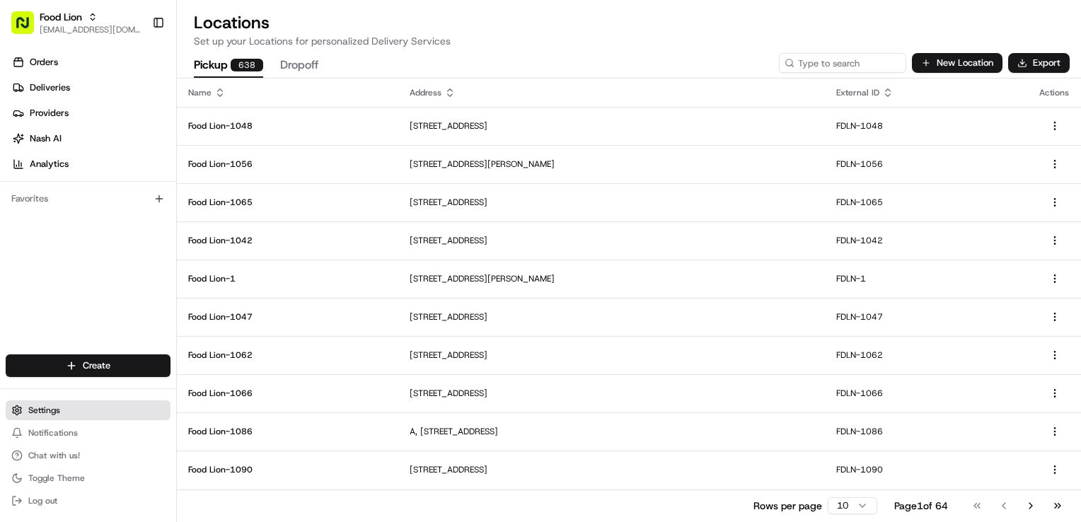
click at [74, 412] on button "Settings" at bounding box center [88, 411] width 165 height 20
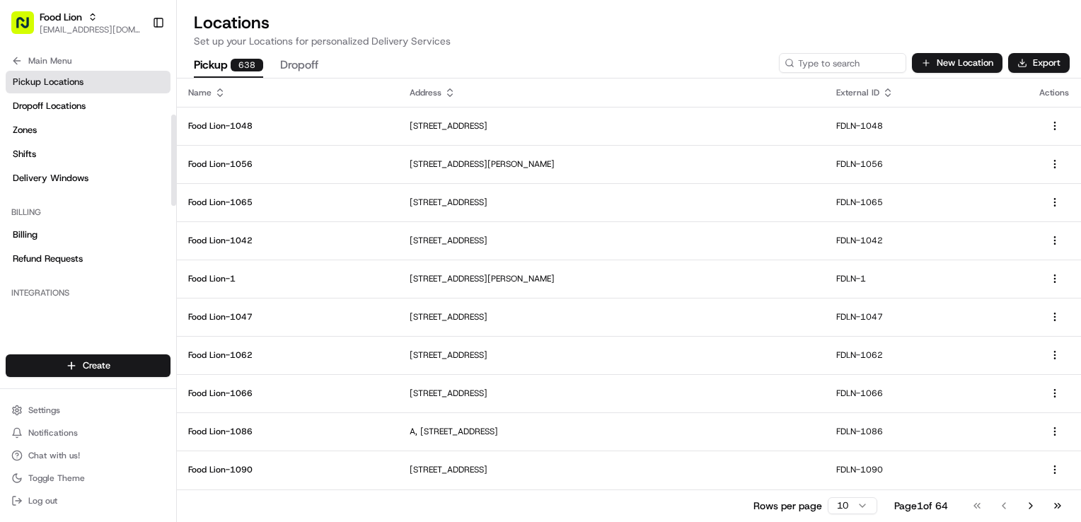
scroll to position [105, 0]
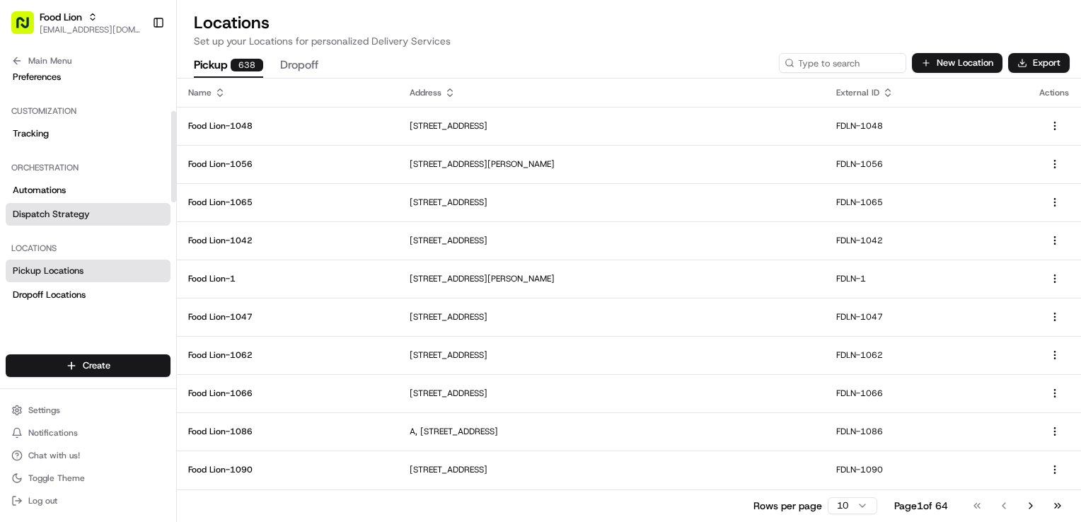
click at [83, 211] on span "Dispatch Strategy" at bounding box center [51, 214] width 77 height 13
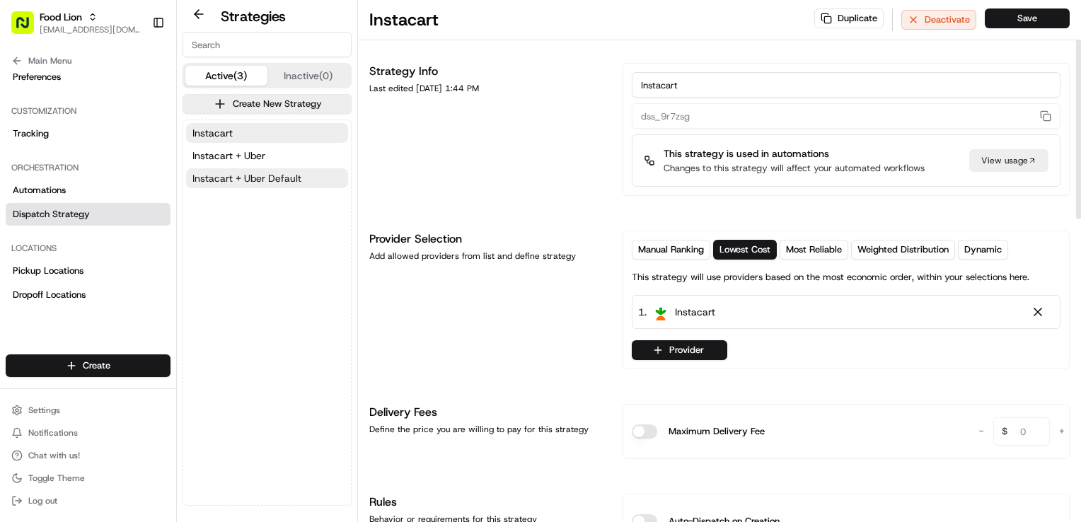
click at [287, 180] on span "Instacart + Uber Default" at bounding box center [247, 178] width 109 height 14
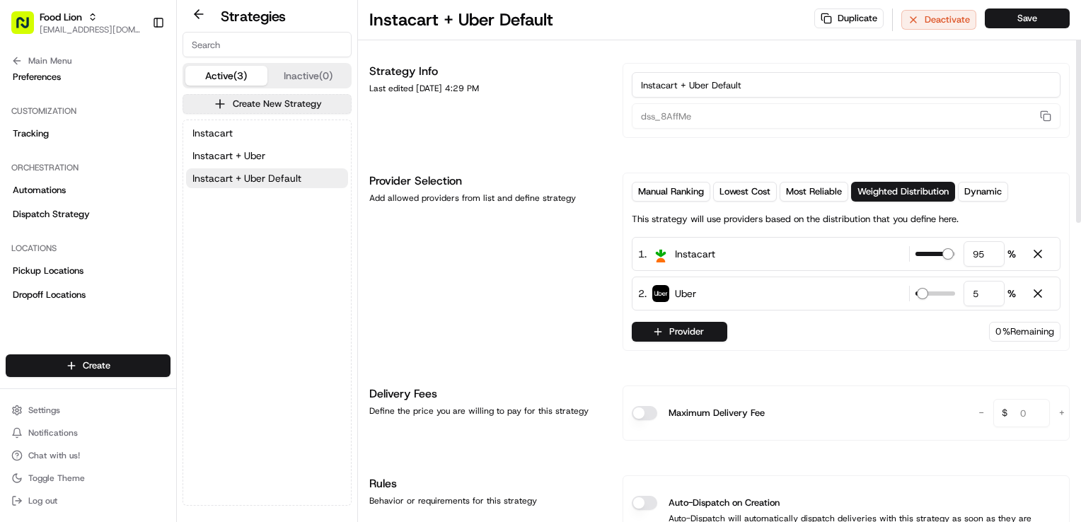
drag, startPoint x: 993, startPoint y: 253, endPoint x: 812, endPoint y: 248, distance: 181.3
click at [812, 248] on div "1 . Instacart 95 %" at bounding box center [846, 254] width 429 height 34
type input "90"
drag, startPoint x: 985, startPoint y: 294, endPoint x: 868, endPoint y: 295, distance: 117.5
click at [868, 295] on div "2 . Uber 5 %" at bounding box center [846, 294] width 429 height 34
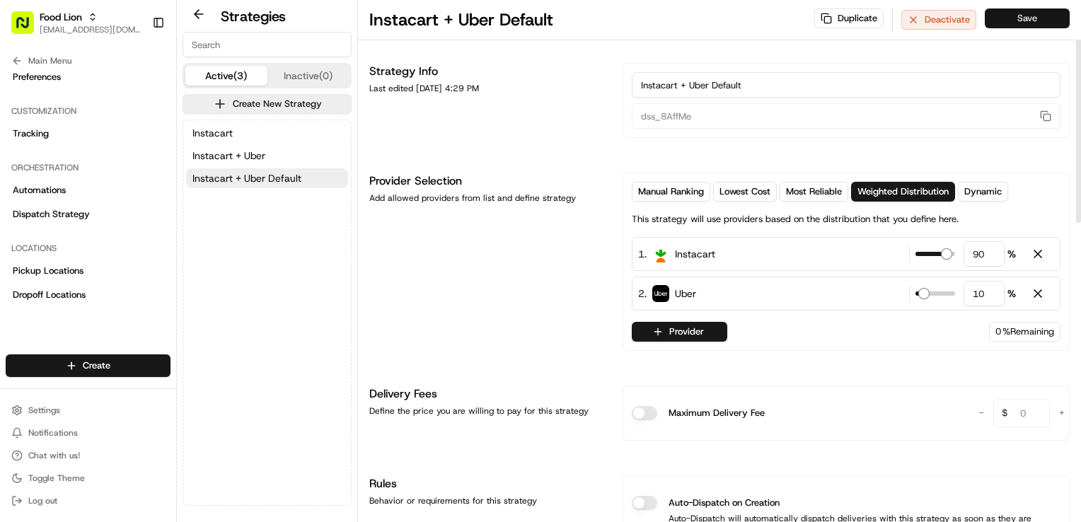
type input "10"
click at [1042, 18] on button "Save" at bounding box center [1027, 18] width 85 height 20
click at [248, 160] on span "Instacart + Uber" at bounding box center [229, 156] width 73 height 14
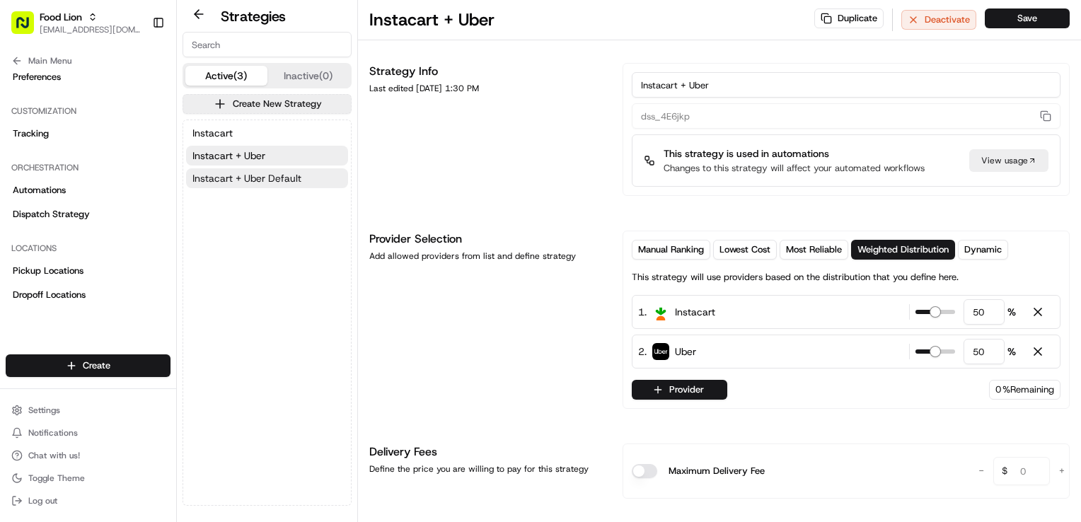
click at [258, 179] on span "Instacart + Uber Default" at bounding box center [247, 178] width 109 height 14
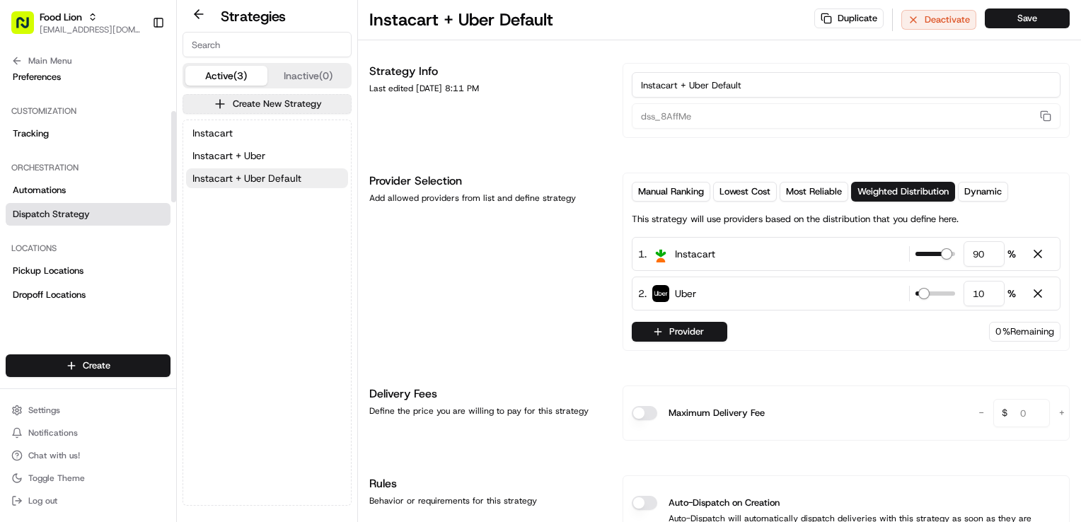
click at [65, 214] on span "Dispatch Strategy" at bounding box center [51, 214] width 77 height 13
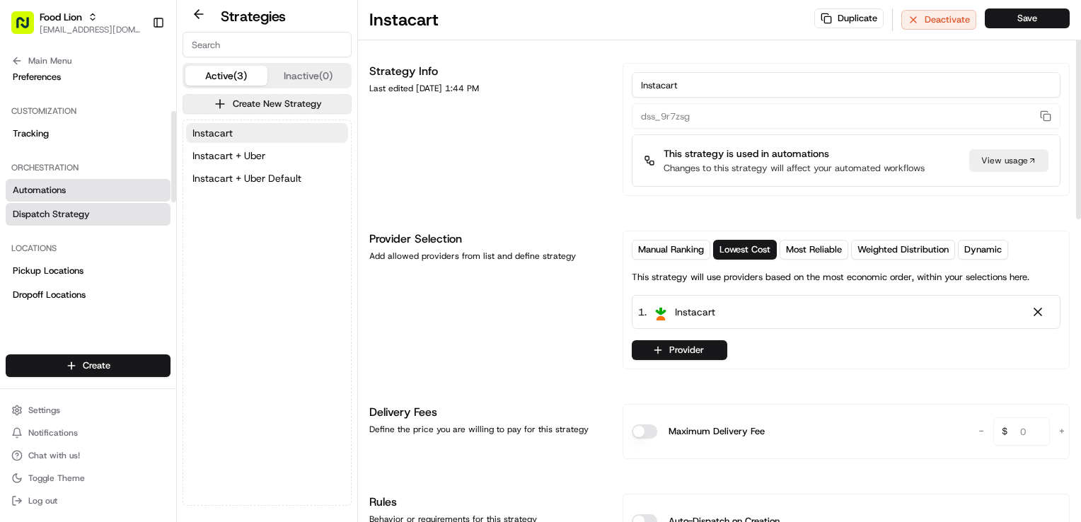
click at [54, 183] on link "Automations" at bounding box center [88, 190] width 165 height 23
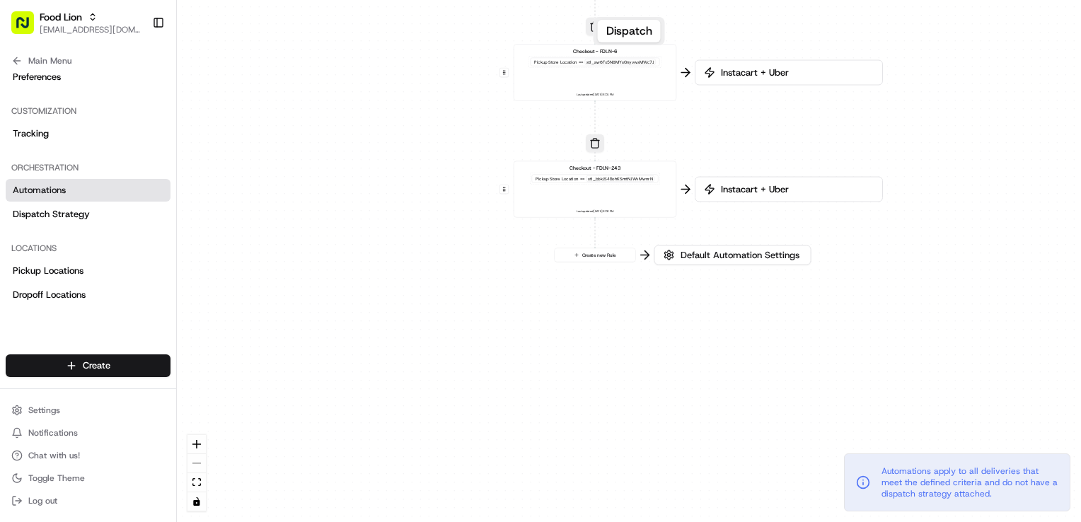
drag, startPoint x: 1022, startPoint y: 372, endPoint x: 988, endPoint y: 111, distance: 263.4
click at [988, 111] on div "0 0 0 0 0 Order / Delivery Received Eligibility - FDLN-6 Dropoff Zip in 28081,2…" at bounding box center [629, 261] width 904 height 522
click at [745, 260] on span "Default Automation Settings" at bounding box center [740, 255] width 125 height 13
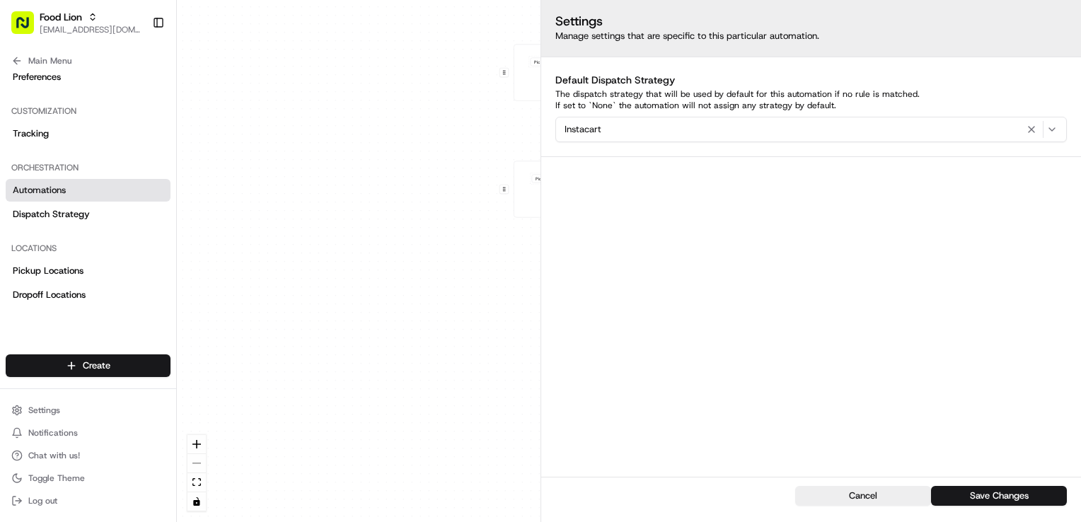
click at [954, 125] on div "Instacart" at bounding box center [811, 129] width 505 height 17
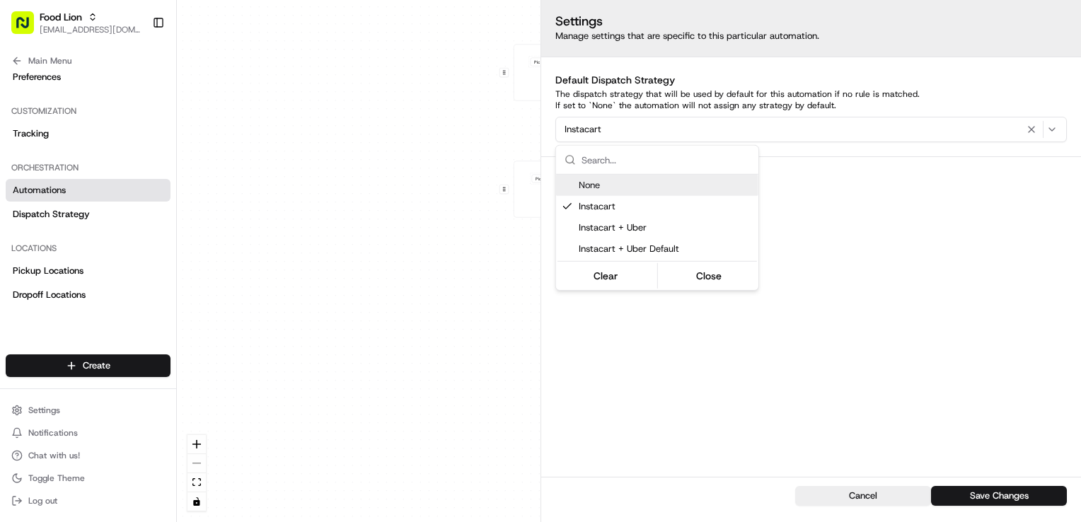
click at [1044, 286] on html "Food Lion [EMAIL_ADDRESS][DOMAIN_NAME] Toggle Sidebar Orders Deliveries Provide…" at bounding box center [540, 261] width 1081 height 522
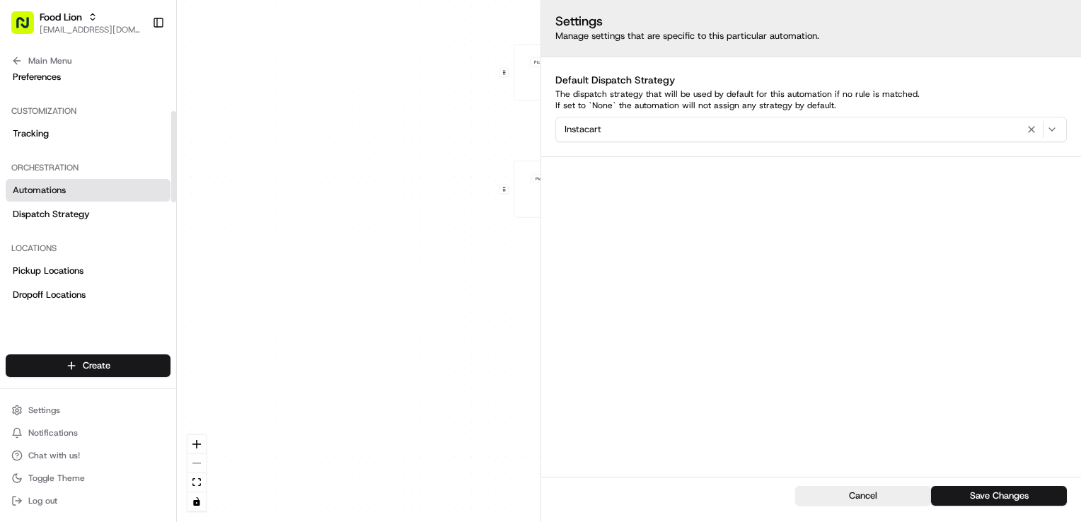
click at [45, 422] on ul "Settings Notifications Chat with us! Toggle Theme Log out" at bounding box center [88, 456] width 165 height 110
click at [50, 409] on span "Settings" at bounding box center [44, 410] width 32 height 11
